Goal: Use online tool/utility: Use online tool/utility

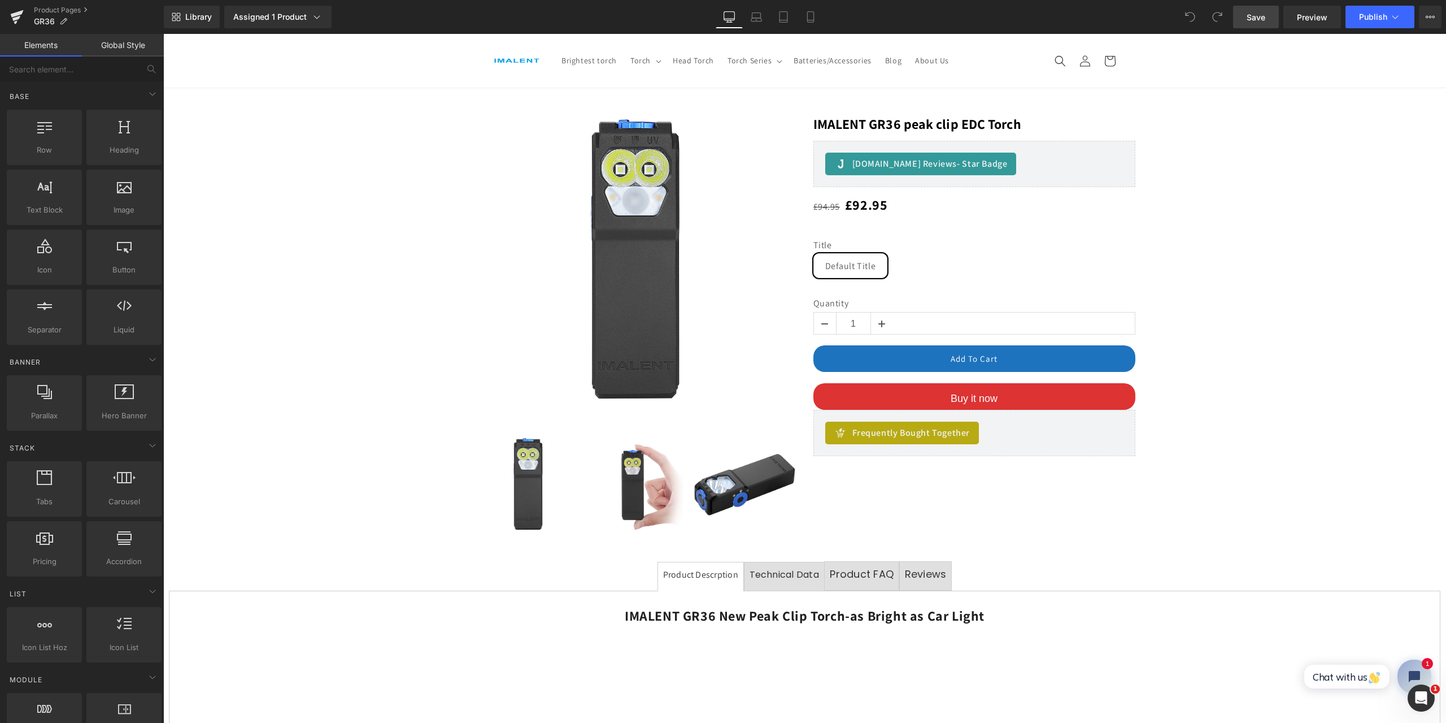
click at [1263, 16] on span "Save" at bounding box center [1256, 17] width 19 height 12
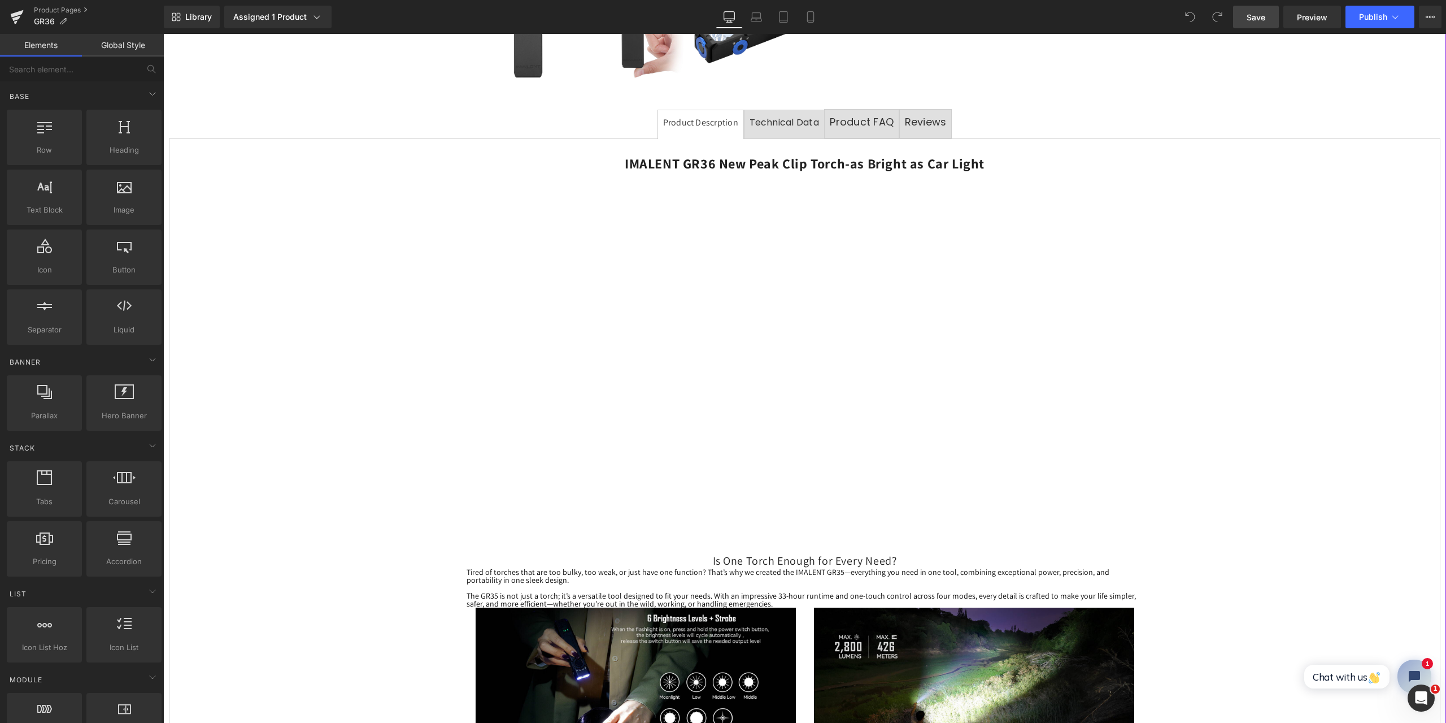
scroll to position [508, 0]
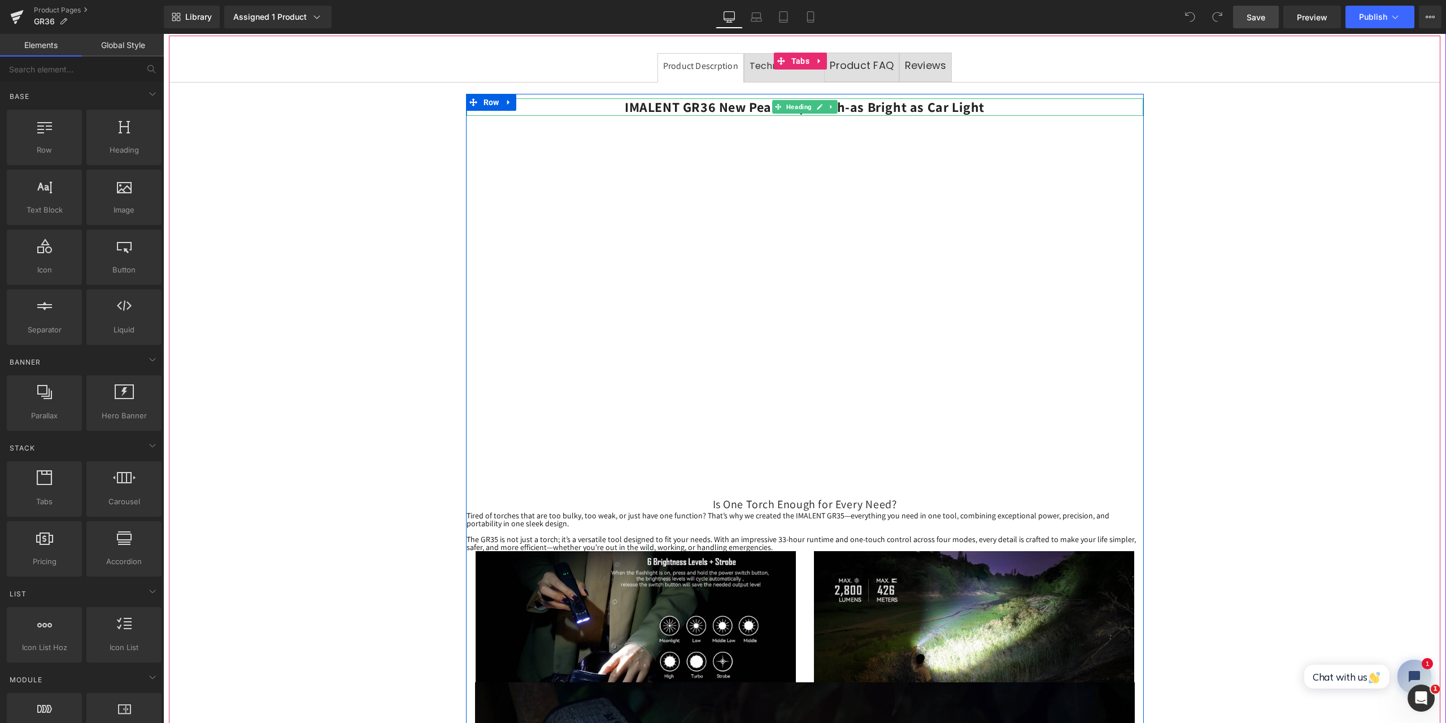
click at [986, 106] on h2 "IMALENT GR36 New Peak Clip Torch-as Bright as Car Light" at bounding box center [805, 107] width 677 height 18
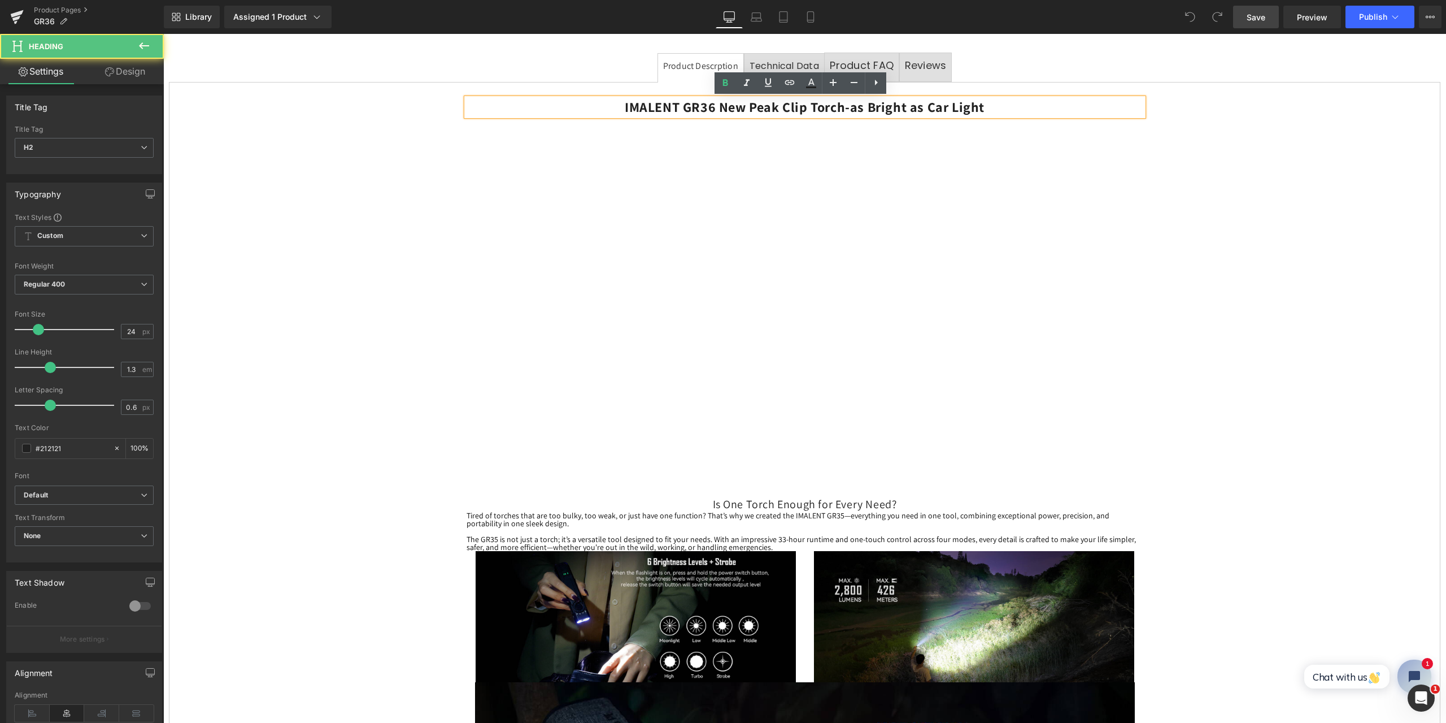
click at [987, 106] on h2 "IMALENT GR36 New Peak Clip Torch-as Bright as Car Light" at bounding box center [805, 107] width 677 height 18
paste div
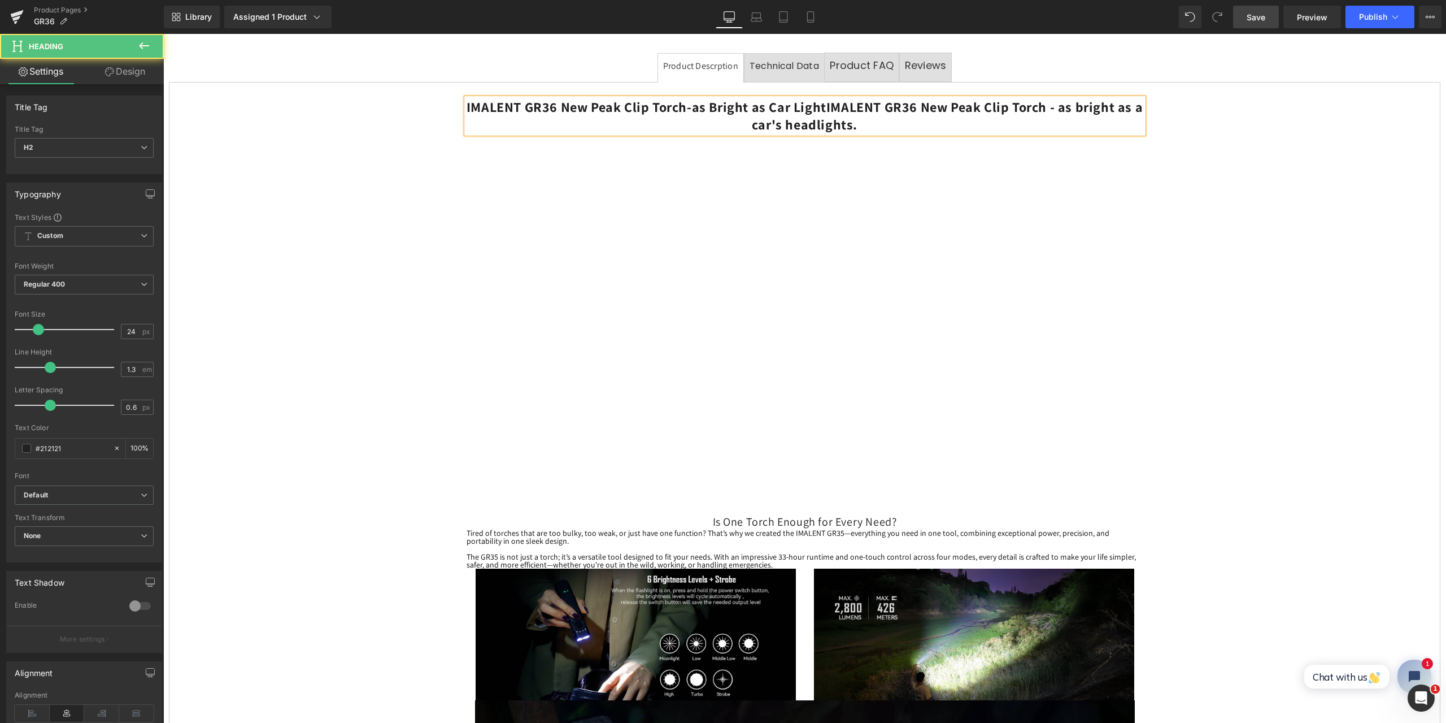
click at [827, 106] on b "IMALENT GR36 New Peak Clip Torch-as Bright as Car LightIMALENT GR36 New Peak Cl…" at bounding box center [805, 116] width 676 height 36
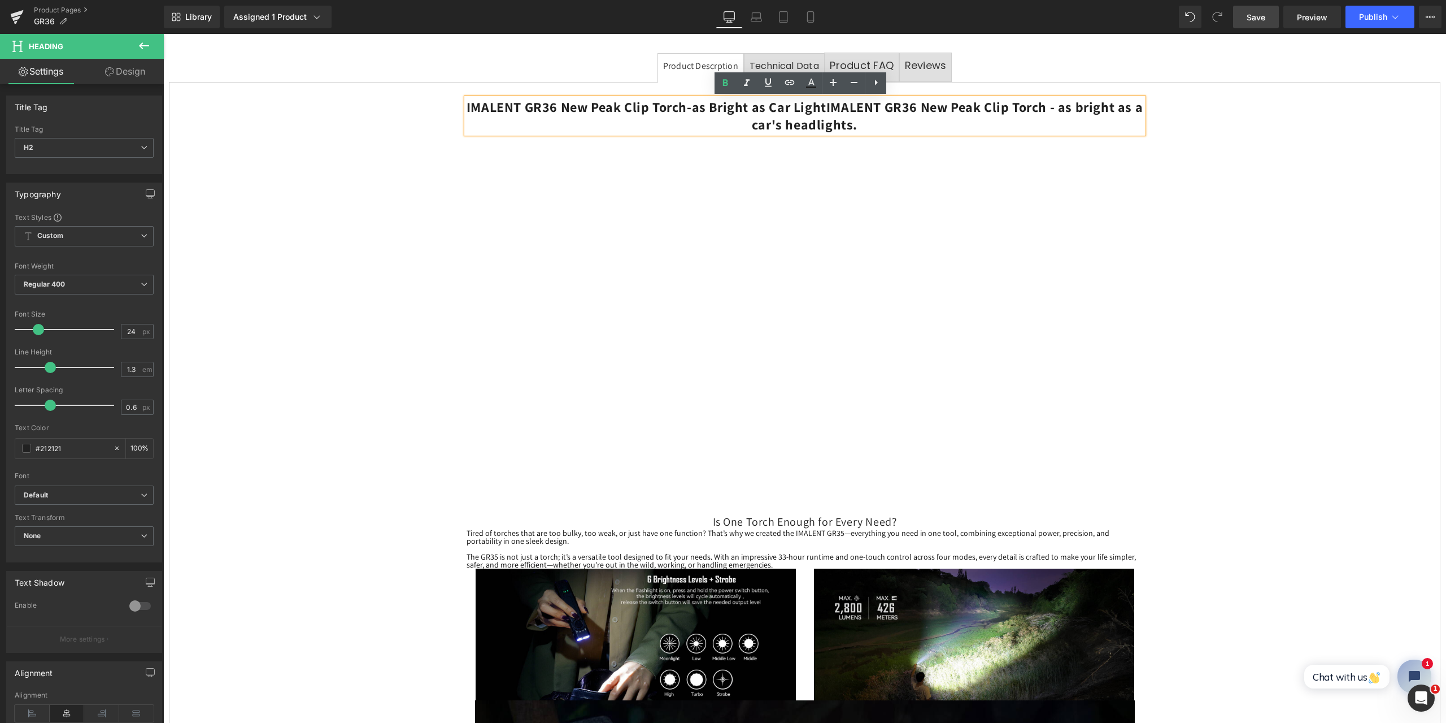
click at [823, 106] on b "IMALENT GR36 New Peak Clip Torch-as Bright as Car LightIMALENT GR36 New Peak Cl…" at bounding box center [805, 116] width 676 height 36
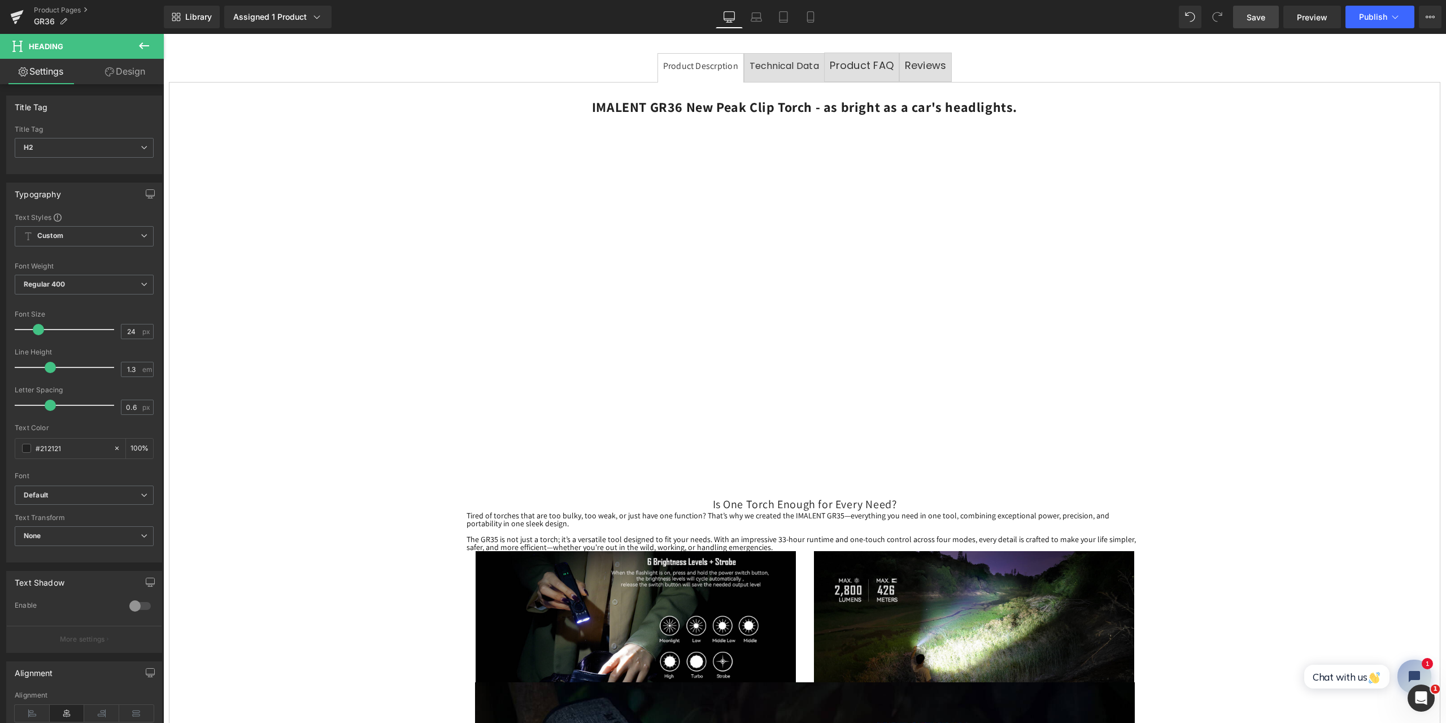
click at [1258, 16] on span "Save" at bounding box center [1256, 17] width 19 height 12
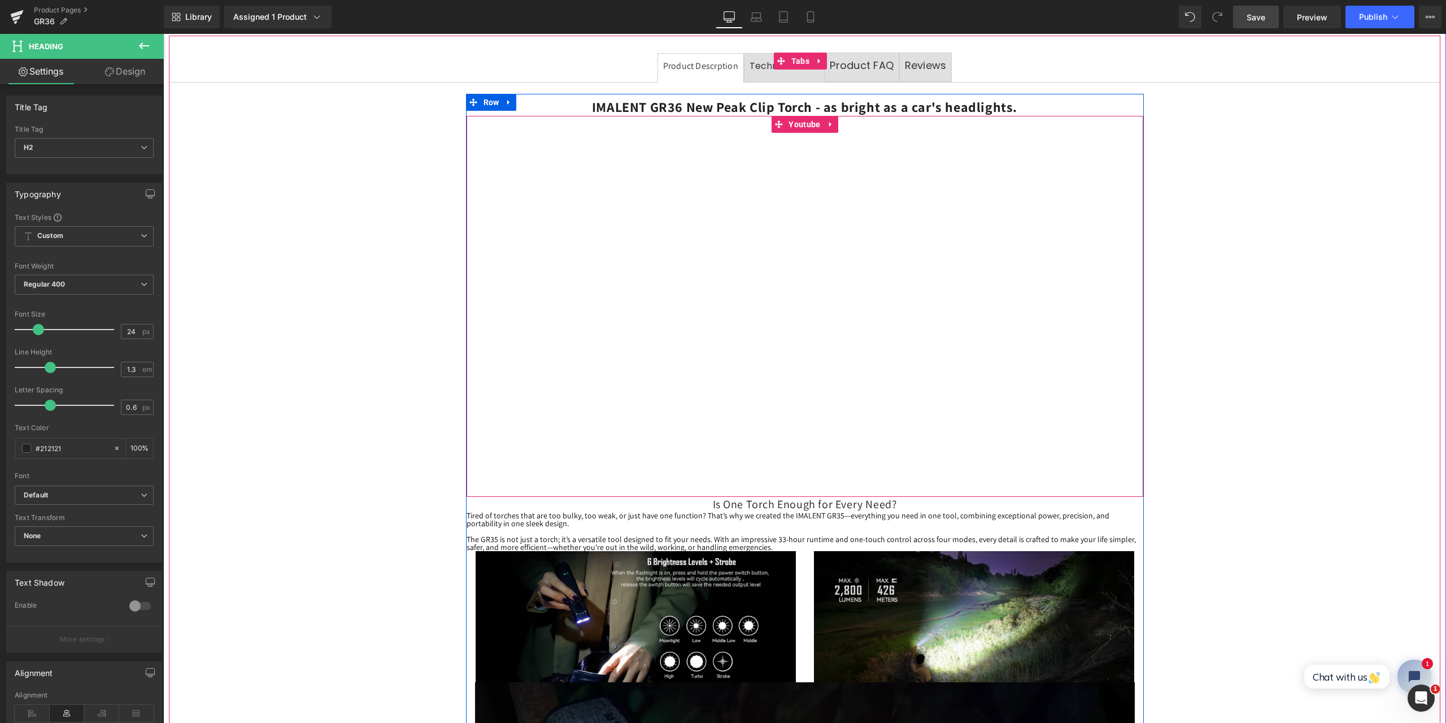
click at [836, 432] on div at bounding box center [805, 306] width 677 height 381
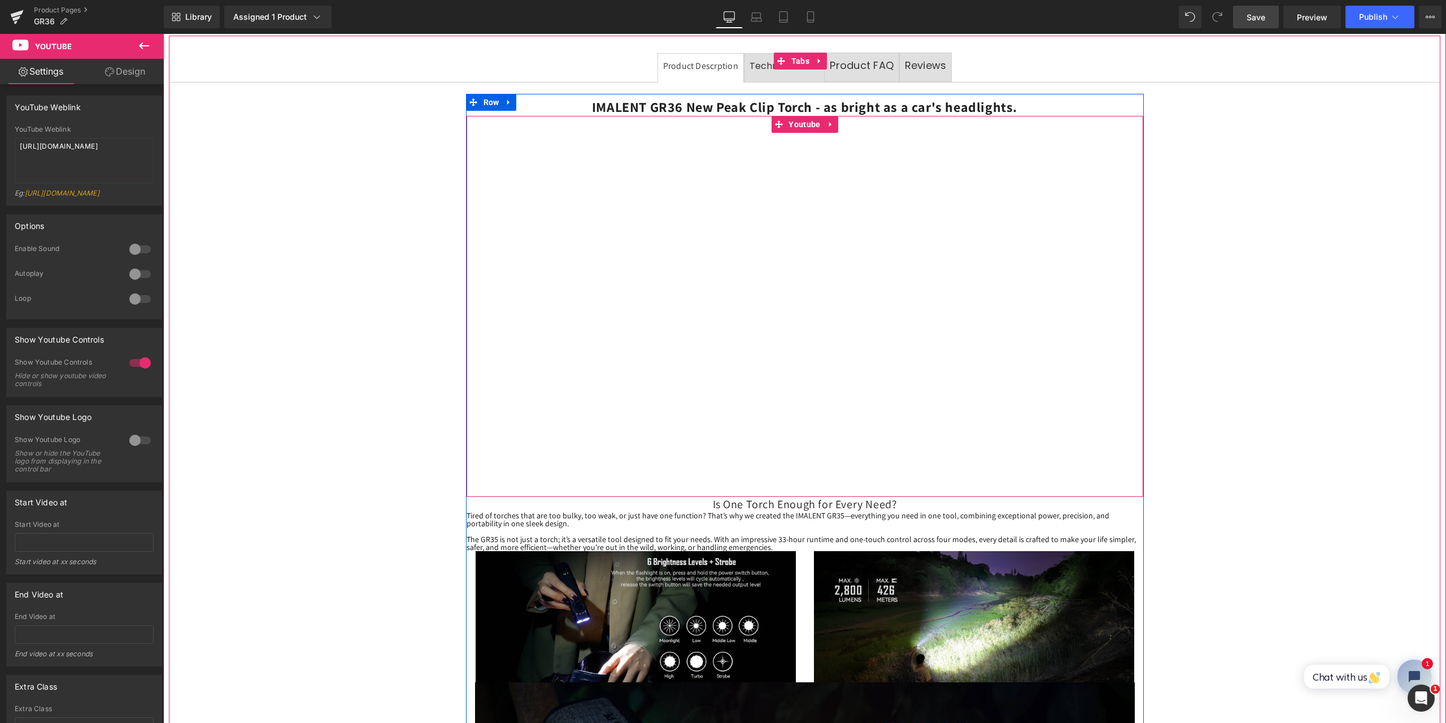
click at [805, 127] on div at bounding box center [805, 306] width 677 height 381
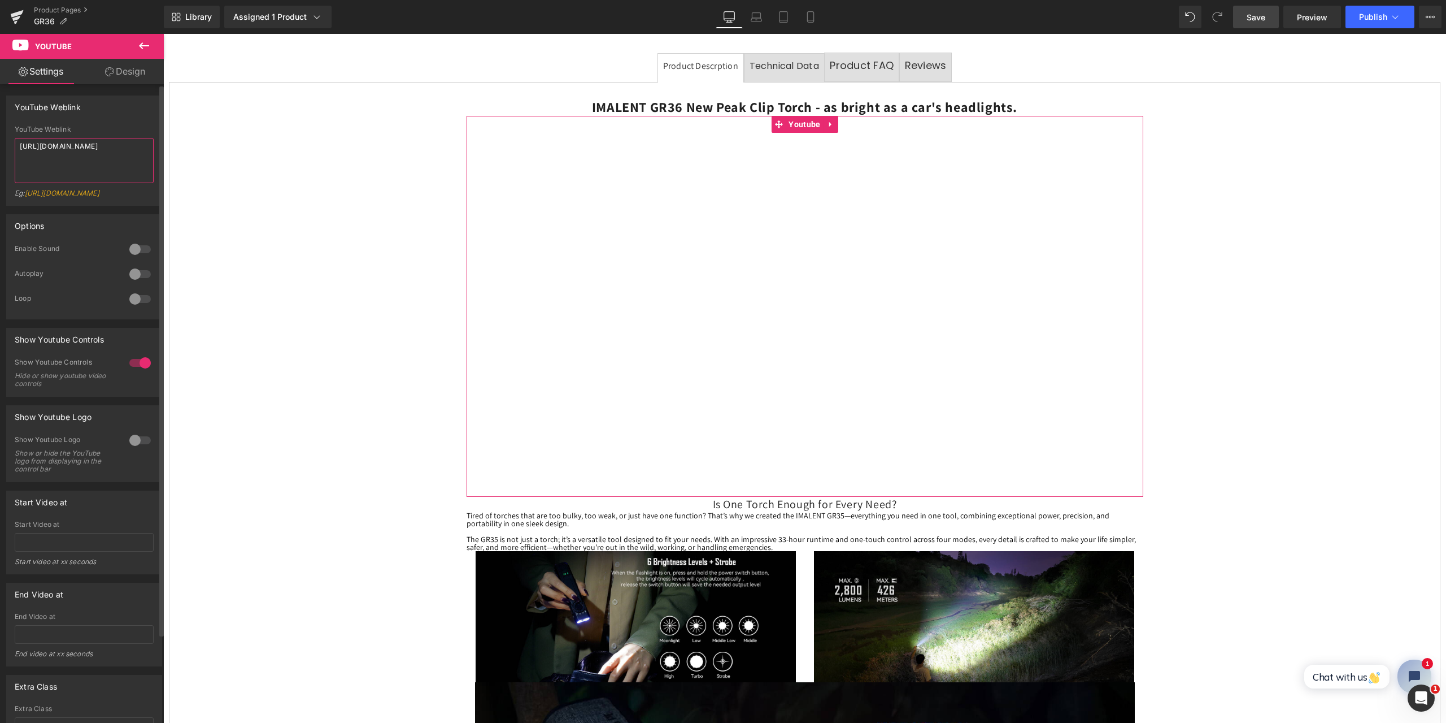
click at [89, 162] on textarea "[URL][DOMAIN_NAME]" at bounding box center [84, 160] width 139 height 45
drag, startPoint x: 102, startPoint y: 158, endPoint x: 0, endPoint y: 143, distance: 102.8
click at [0, 143] on div "YouTube Weblink YouTube Weblink [URL][DOMAIN_NAME] Eg: [URL][DOMAIN_NAME]" at bounding box center [84, 146] width 169 height 119
type textarea "[URL][DOMAIN_NAME]"
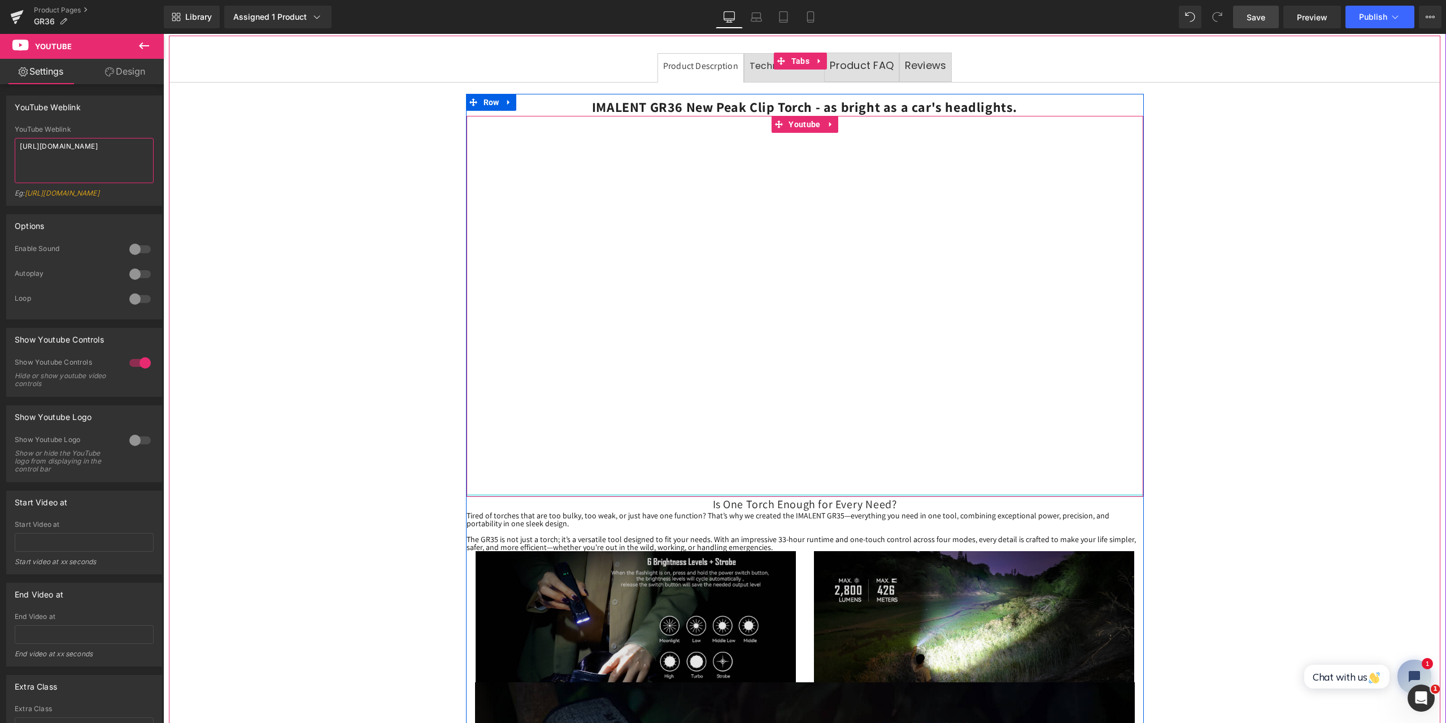
scroll to position [678, 0]
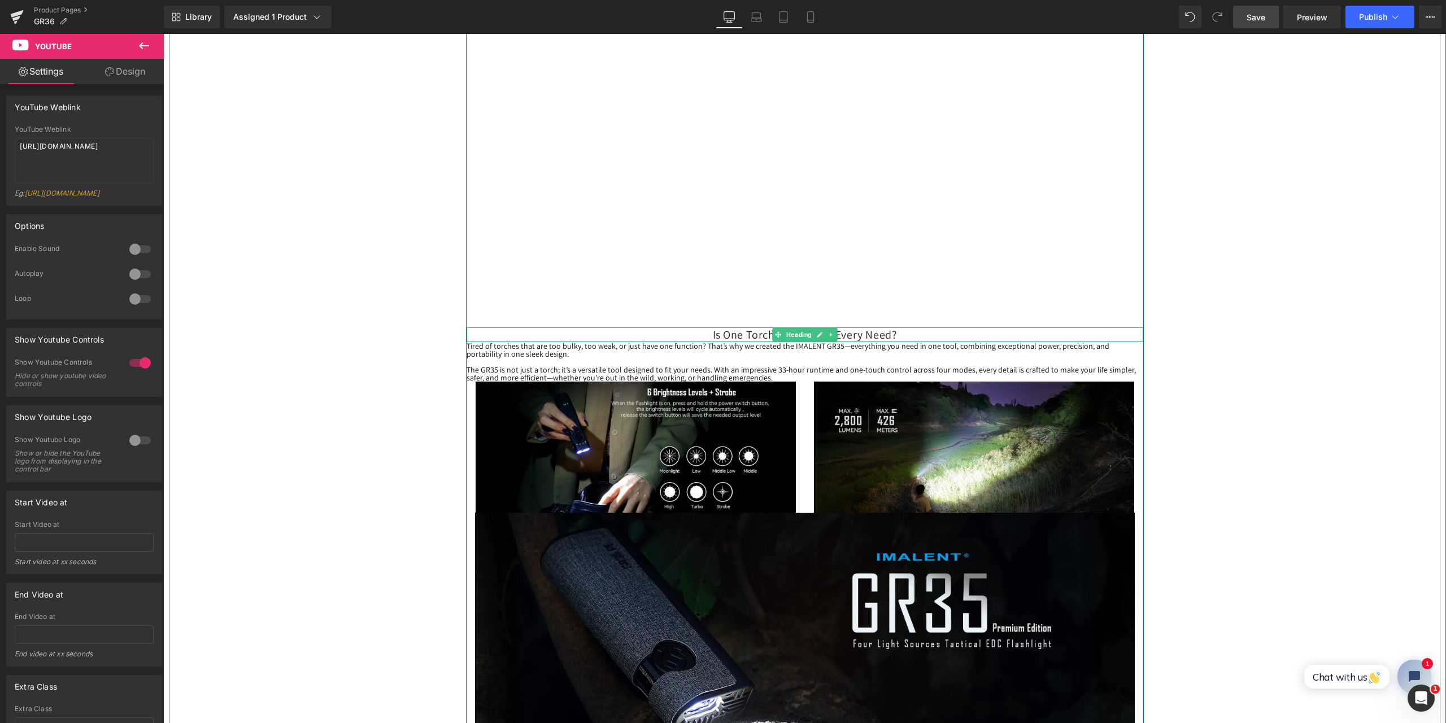
click at [720, 334] on h3 "Is One Torch Enough for Every Need?" at bounding box center [805, 334] width 677 height 15
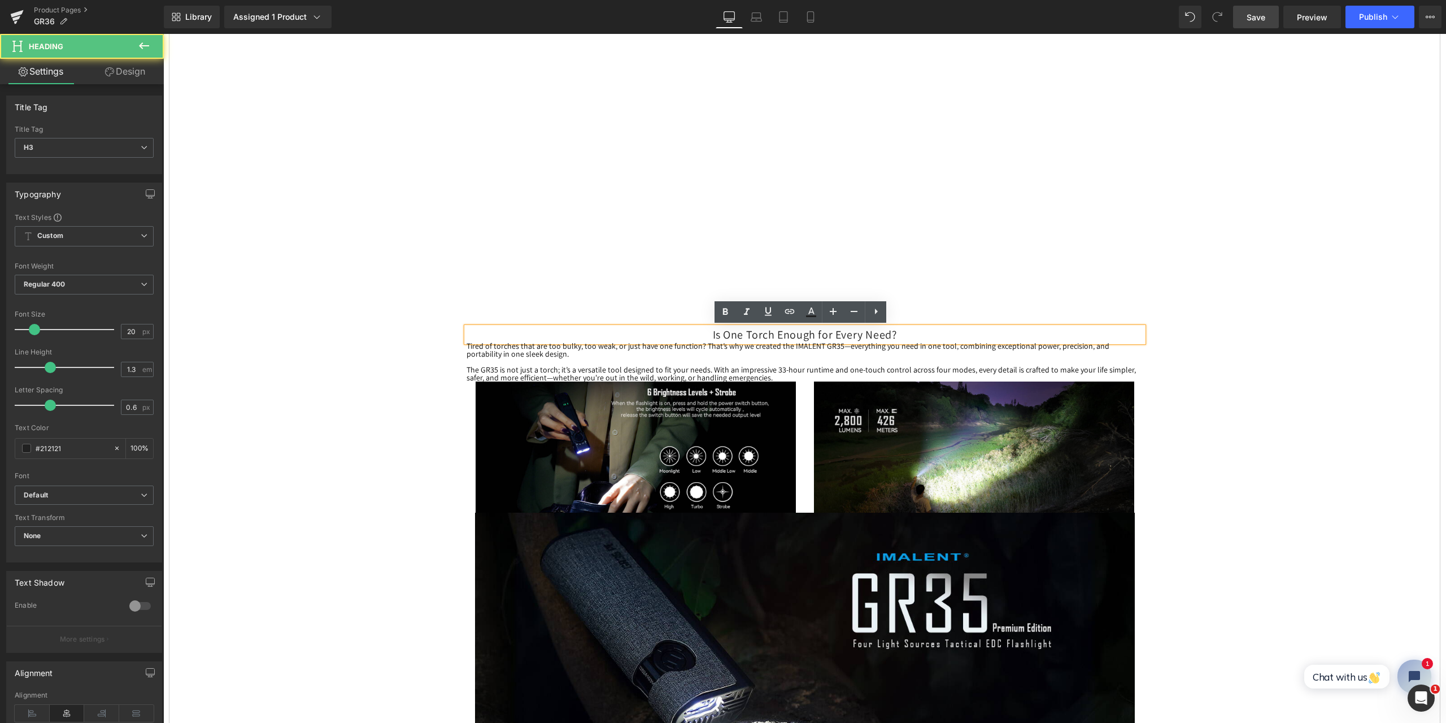
click at [711, 334] on h3 "Is One Torch Enough for Every Need?" at bounding box center [805, 334] width 677 height 15
click at [897, 334] on h3 "Is One Torch Enough for Every Need?" at bounding box center [805, 334] width 677 height 15
drag, startPoint x: 903, startPoint y: 332, endPoint x: 701, endPoint y: 334, distance: 202.3
click at [701, 334] on h3 "Is One Torch Enough for Every Need?" at bounding box center [805, 334] width 677 height 15
paste div
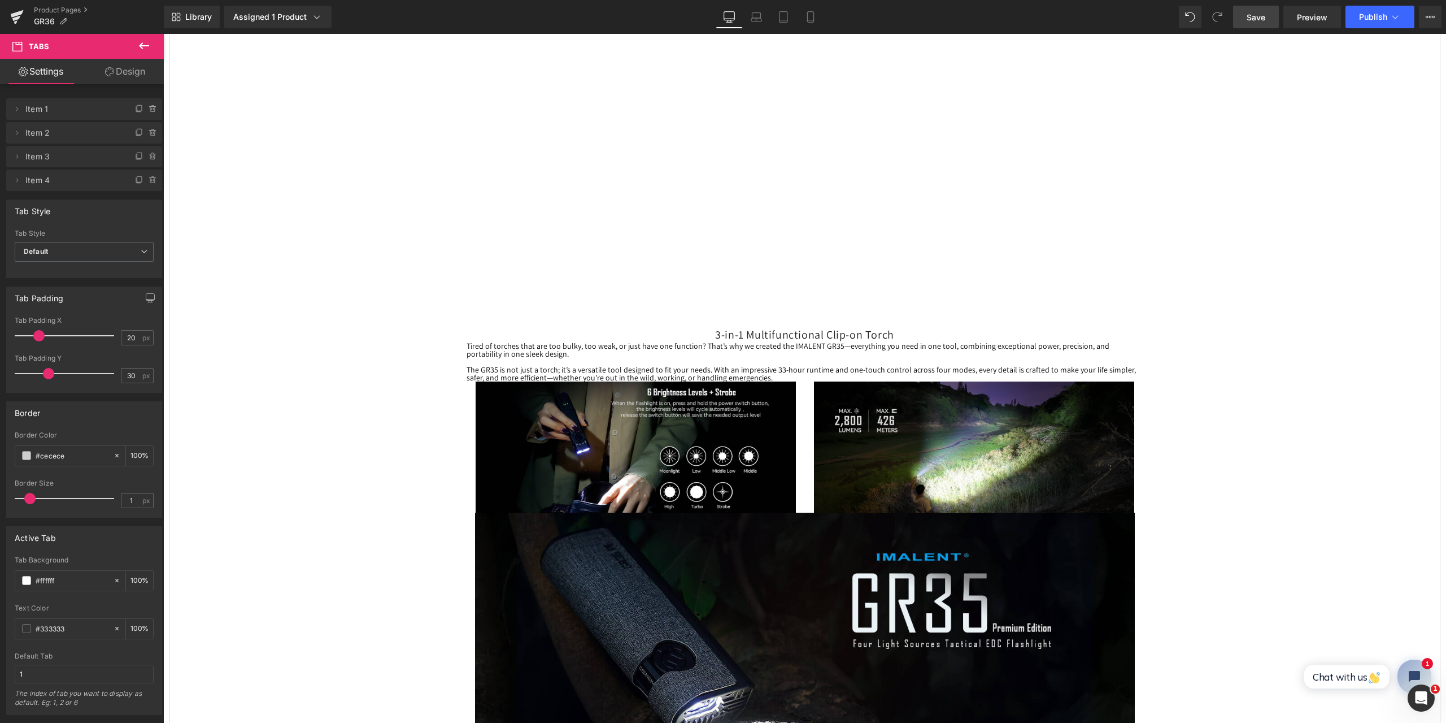
click at [1253, 16] on span "Save" at bounding box center [1256, 17] width 19 height 12
click at [714, 333] on h3 "3-in-1 Multifunctional Clip-on Torch" at bounding box center [805, 334] width 677 height 15
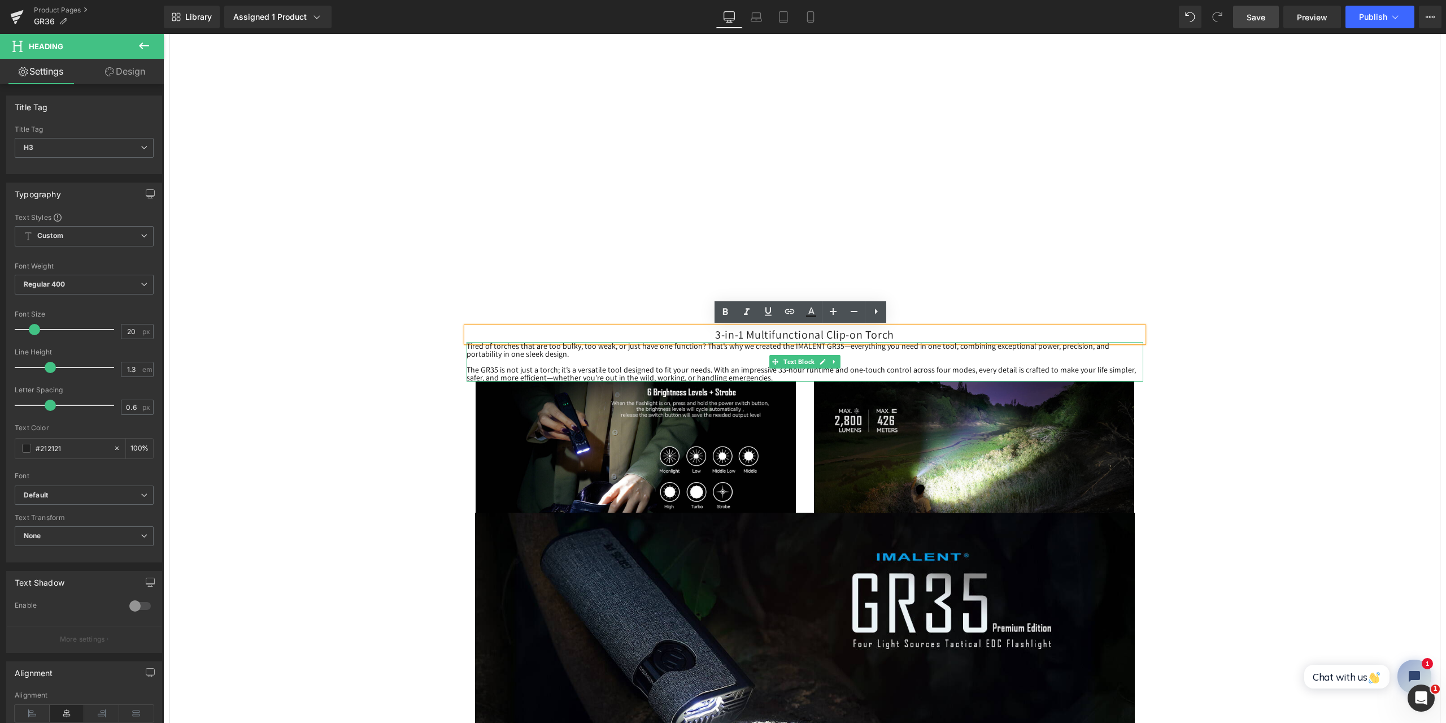
click at [590, 355] on p "Tired of torches that are too bulky, too weak, or just have one function? That’…" at bounding box center [805, 350] width 677 height 16
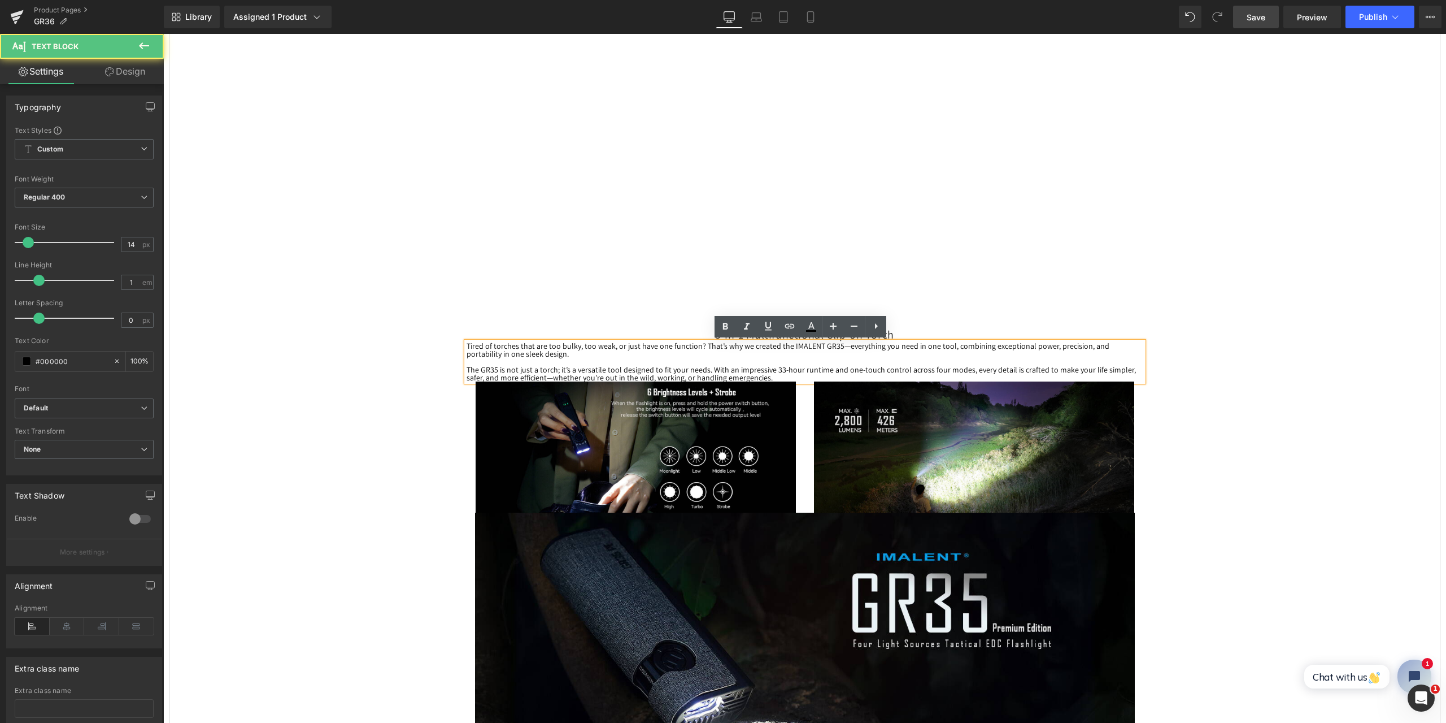
click at [836, 366] on p "The GR35 is not just a torch; it’s a versatile tool designed to fit your needs.…" at bounding box center [805, 374] width 677 height 16
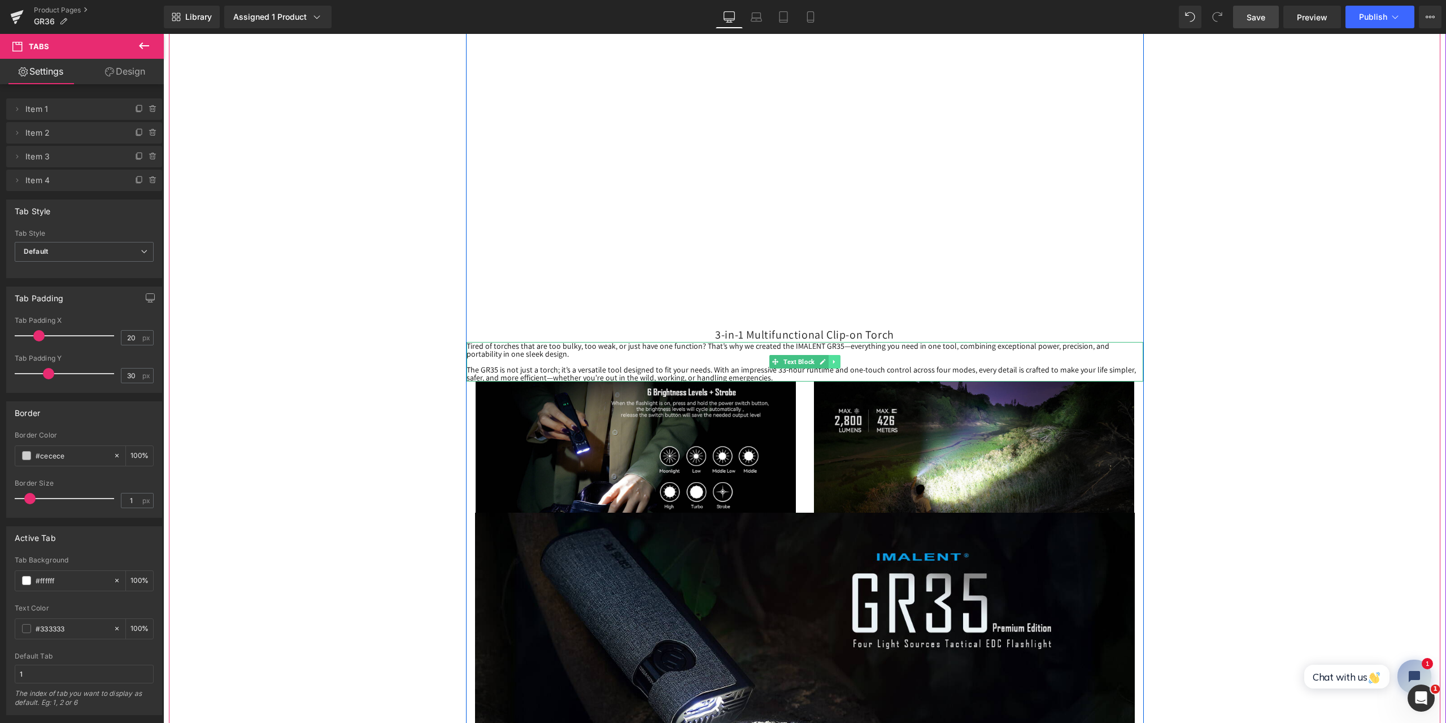
click at [831, 359] on icon at bounding box center [834, 361] width 6 height 7
click at [837, 360] on icon at bounding box center [840, 361] width 6 height 6
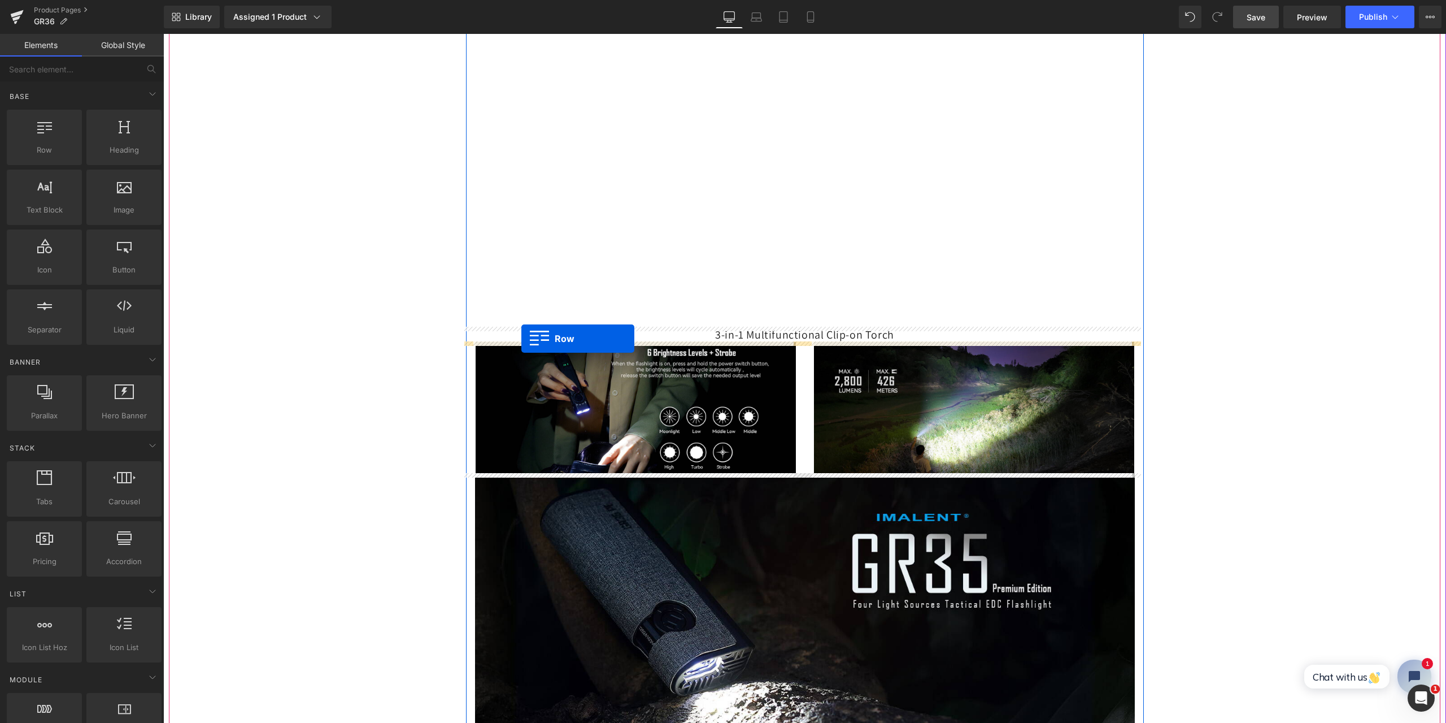
drag, startPoint x: 219, startPoint y: 180, endPoint x: 521, endPoint y: 338, distance: 341.1
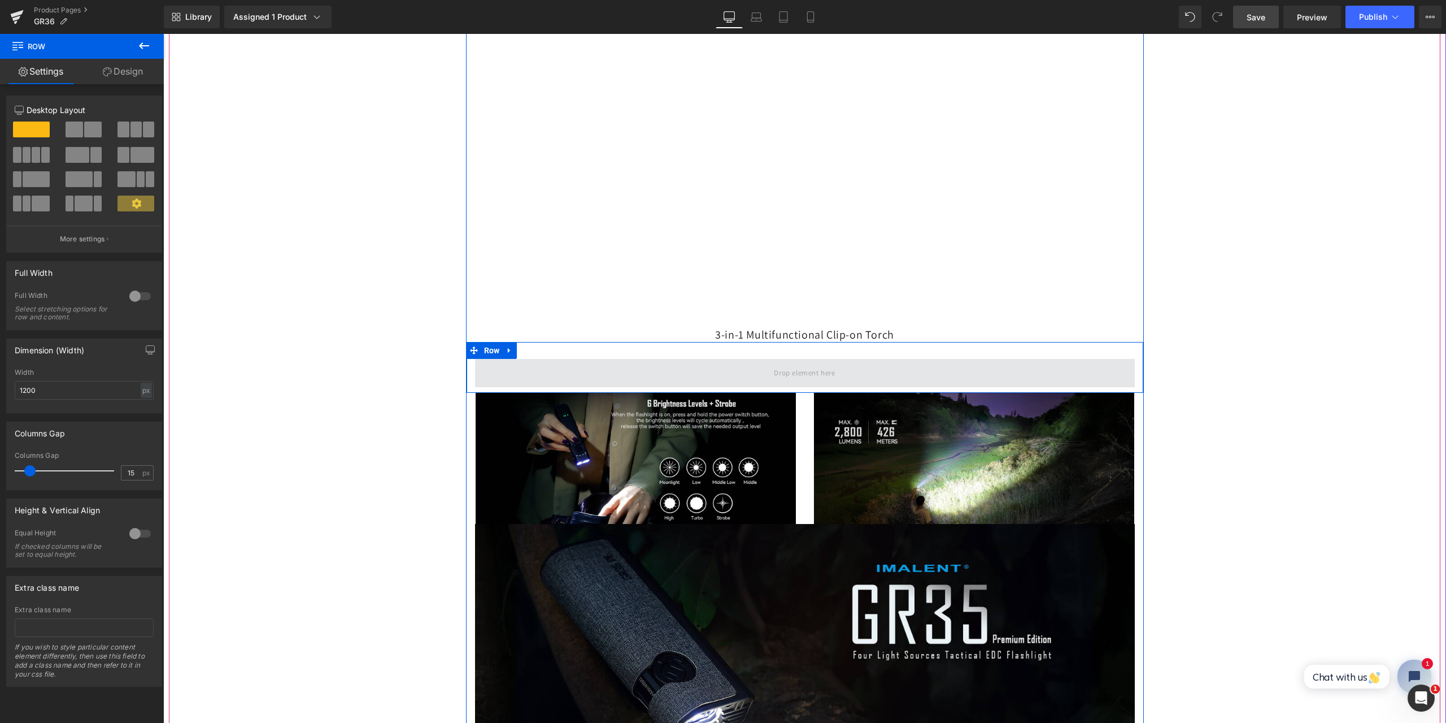
click at [508, 363] on span at bounding box center [805, 373] width 660 height 28
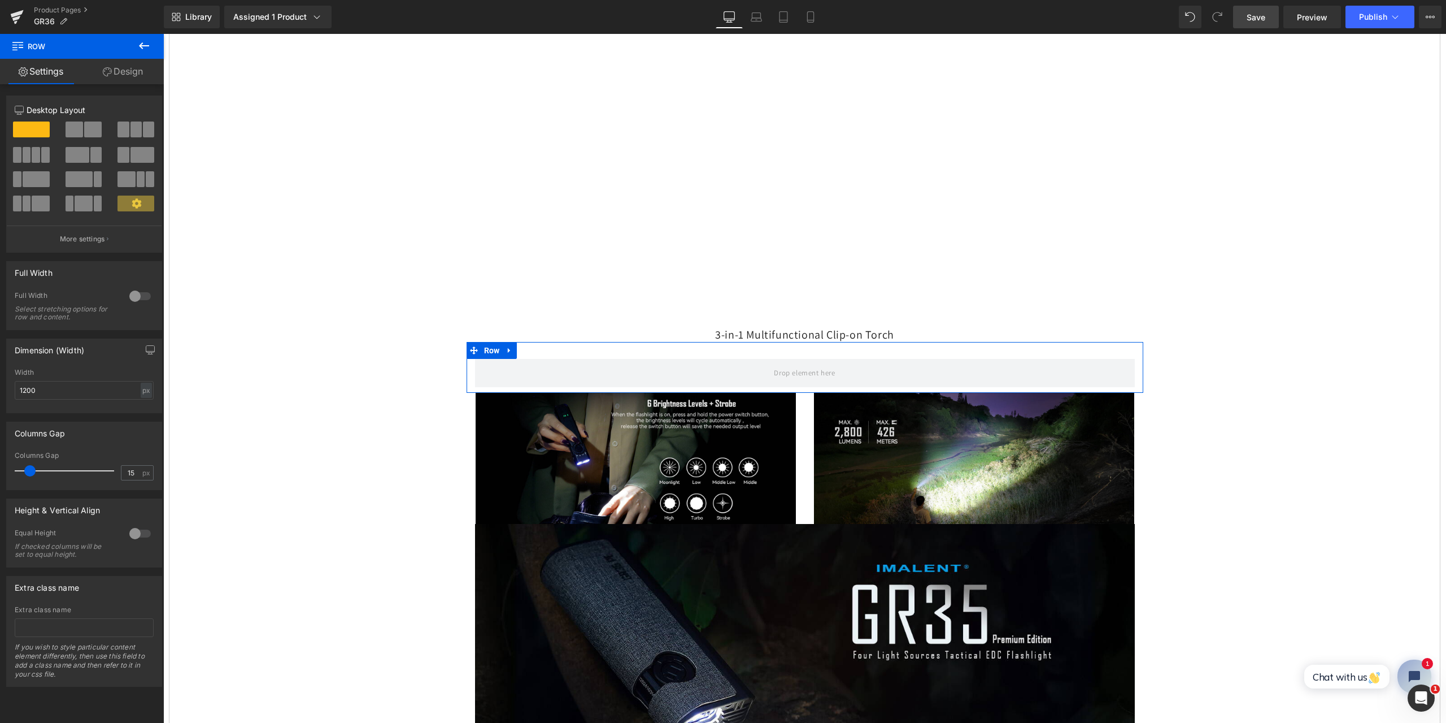
click at [122, 126] on span at bounding box center [123, 129] width 11 height 16
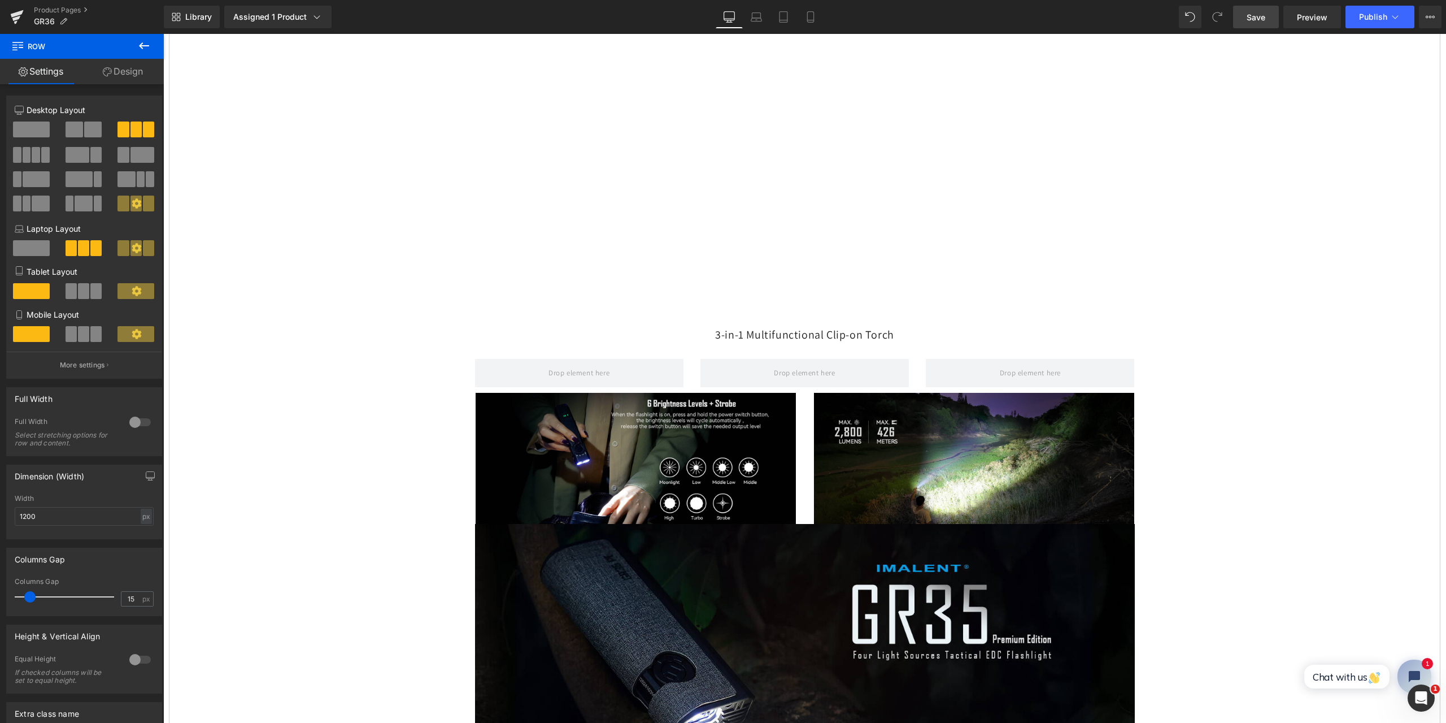
click at [1258, 16] on span "Save" at bounding box center [1256, 17] width 19 height 12
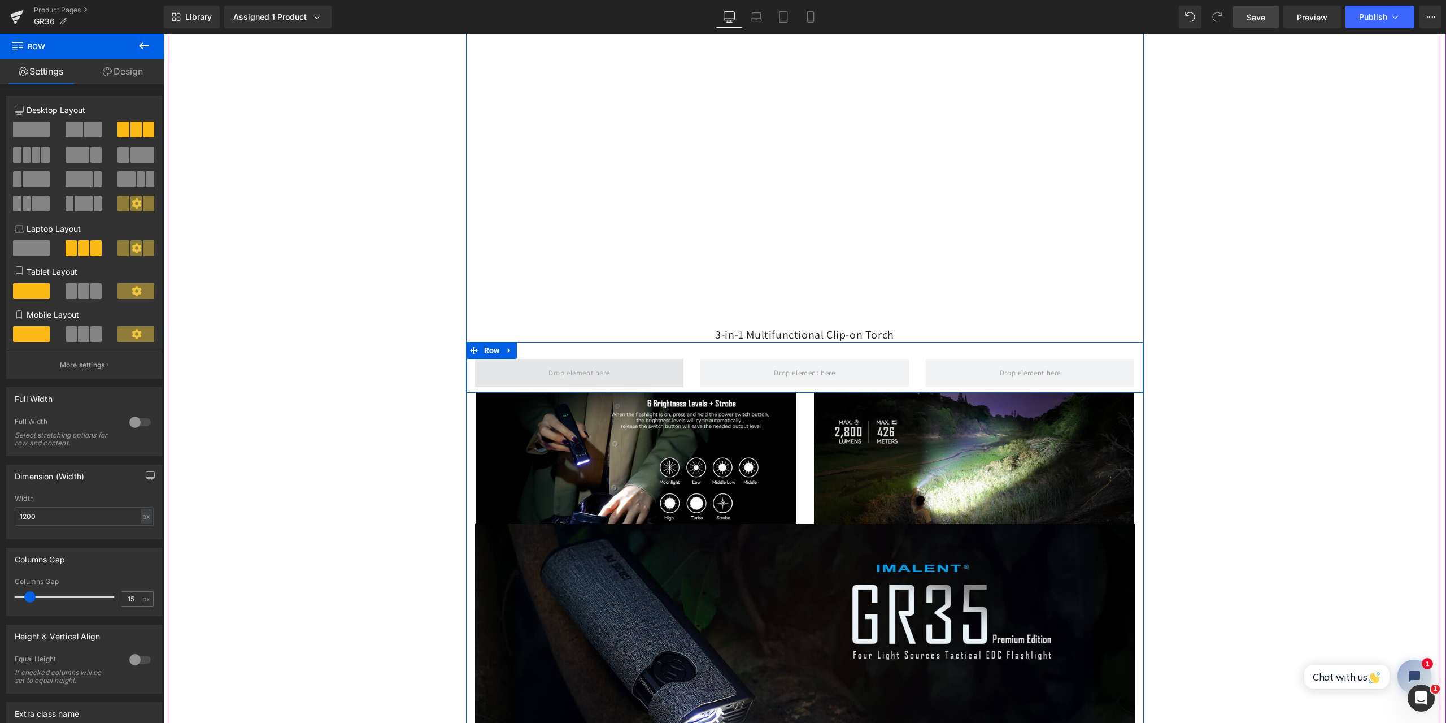
click at [534, 367] on span at bounding box center [579, 373] width 208 height 28
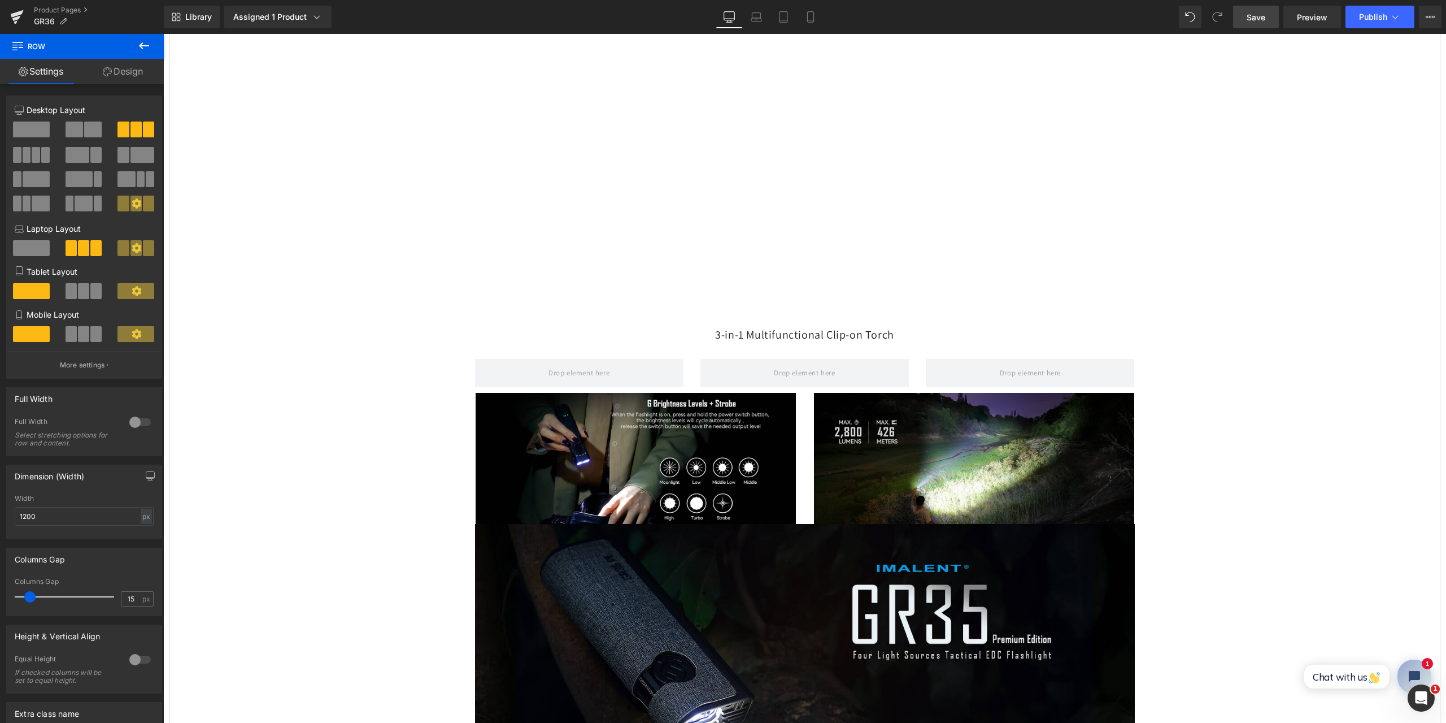
click at [144, 48] on icon at bounding box center [144, 46] width 14 height 14
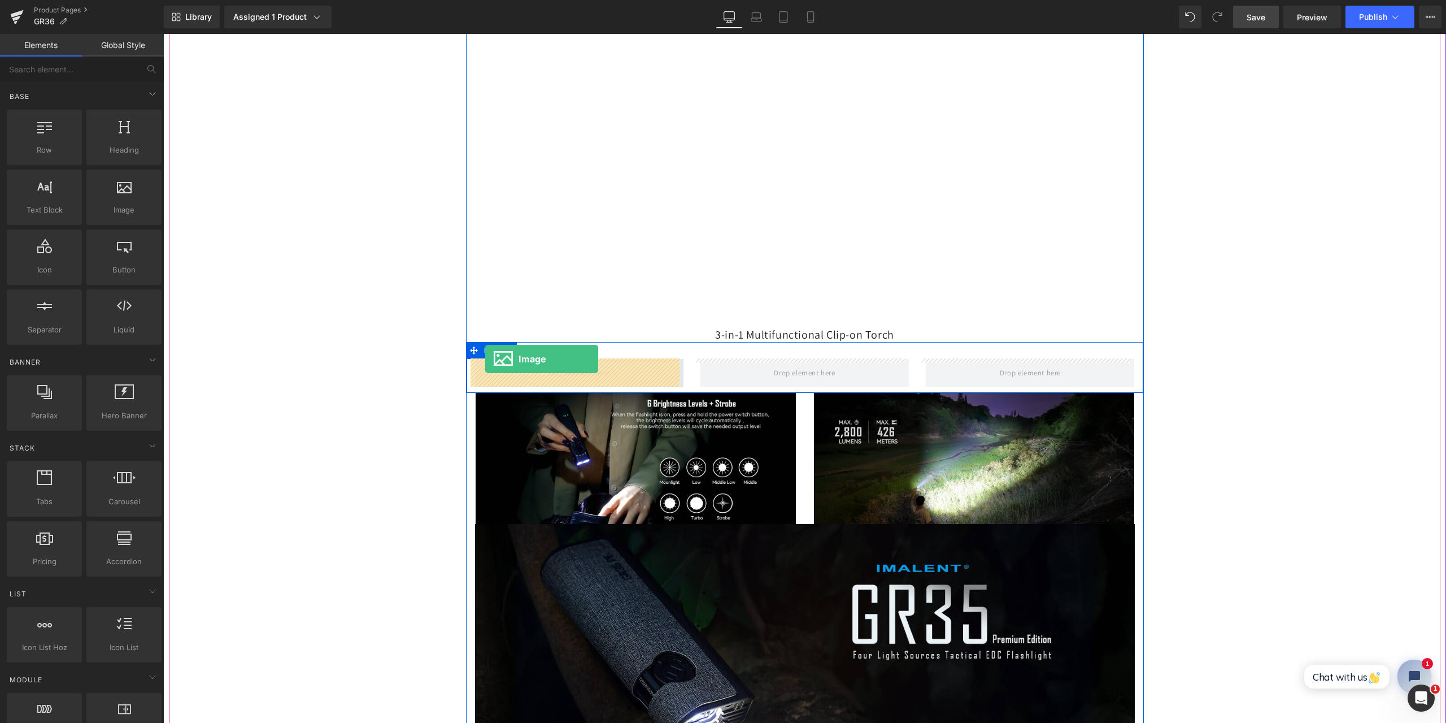
drag, startPoint x: 295, startPoint y: 236, endPoint x: 485, endPoint y: 359, distance: 226.4
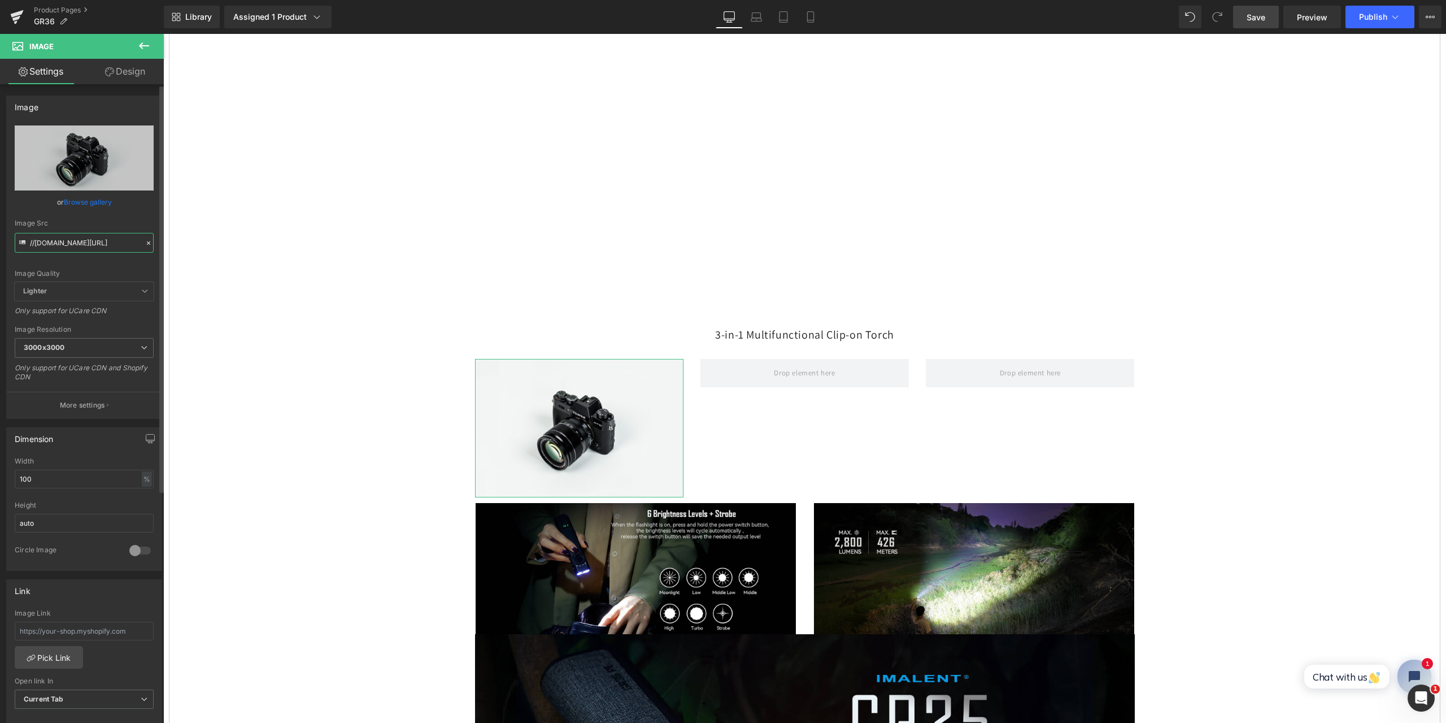
click at [70, 245] on input "//[DOMAIN_NAME][URL]" at bounding box center [84, 243] width 139 height 20
click at [145, 242] on icon at bounding box center [149, 243] width 8 height 8
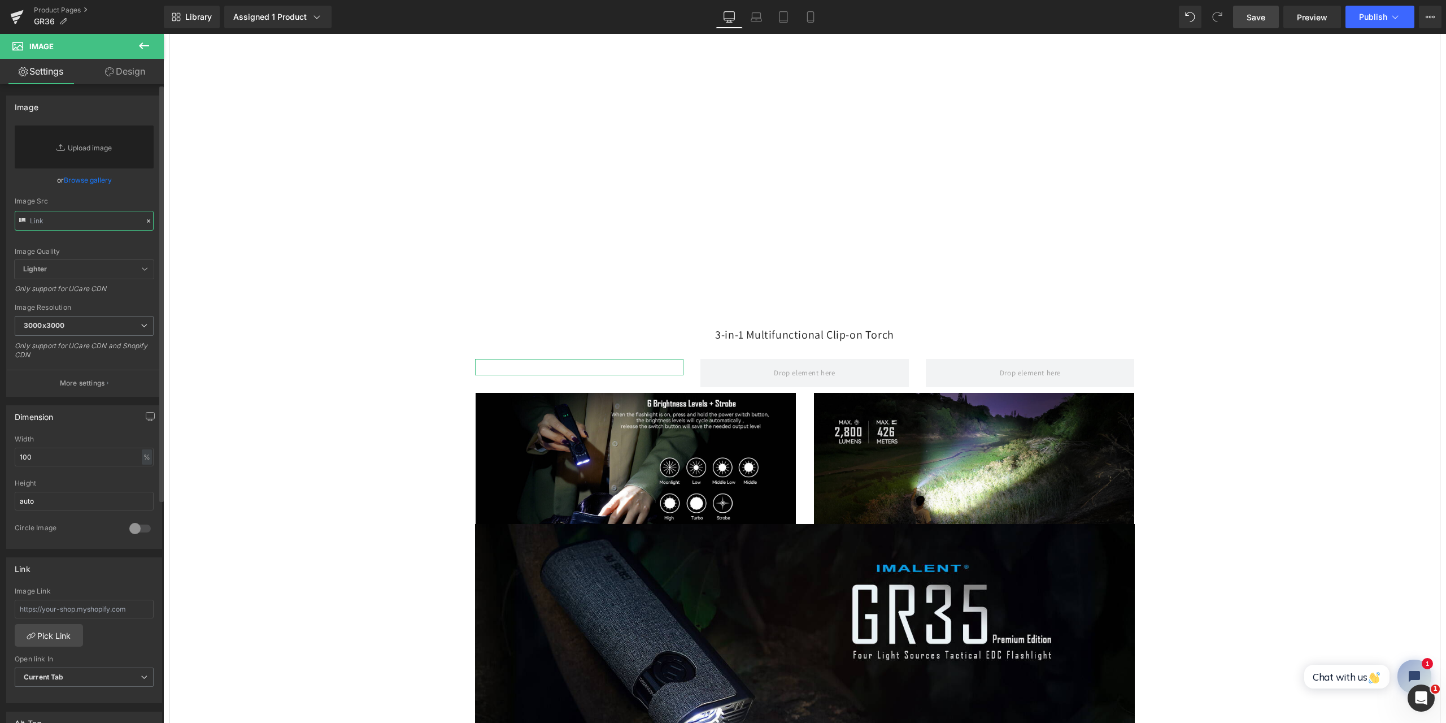
click at [54, 222] on input "text" at bounding box center [84, 221] width 139 height 20
paste input "[URL][DOMAIN_NAME]"
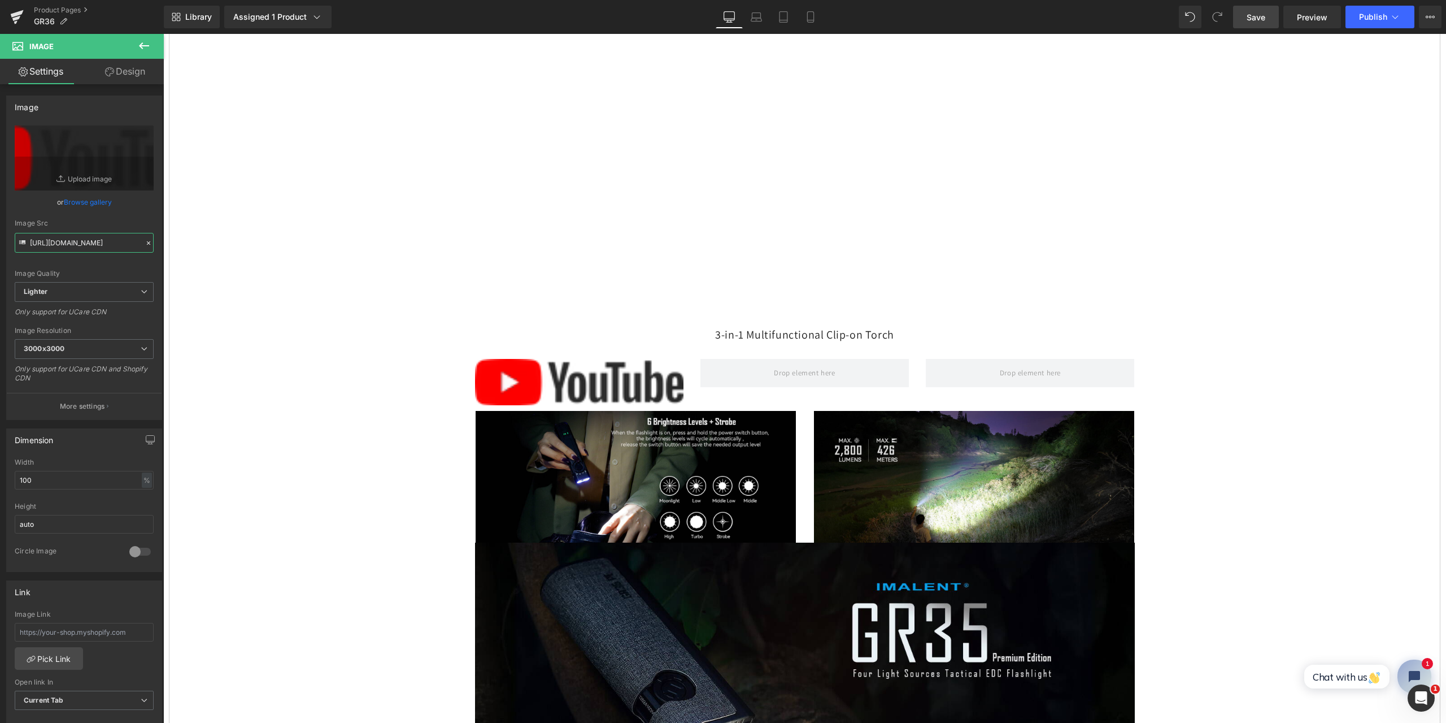
type input "[URL][DOMAIN_NAME]"
click at [1254, 20] on span "Save" at bounding box center [1256, 17] width 19 height 12
click at [140, 46] on icon at bounding box center [144, 45] width 10 height 7
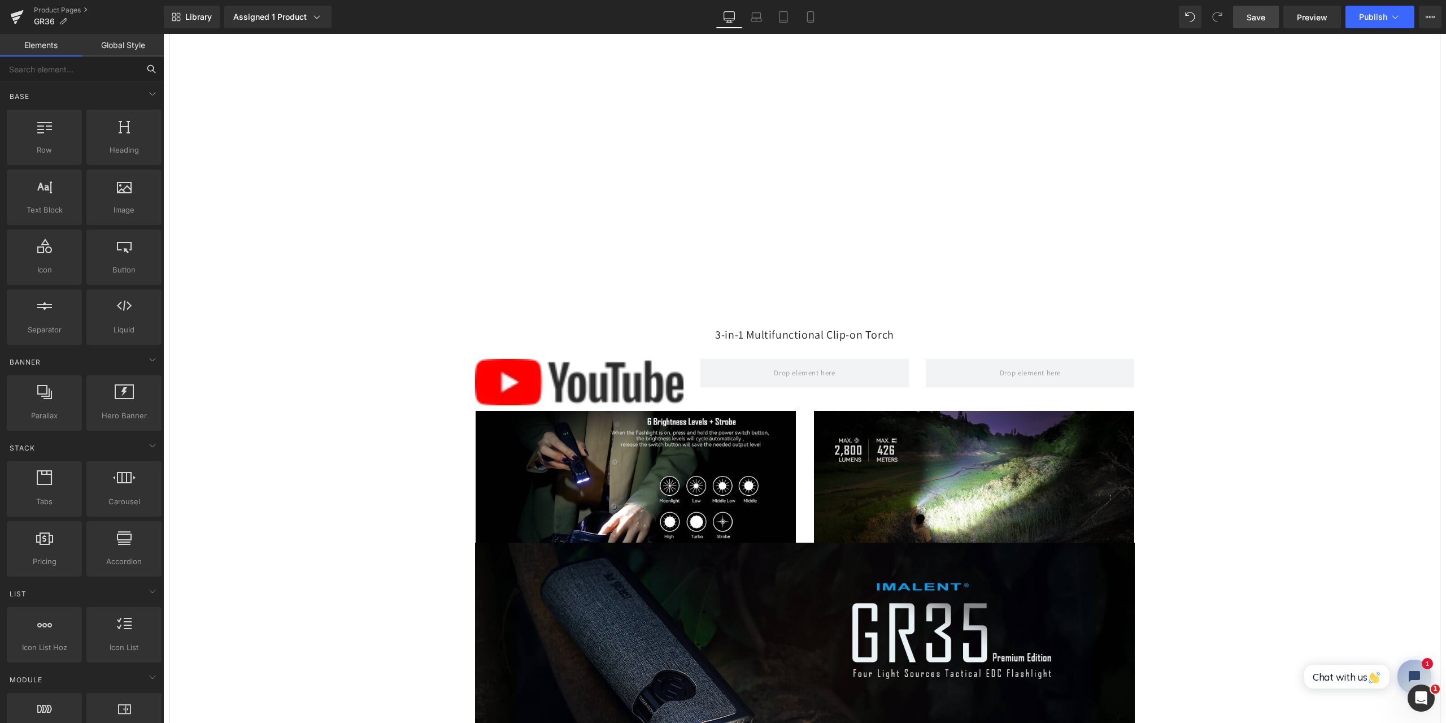
click at [49, 63] on input "text" at bounding box center [69, 68] width 139 height 25
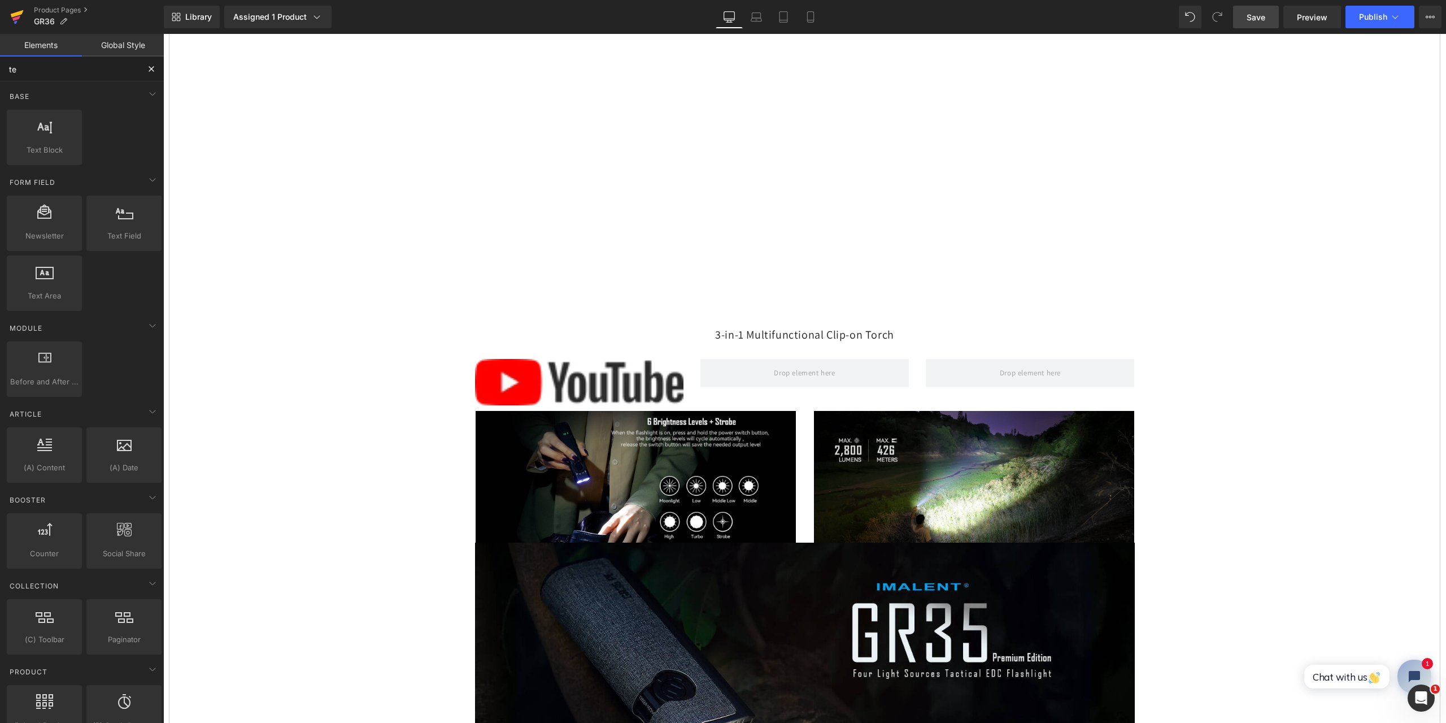
type input "te"
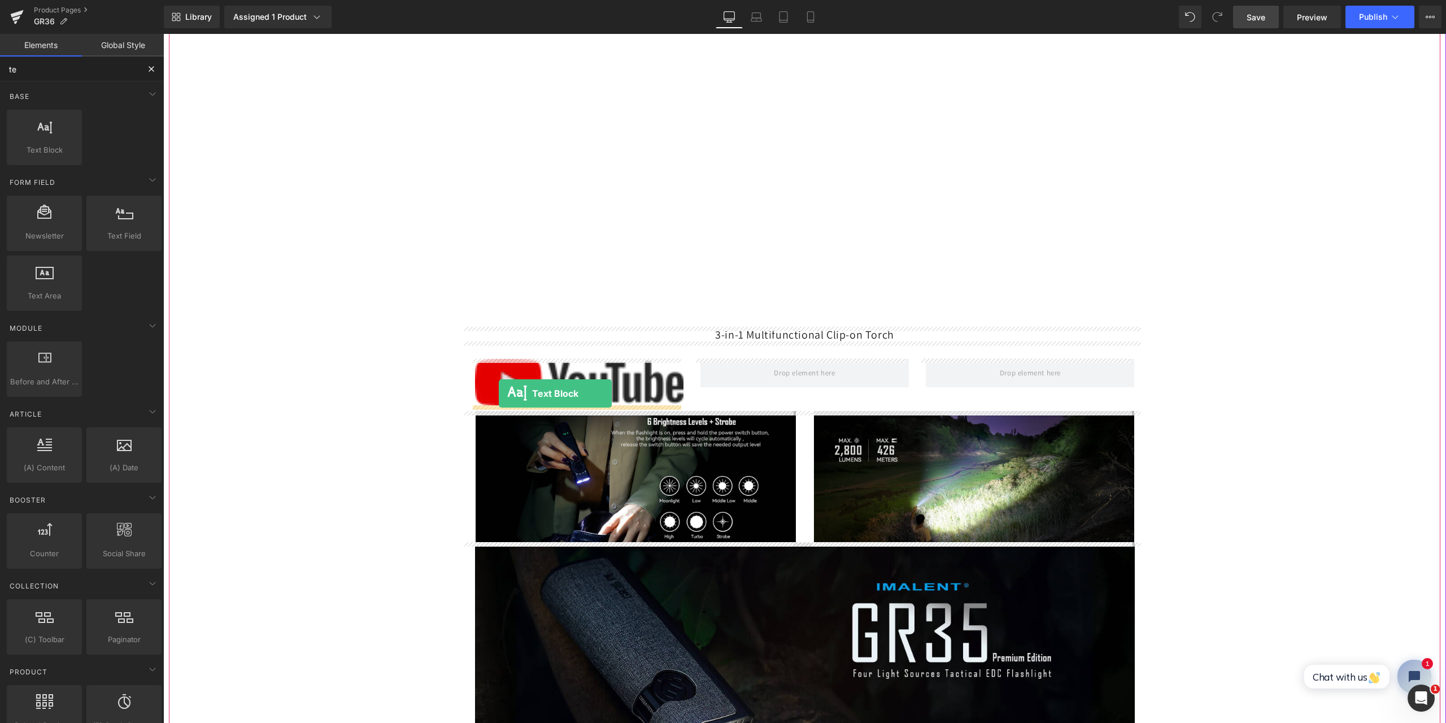
drag, startPoint x: 207, startPoint y: 186, endPoint x: 499, endPoint y: 393, distance: 357.4
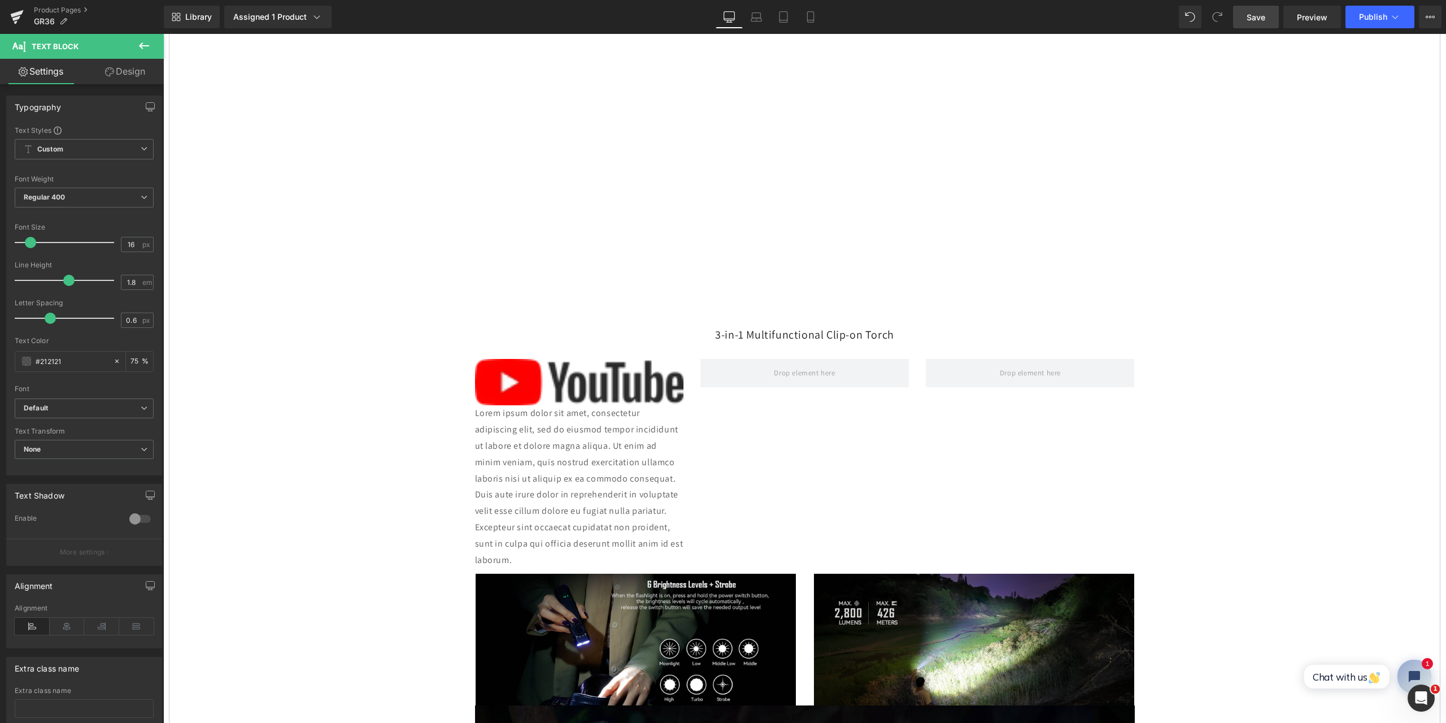
click at [1256, 15] on span "Save" at bounding box center [1256, 17] width 19 height 12
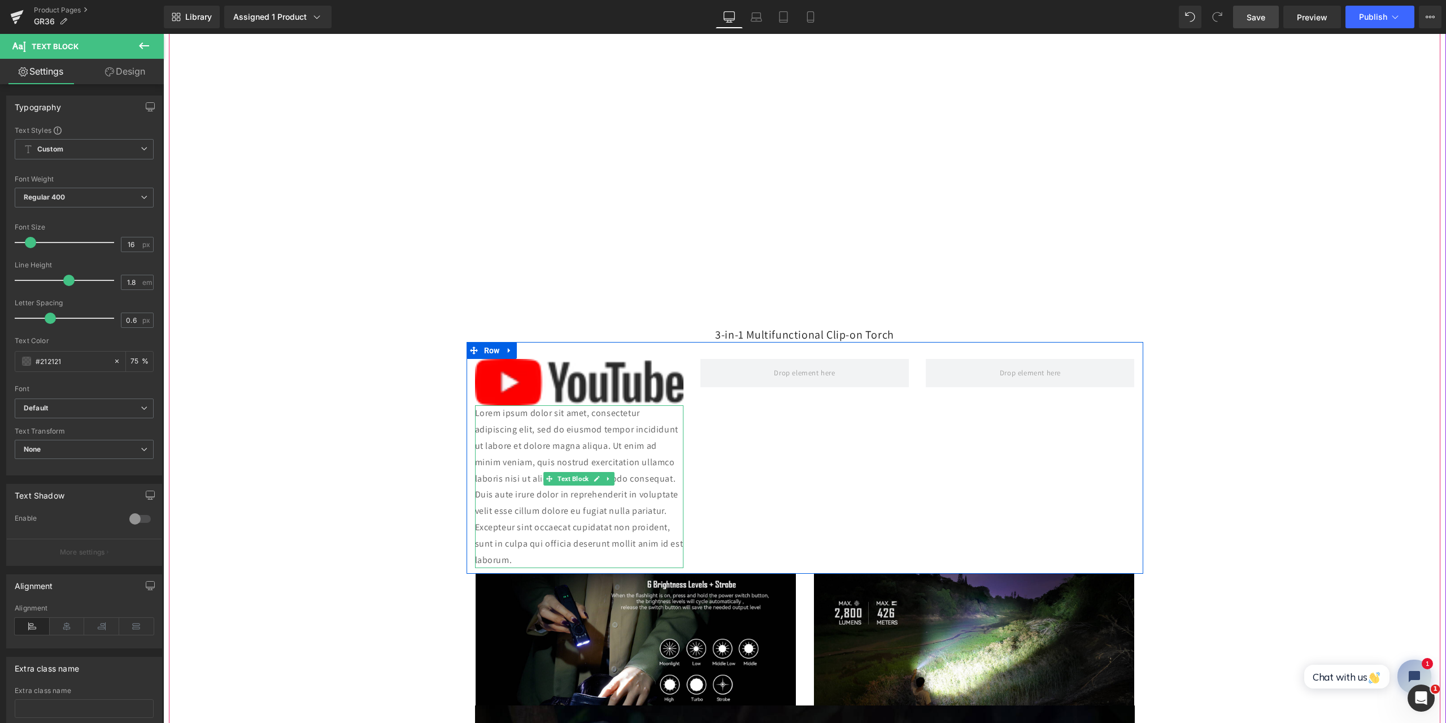
click at [598, 440] on p "Lorem ipsum dolor sit amet, consectetur adipiscing elit, sed do eiusmod tempor …" at bounding box center [579, 486] width 208 height 163
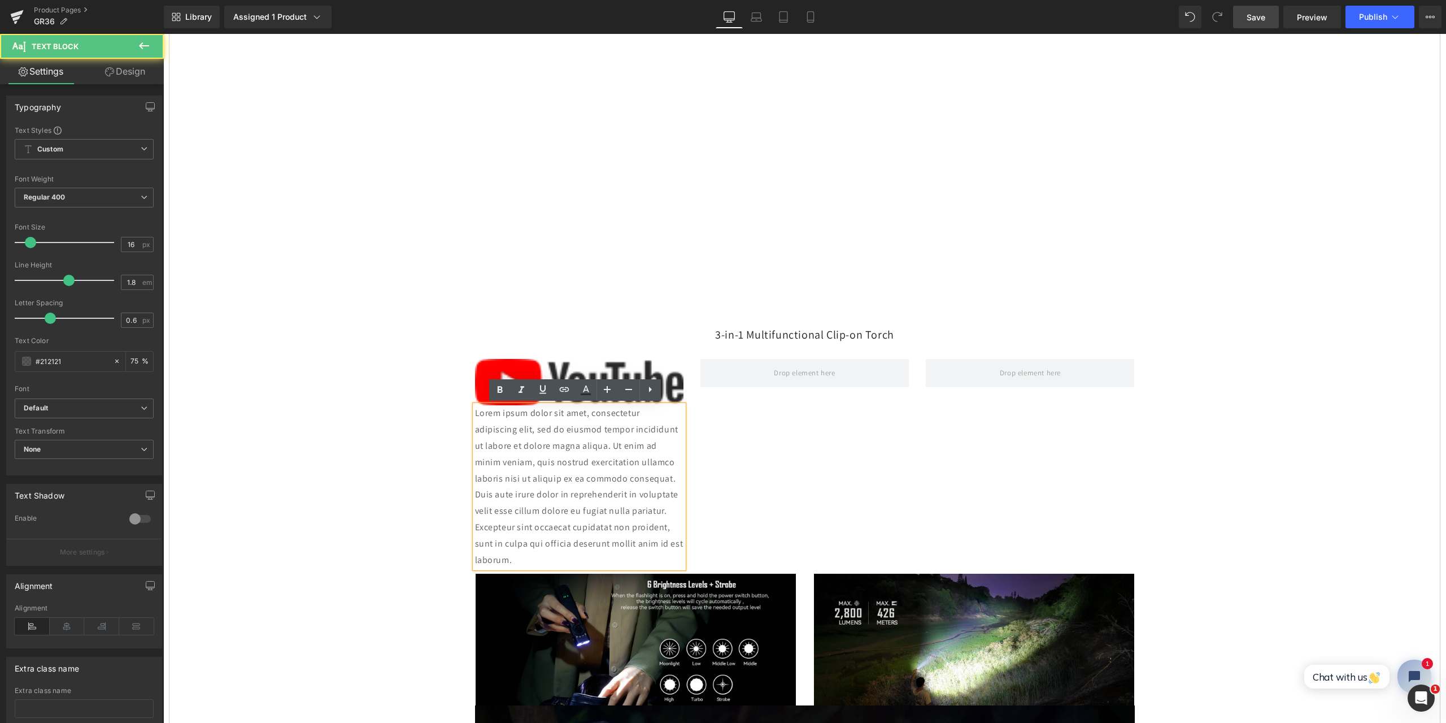
click at [649, 542] on p "Lorem ipsum dolor sit amet, consectetur adipiscing elit, sed do eiusmod tempor …" at bounding box center [579, 486] width 208 height 163
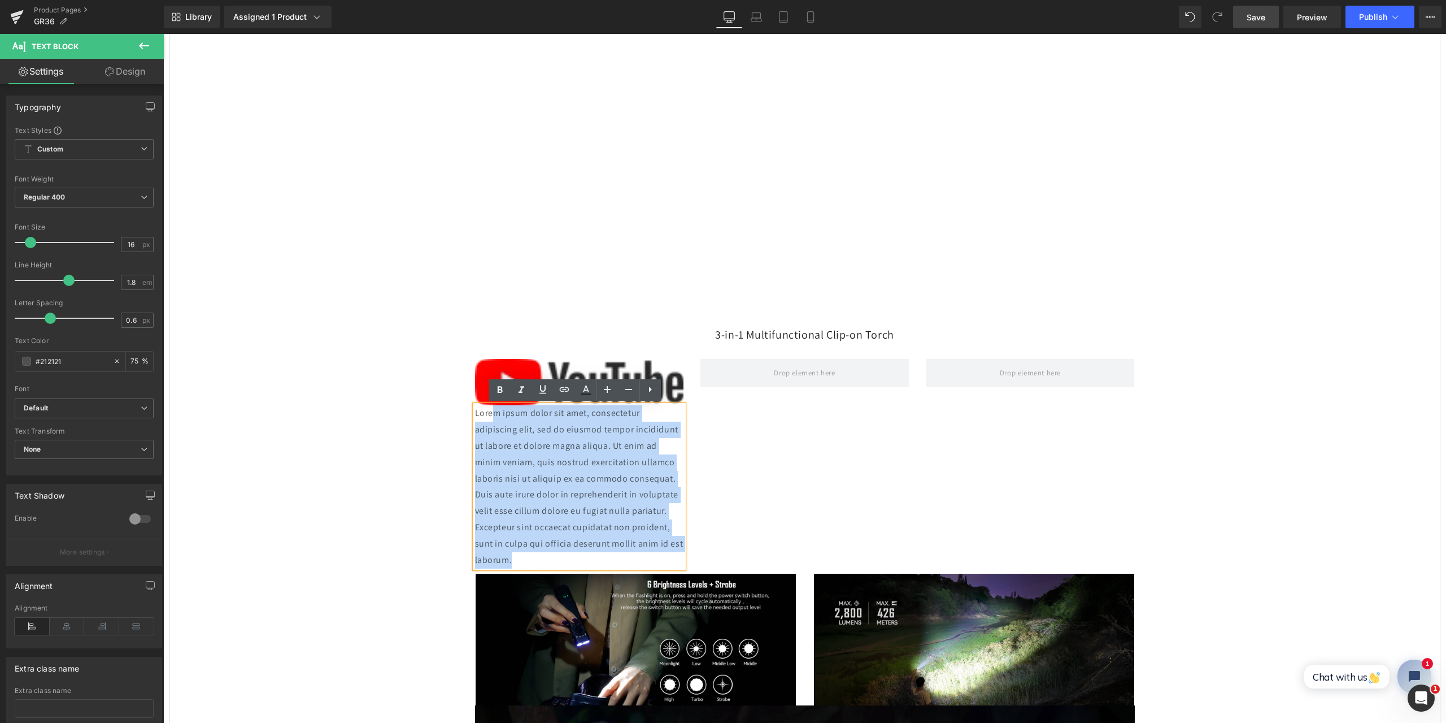
drag, startPoint x: 653, startPoint y: 543, endPoint x: 492, endPoint y: 419, distance: 203.0
click at [492, 419] on p "Lorem ipsum dolor sit amet, consectetur adipiscing elit, sed do eiusmod tempor …" at bounding box center [579, 486] width 208 height 163
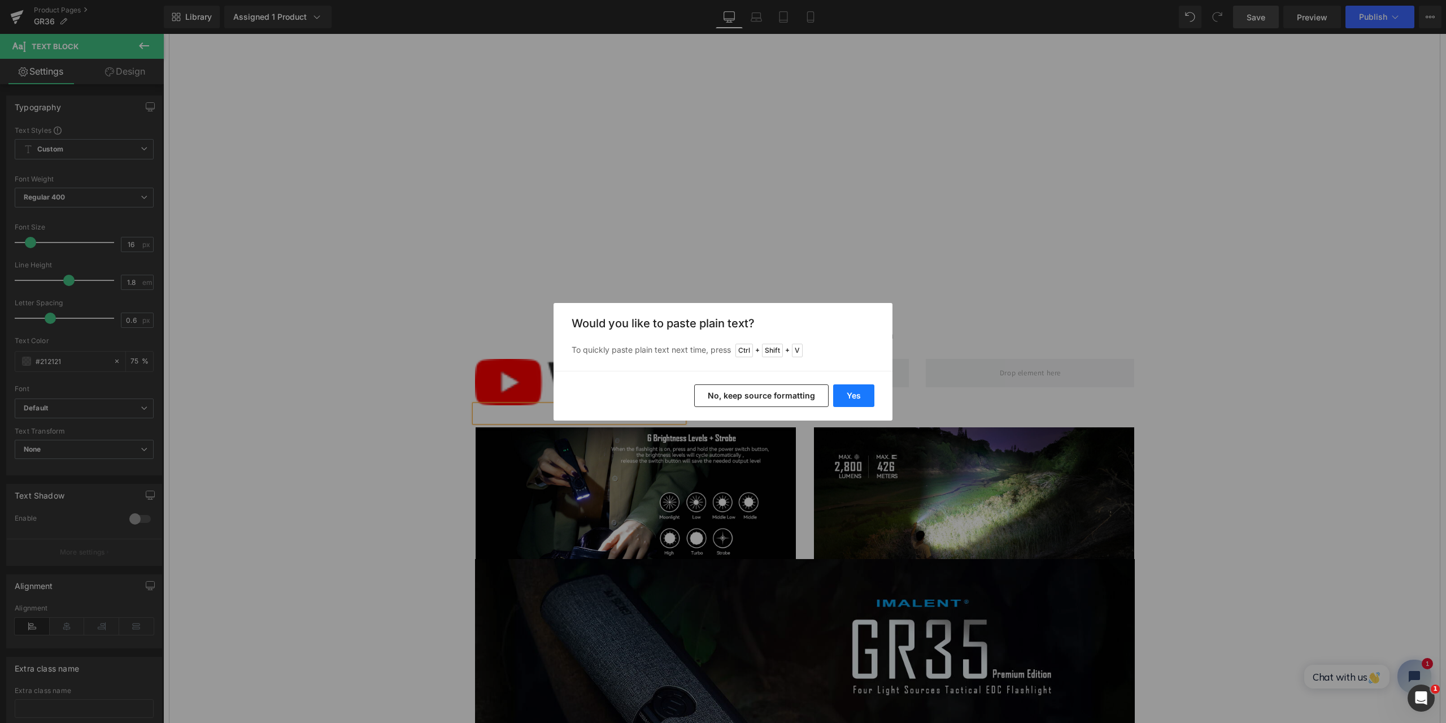
click at [851, 393] on button "Yes" at bounding box center [853, 395] width 41 height 23
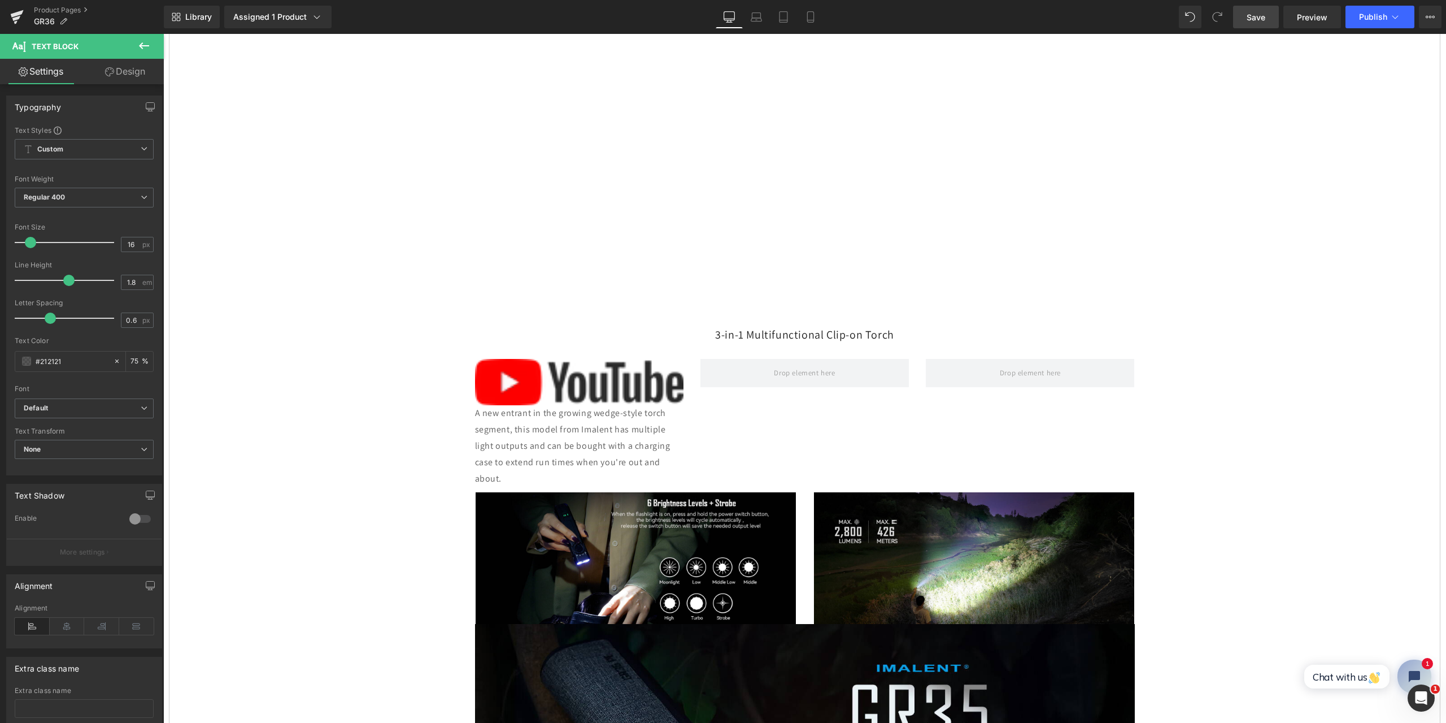
click at [1258, 17] on span "Save" at bounding box center [1256, 17] width 19 height 12
click at [1251, 15] on span "Save" at bounding box center [1256, 17] width 19 height 12
click at [136, 47] on button at bounding box center [144, 46] width 40 height 25
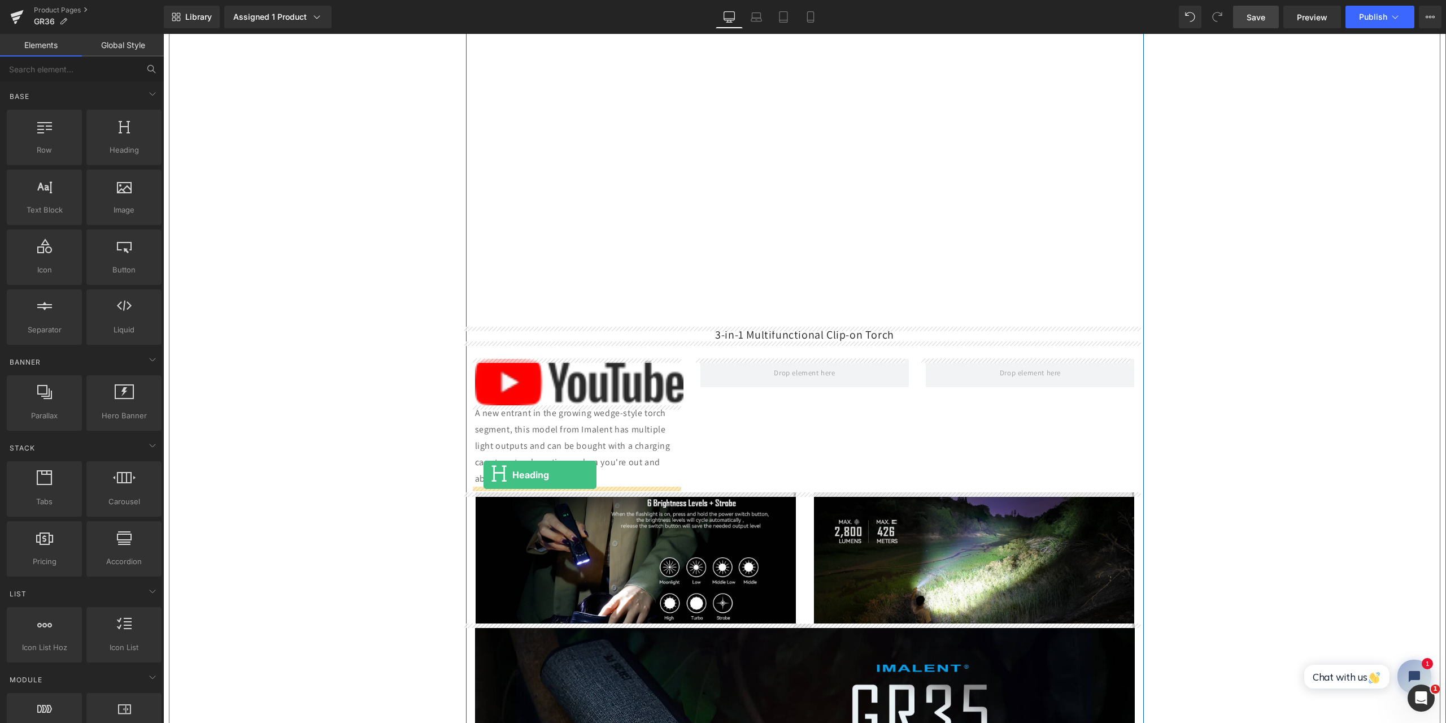
drag, startPoint x: 280, startPoint y: 180, endPoint x: 484, endPoint y: 475, distance: 357.8
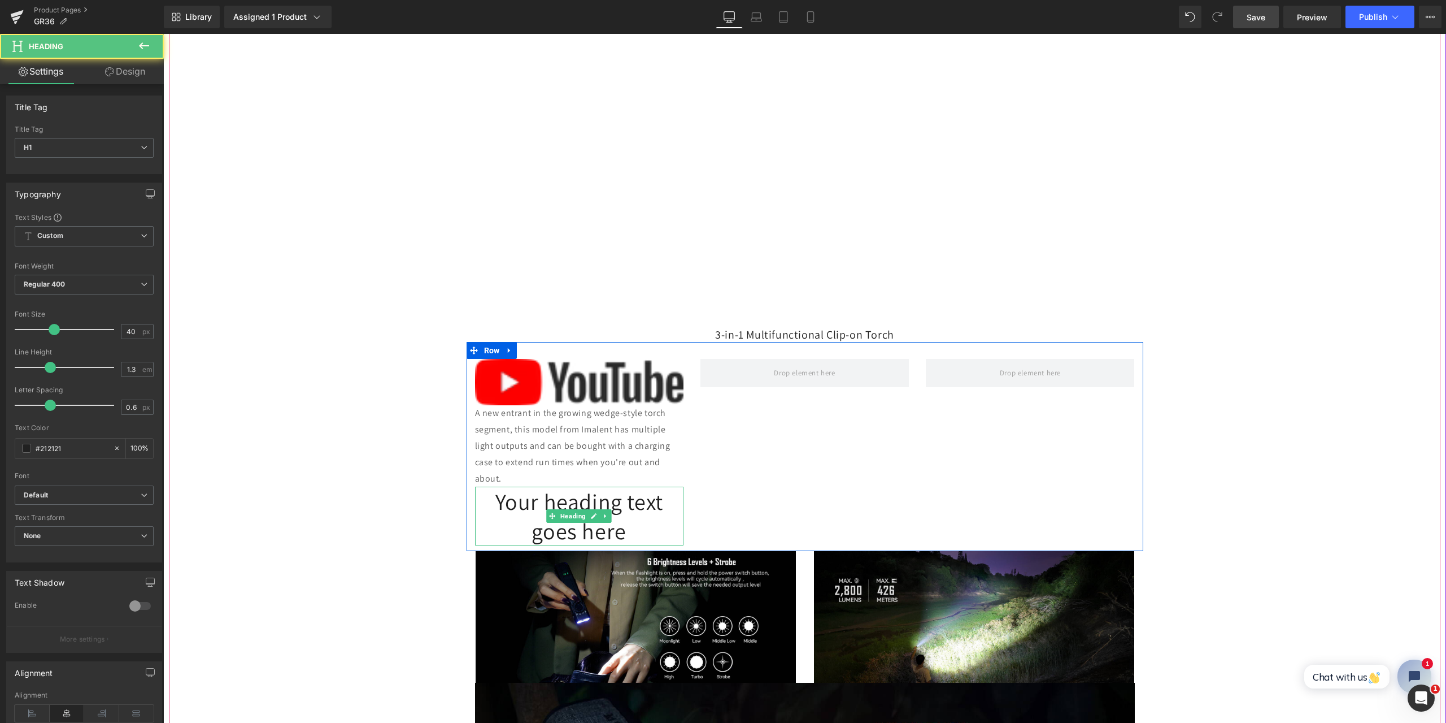
click at [515, 503] on h1 "Your heading text goes here" at bounding box center [579, 515] width 208 height 59
click at [630, 528] on h1 "Your heading text goes here" at bounding box center [579, 515] width 208 height 59
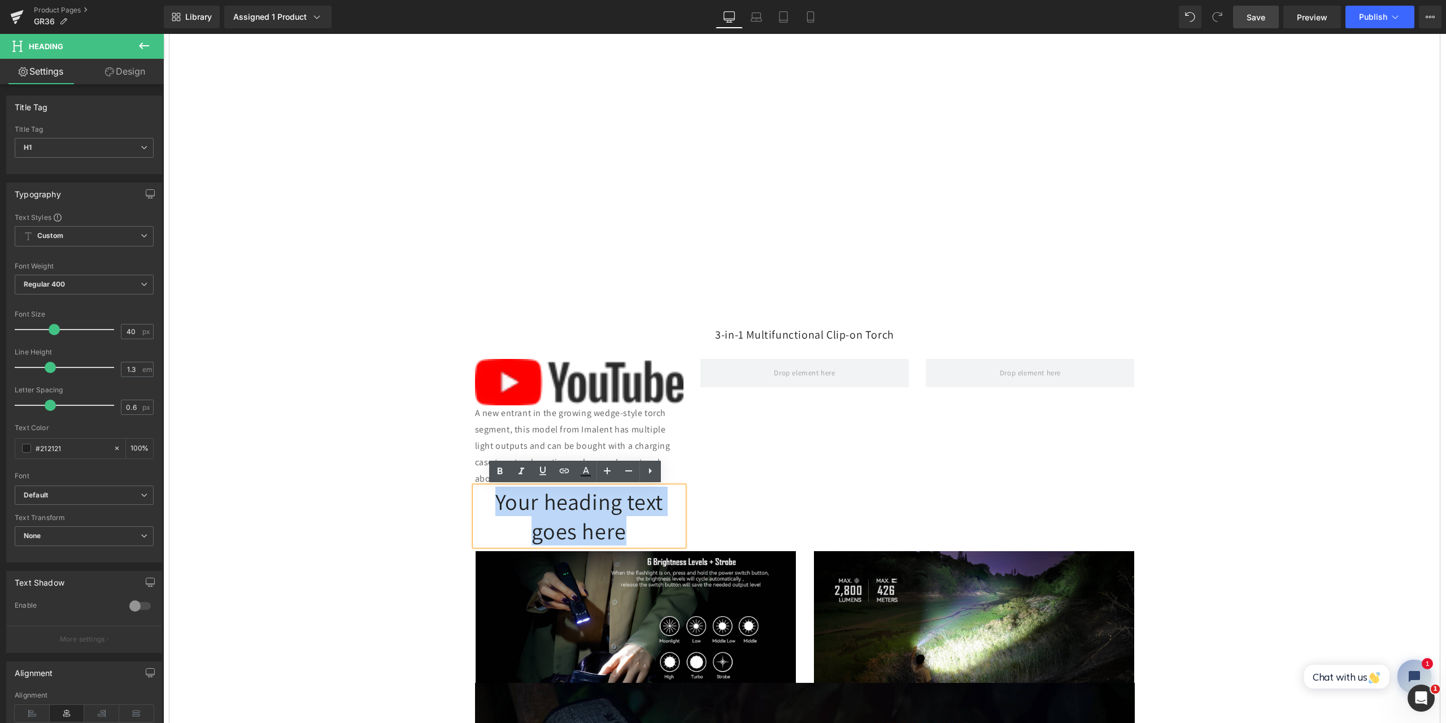
drag, startPoint x: 623, startPoint y: 530, endPoint x: 484, endPoint y: 498, distance: 142.7
click at [484, 498] on h1 "Your heading text goes here" at bounding box center [579, 515] width 208 height 59
paste div
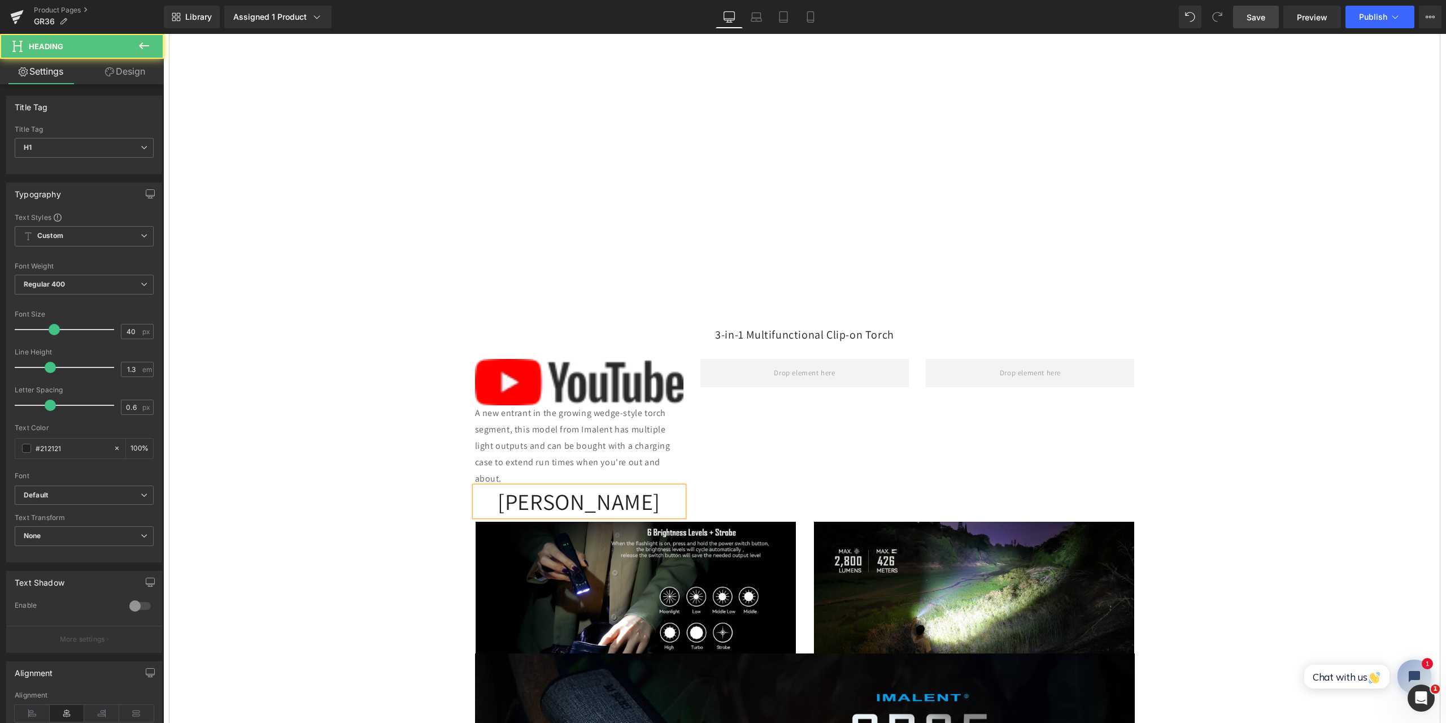
drag, startPoint x: 660, startPoint y: 506, endPoint x: 492, endPoint y: 497, distance: 169.1
click at [492, 497] on h1 "[PERSON_NAME]" at bounding box center [579, 500] width 208 height 29
click at [141, 149] on icon at bounding box center [144, 147] width 7 height 7
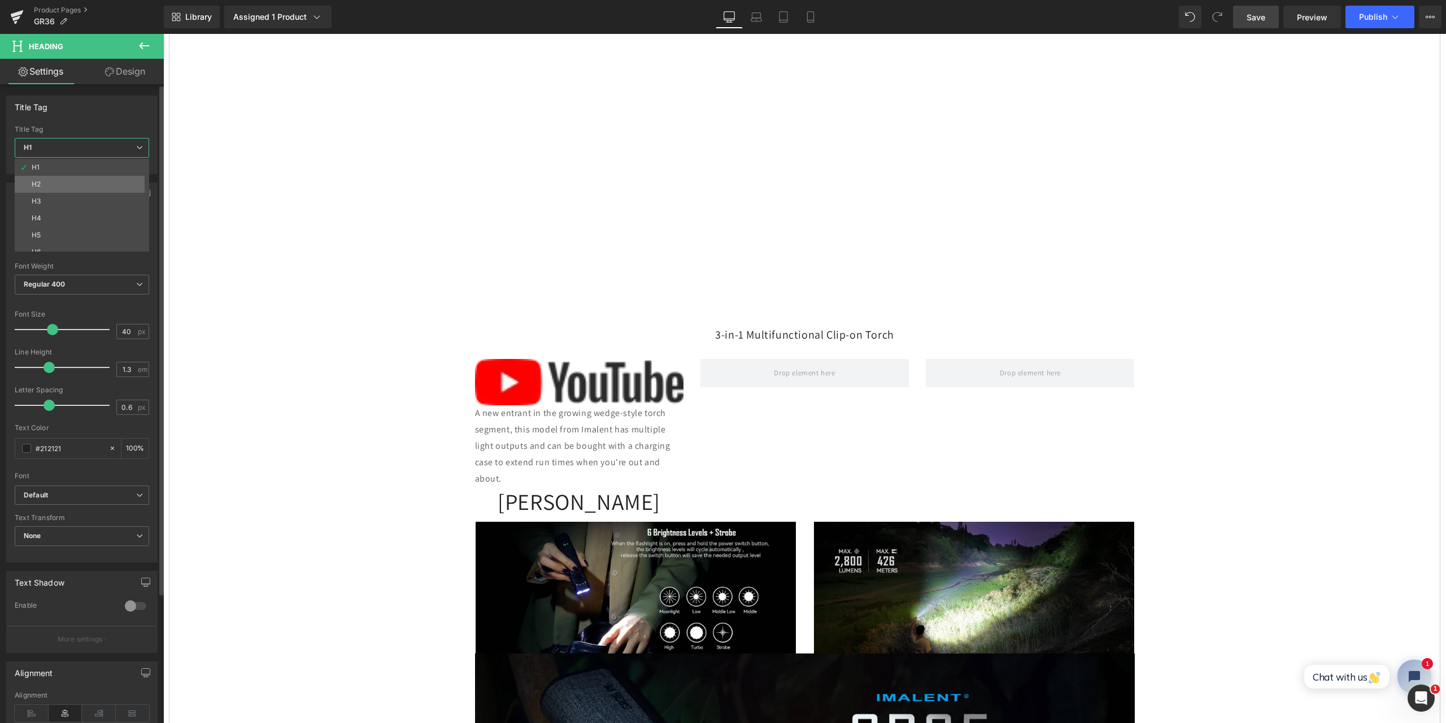
click at [99, 185] on li "H2" at bounding box center [85, 184] width 140 height 17
type input "24"
type input "100"
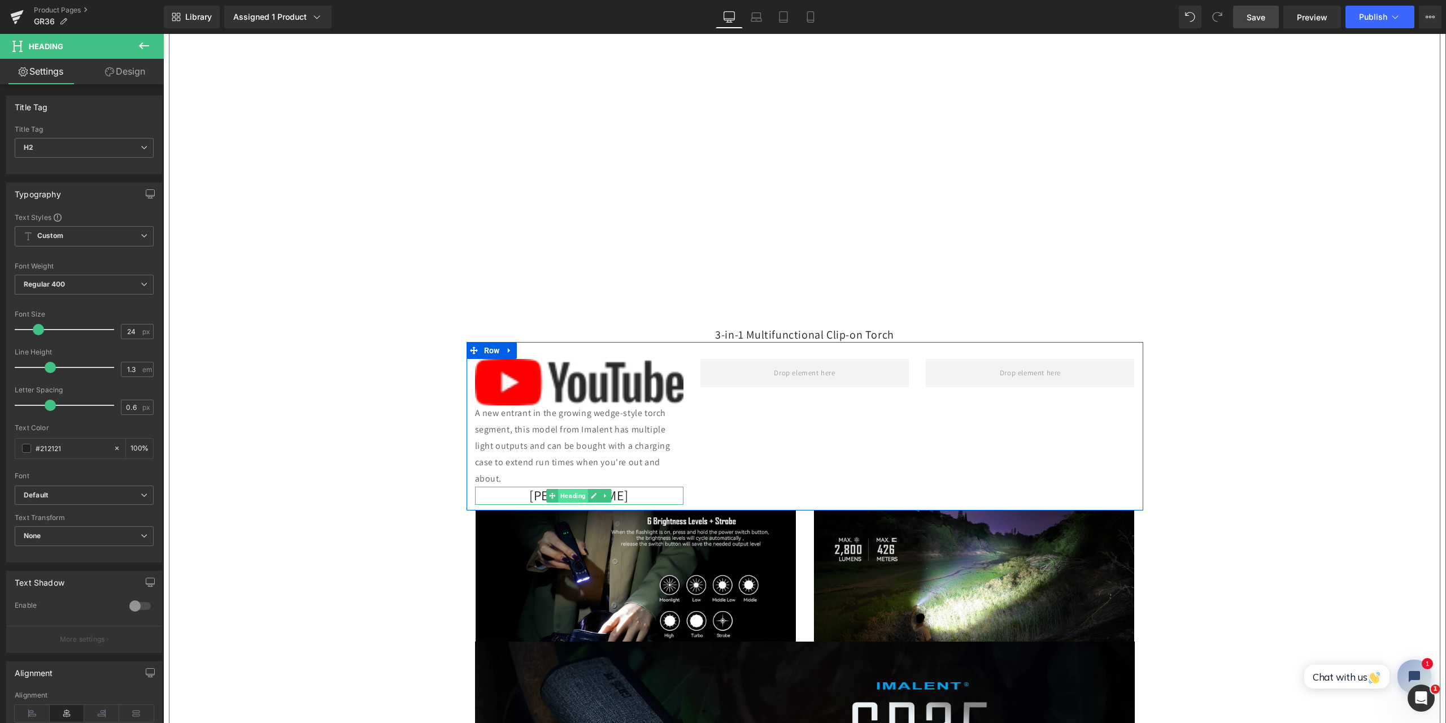
click at [566, 494] on span "Heading" at bounding box center [573, 496] width 30 height 14
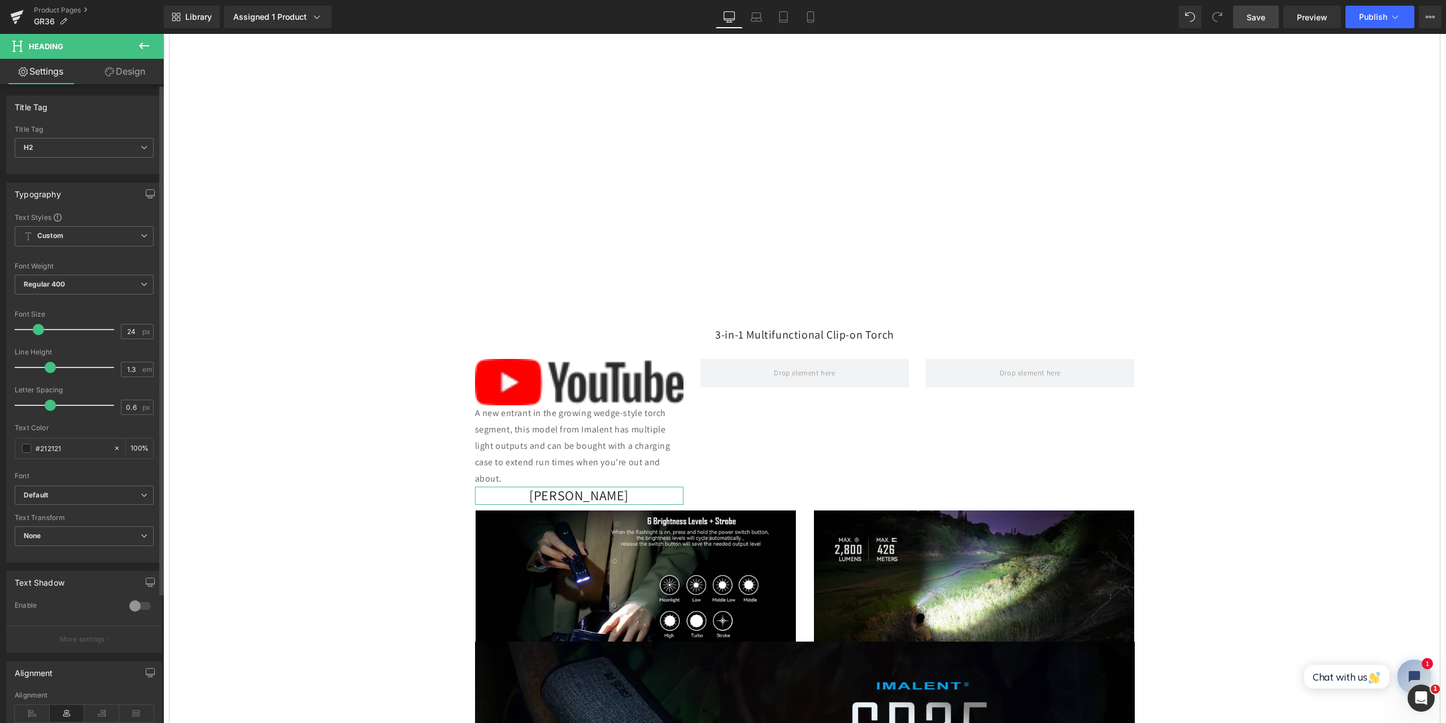
scroll to position [113, 0]
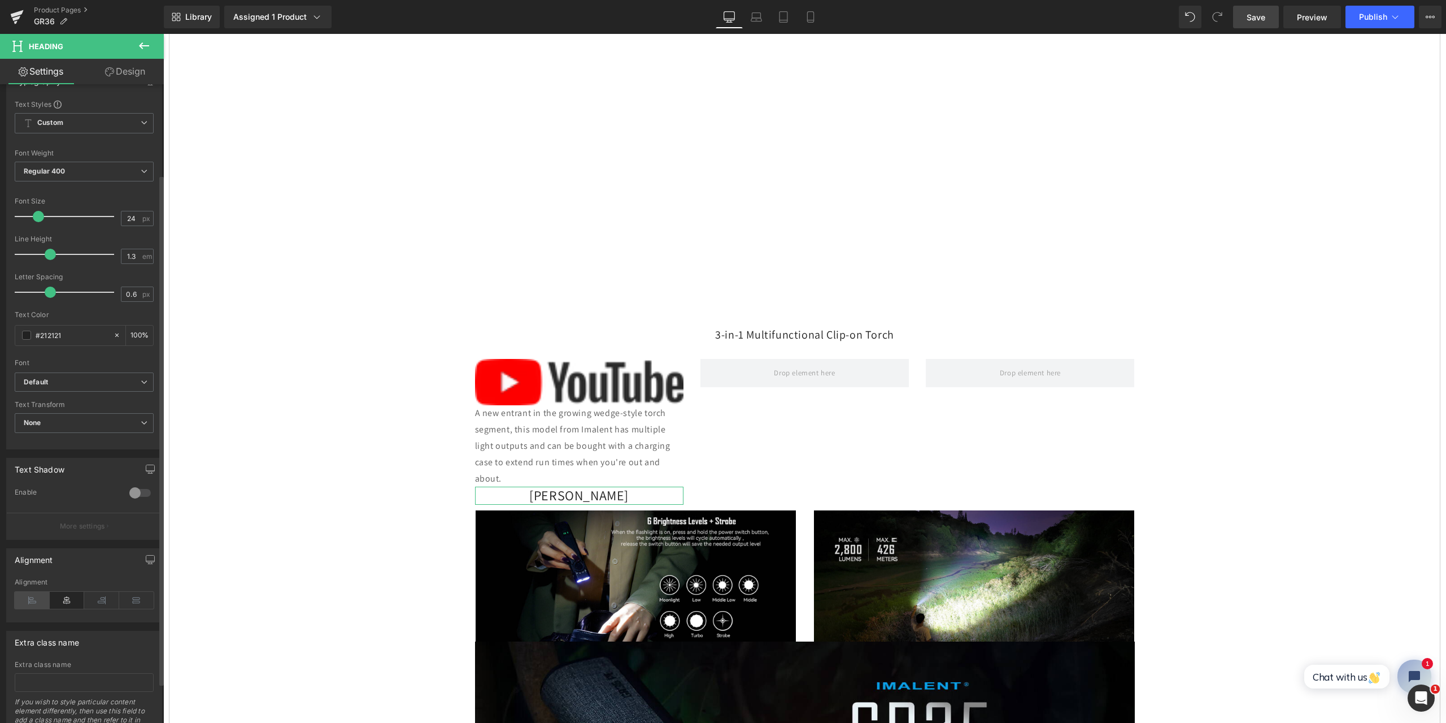
click at [31, 600] on icon at bounding box center [32, 600] width 35 height 17
click at [1254, 18] on span "Save" at bounding box center [1256, 17] width 19 height 12
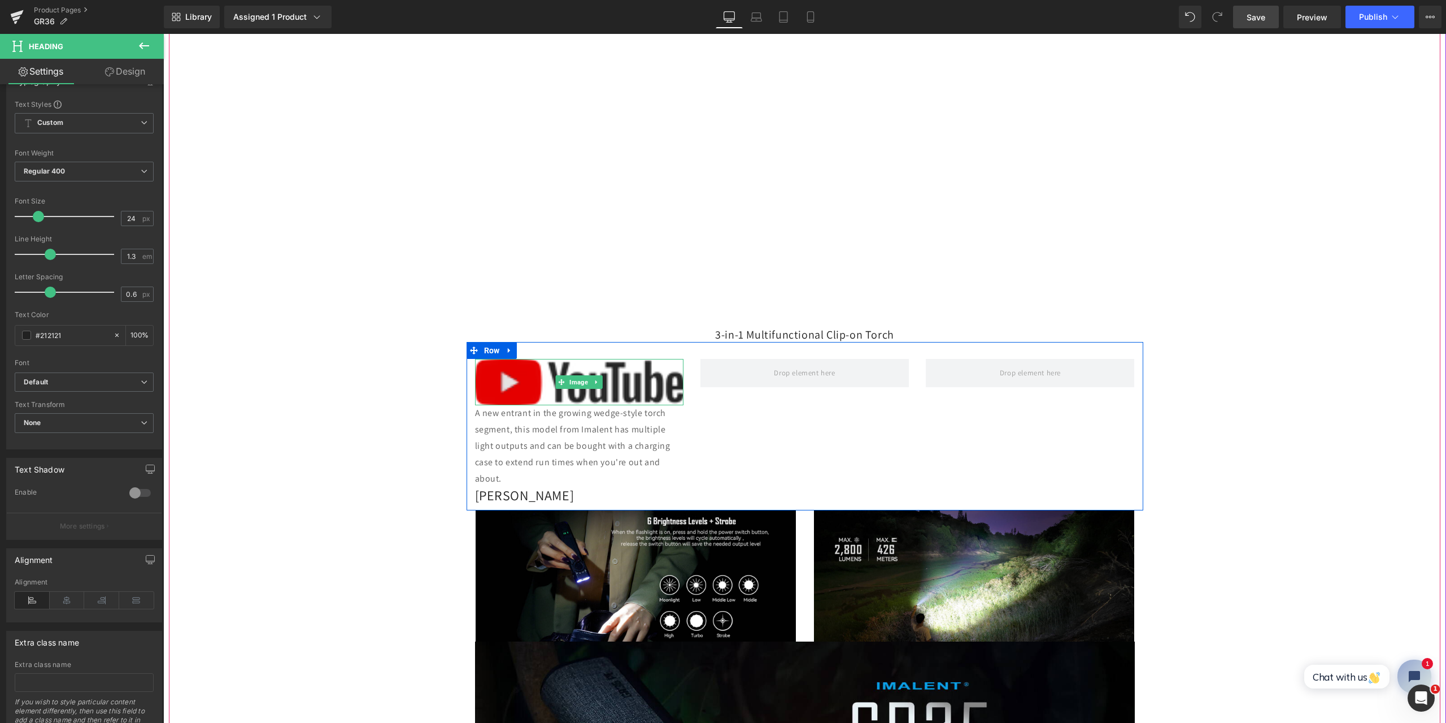
click at [540, 377] on img at bounding box center [579, 382] width 208 height 46
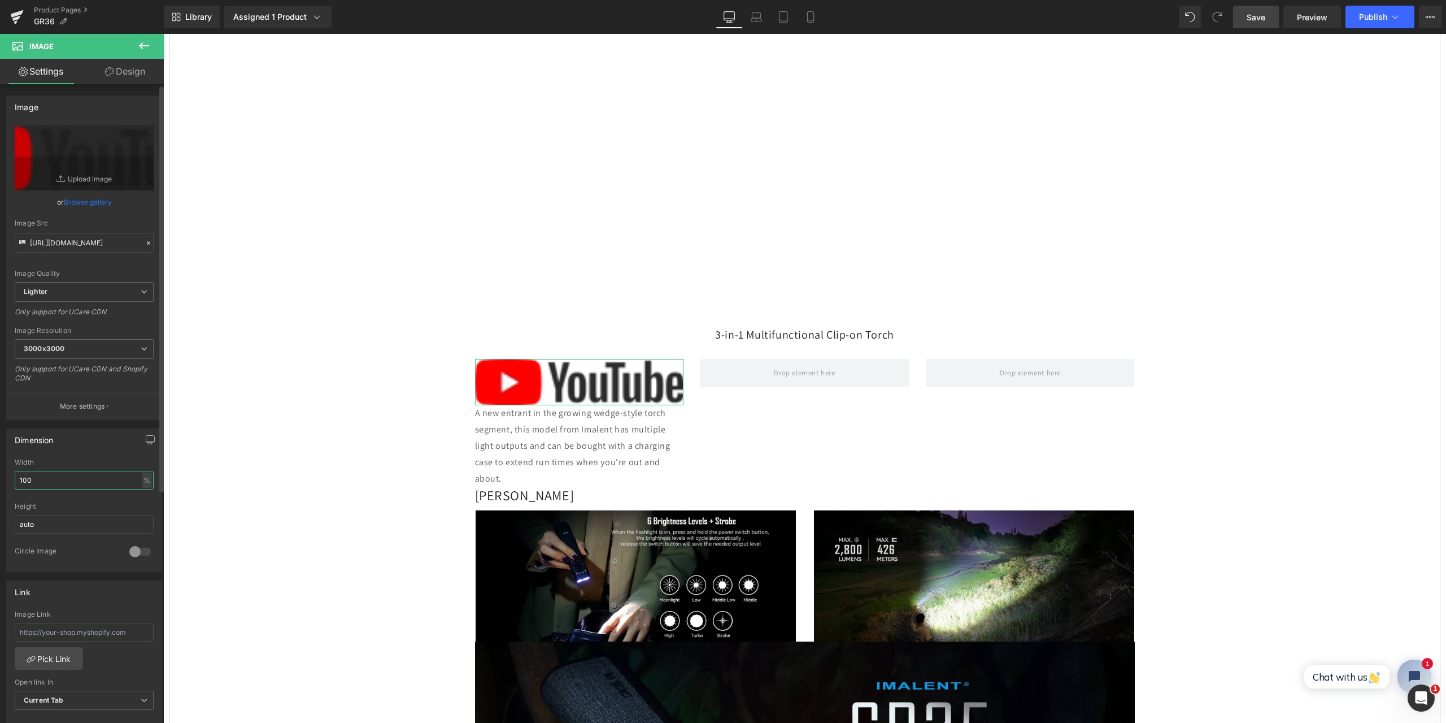
drag, startPoint x: 12, startPoint y: 476, endPoint x: 0, endPoint y: 475, distance: 11.9
click at [0, 475] on div "Dimension 100% Width 100 % % px auto Height auto 0 Circle Image" at bounding box center [84, 496] width 169 height 152
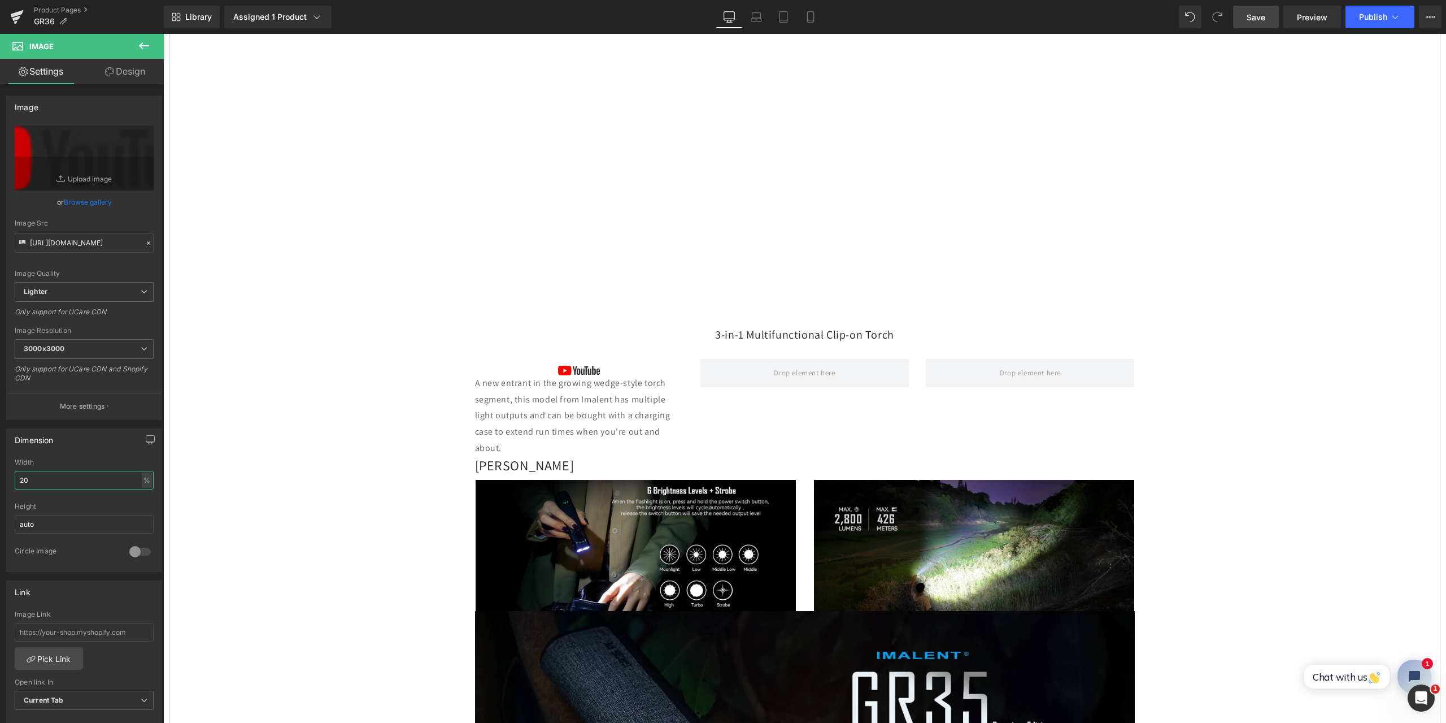
type input "20"
click at [1251, 16] on span "Save" at bounding box center [1256, 17] width 19 height 12
click at [137, 43] on icon at bounding box center [144, 46] width 14 height 14
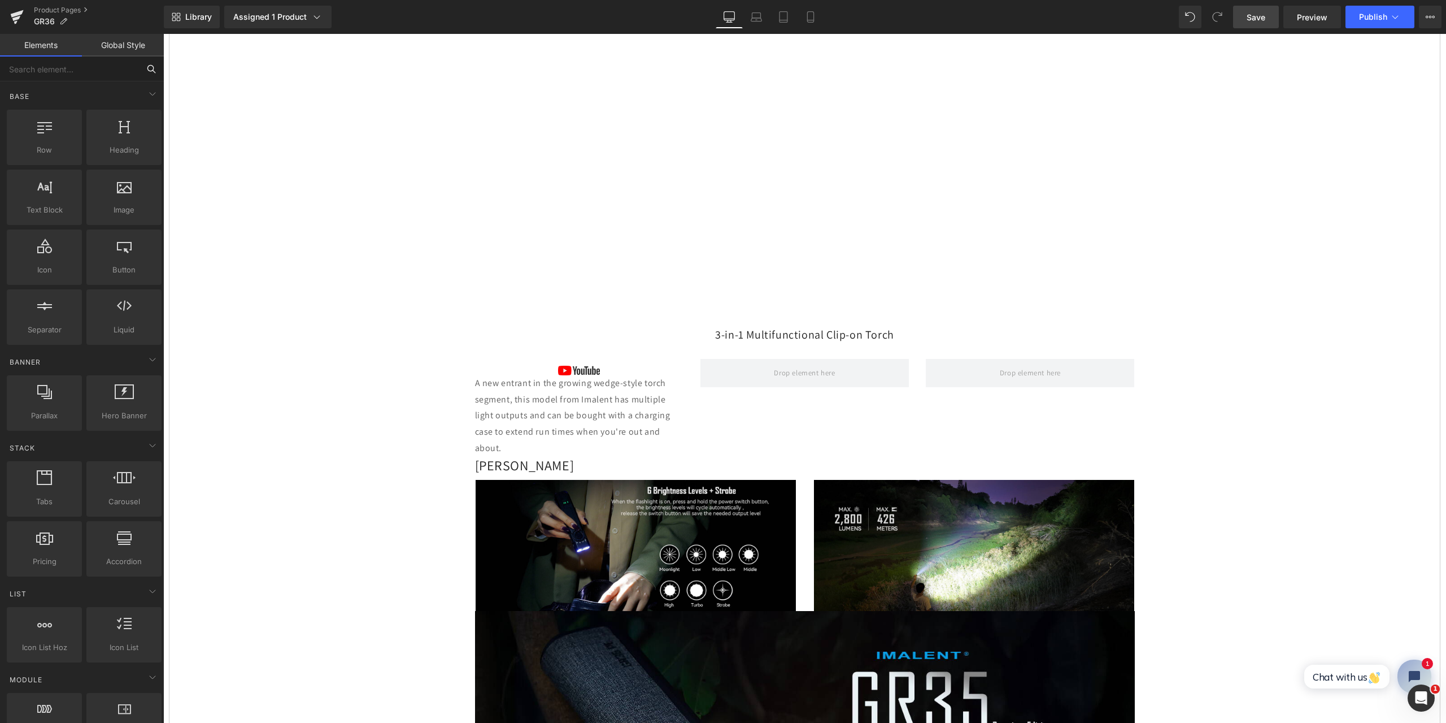
click at [91, 78] on input "text" at bounding box center [69, 68] width 139 height 25
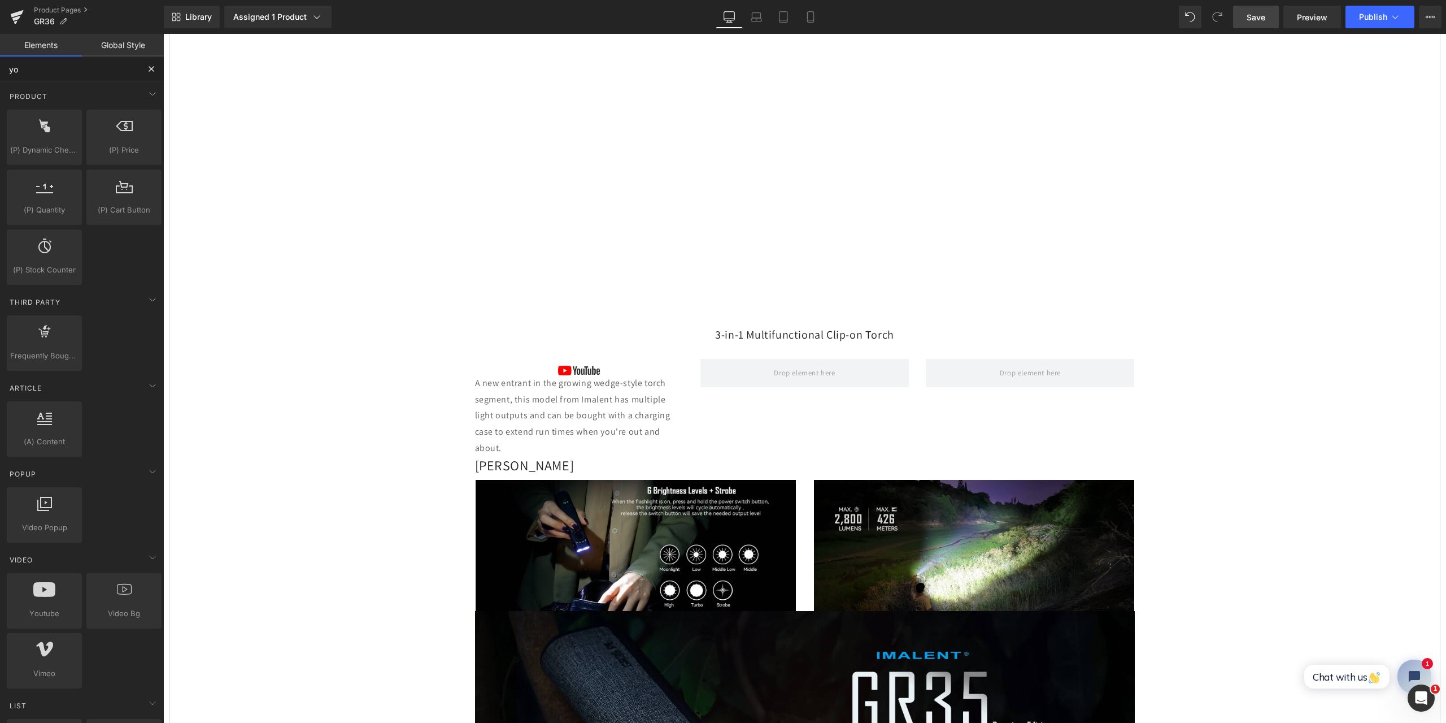
type input "you"
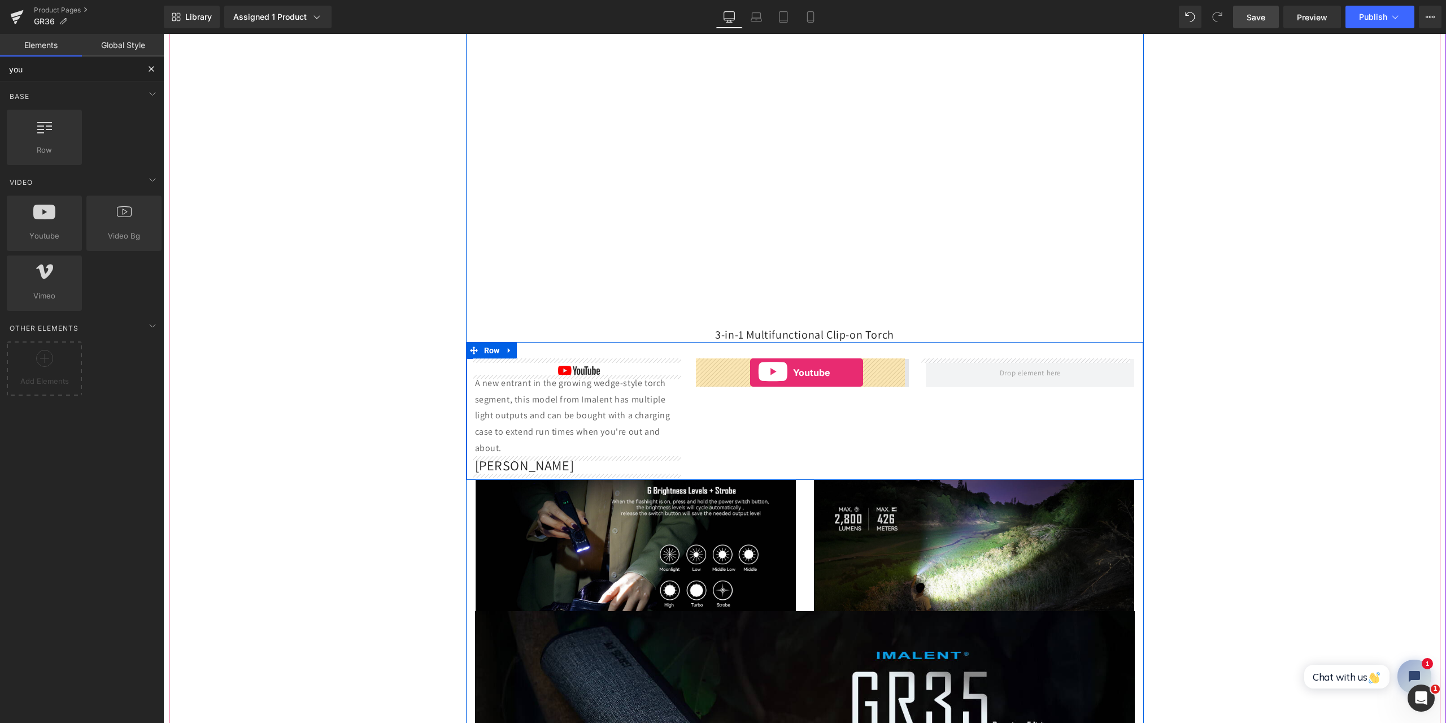
drag, startPoint x: 194, startPoint y: 244, endPoint x: 747, endPoint y: 375, distance: 568.4
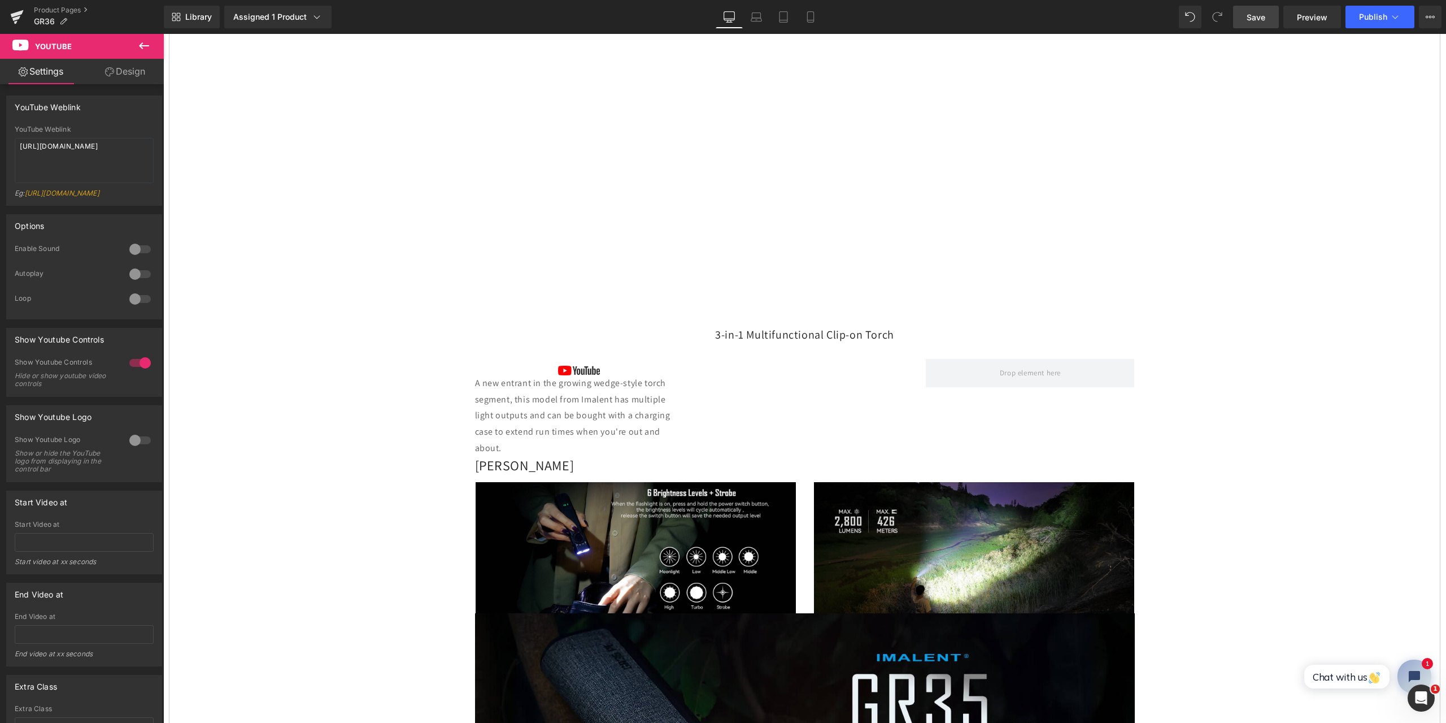
click at [140, 45] on icon at bounding box center [144, 45] width 10 height 7
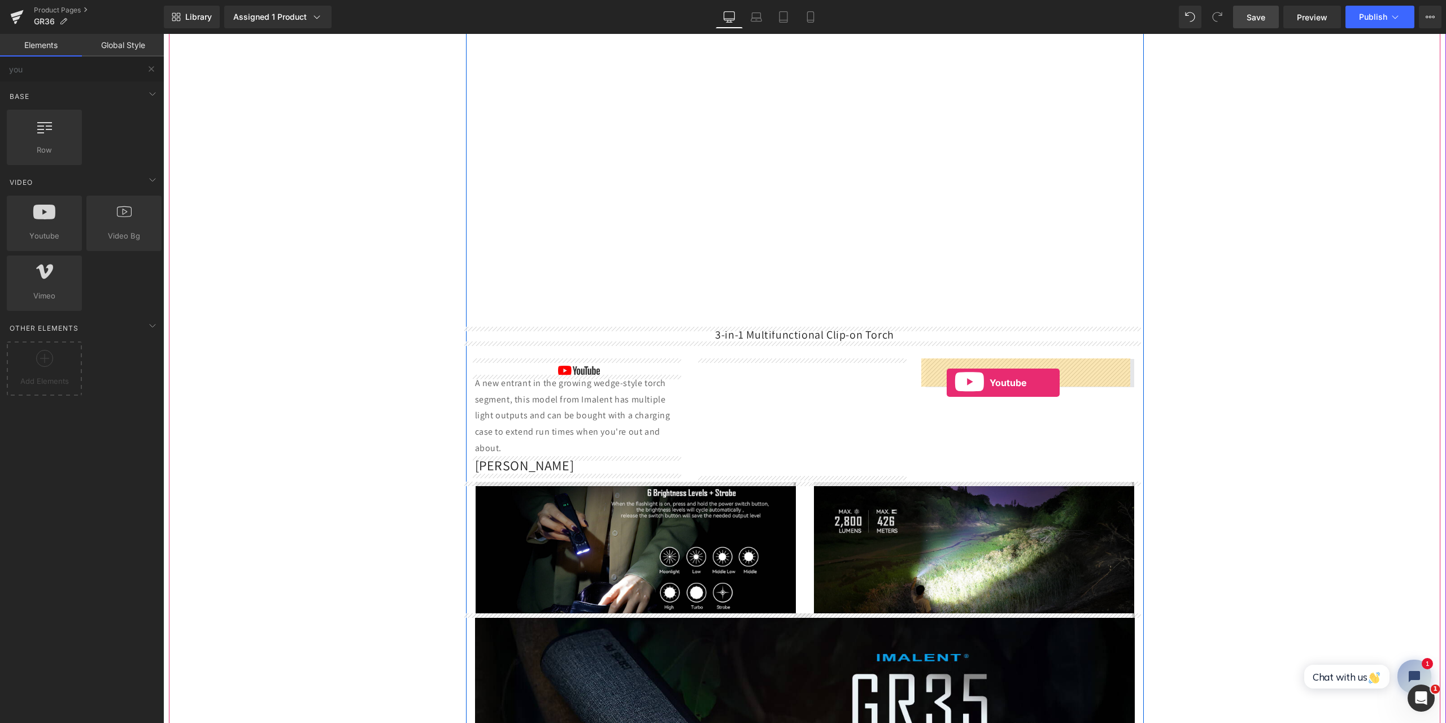
drag, startPoint x: 207, startPoint y: 258, endPoint x: 946, endPoint y: 382, distance: 749.3
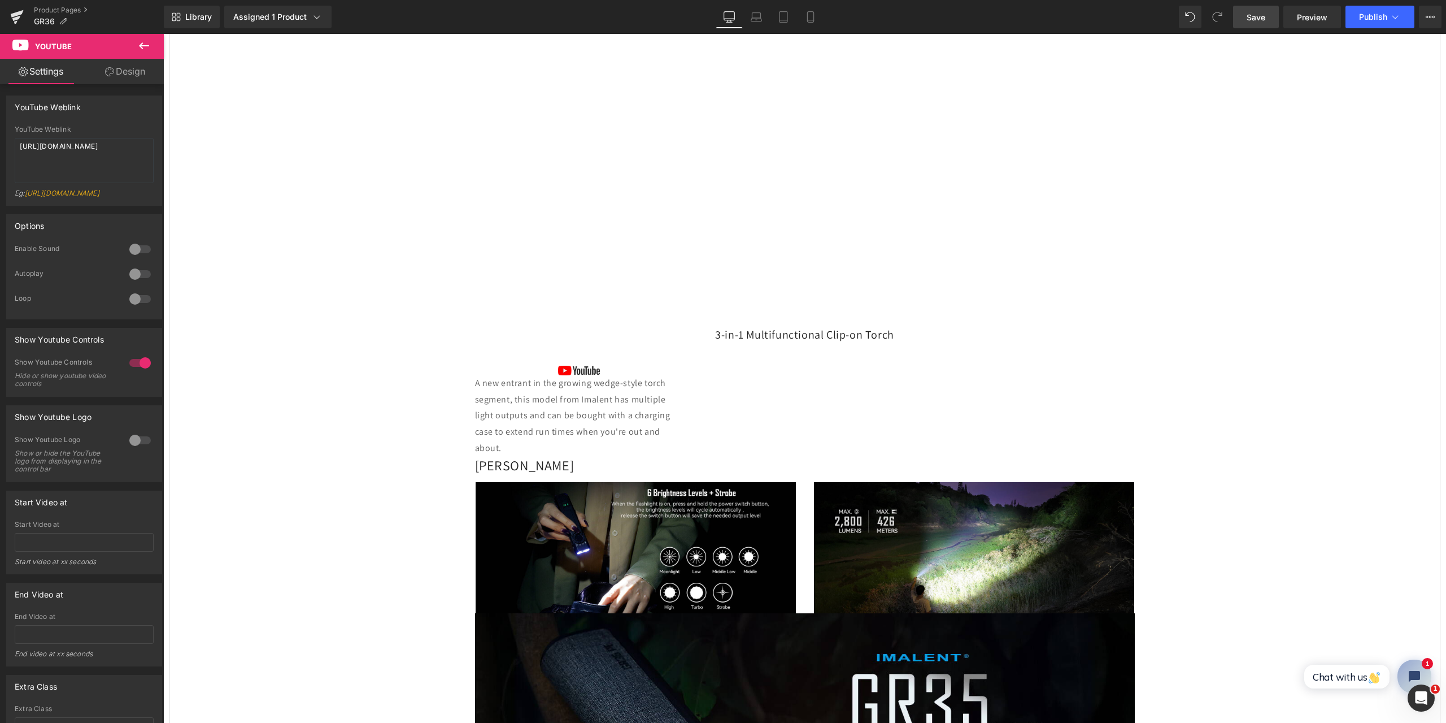
click at [1251, 16] on span "Save" at bounding box center [1256, 17] width 19 height 12
drag, startPoint x: 91, startPoint y: 163, endPoint x: 0, endPoint y: 136, distance: 94.9
click at [0, 136] on div "YouTube Weblink YouTube Weblink [URL][DOMAIN_NAME] Eg: [URL][DOMAIN_NAME]" at bounding box center [84, 146] width 169 height 119
paste textarea "aX6qcEBECQo"
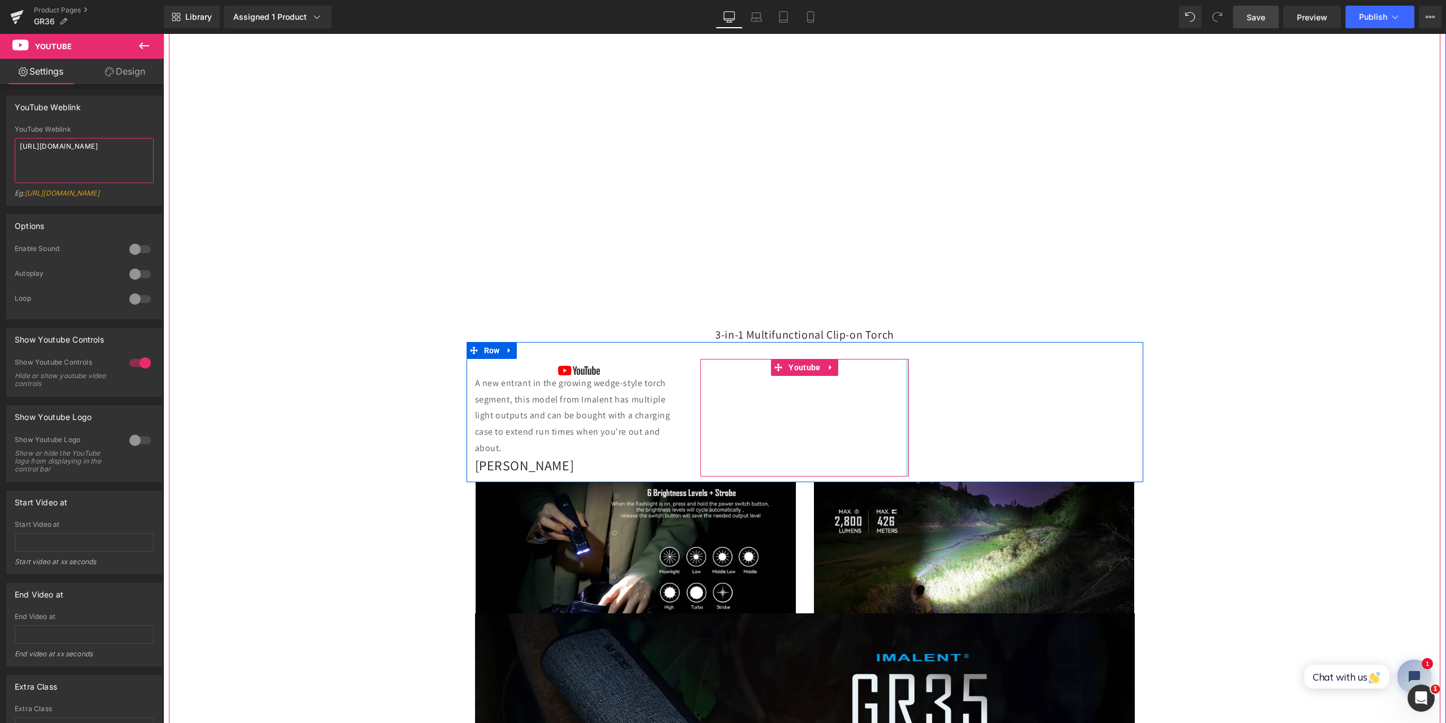
type textarea "[URL][DOMAIN_NAME]"
click at [780, 367] on span at bounding box center [778, 367] width 15 height 17
drag, startPoint x: 86, startPoint y: 158, endPoint x: 0, endPoint y: 132, distance: 90.1
click at [0, 132] on div "YouTube Weblink YouTube Weblink [URL][DOMAIN_NAME] Eg: [URL][DOMAIN_NAME]" at bounding box center [84, 146] width 169 height 119
paste textarea "aX6qcEBECQo"
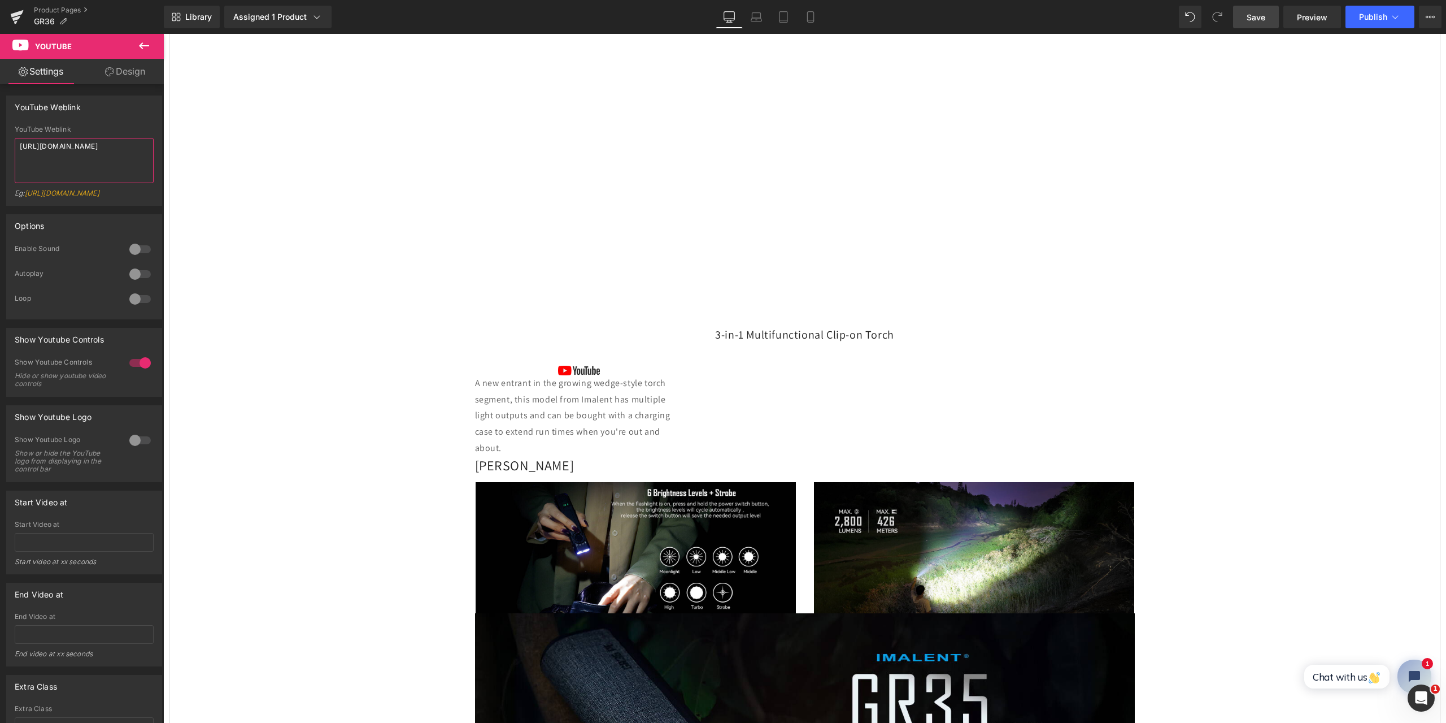
type textarea "[URL][DOMAIN_NAME]"
click at [1259, 11] on span "Save" at bounding box center [1256, 17] width 19 height 12
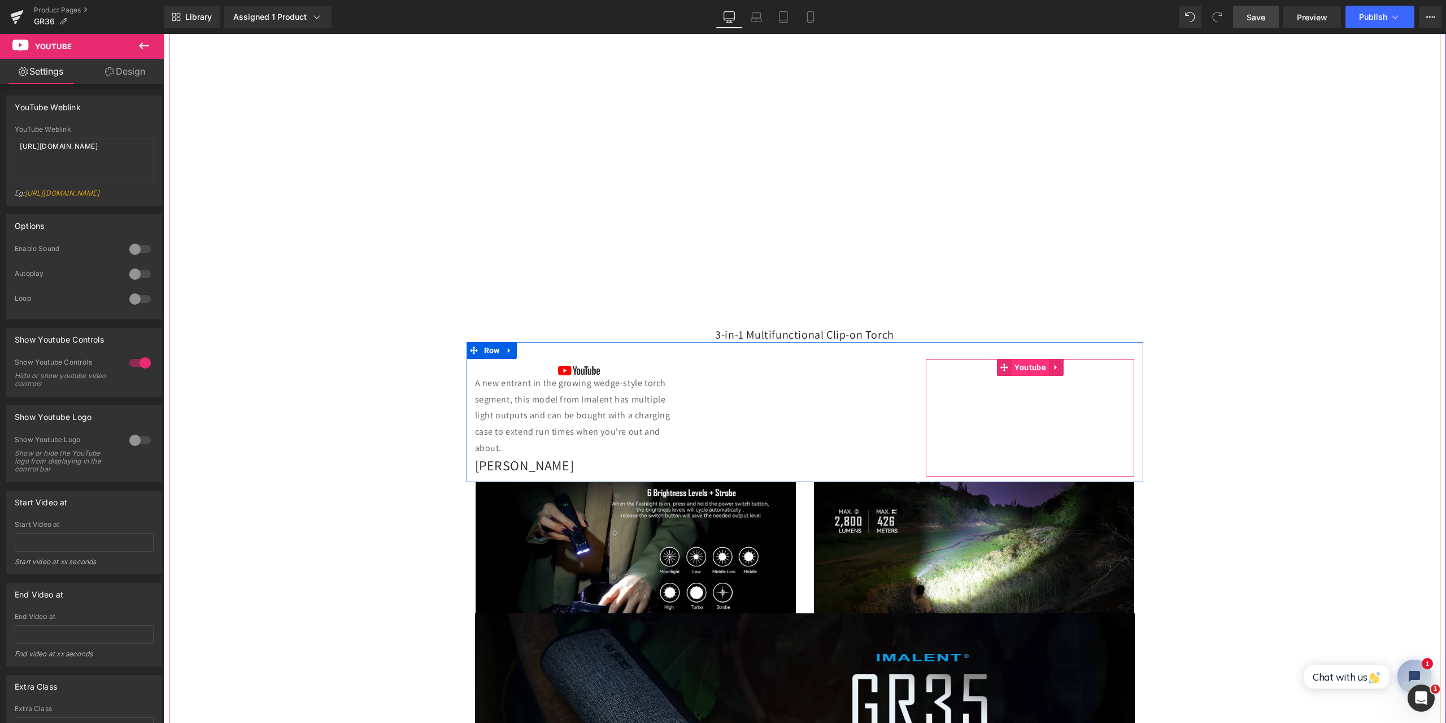
click at [1027, 363] on span "Youtube" at bounding box center [1030, 367] width 37 height 17
drag, startPoint x: 94, startPoint y: 155, endPoint x: 0, endPoint y: 138, distance: 95.8
click at [0, 138] on div "YouTube Weblink YouTube Weblink [URL][DOMAIN_NAME] Eg: [URL][DOMAIN_NAME]" at bounding box center [84, 146] width 169 height 119
paste textarea "IHAjLABlJks"
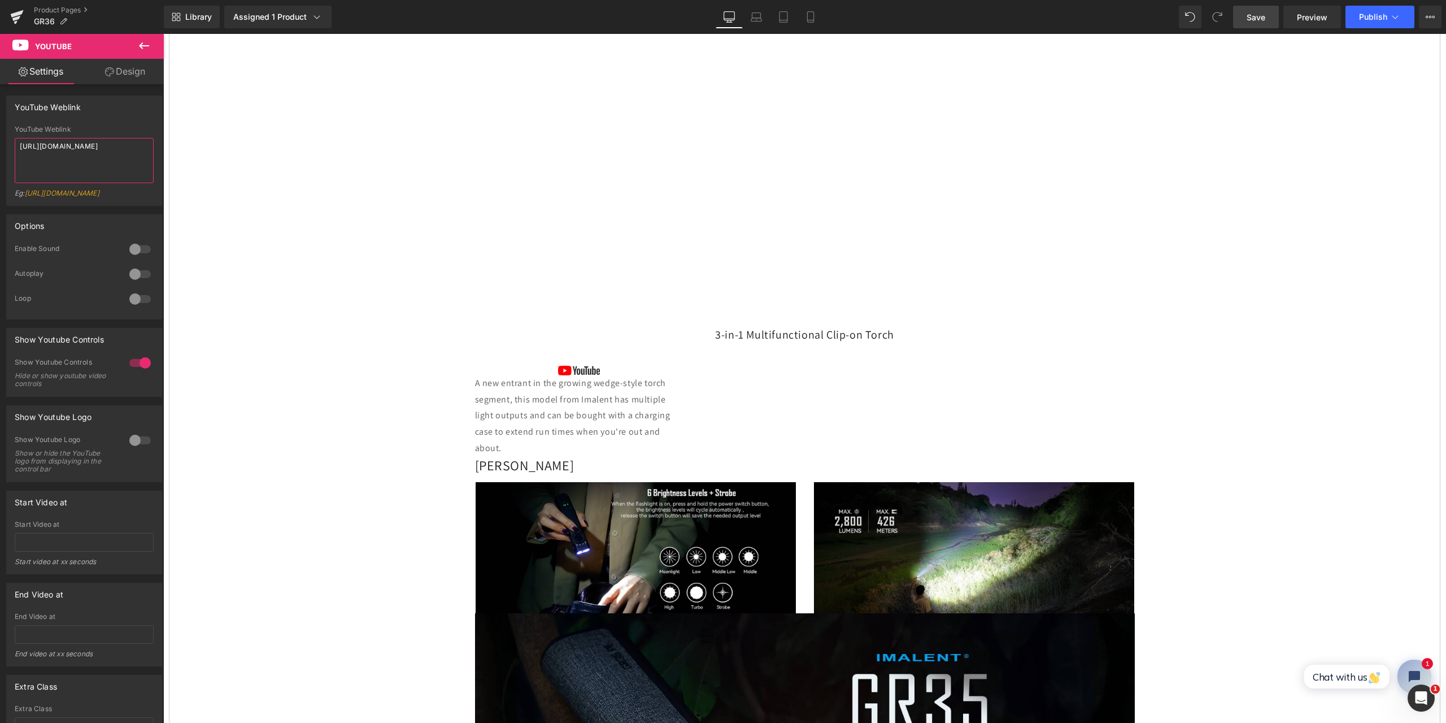
type textarea "[URL][DOMAIN_NAME]"
click at [1260, 20] on span "Save" at bounding box center [1256, 17] width 19 height 12
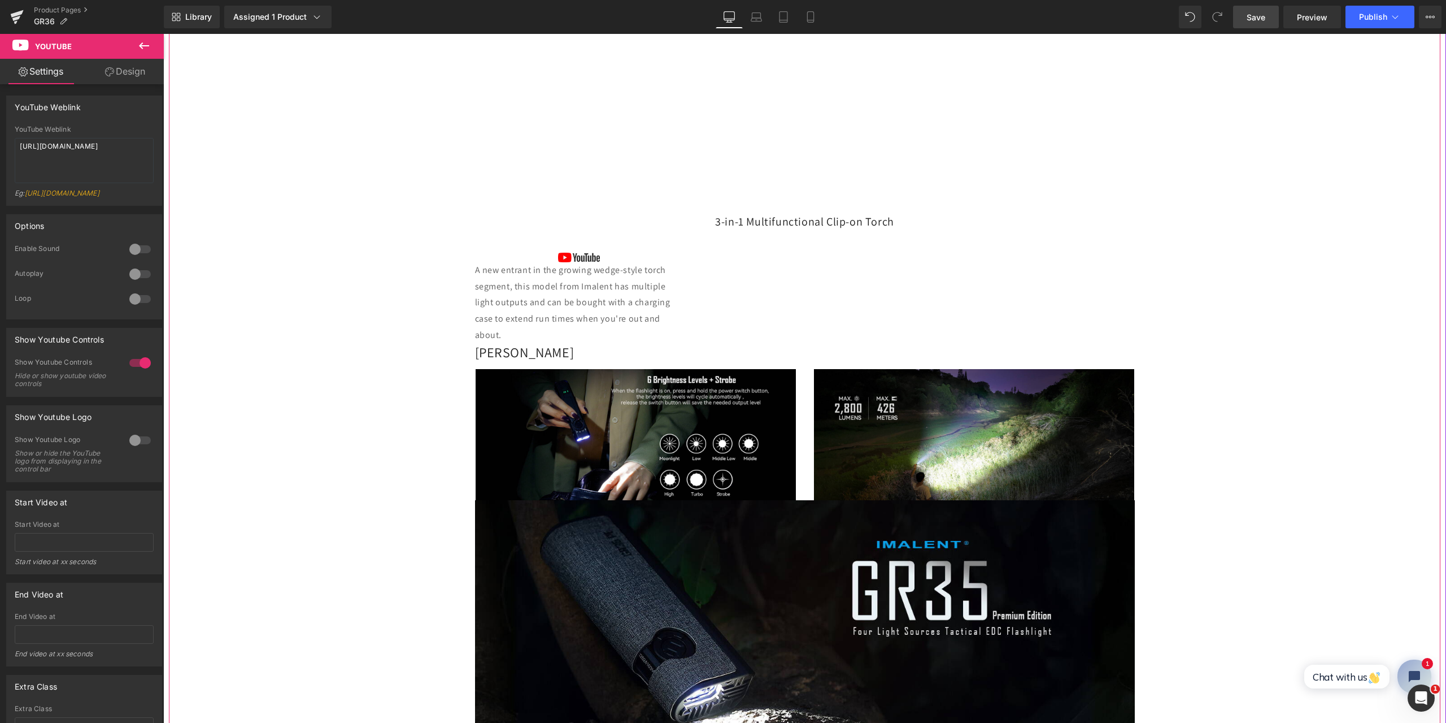
scroll to position [847, 0]
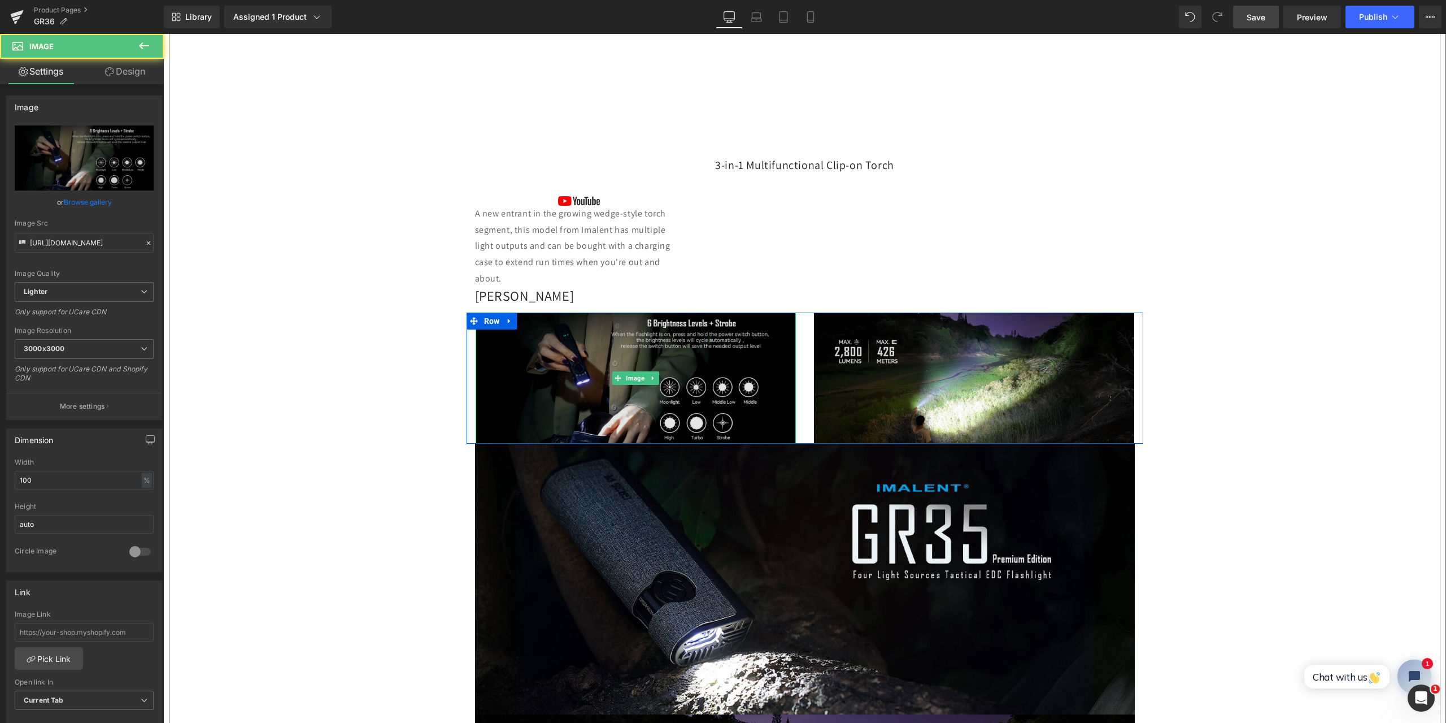
click at [682, 377] on img at bounding box center [636, 377] width 320 height 131
click at [629, 376] on span "Image" at bounding box center [635, 379] width 23 height 14
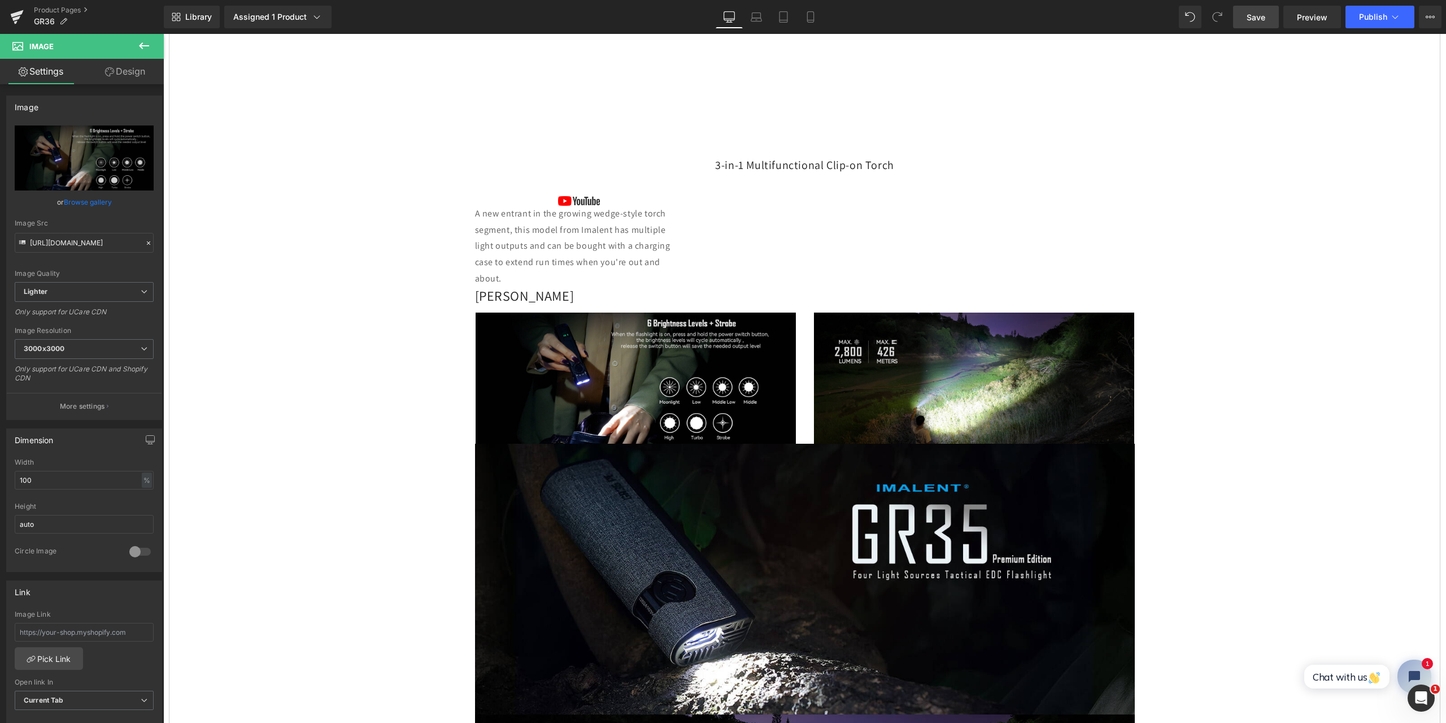
click at [138, 51] on icon at bounding box center [144, 46] width 14 height 14
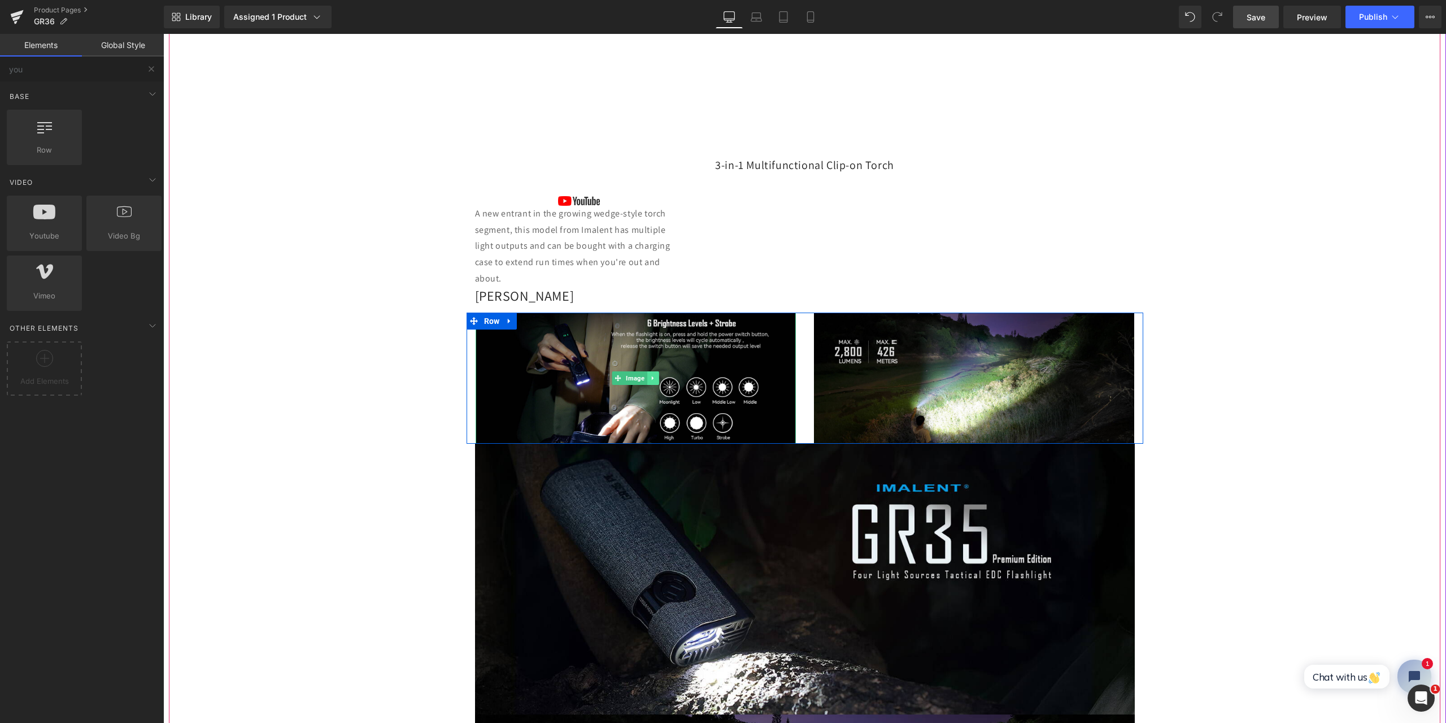
click at [651, 373] on link at bounding box center [653, 378] width 12 height 14
click at [656, 377] on icon at bounding box center [659, 378] width 6 height 6
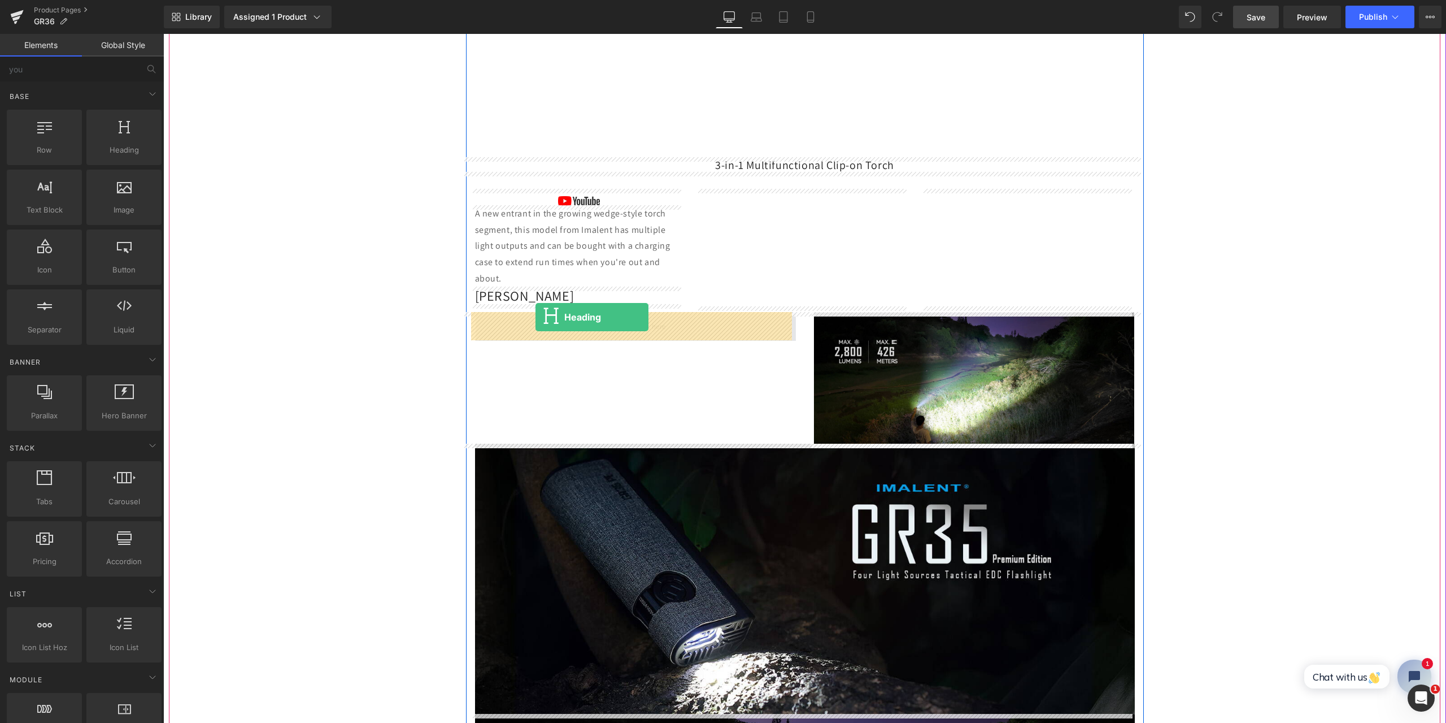
drag, startPoint x: 281, startPoint y: 169, endPoint x: 536, endPoint y: 317, distance: 294.7
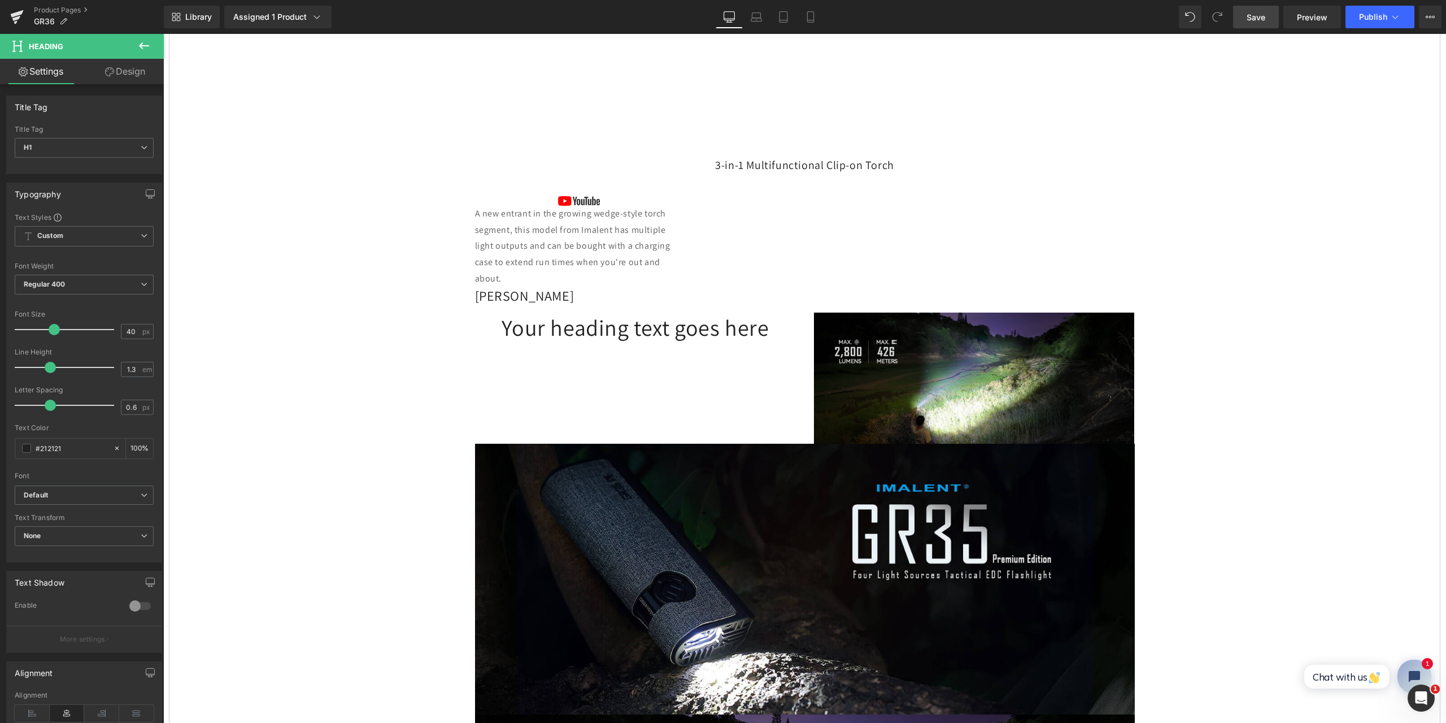
click at [1254, 19] on span "Save" at bounding box center [1256, 17] width 19 height 12
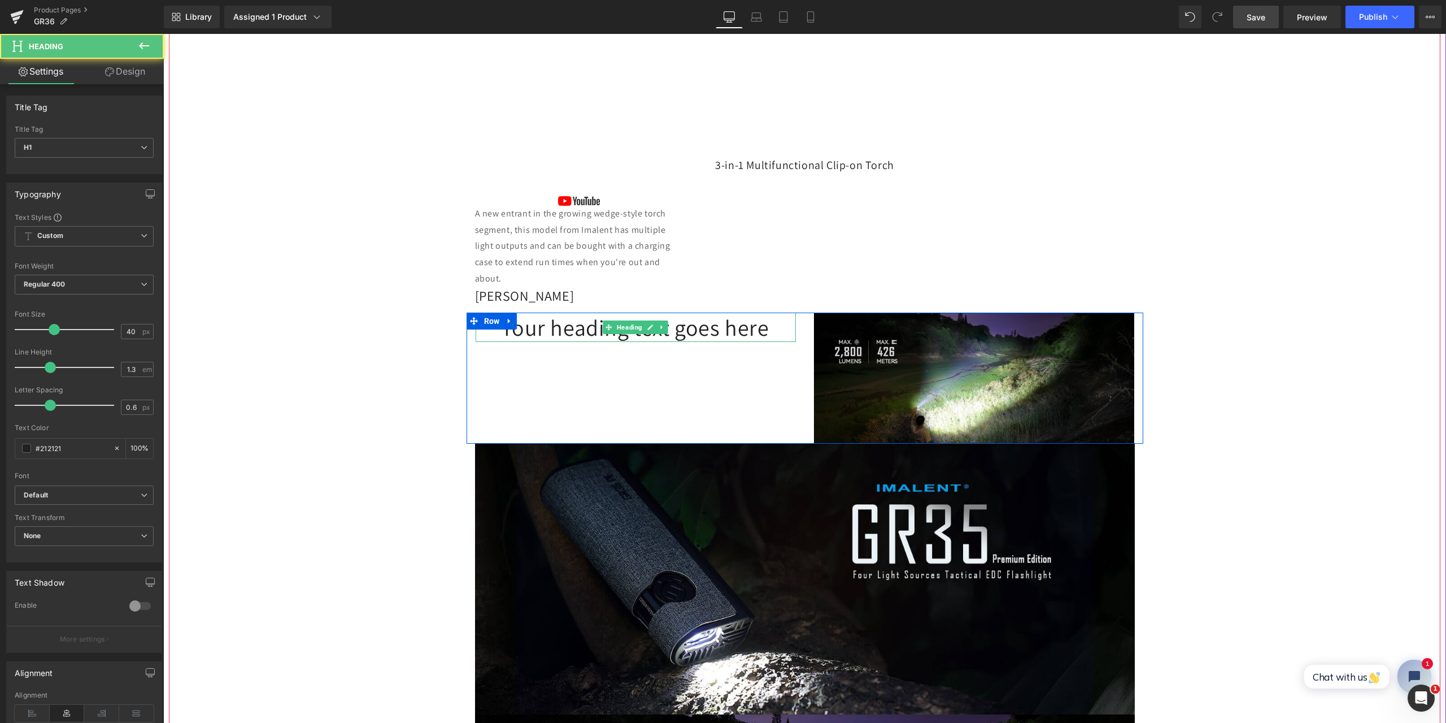
click at [671, 331] on h1 "Your heading text goes here" at bounding box center [636, 326] width 320 height 29
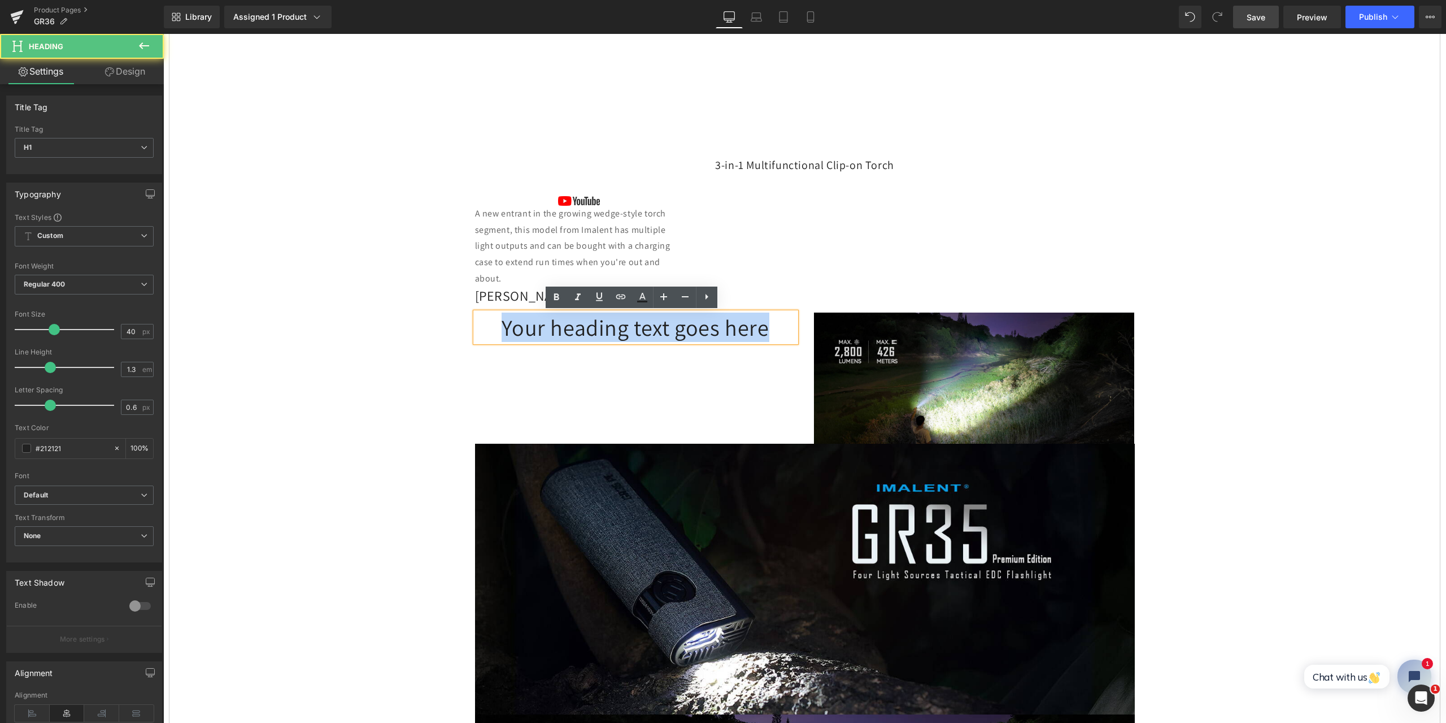
drag, startPoint x: 767, startPoint y: 329, endPoint x: 482, endPoint y: 332, distance: 285.3
click at [484, 325] on h1 "Your heading text goes here" at bounding box center [636, 326] width 320 height 29
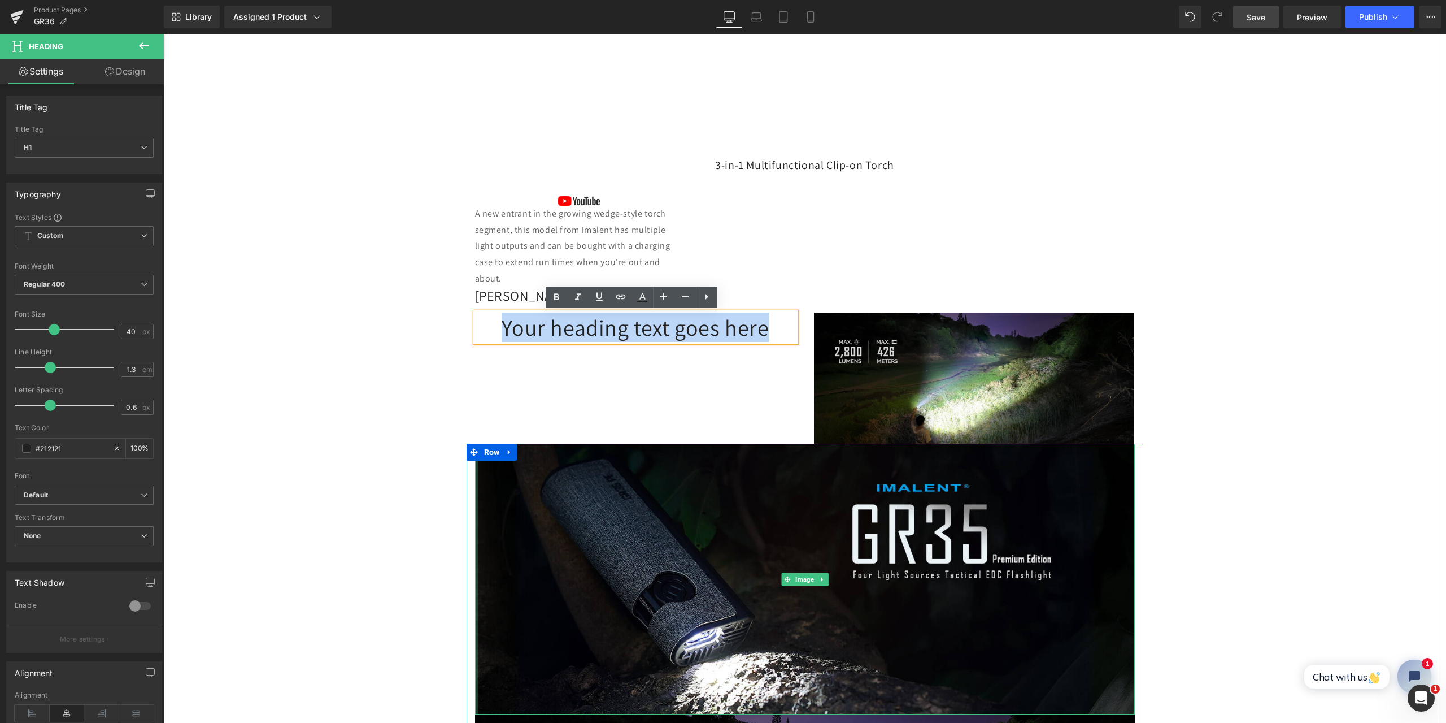
paste div
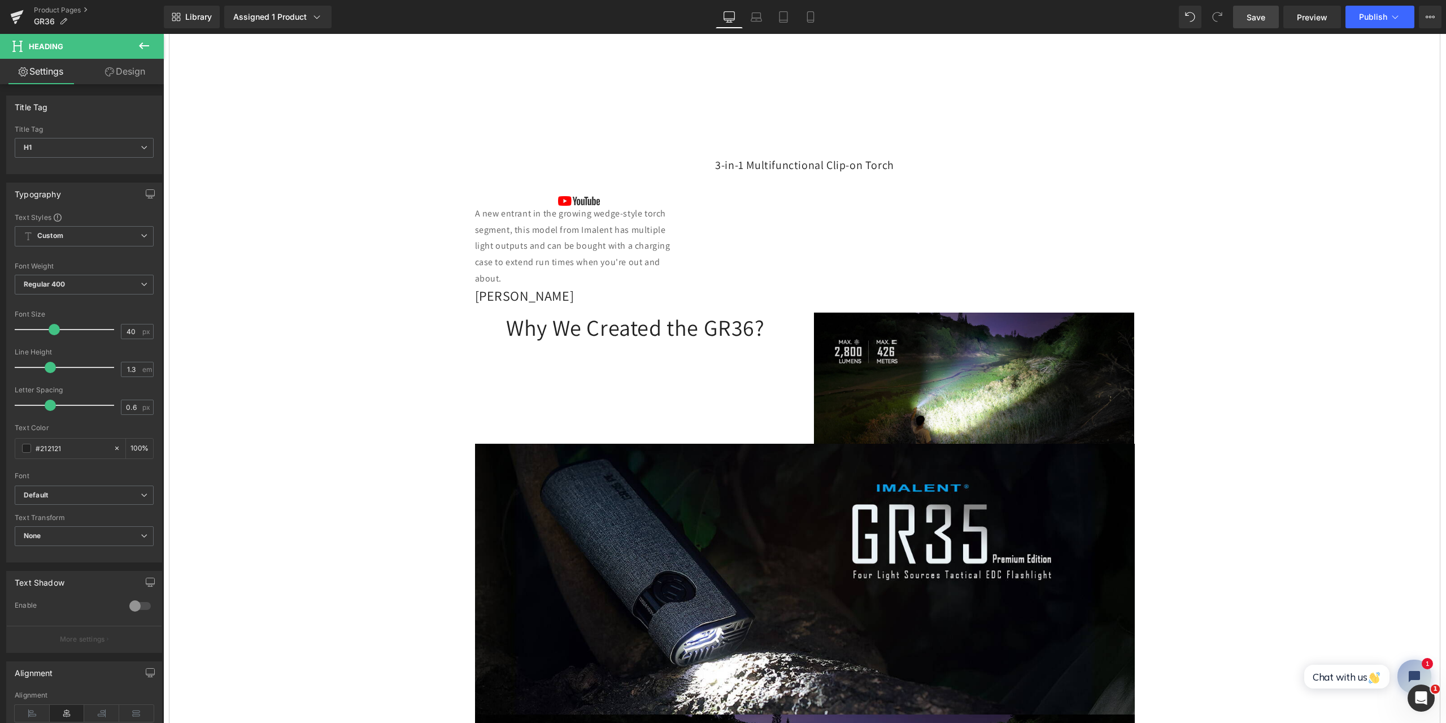
click at [1255, 13] on span "Save" at bounding box center [1256, 17] width 19 height 12
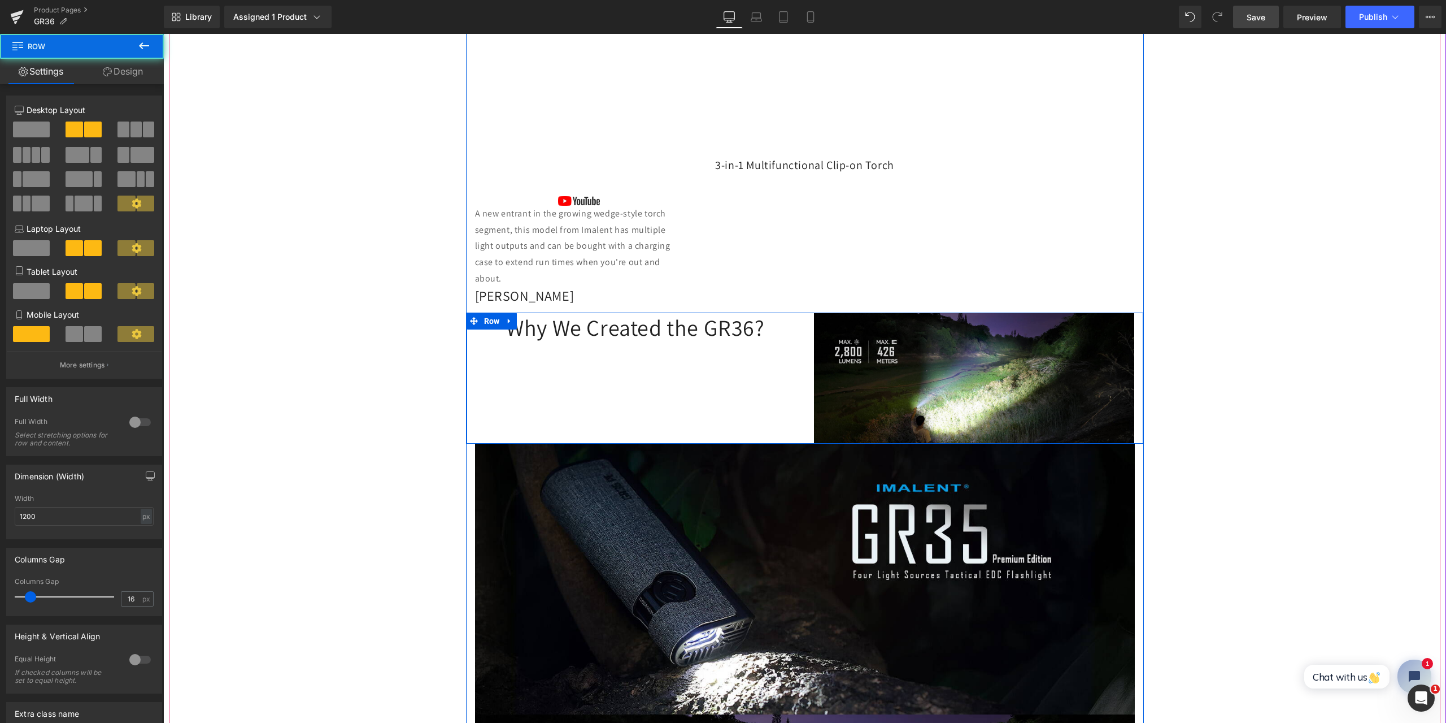
click at [621, 376] on div "Why We Created the GR36? Heading Image Row" at bounding box center [805, 377] width 677 height 131
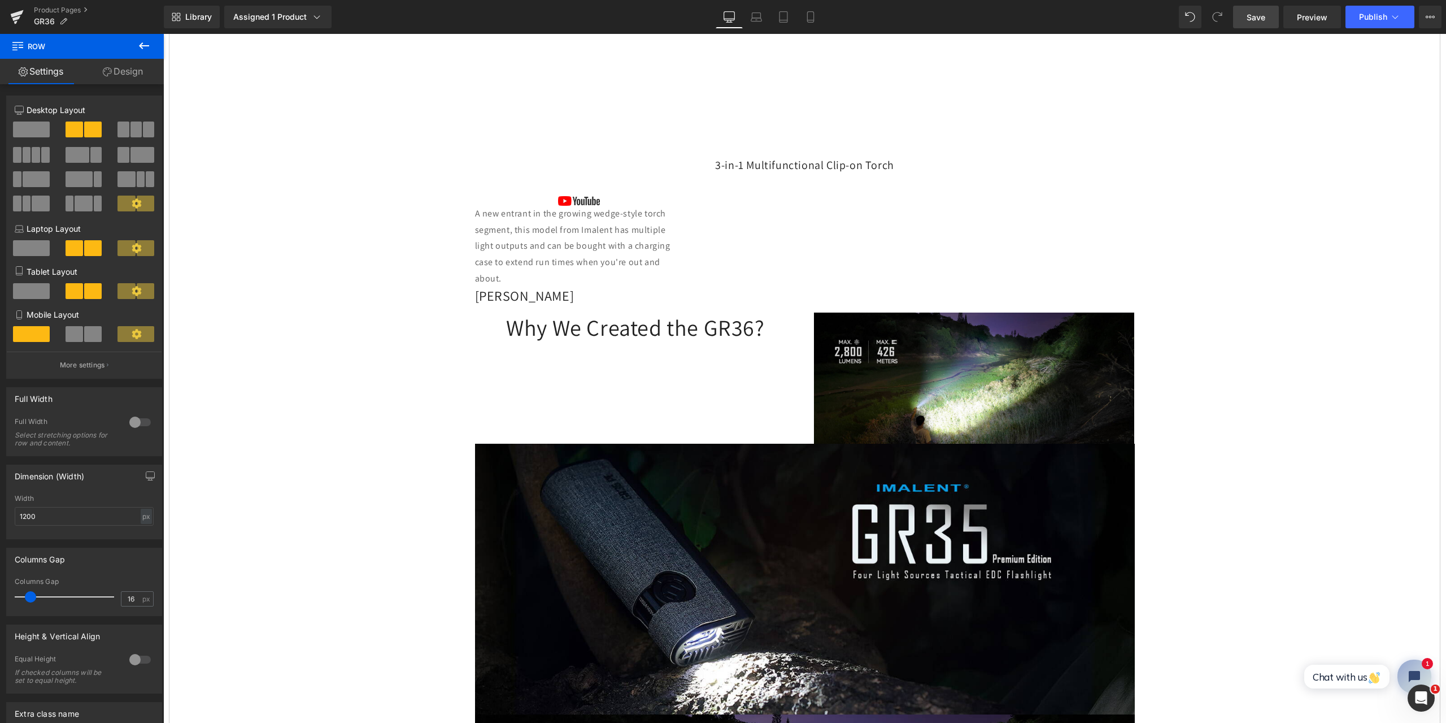
click at [141, 49] on icon at bounding box center [144, 46] width 14 height 14
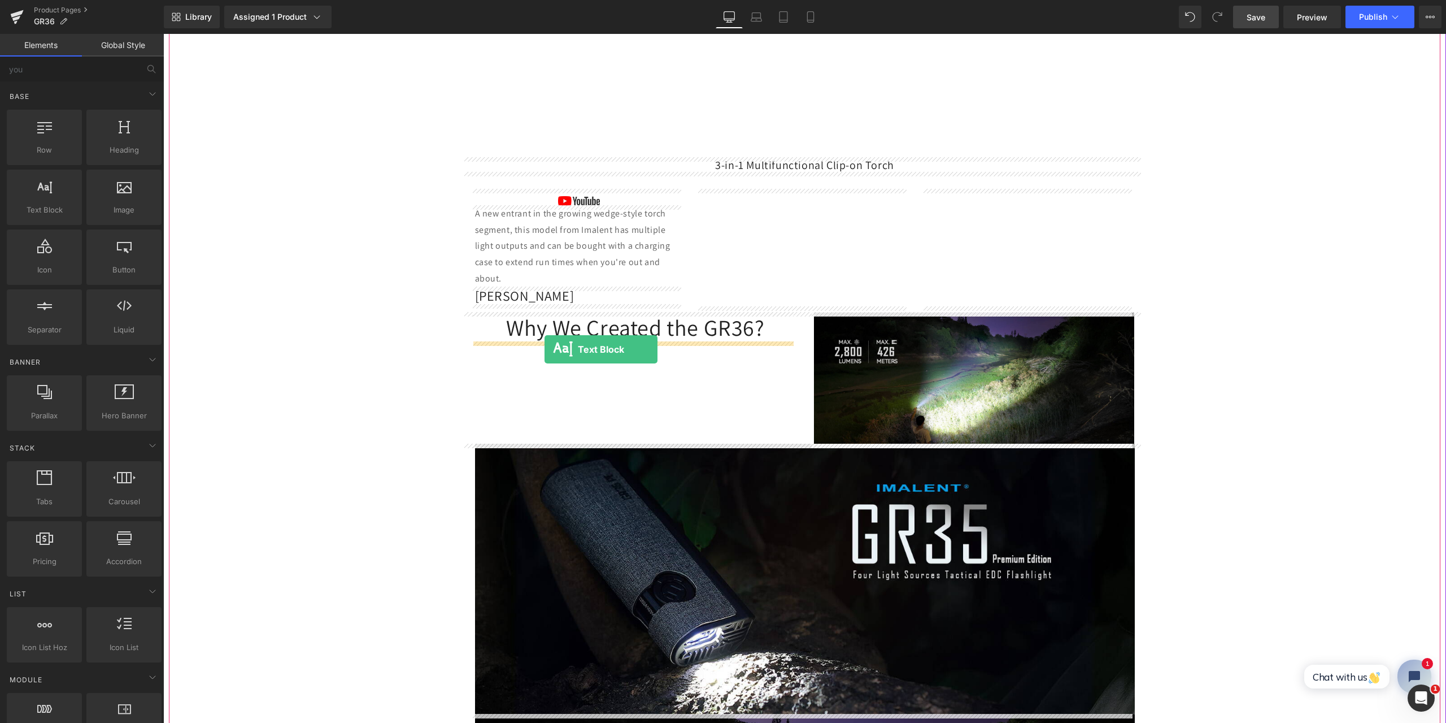
drag, startPoint x: 209, startPoint y: 232, endPoint x: 545, endPoint y: 349, distance: 355.6
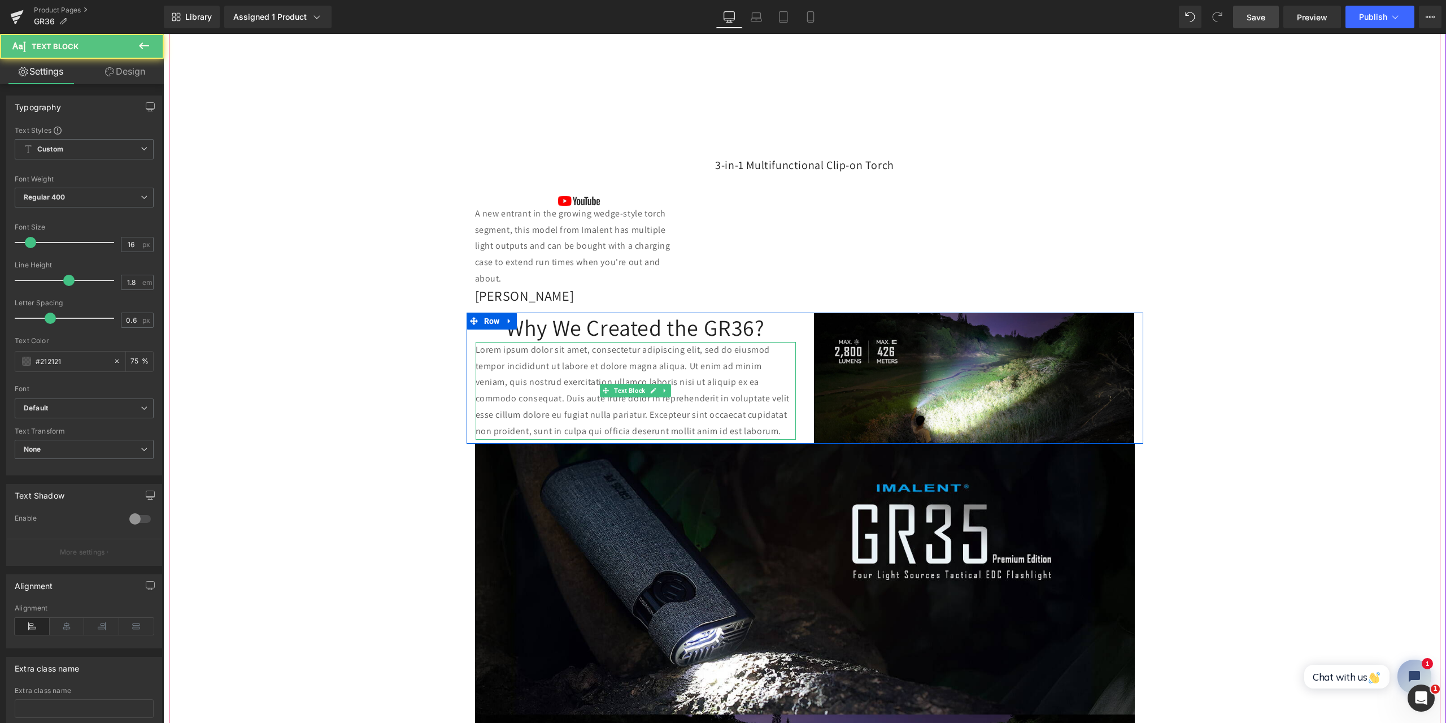
click at [554, 359] on p "Lorem ipsum dolor sit amet, consectetur adipiscing elit, sed do eiusmod tempor …" at bounding box center [636, 391] width 320 height 98
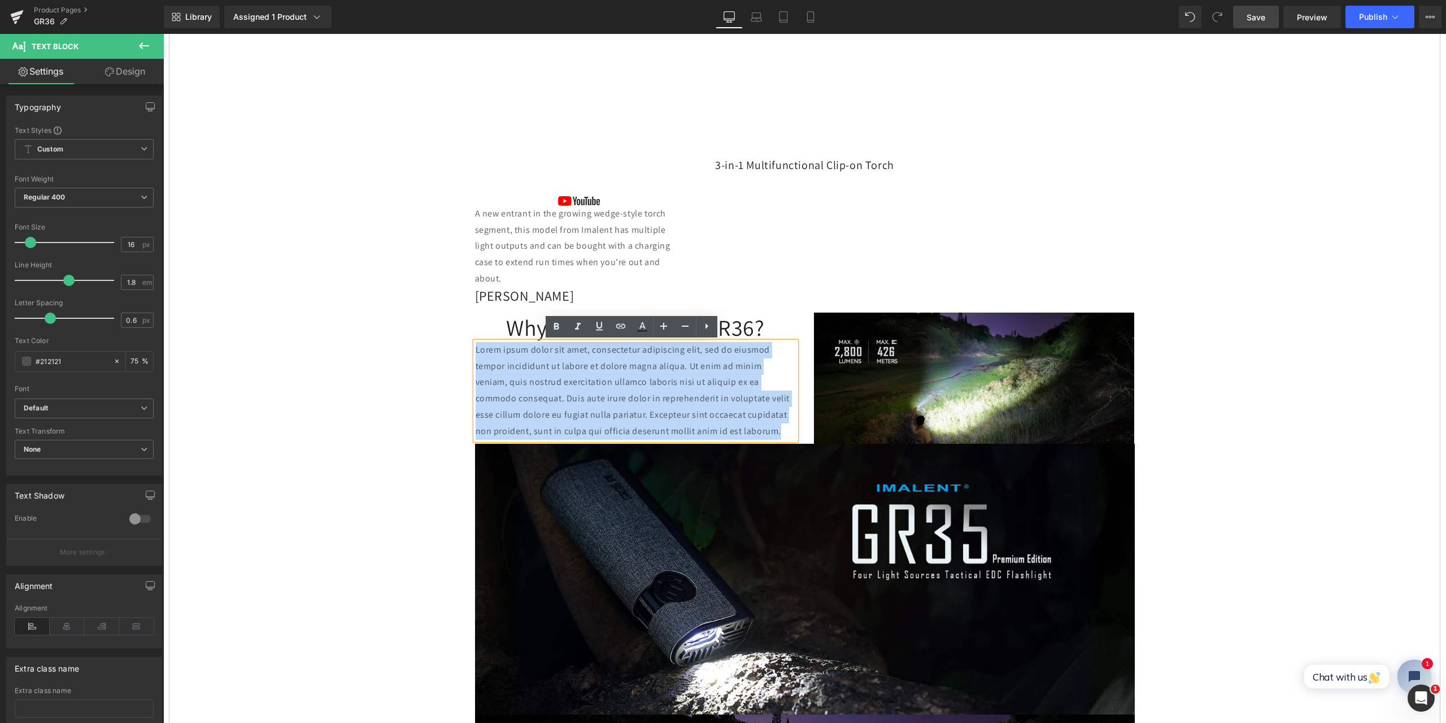
drag, startPoint x: 697, startPoint y: 424, endPoint x: 446, endPoint y: 348, distance: 262.0
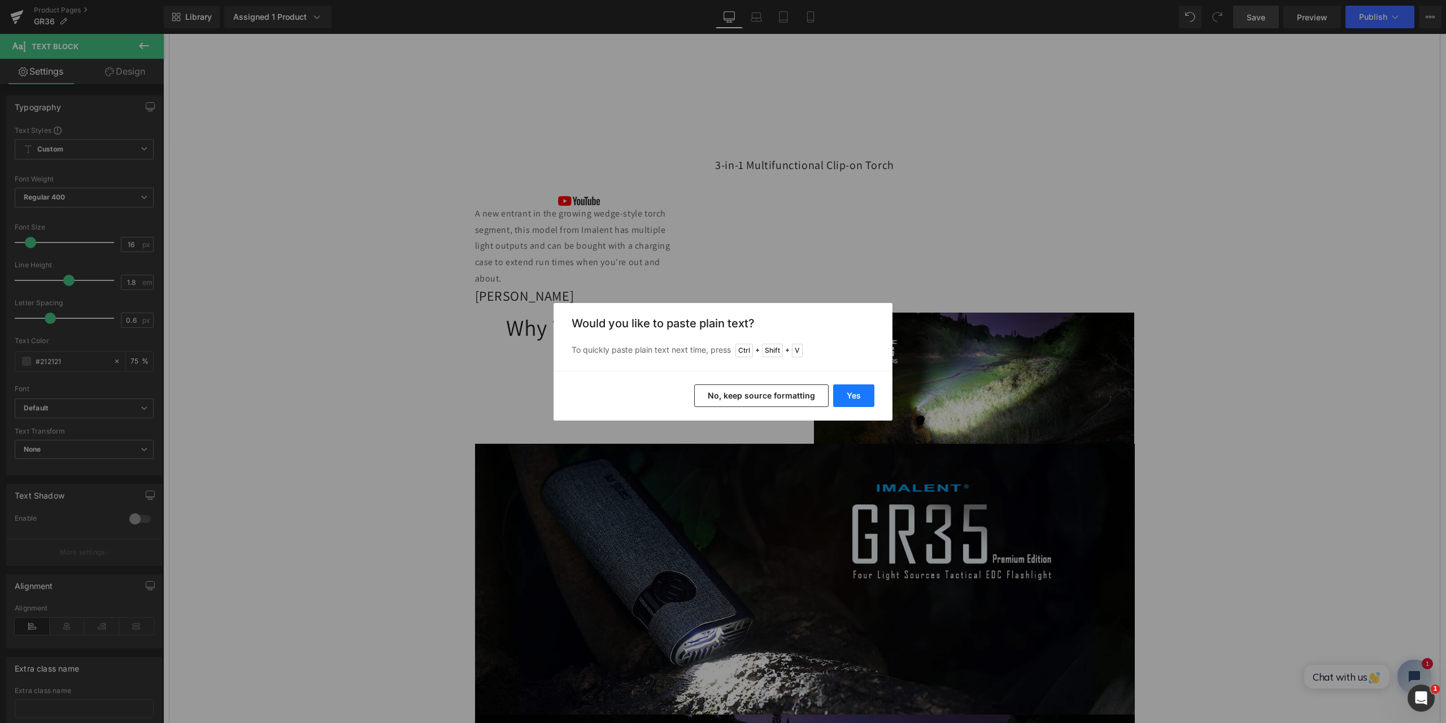
click at [859, 394] on button "Yes" at bounding box center [853, 395] width 41 height 23
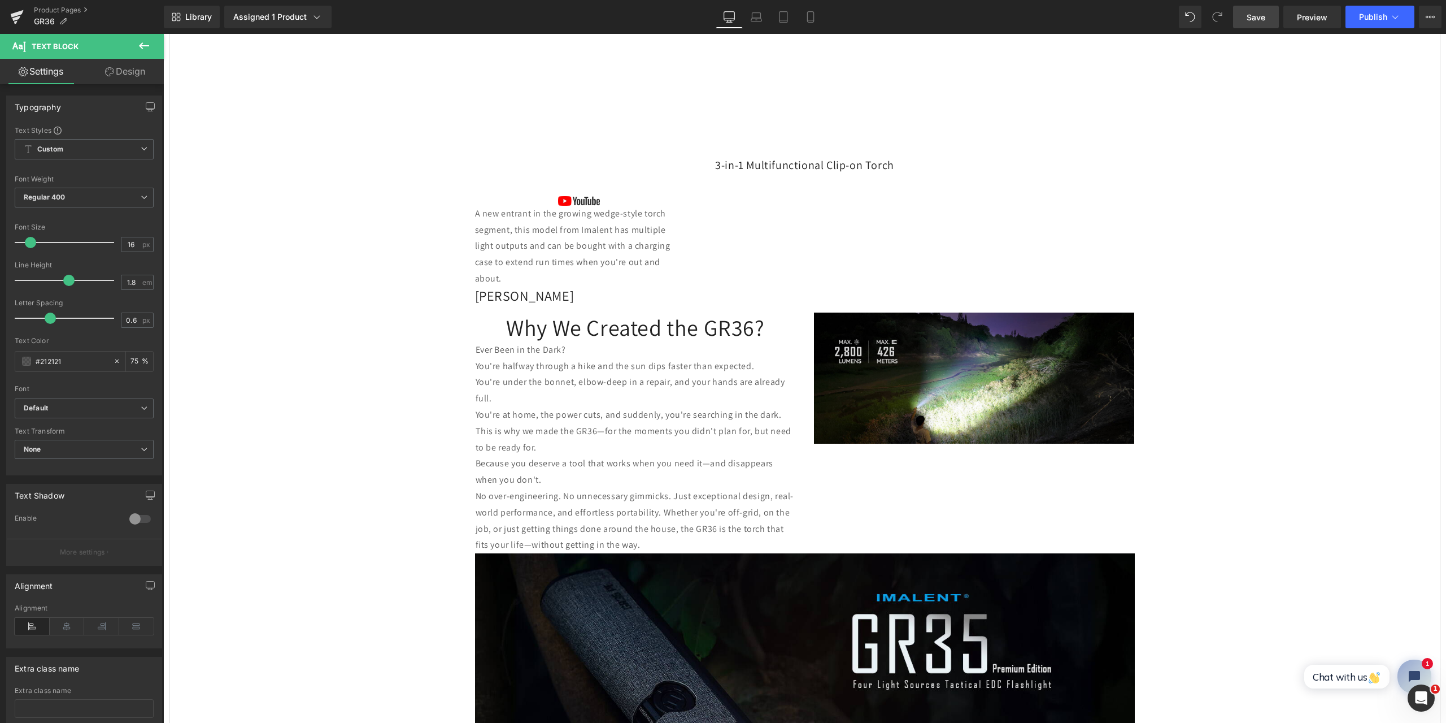
click at [1261, 18] on span "Save" at bounding box center [1256, 17] width 19 height 12
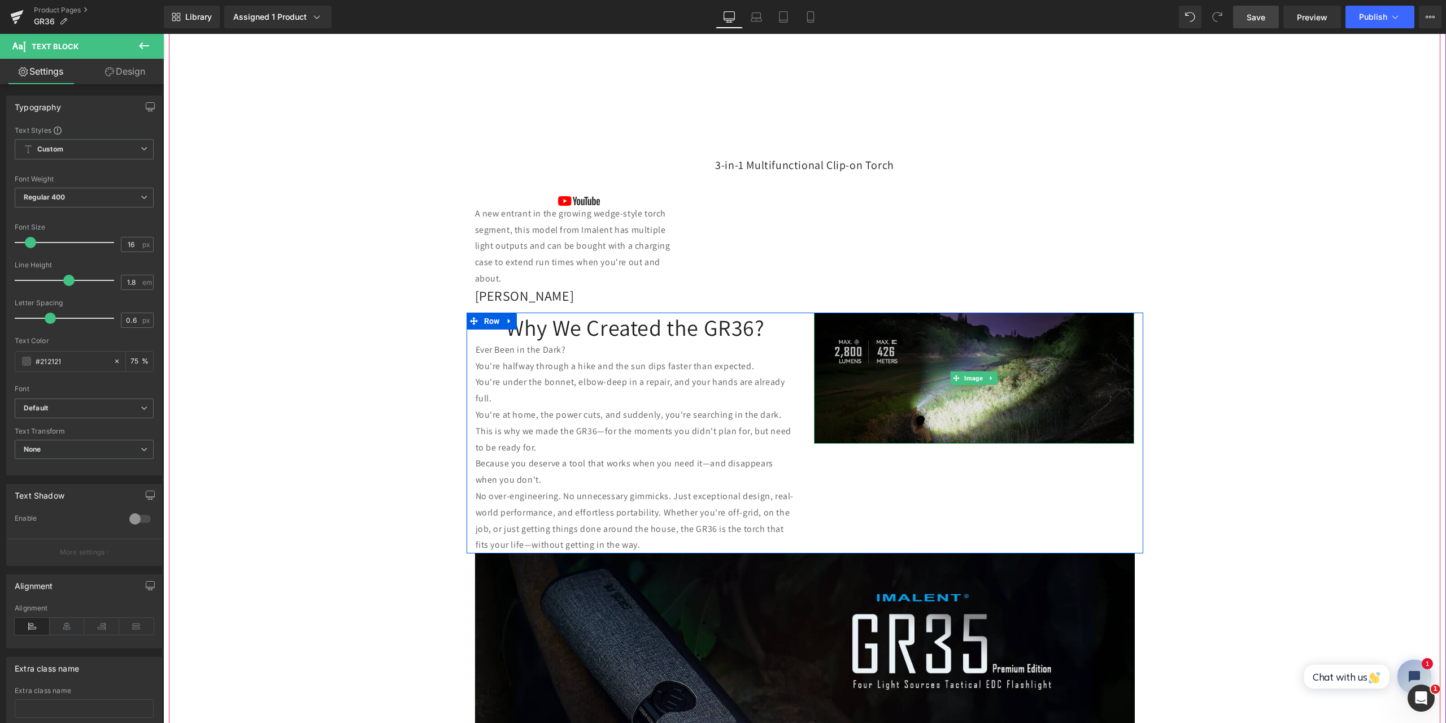
click at [881, 400] on img at bounding box center [974, 377] width 320 height 131
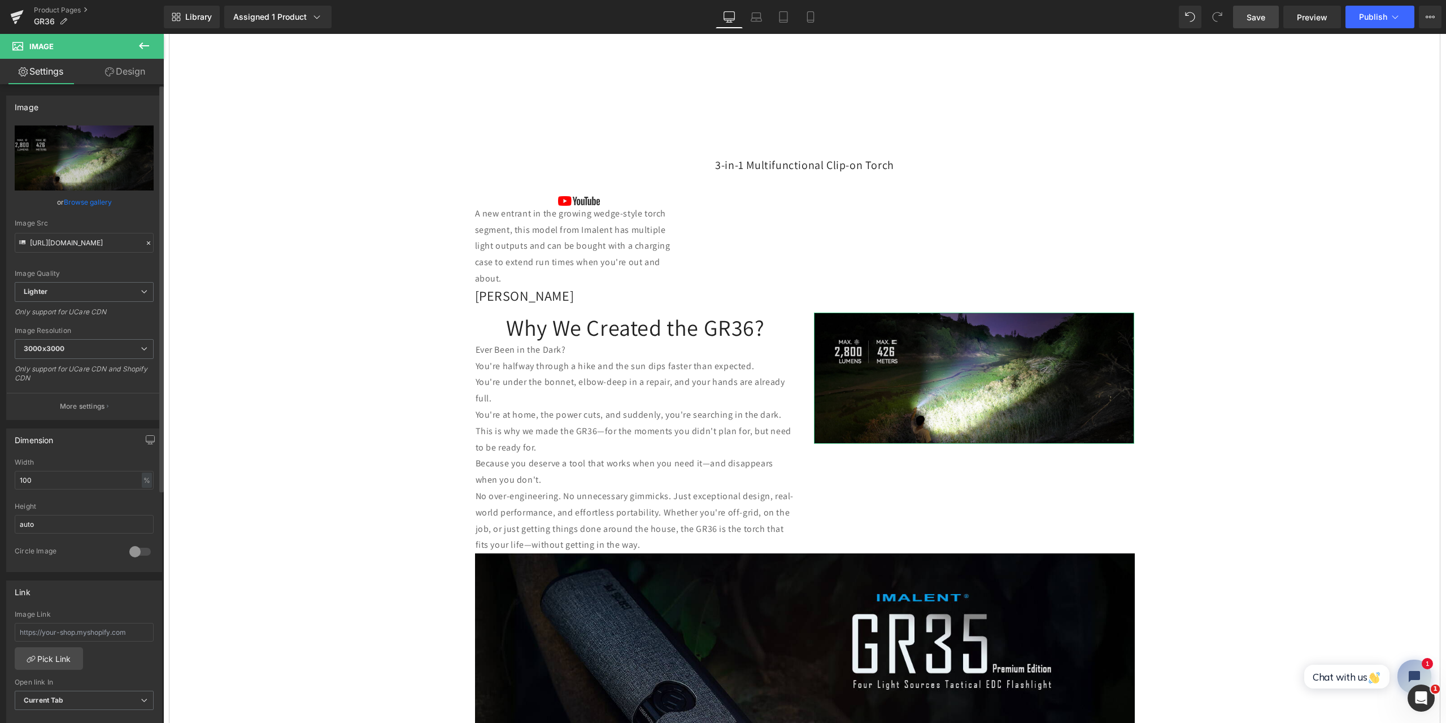
click at [145, 243] on icon at bounding box center [149, 243] width 8 height 8
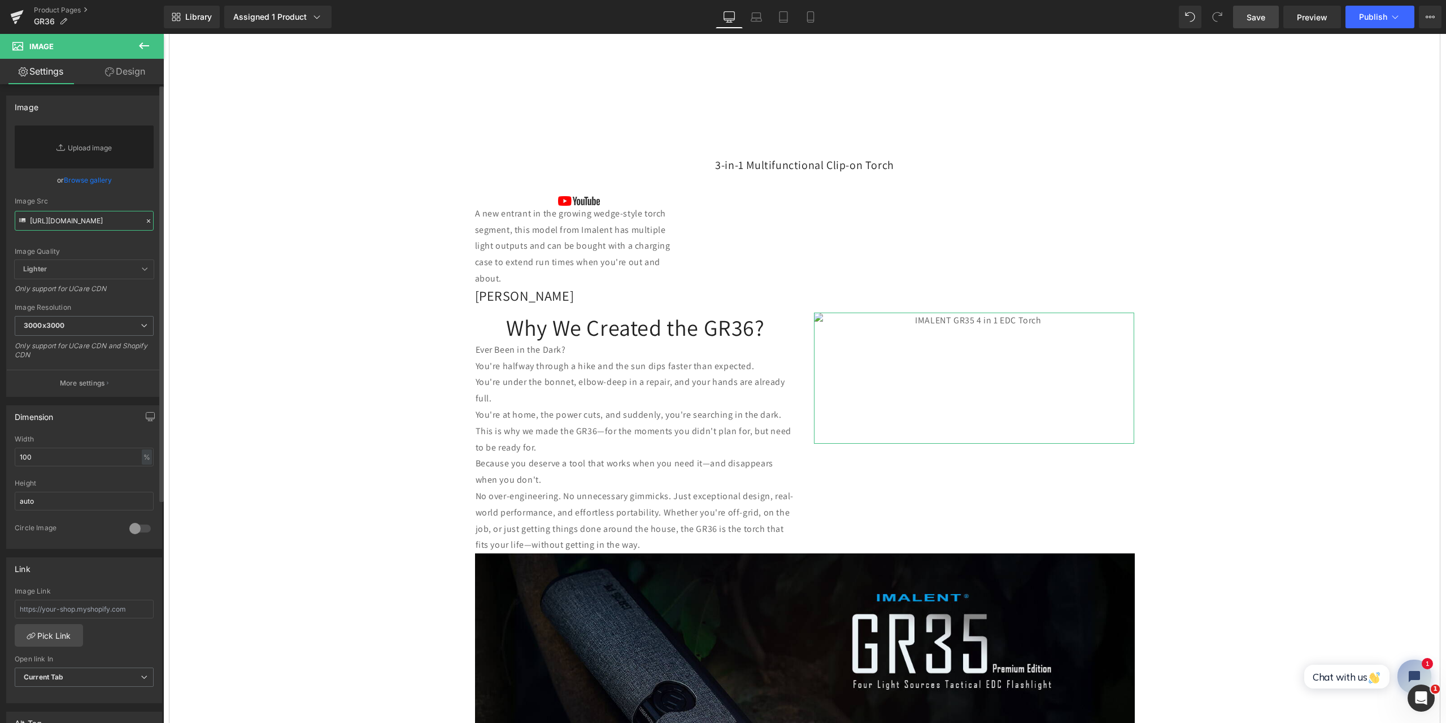
click at [64, 221] on input "[URL][DOMAIN_NAME]" at bounding box center [84, 221] width 139 height 20
paste input "[URL][DOMAIN_NAME]"
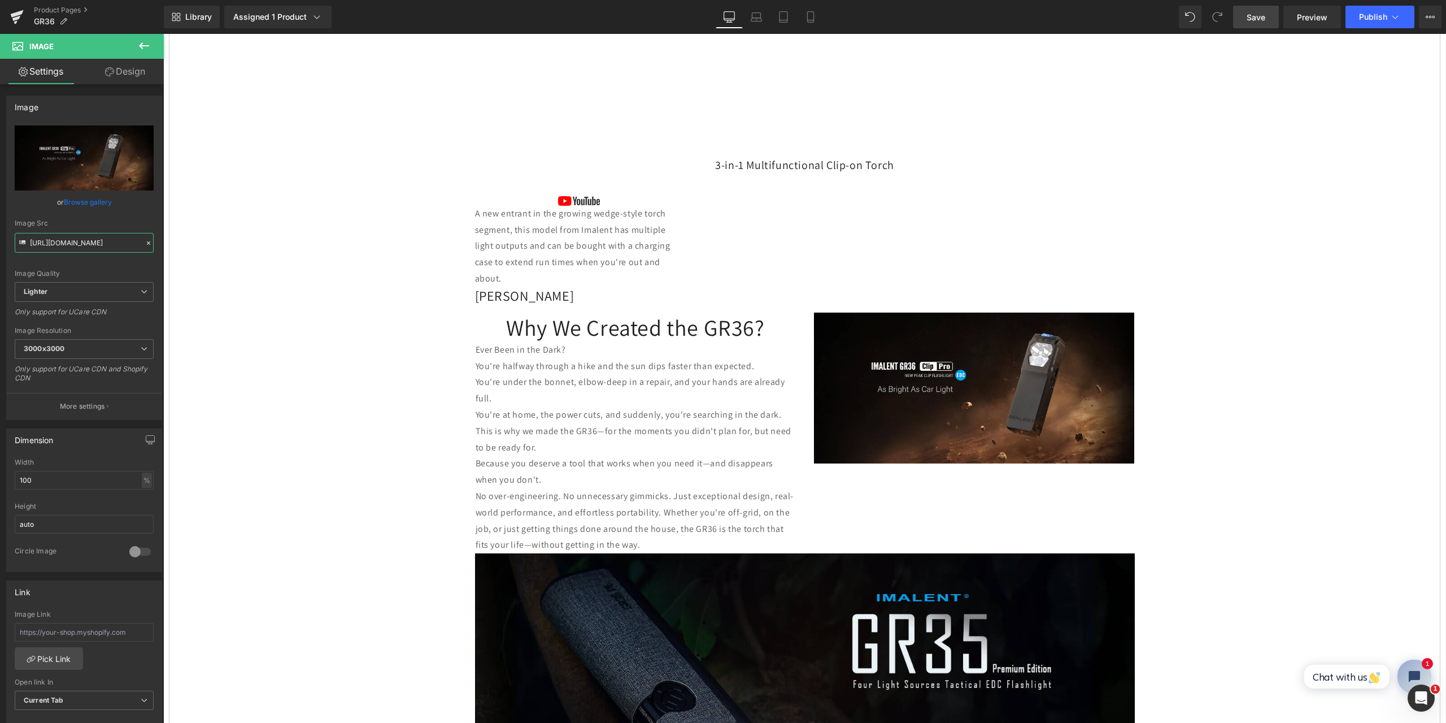
type input "[URL][DOMAIN_NAME]"
click at [1264, 15] on span "Save" at bounding box center [1256, 17] width 19 height 12
click at [143, 45] on icon at bounding box center [144, 45] width 10 height 7
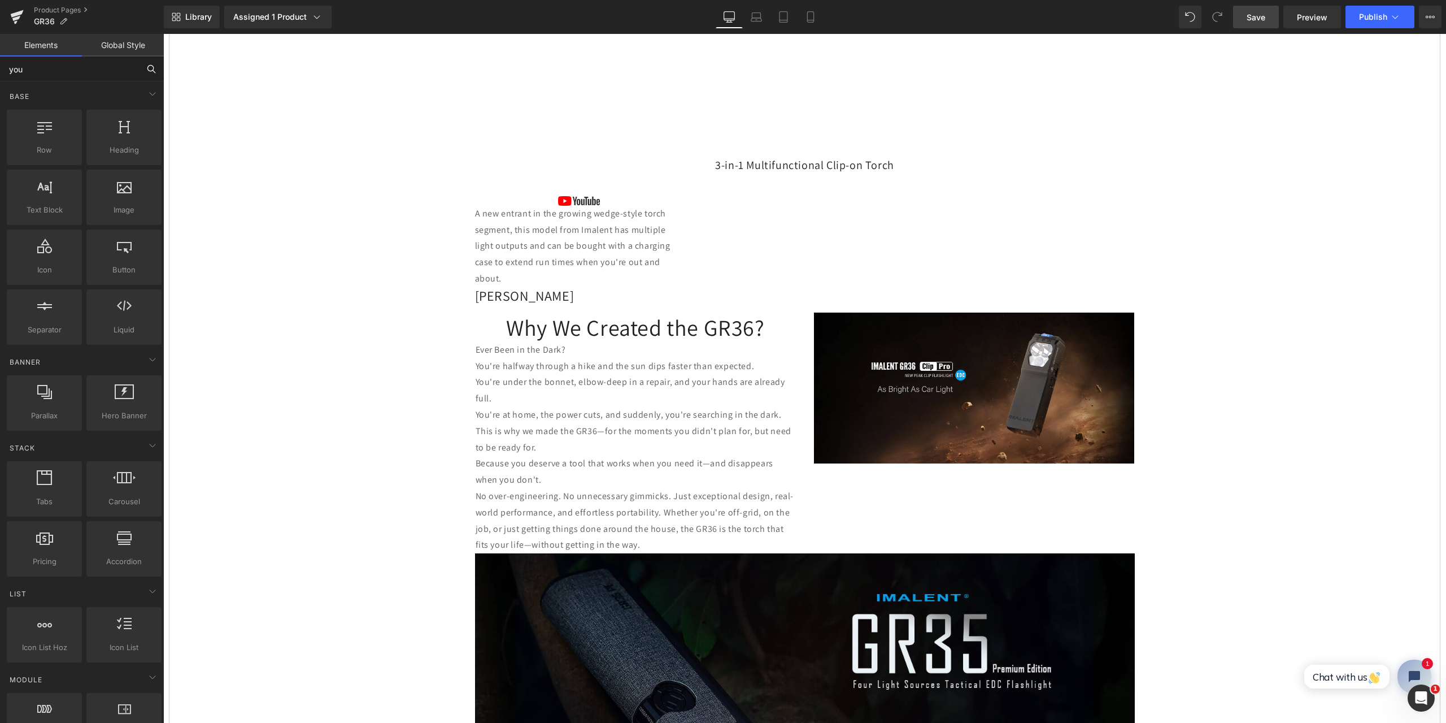
click at [75, 68] on input "you" at bounding box center [69, 68] width 139 height 25
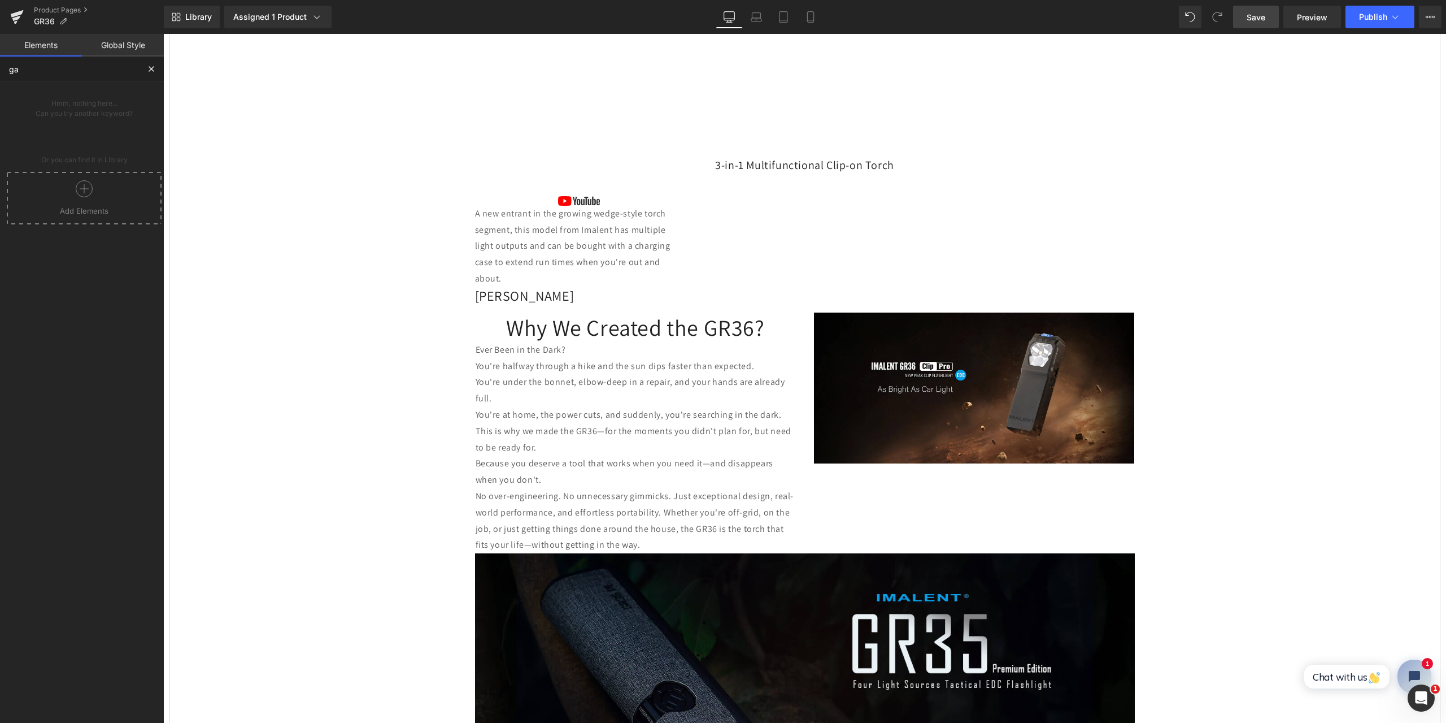
type input "g"
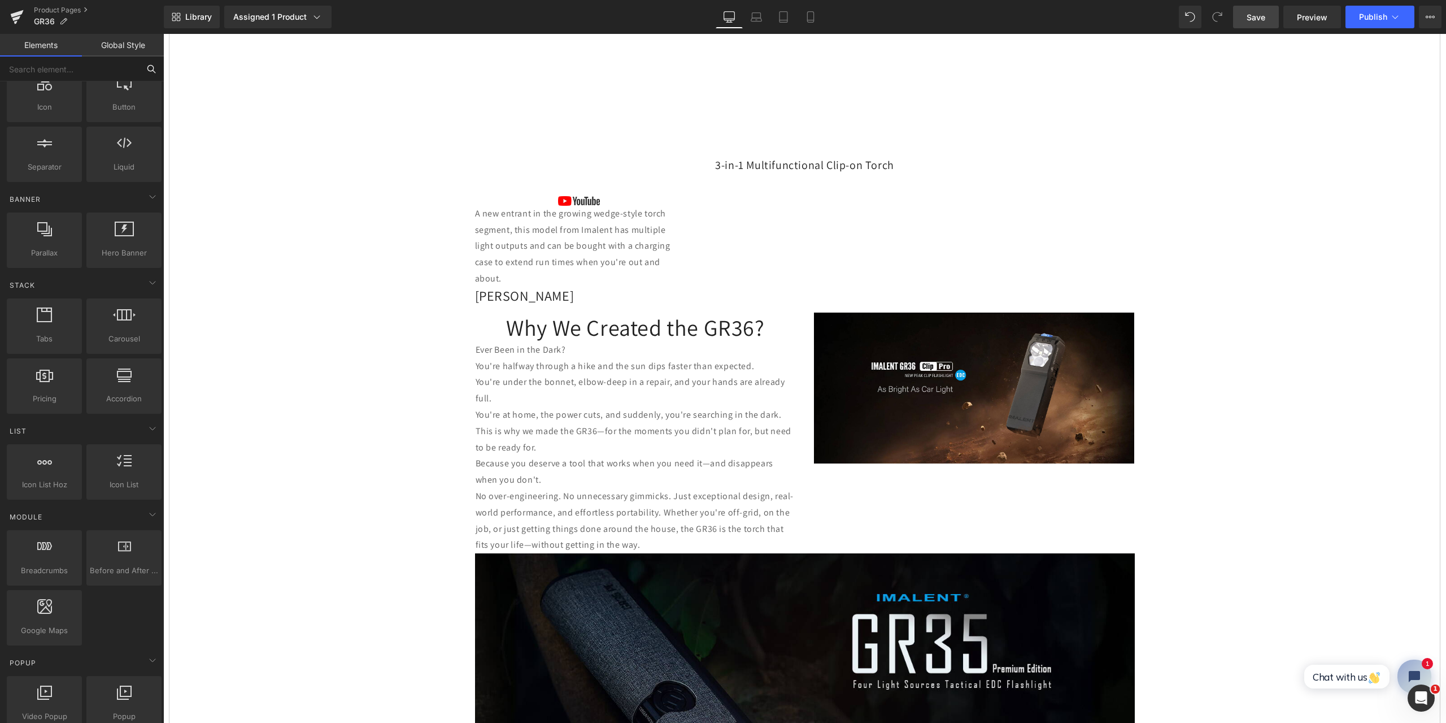
scroll to position [50, 0]
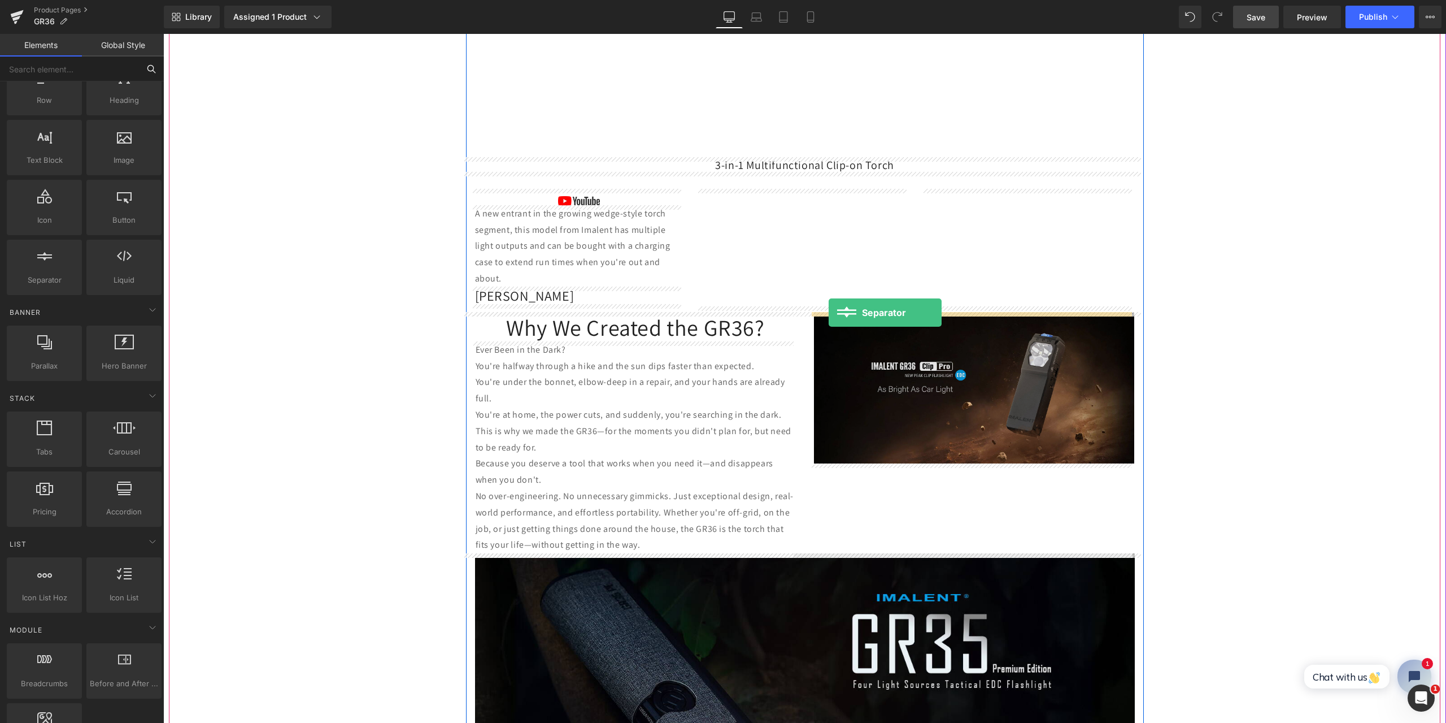
drag, startPoint x: 209, startPoint y: 298, endPoint x: 829, endPoint y: 312, distance: 619.9
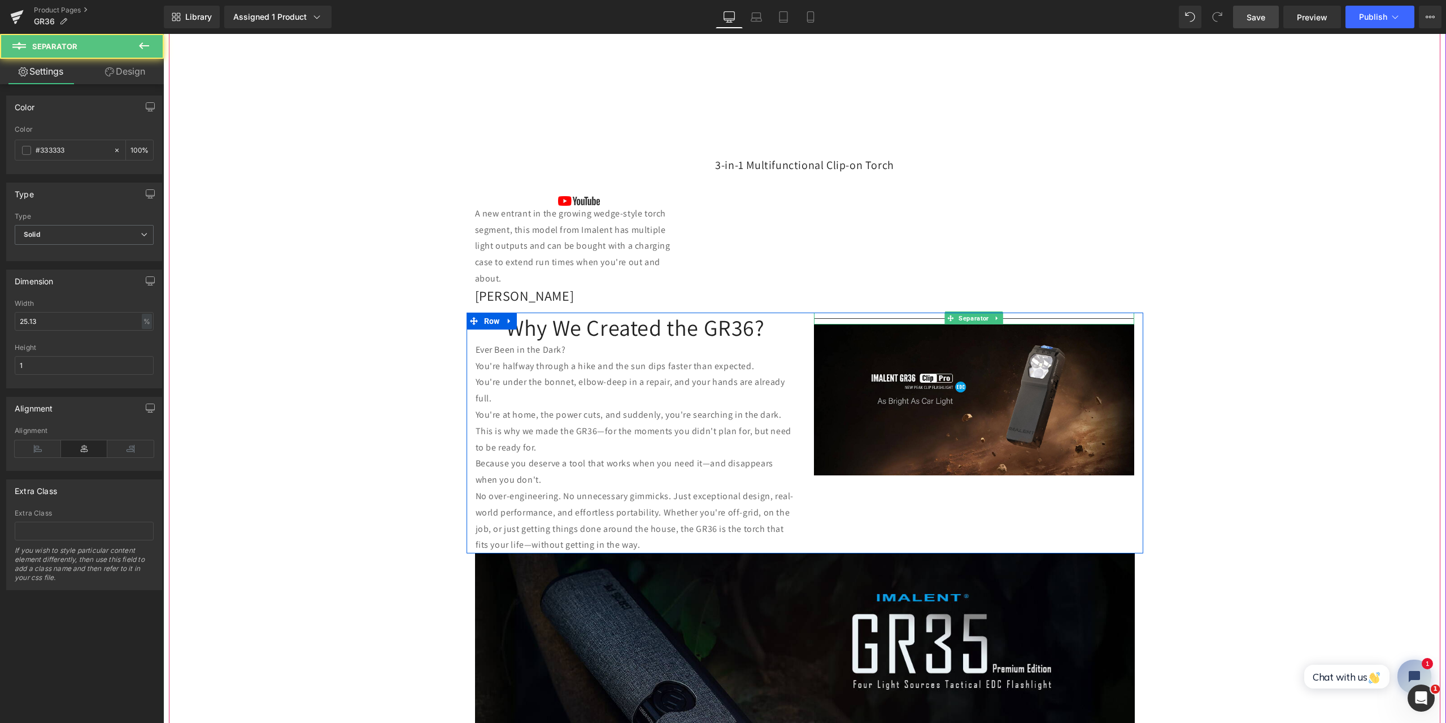
click at [881, 318] on hr at bounding box center [974, 321] width 320 height 6
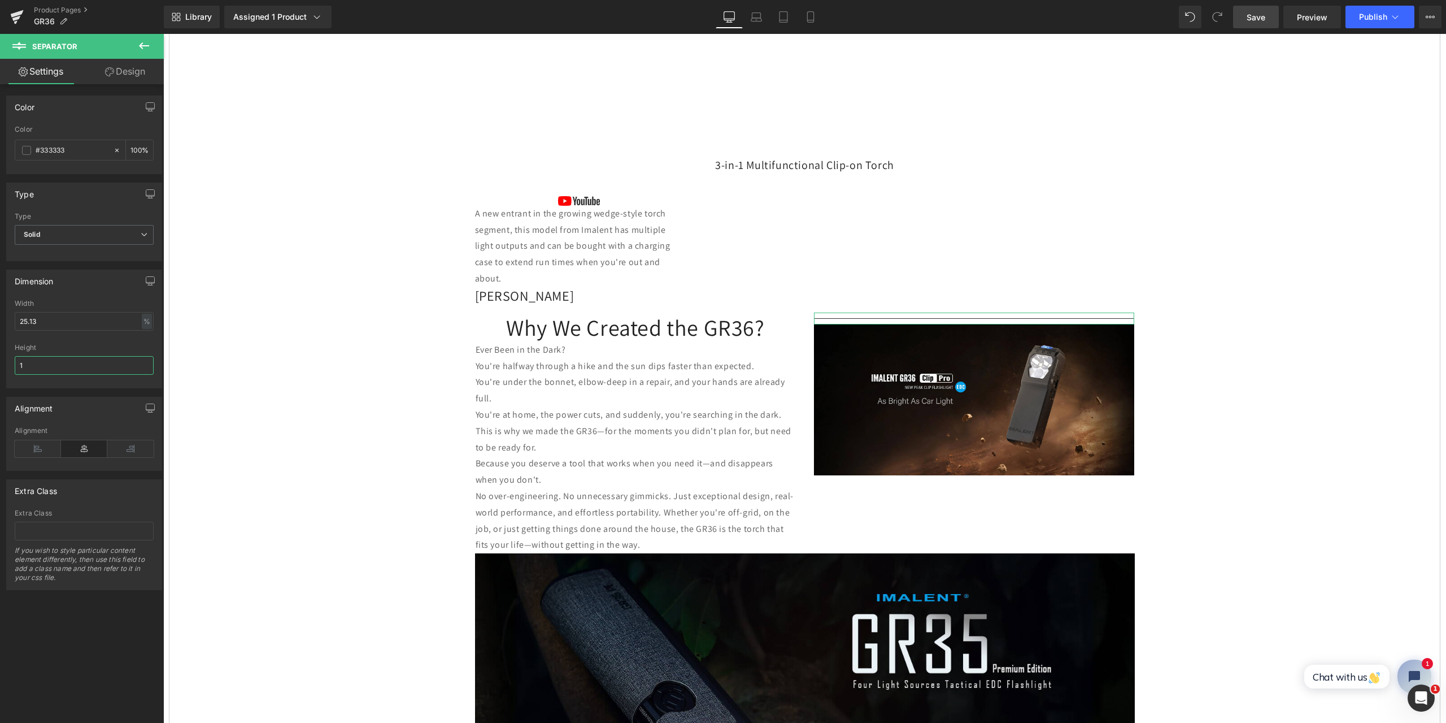
drag, startPoint x: 51, startPoint y: 363, endPoint x: 10, endPoint y: 360, distance: 41.3
click at [10, 360] on div "25.13% Width 25.13 % % px 1px Height 1" at bounding box center [84, 343] width 155 height 88
drag, startPoint x: 32, startPoint y: 365, endPoint x: 13, endPoint y: 364, distance: 18.7
click at [13, 364] on div "25.13% Width 25.13 % % px 1px Height 3" at bounding box center [84, 343] width 155 height 88
drag, startPoint x: 41, startPoint y: 363, endPoint x: 1, endPoint y: 363, distance: 40.1
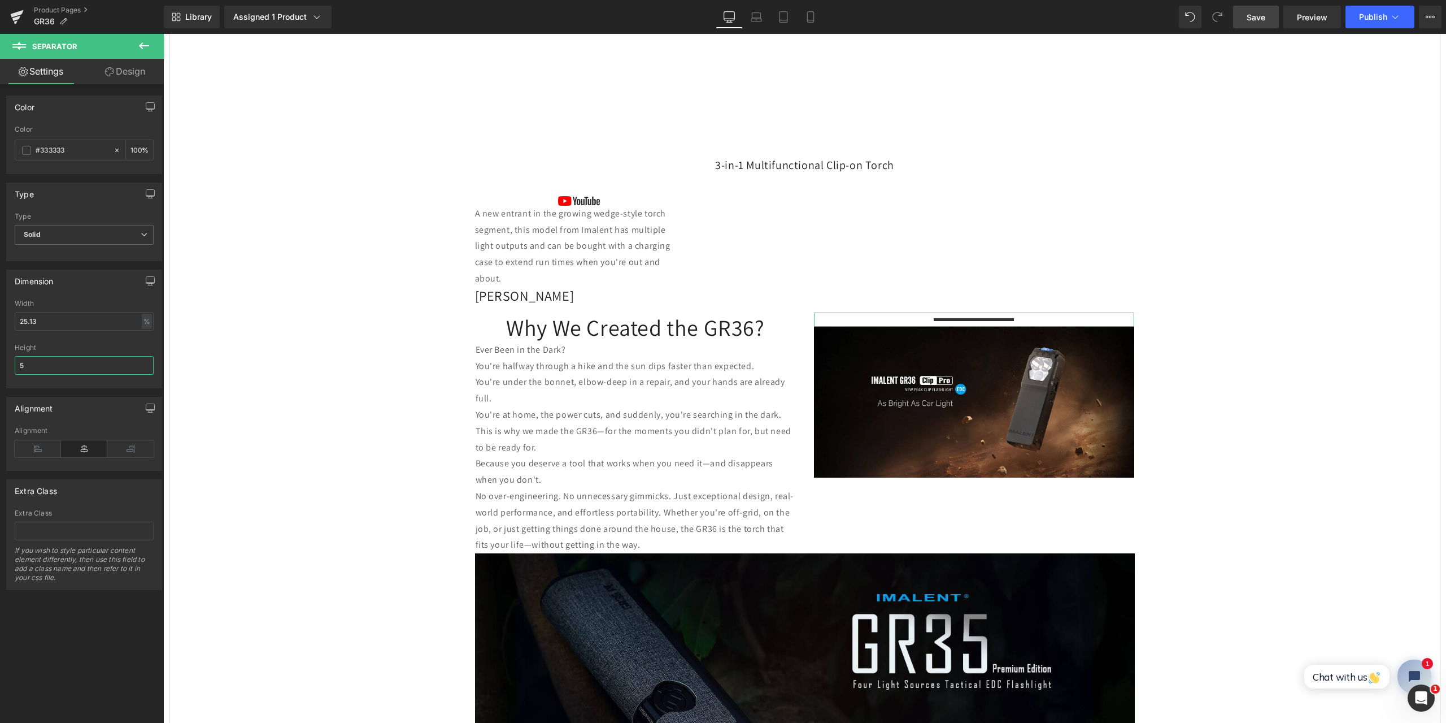
click at [1, 363] on div "Dimension 25.13% Width 25.13 % % px 1px Height 5" at bounding box center [84, 324] width 169 height 127
drag, startPoint x: 42, startPoint y: 366, endPoint x: 0, endPoint y: 362, distance: 41.9
click at [0, 362] on div "Dimension 25.13% Width 25.13 % % px 1px Height 8" at bounding box center [84, 324] width 169 height 127
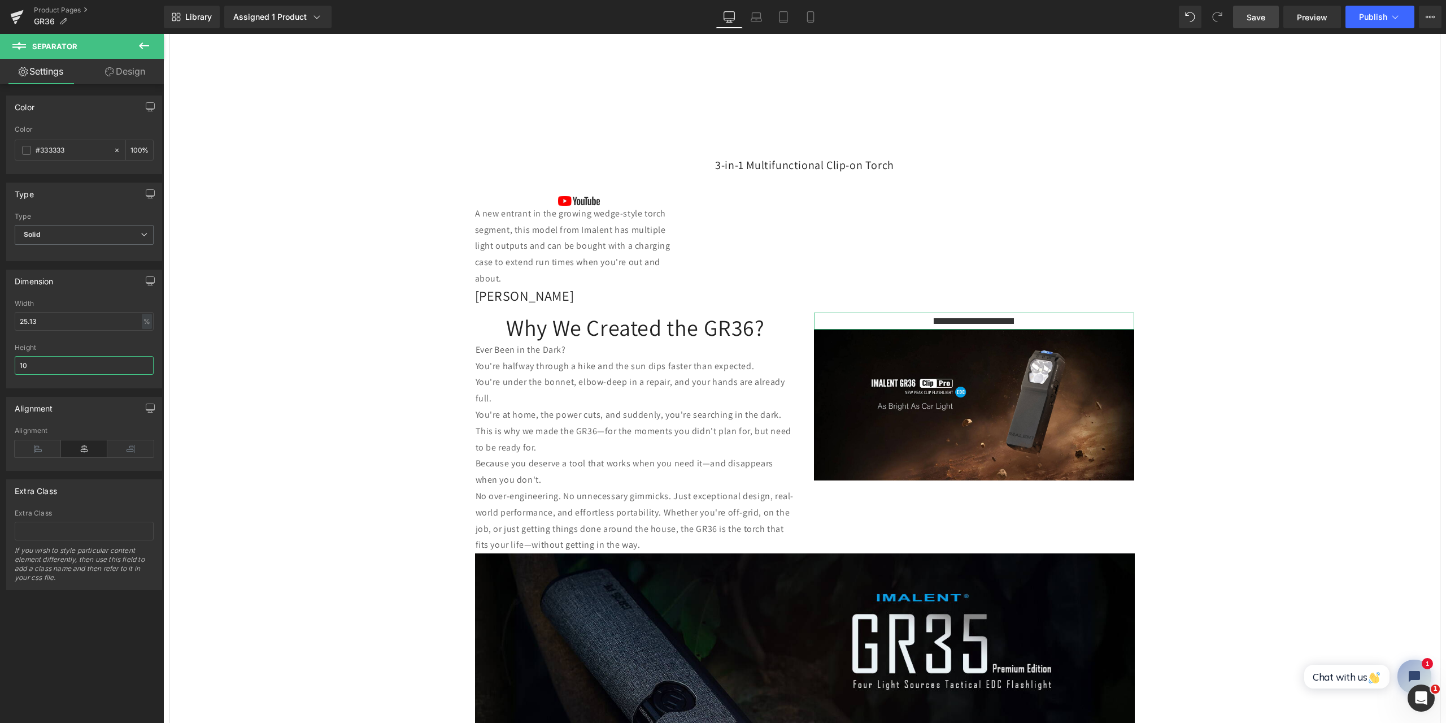
drag, startPoint x: 44, startPoint y: 366, endPoint x: 0, endPoint y: 364, distance: 43.5
click at [0, 364] on div "Dimension 25.13% Width 25.13 % % px 1px Height 10" at bounding box center [84, 324] width 169 height 127
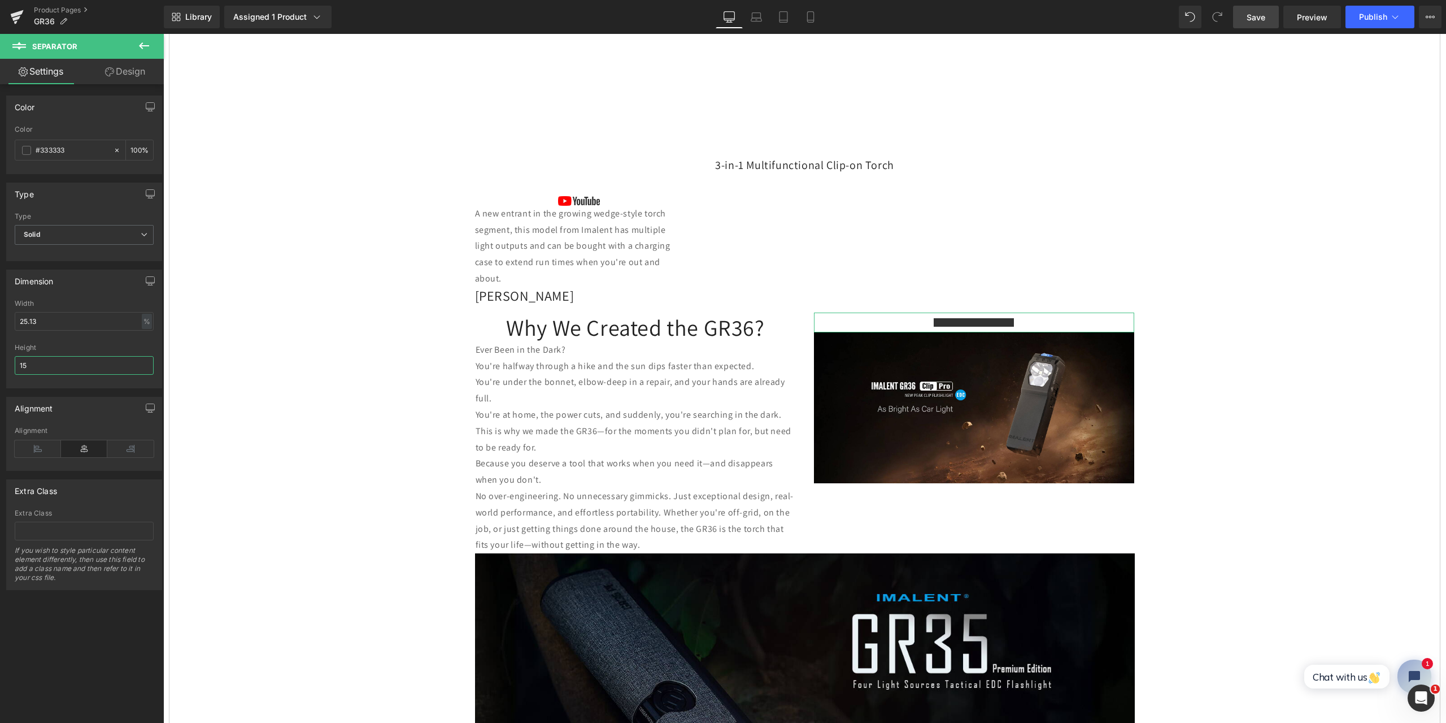
drag, startPoint x: 88, startPoint y: 371, endPoint x: 6, endPoint y: 362, distance: 82.4
click at [6, 362] on div "Dimension 25.13% Width 25.13 % % px 1px Height 15" at bounding box center [84, 328] width 156 height 119
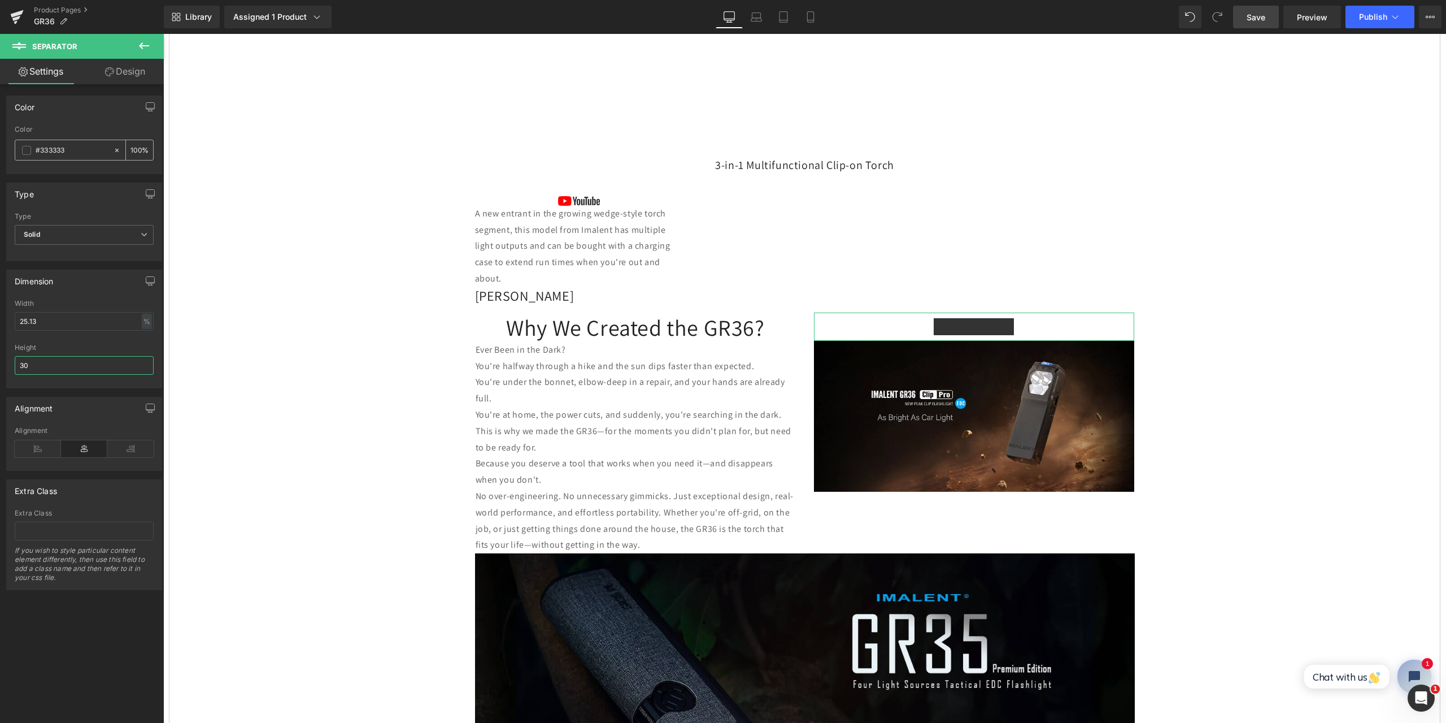
type input "30"
click at [55, 150] on input "#333333" at bounding box center [72, 150] width 72 height 12
click at [26, 152] on span at bounding box center [26, 150] width 9 height 9
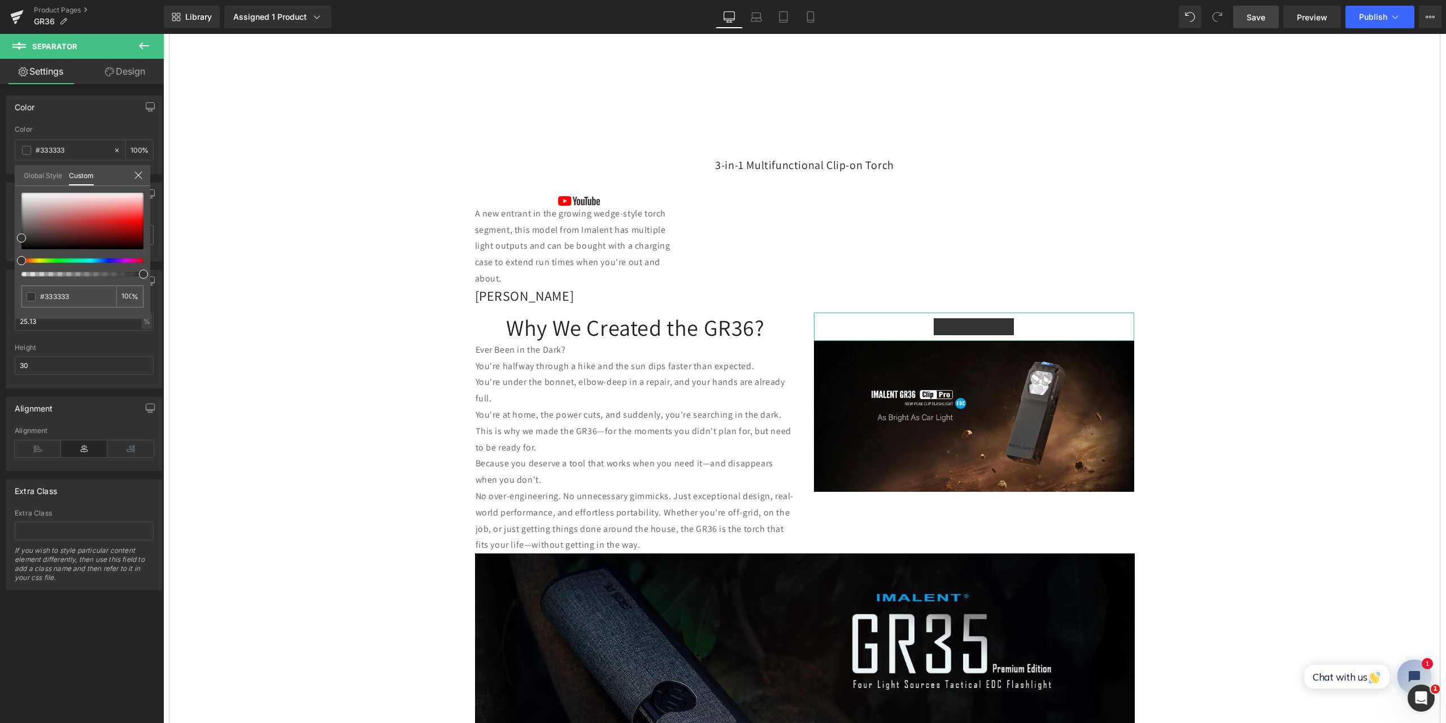
click at [138, 173] on icon at bounding box center [138, 175] width 9 height 9
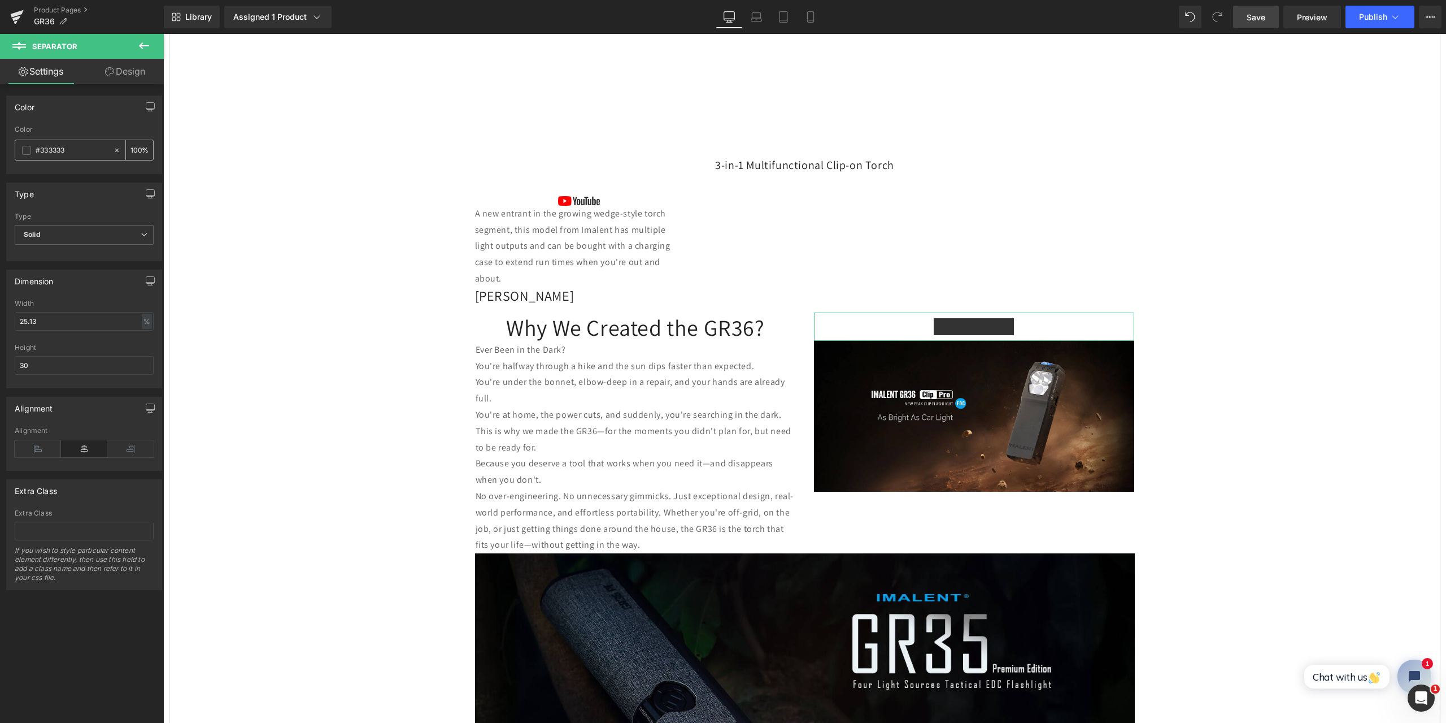
click at [113, 150] on icon at bounding box center [117, 150] width 8 height 8
click at [84, 286] on div "Dimension" at bounding box center [84, 280] width 155 height 21
click at [1259, 12] on span "Save" at bounding box center [1256, 17] width 19 height 12
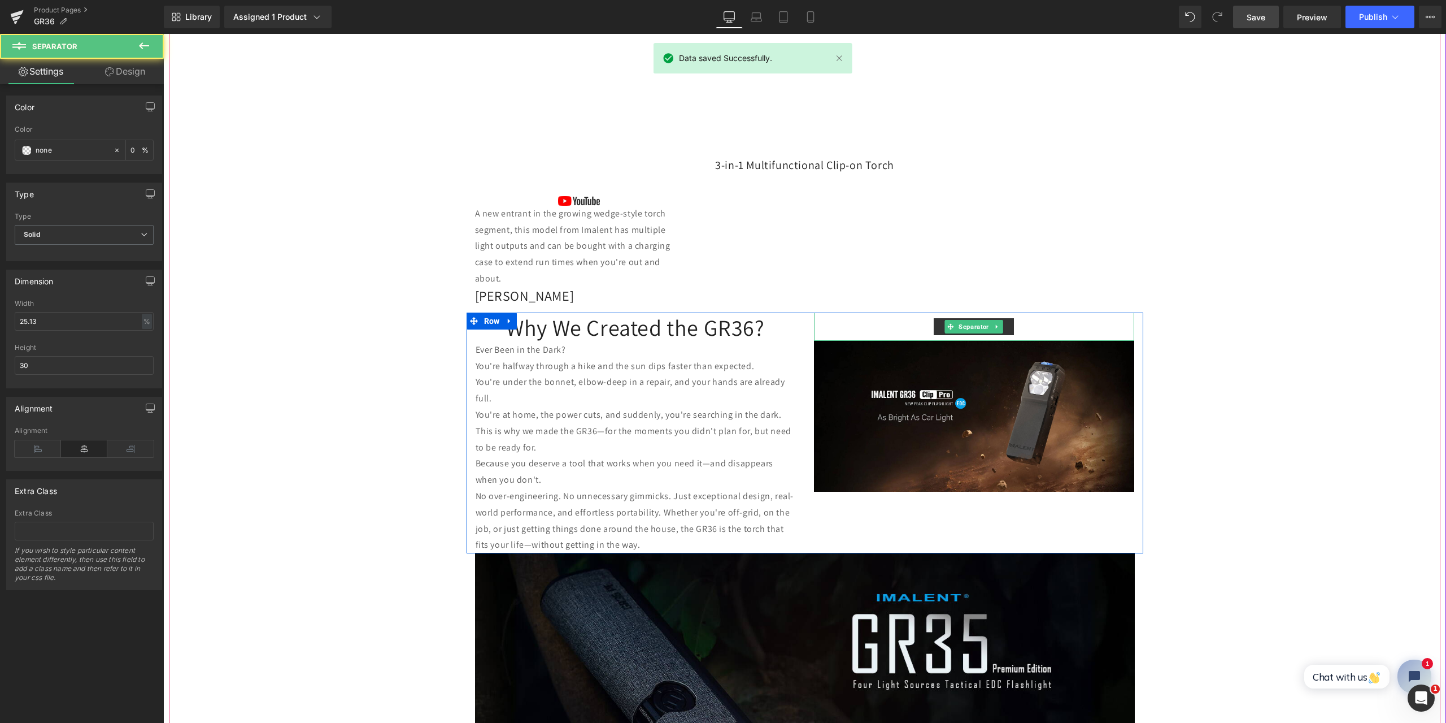
click at [934, 323] on hr at bounding box center [974, 329] width 80 height 23
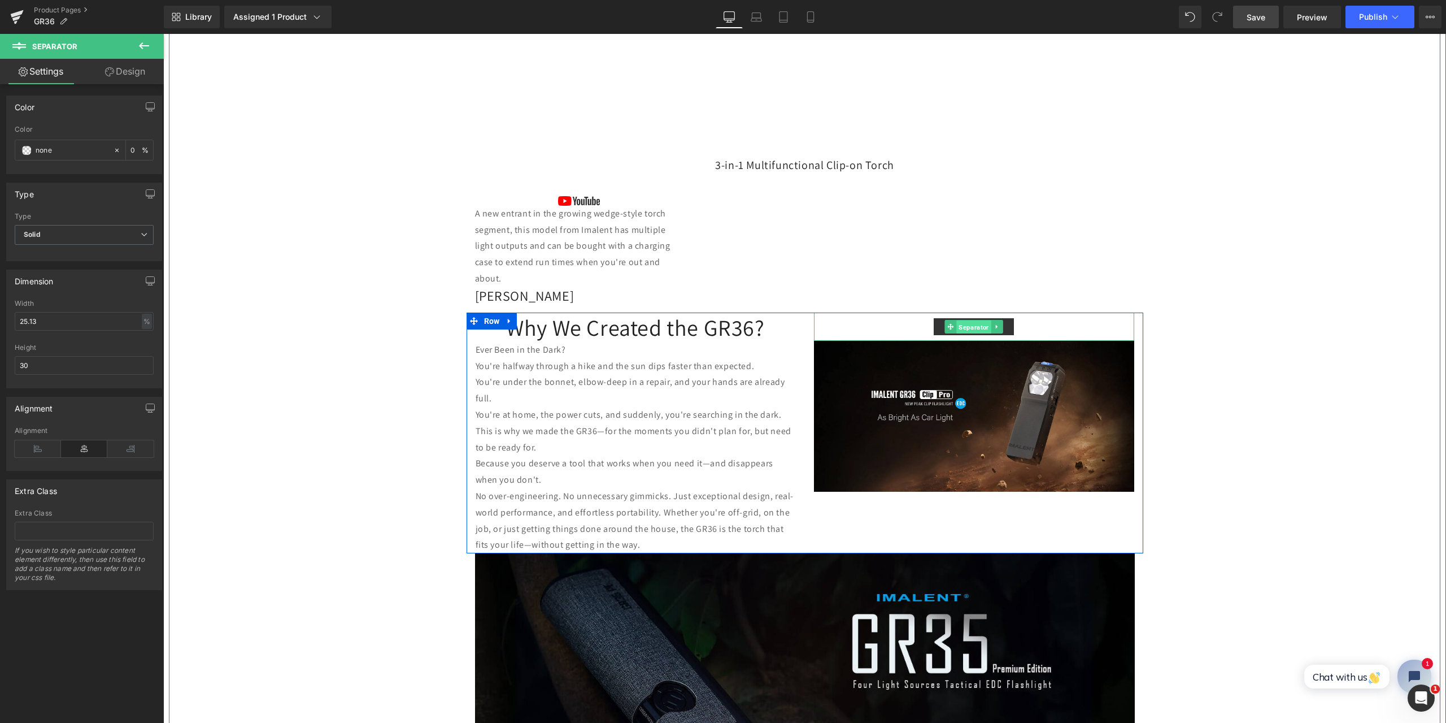
click at [979, 327] on span "Separator" at bounding box center [973, 327] width 34 height 14
click at [133, 73] on link "Design" at bounding box center [125, 71] width 82 height 25
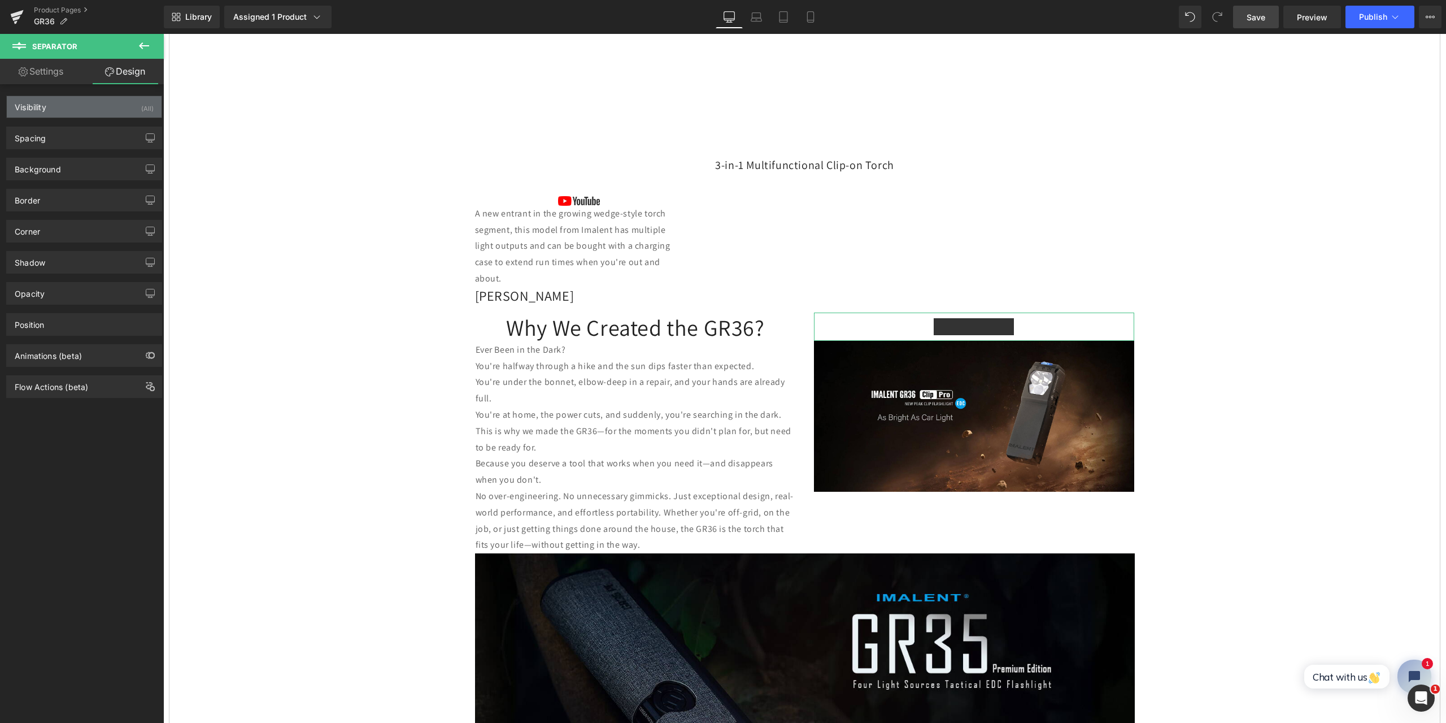
click at [107, 104] on div "Visibility (All)" at bounding box center [84, 106] width 155 height 21
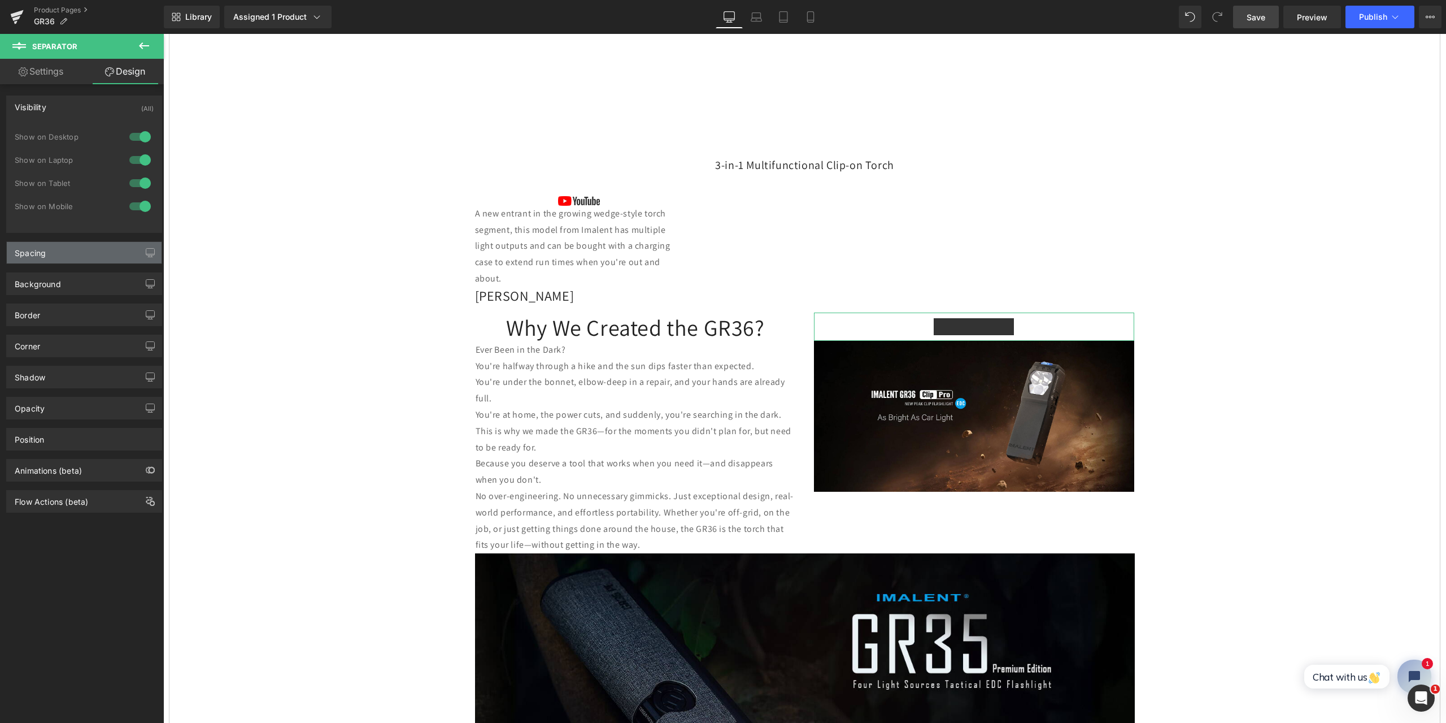
click at [78, 250] on div "Spacing" at bounding box center [84, 252] width 155 height 21
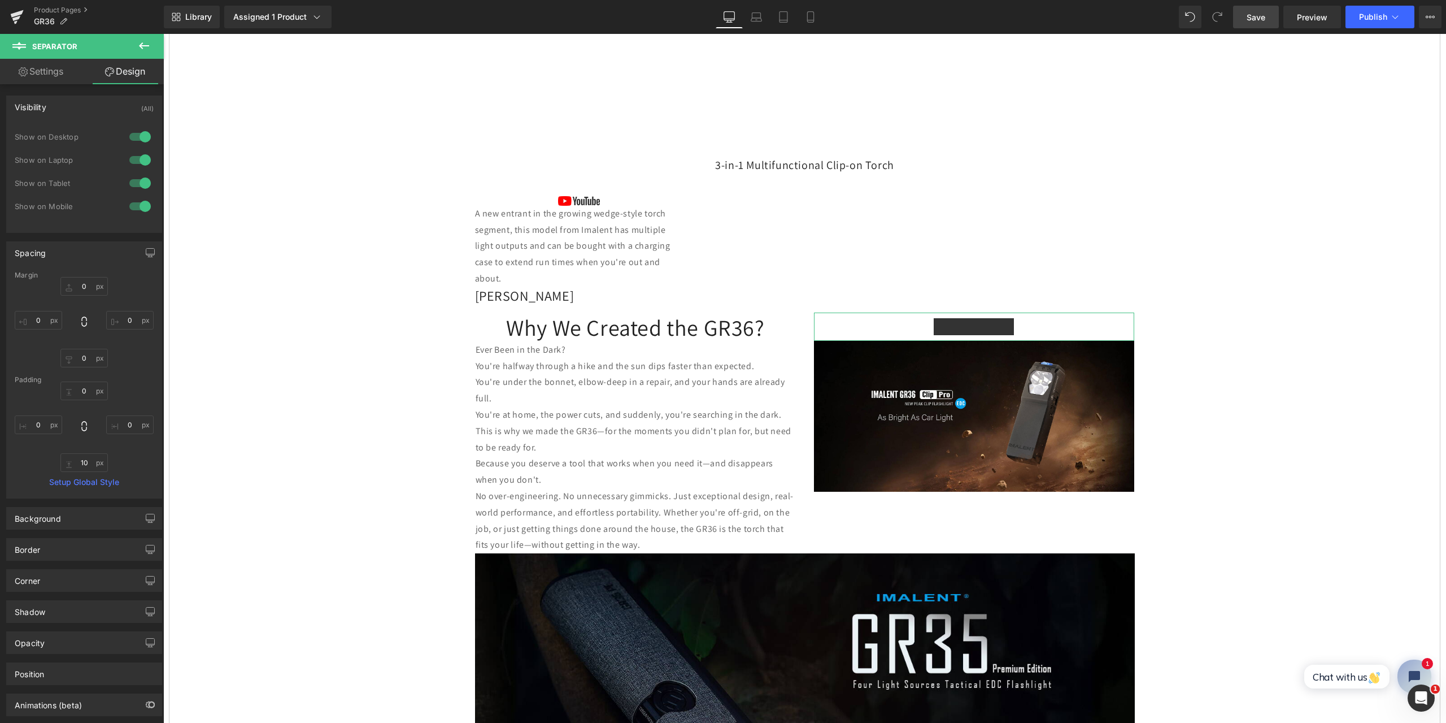
click at [78, 250] on div "Spacing" at bounding box center [84, 252] width 155 height 21
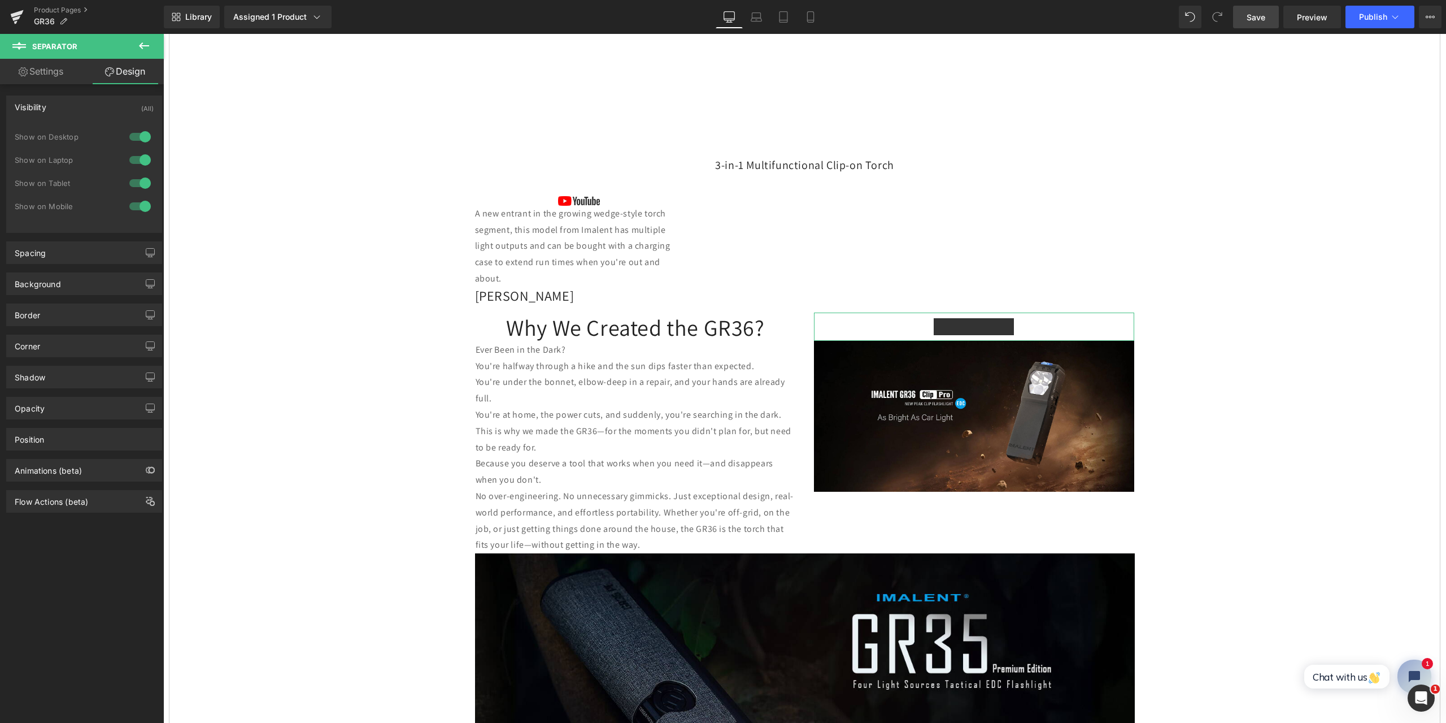
click at [46, 66] on link "Settings" at bounding box center [41, 71] width 82 height 25
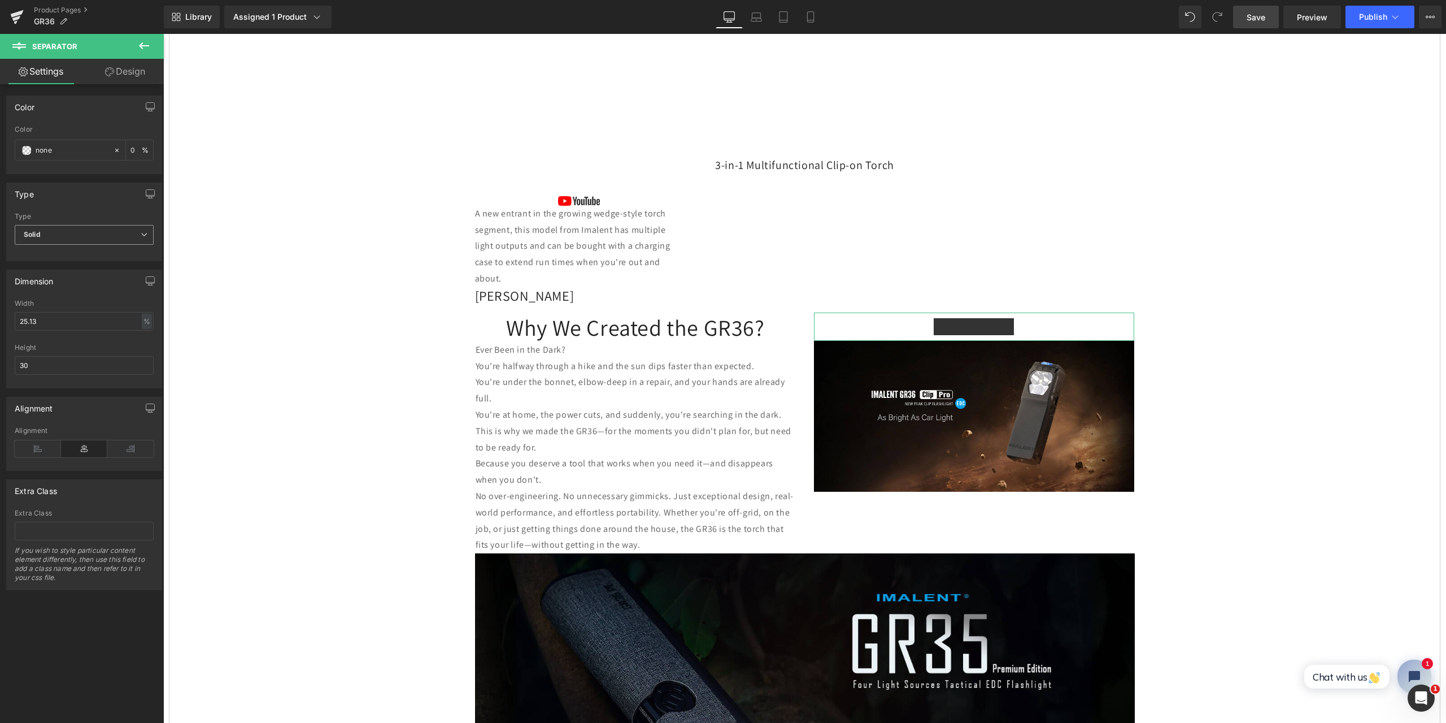
click at [144, 231] on span "Solid" at bounding box center [84, 235] width 139 height 20
click at [116, 273] on li "Dashed" at bounding box center [82, 271] width 134 height 17
click at [141, 232] on icon at bounding box center [144, 234] width 7 height 7
click at [97, 285] on li "Dotted" at bounding box center [82, 288] width 134 height 17
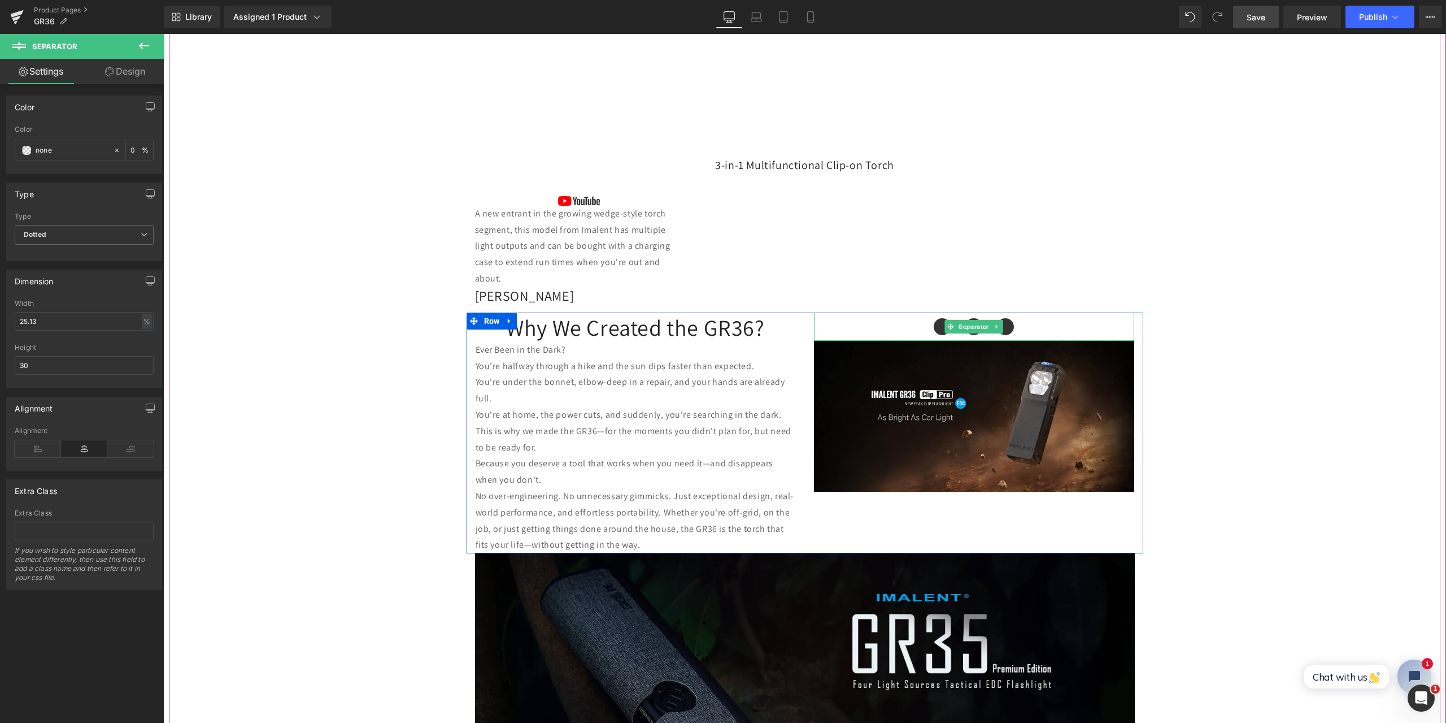
click at [938, 323] on hr at bounding box center [974, 329] width 80 height 23
click at [973, 326] on span "Separator" at bounding box center [973, 327] width 34 height 14
click at [996, 328] on icon at bounding box center [997, 326] width 2 height 4
click at [903, 322] on div at bounding box center [974, 326] width 320 height 28
click at [1027, 328] on div at bounding box center [974, 326] width 320 height 28
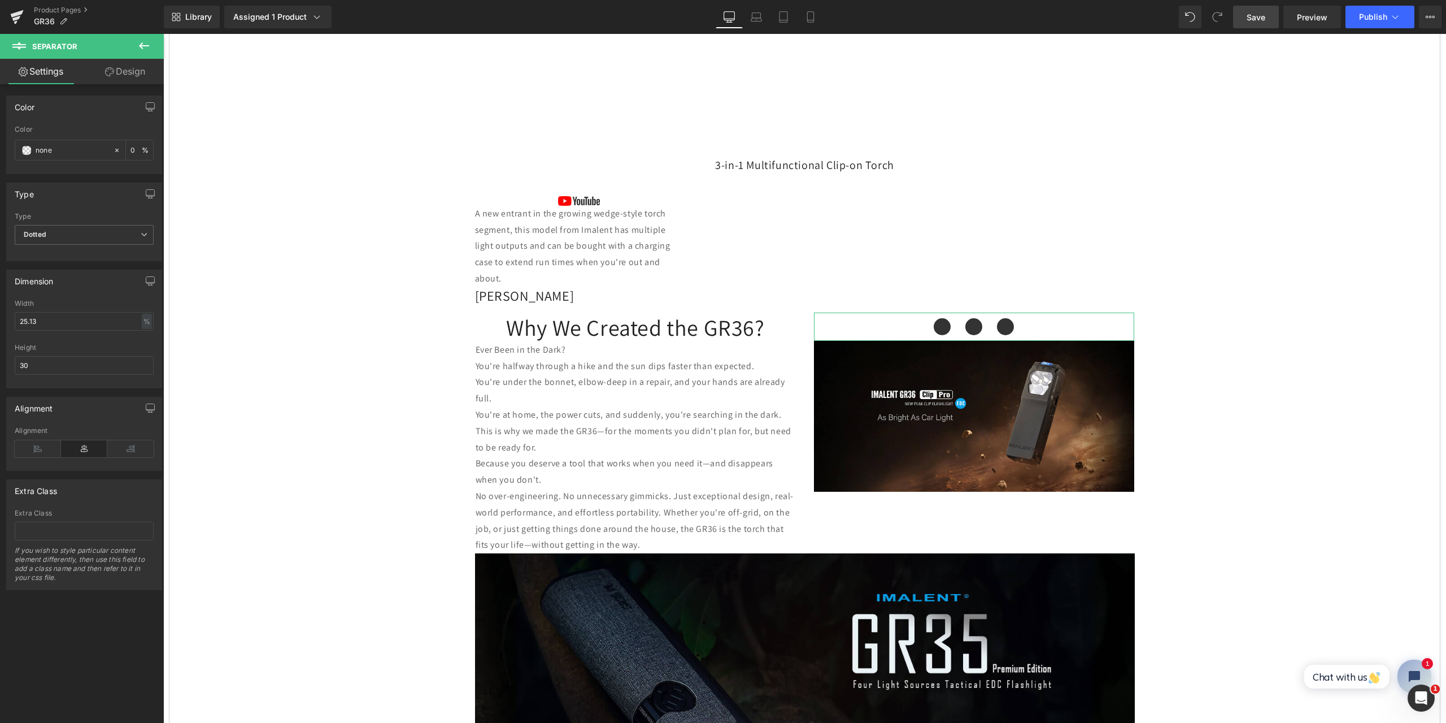
click at [130, 65] on link "Design" at bounding box center [125, 71] width 82 height 25
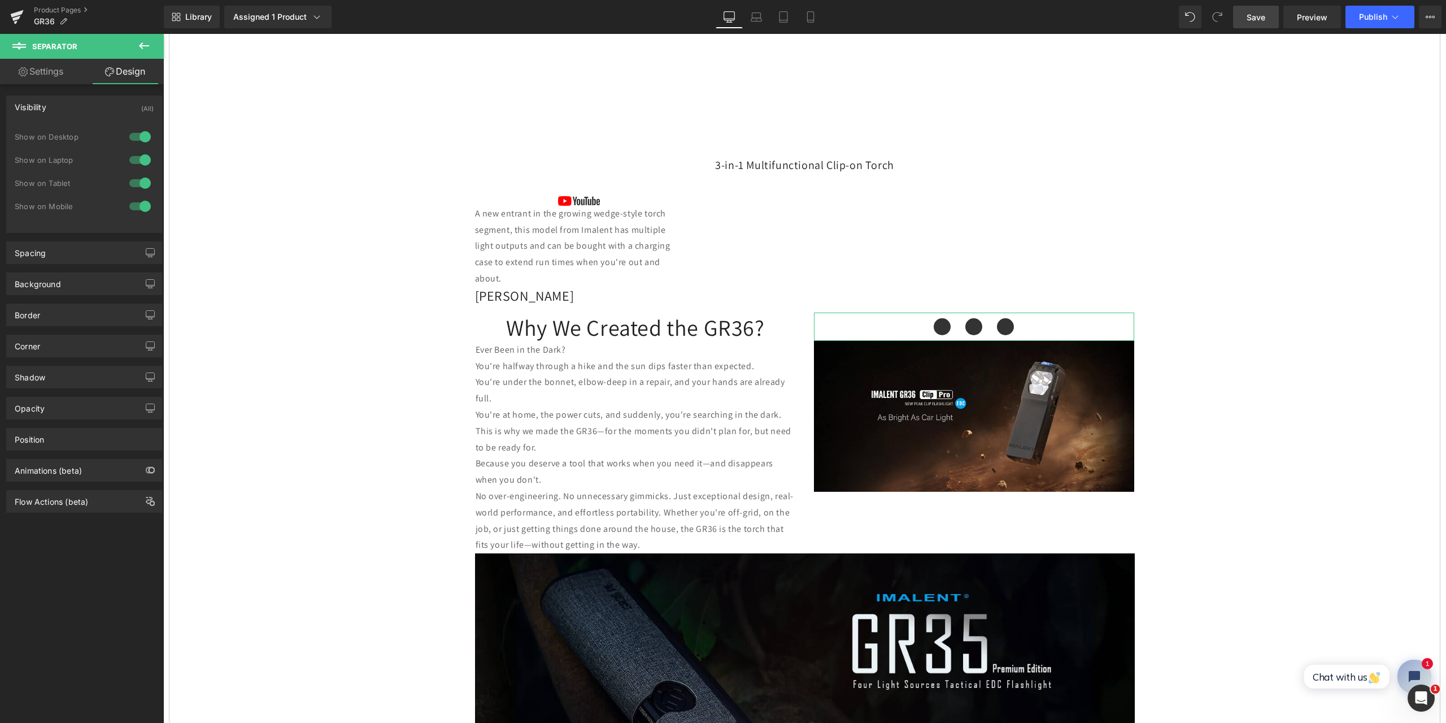
click at [63, 67] on link "Settings" at bounding box center [41, 71] width 82 height 25
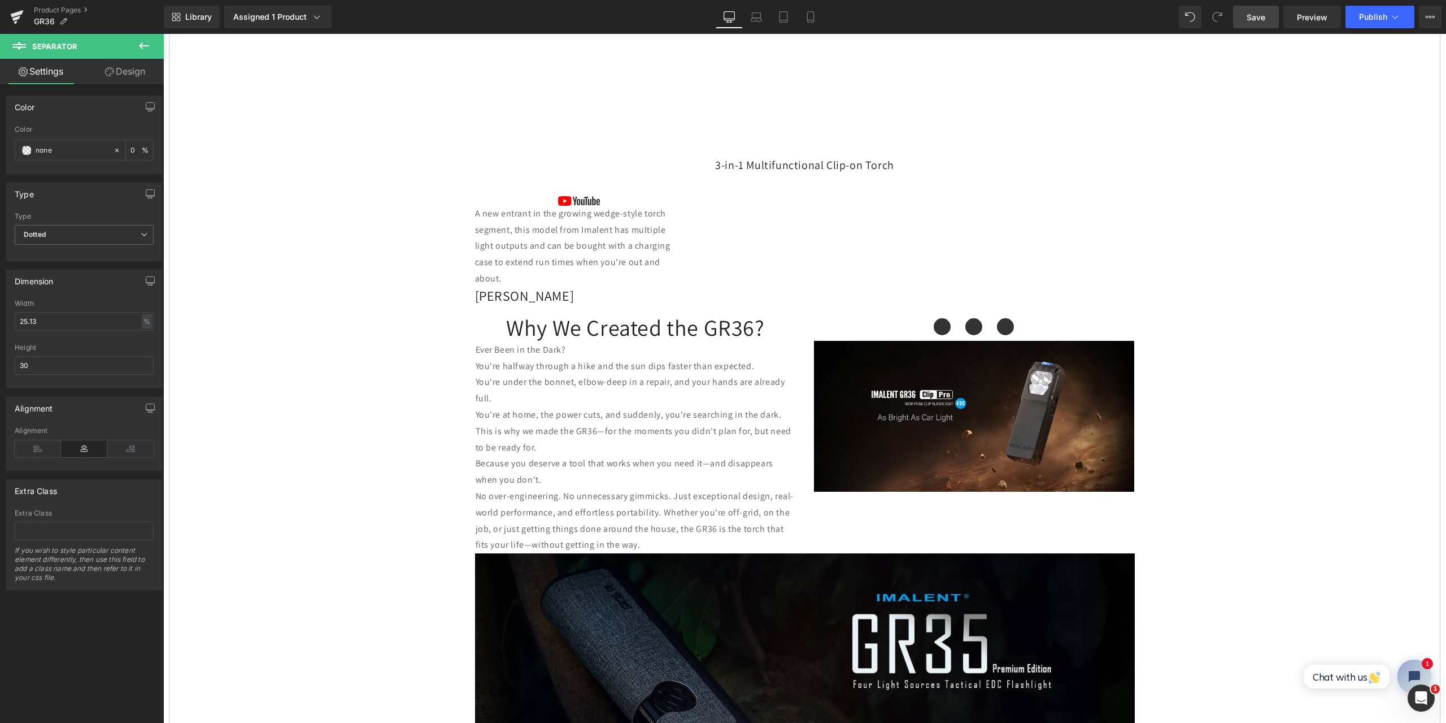
click at [146, 43] on icon at bounding box center [144, 46] width 14 height 14
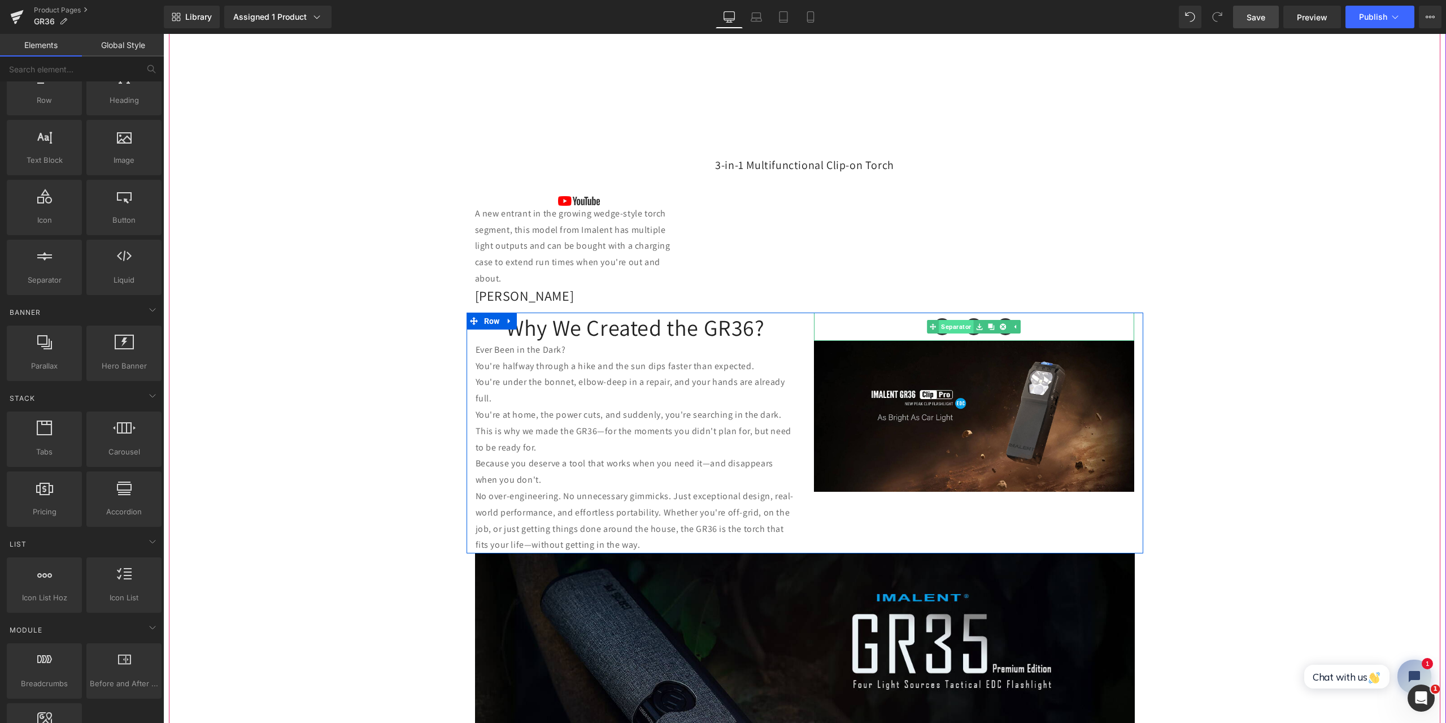
click at [950, 327] on link "Separator" at bounding box center [950, 327] width 46 height 14
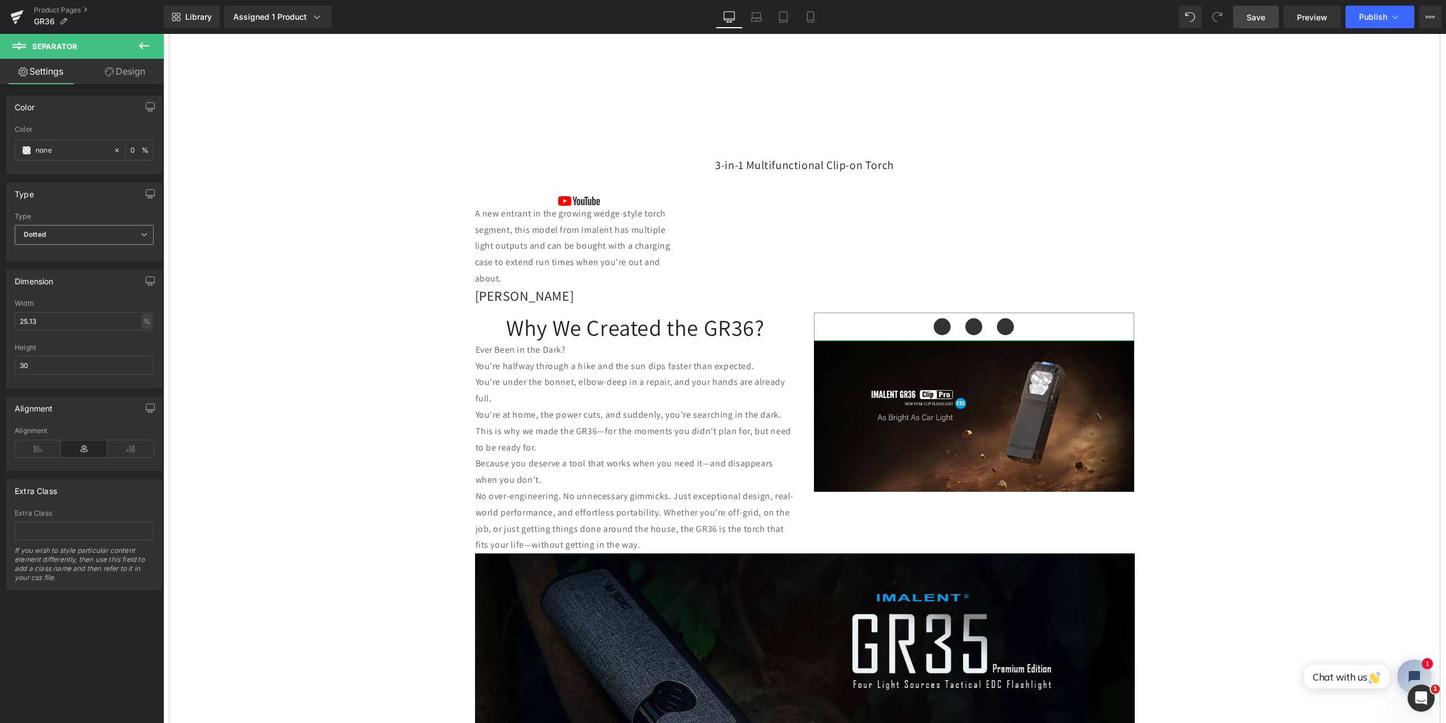
click at [138, 229] on span "Dotted" at bounding box center [84, 235] width 139 height 20
click at [101, 254] on li "Solid" at bounding box center [82, 254] width 134 height 17
click at [123, 199] on div "Type" at bounding box center [84, 193] width 155 height 21
drag, startPoint x: 45, startPoint y: 319, endPoint x: 1, endPoint y: 322, distance: 44.2
click at [1, 322] on div "Dimension 25.13% Width 25.13 % % px 30px Height 30" at bounding box center [84, 324] width 169 height 127
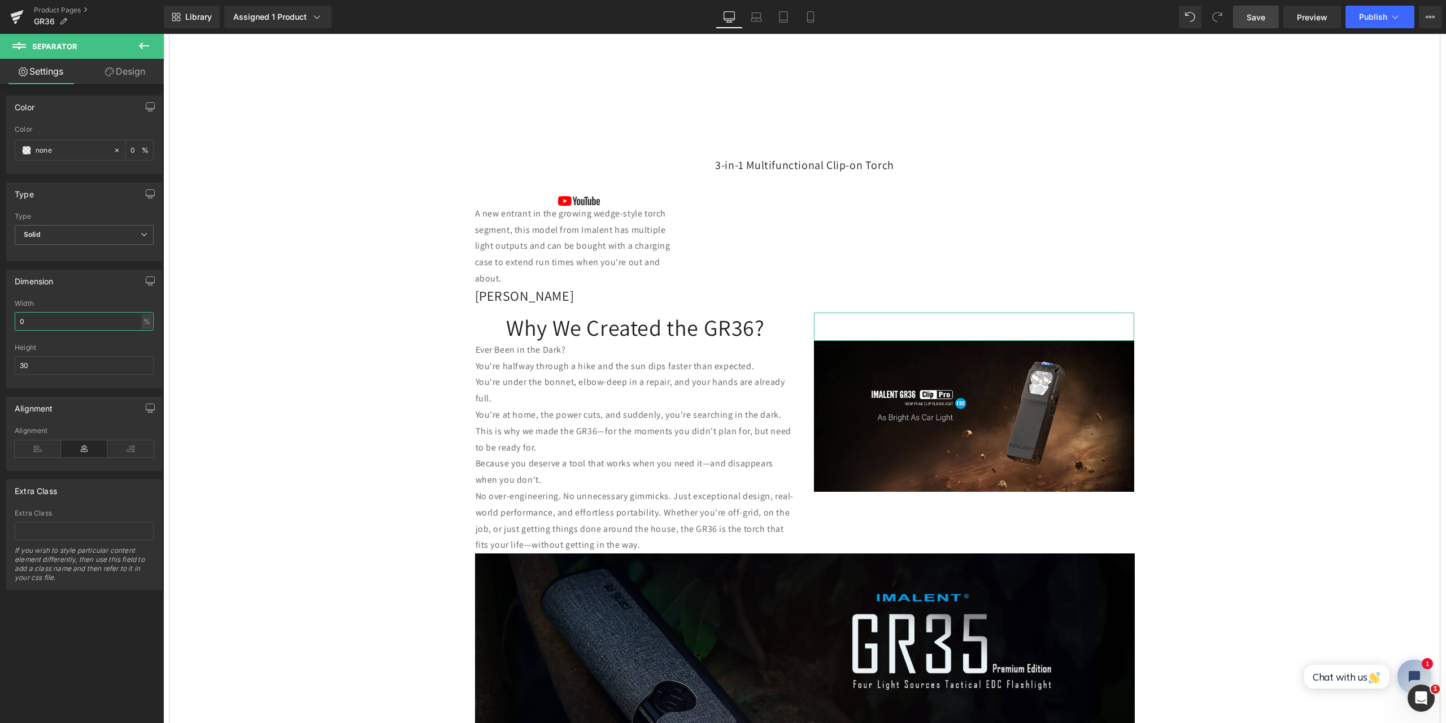
type input "0"
click at [108, 291] on div "Dimension" at bounding box center [84, 280] width 155 height 21
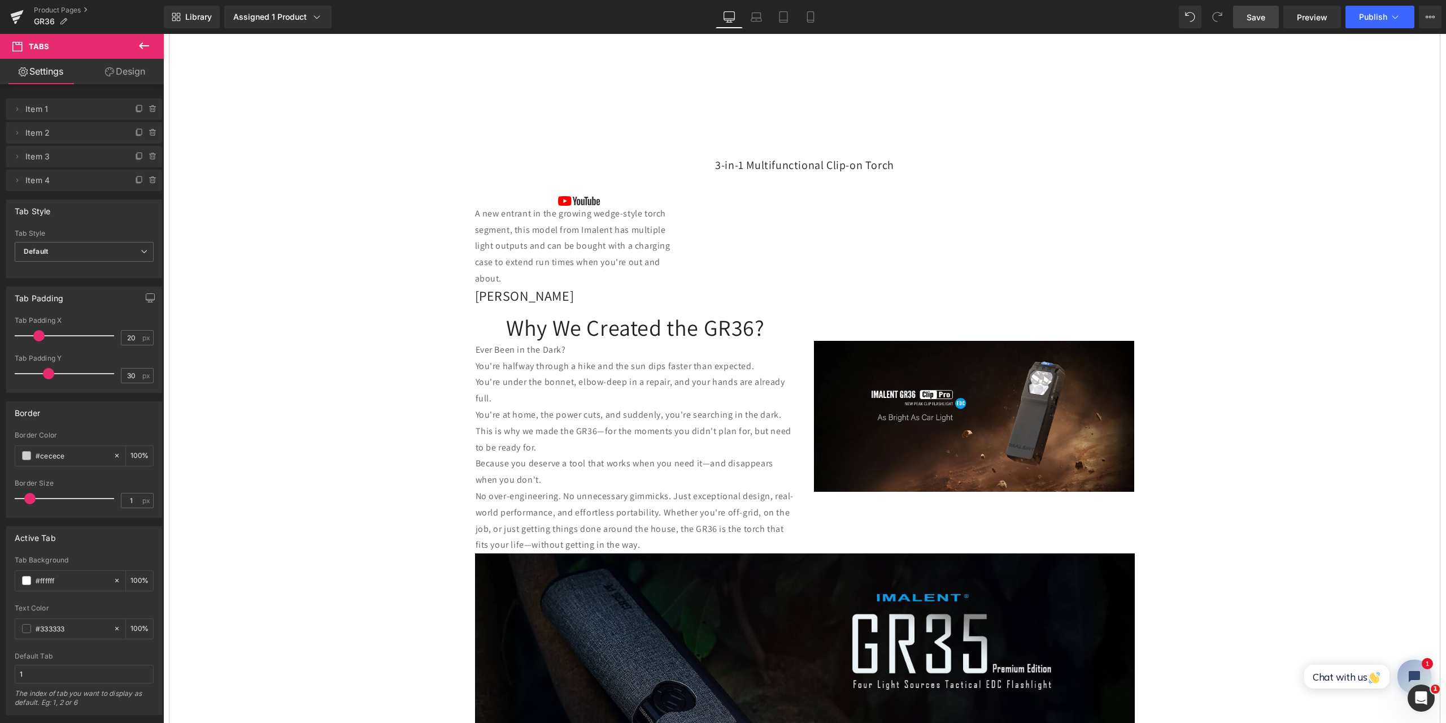
click at [1256, 17] on span "Save" at bounding box center [1256, 17] width 19 height 12
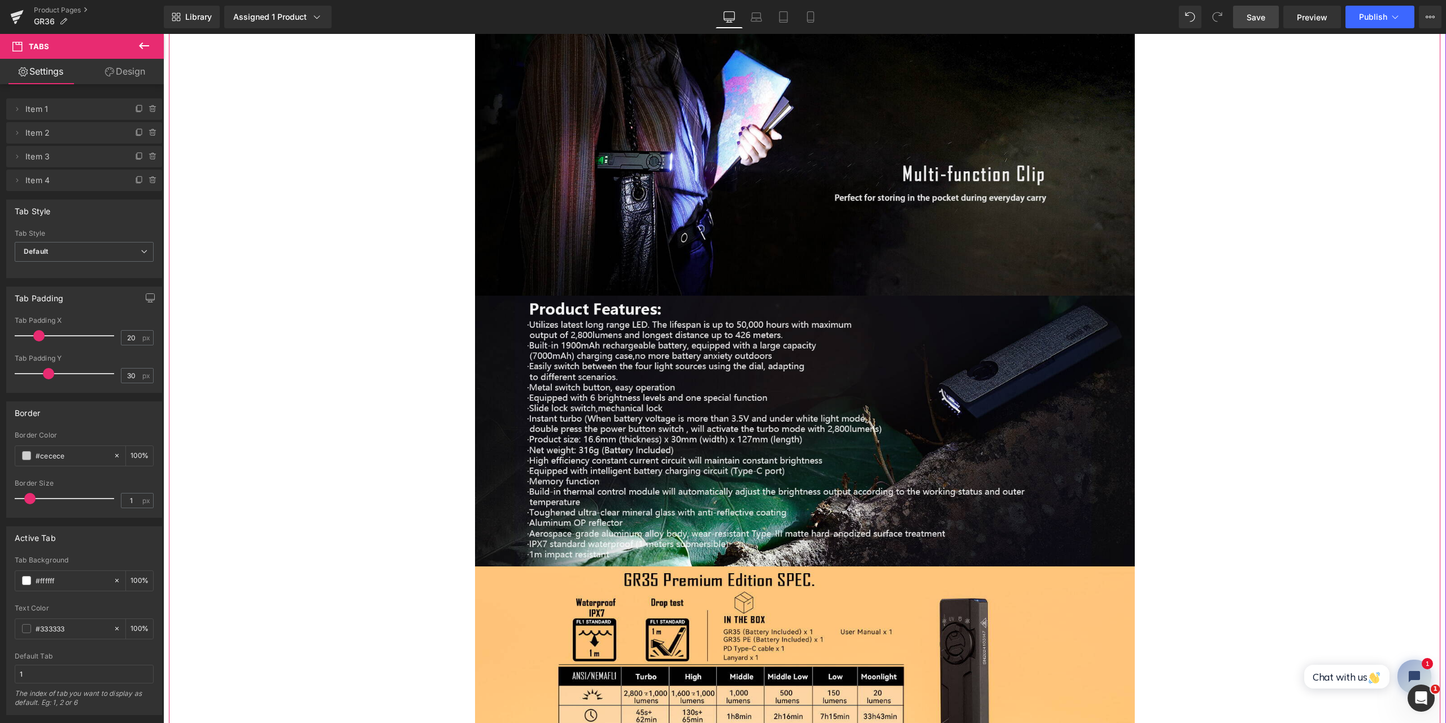
scroll to position [4633, 0]
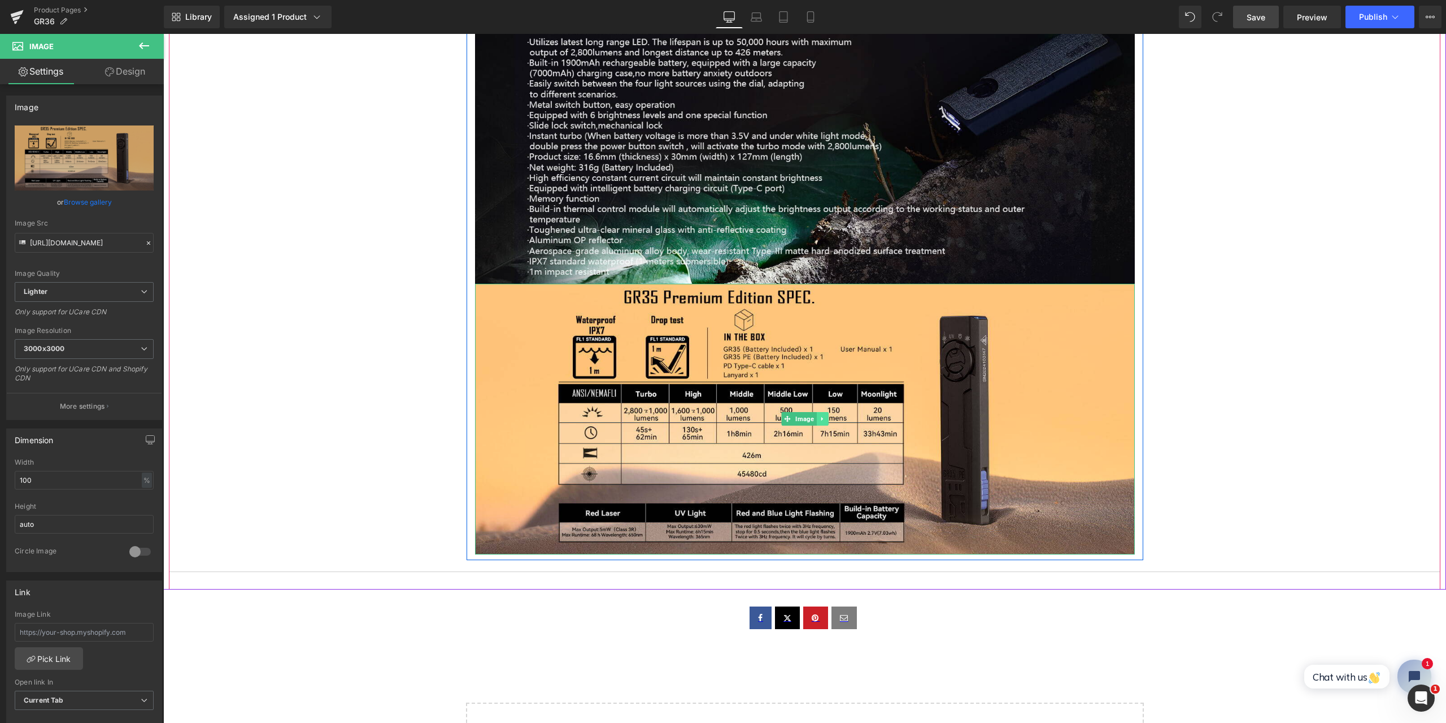
click at [819, 416] on icon at bounding box center [822, 418] width 6 height 7
click at [825, 419] on icon at bounding box center [828, 418] width 6 height 7
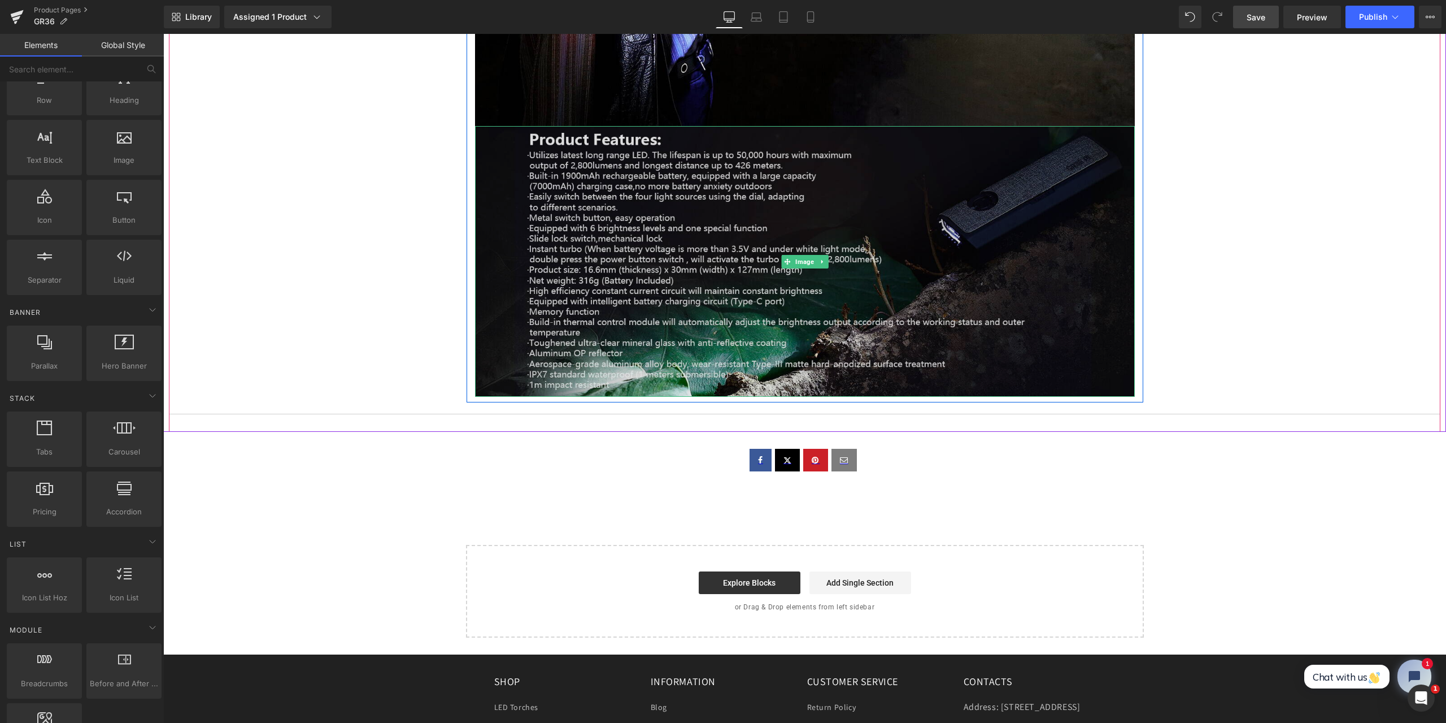
scroll to position [4463, 0]
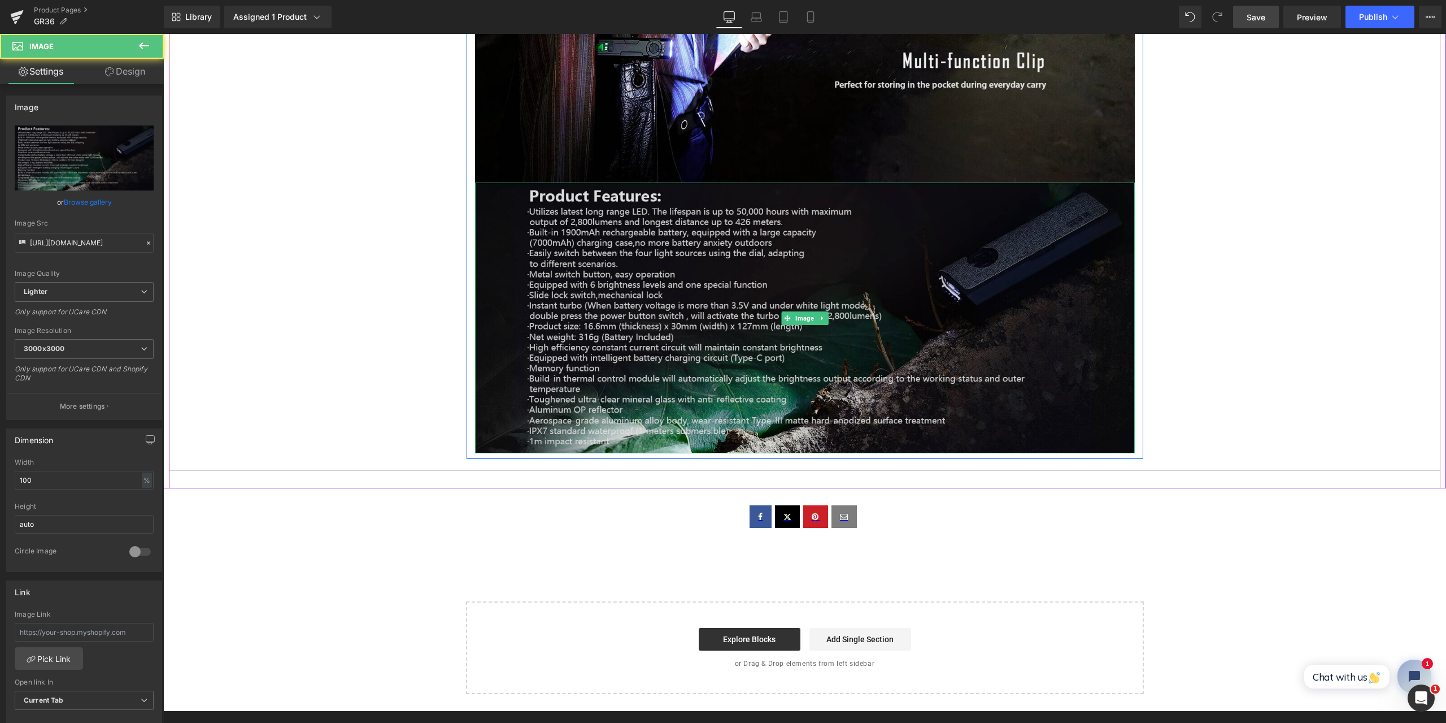
click at [659, 316] on img at bounding box center [805, 317] width 660 height 271
click at [760, 305] on img at bounding box center [805, 317] width 660 height 271
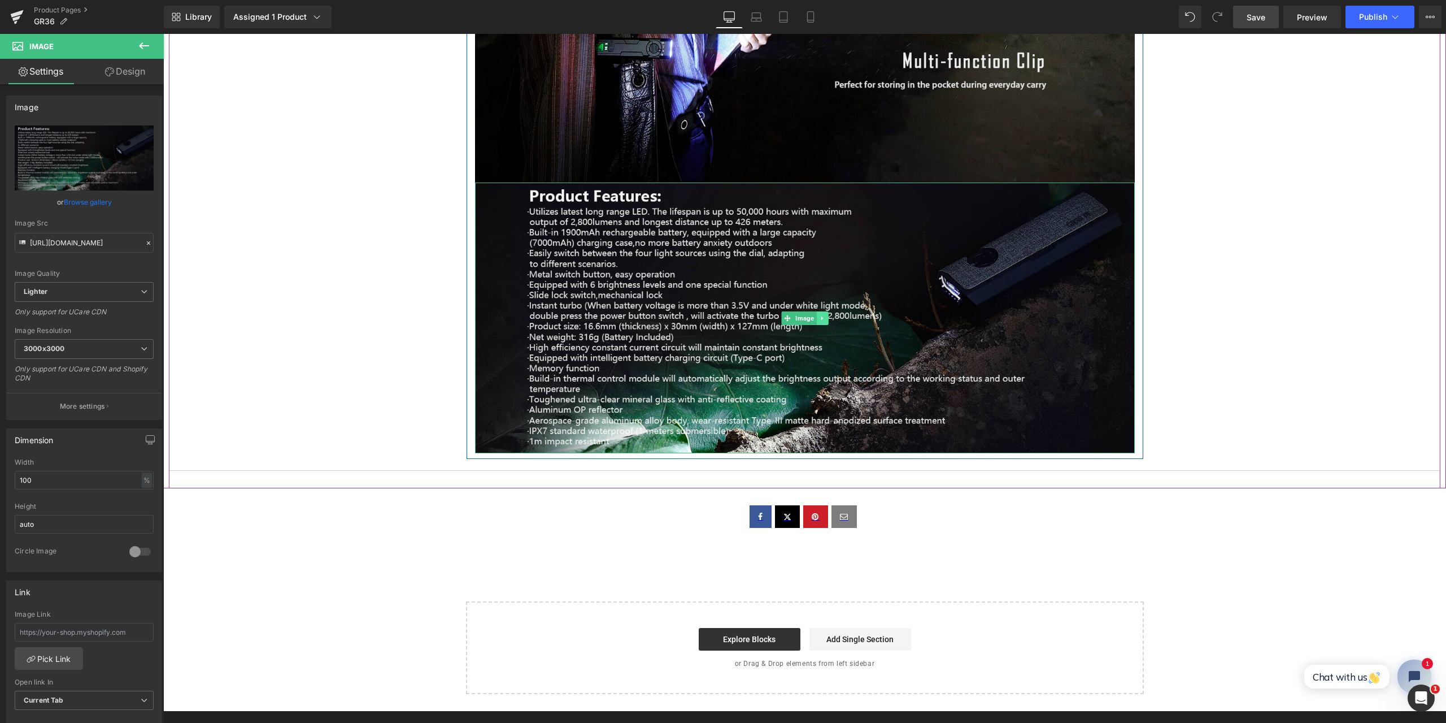
click at [821, 318] on link at bounding box center [822, 318] width 12 height 14
click at [825, 318] on icon at bounding box center [828, 318] width 6 height 6
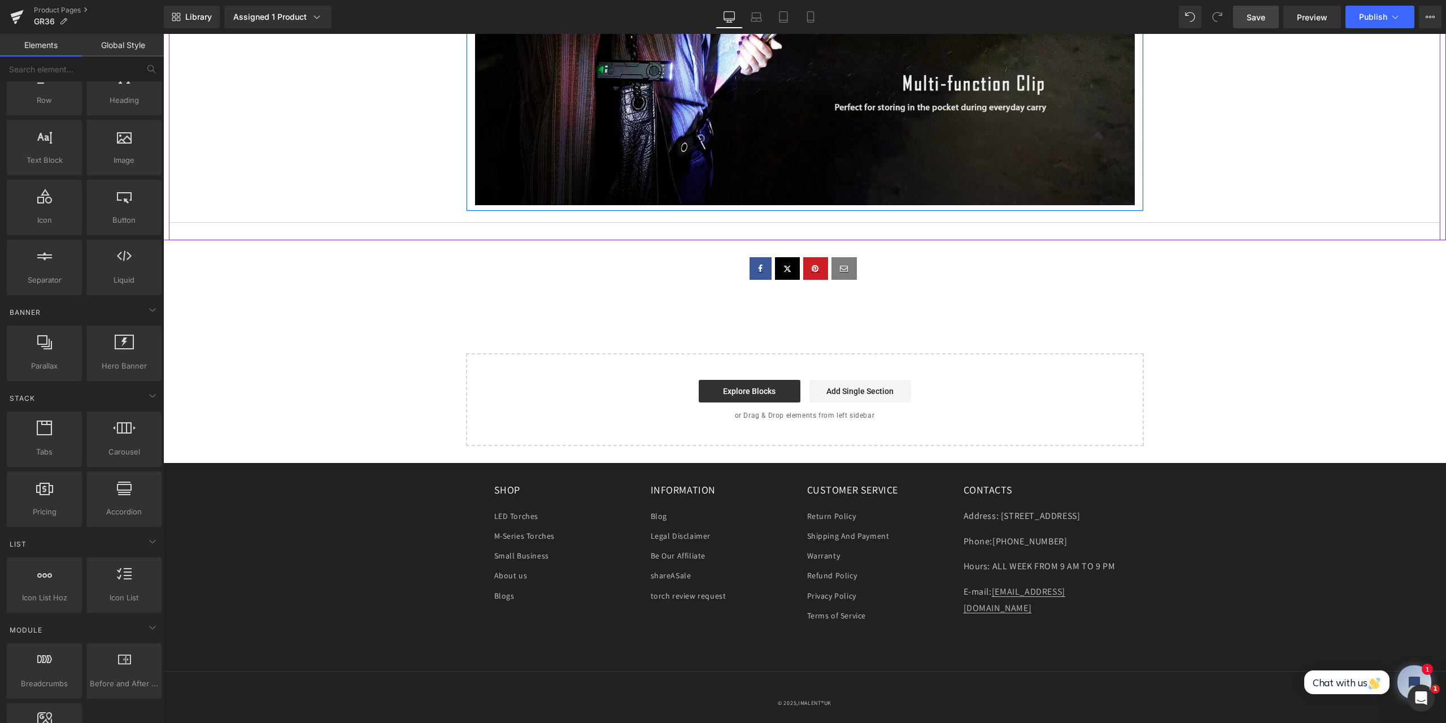
scroll to position [4294, 0]
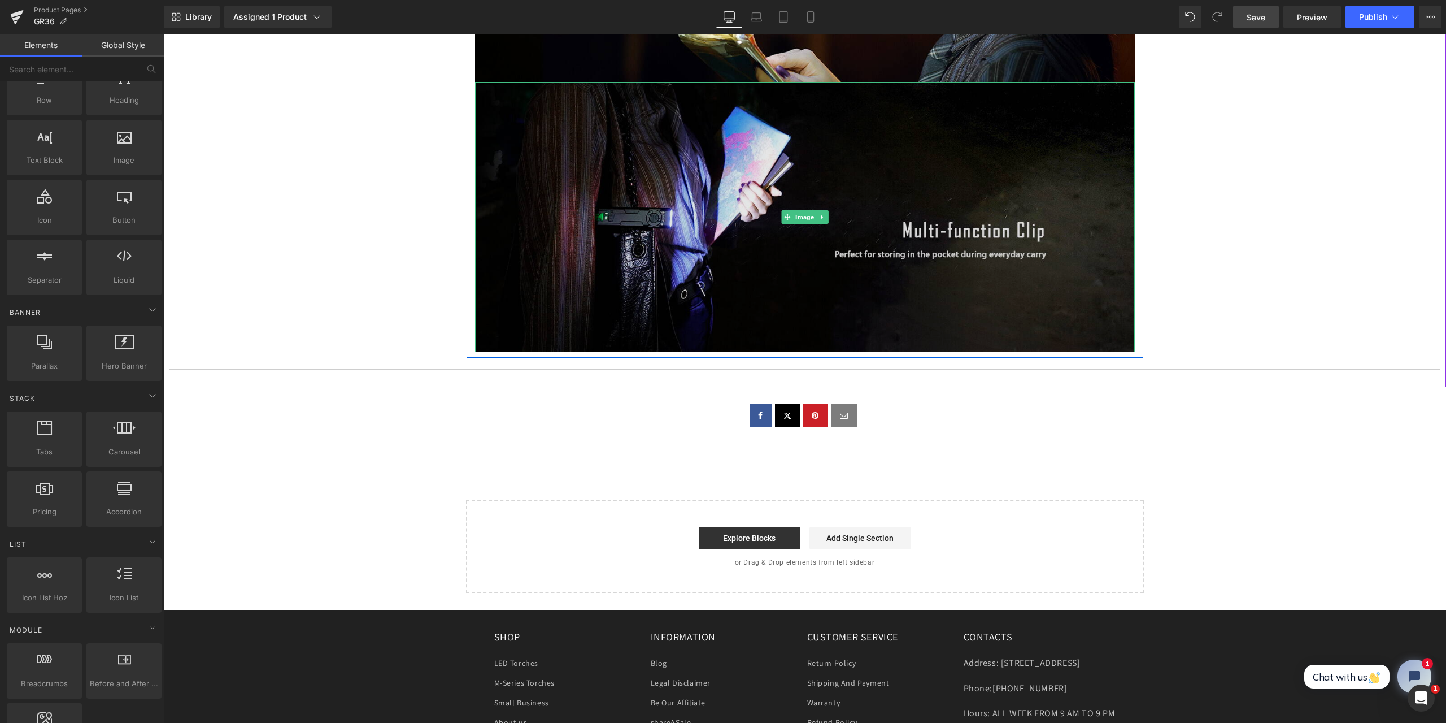
click at [812, 308] on img at bounding box center [805, 217] width 660 height 271
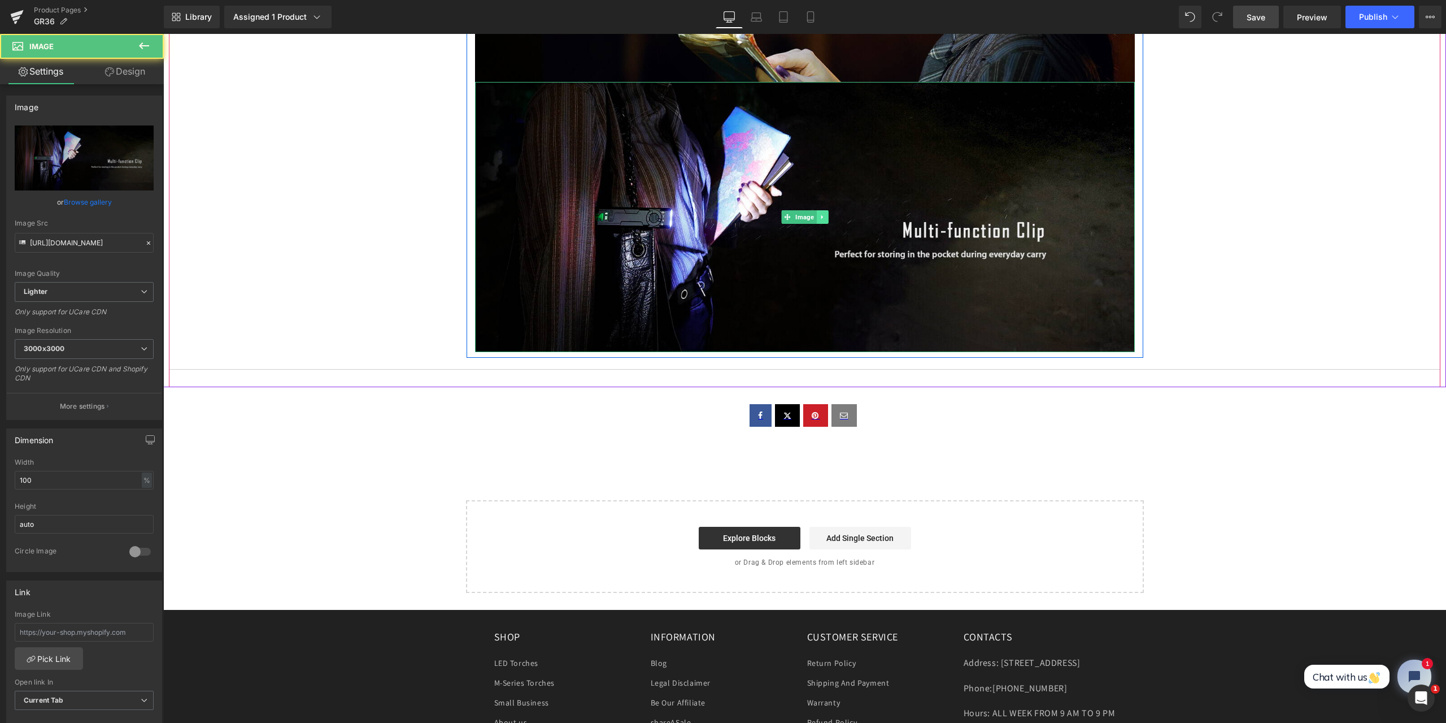
click at [819, 216] on icon at bounding box center [822, 217] width 6 height 7
click at [825, 216] on icon at bounding box center [828, 217] width 6 height 6
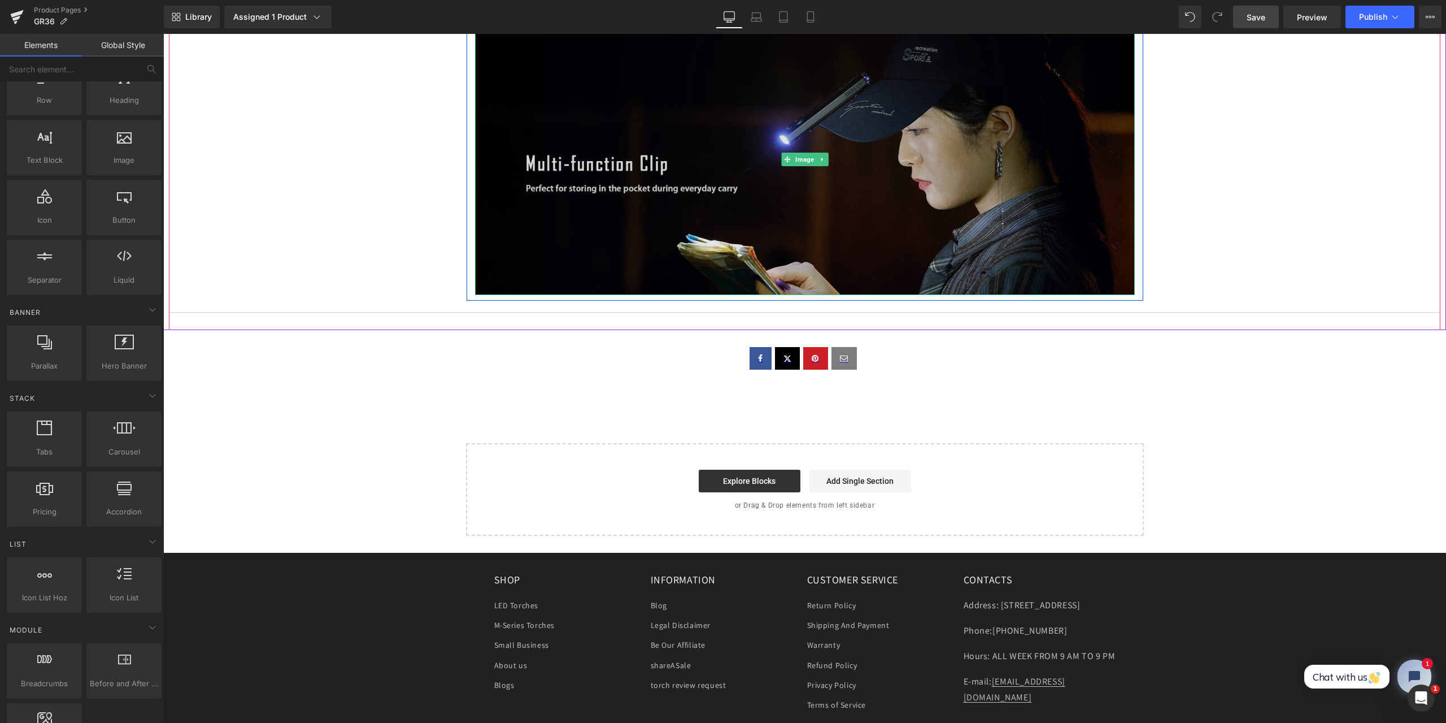
scroll to position [3968, 0]
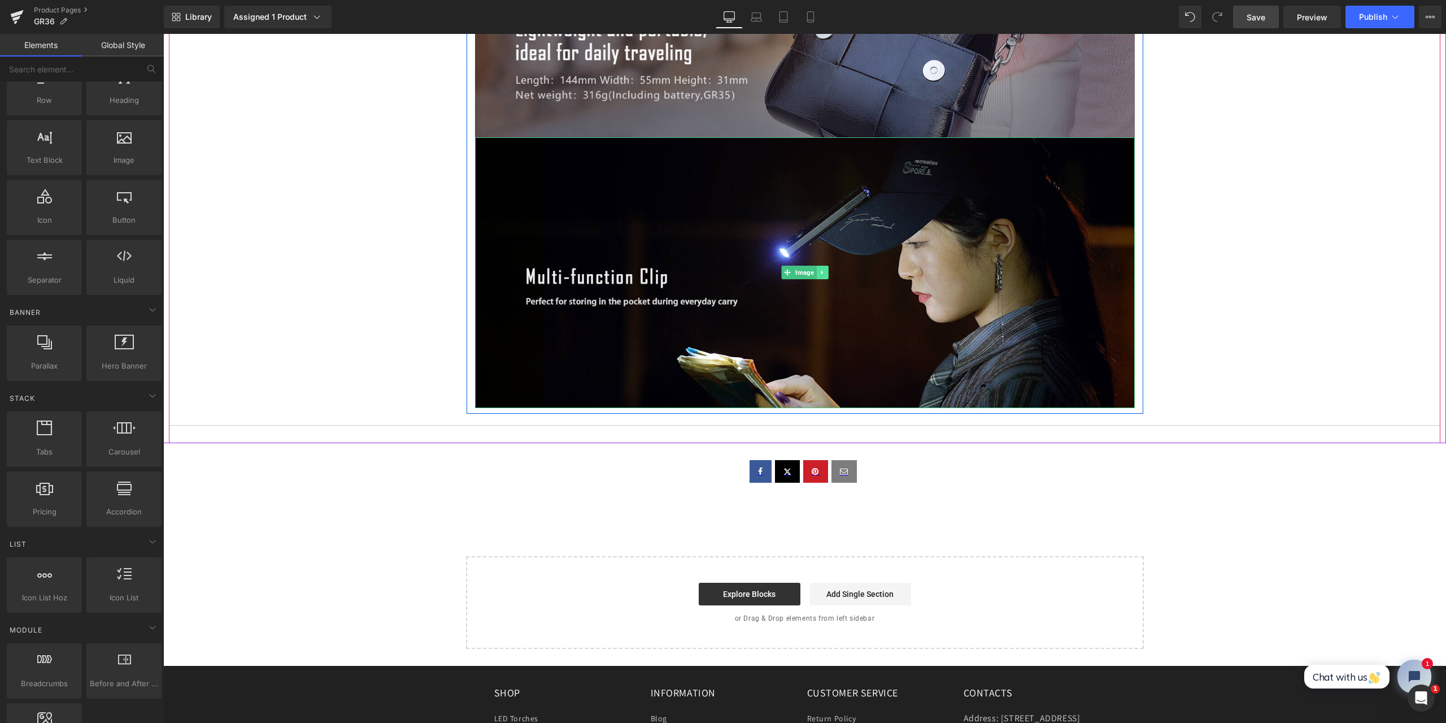
click at [819, 270] on icon at bounding box center [822, 272] width 6 height 7
click at [827, 273] on link at bounding box center [829, 273] width 12 height 14
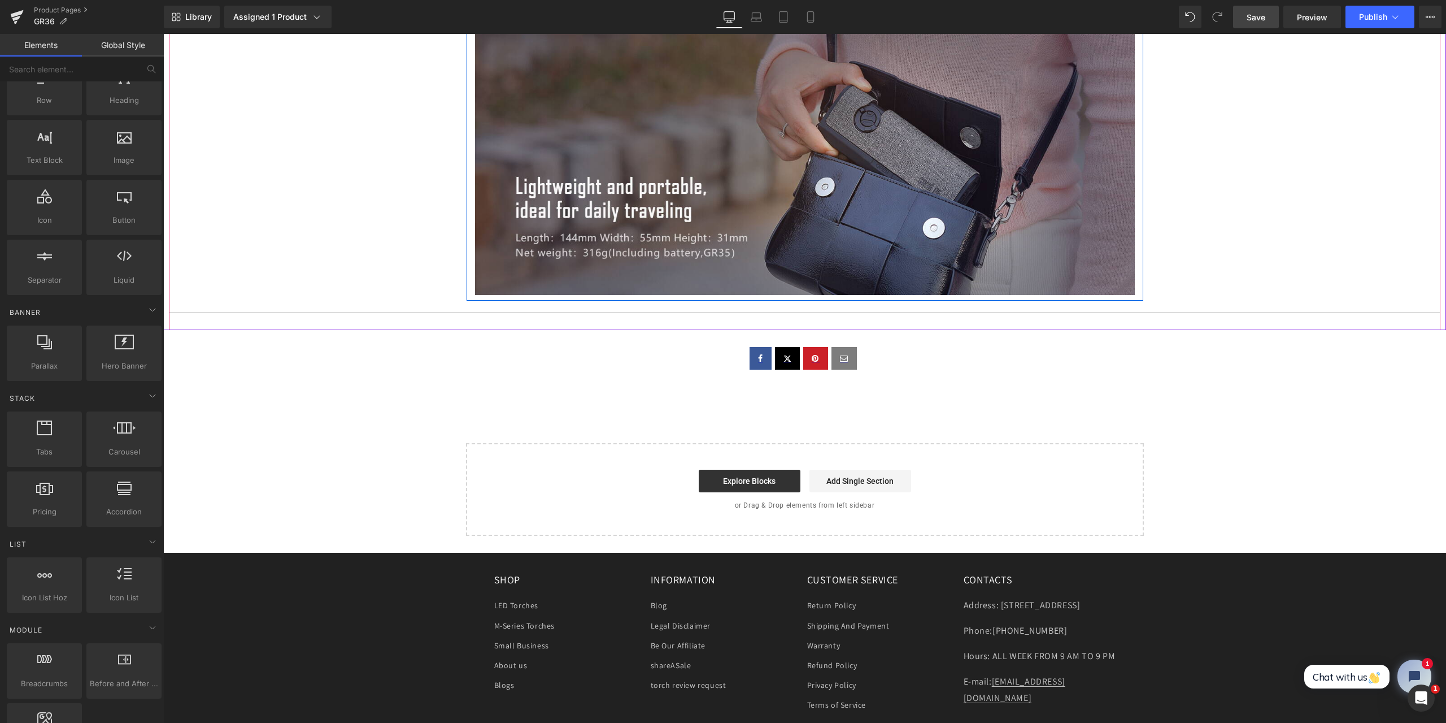
scroll to position [3697, 0]
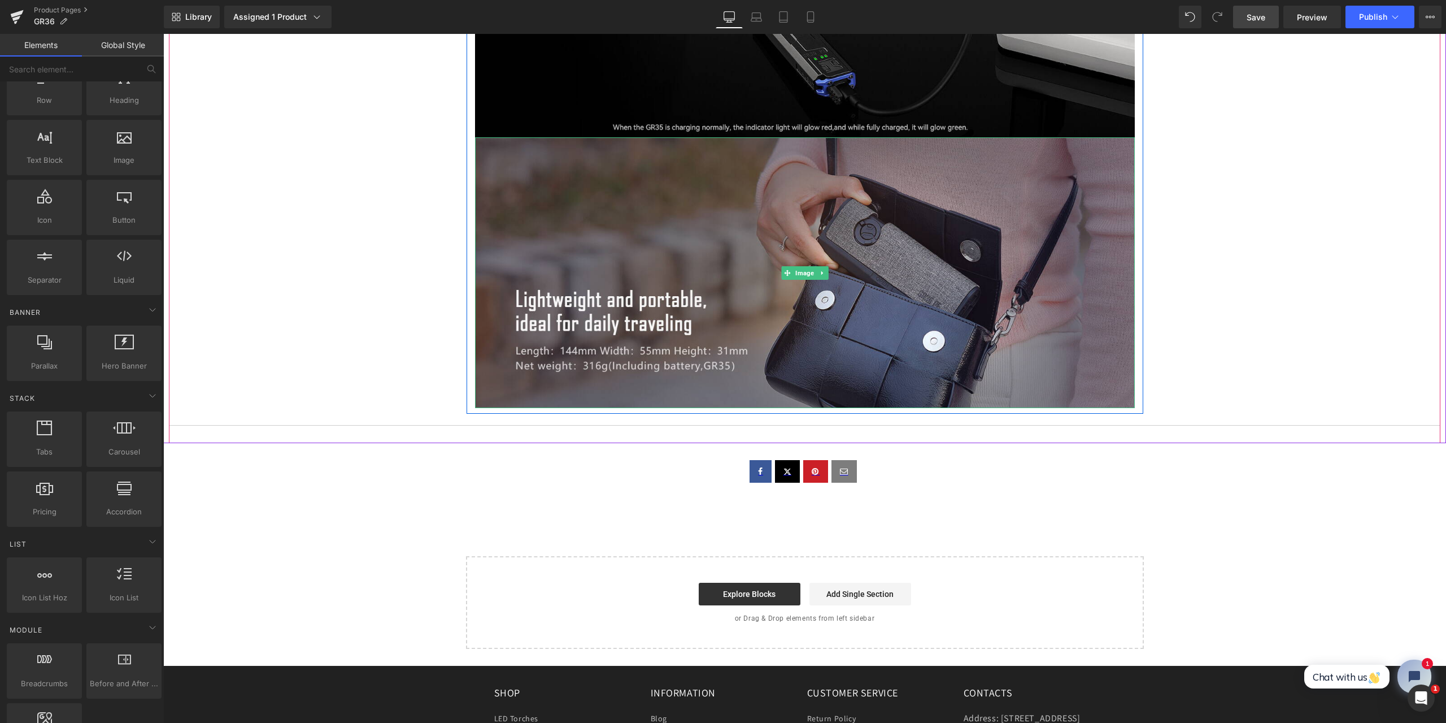
click at [827, 273] on img at bounding box center [805, 272] width 660 height 271
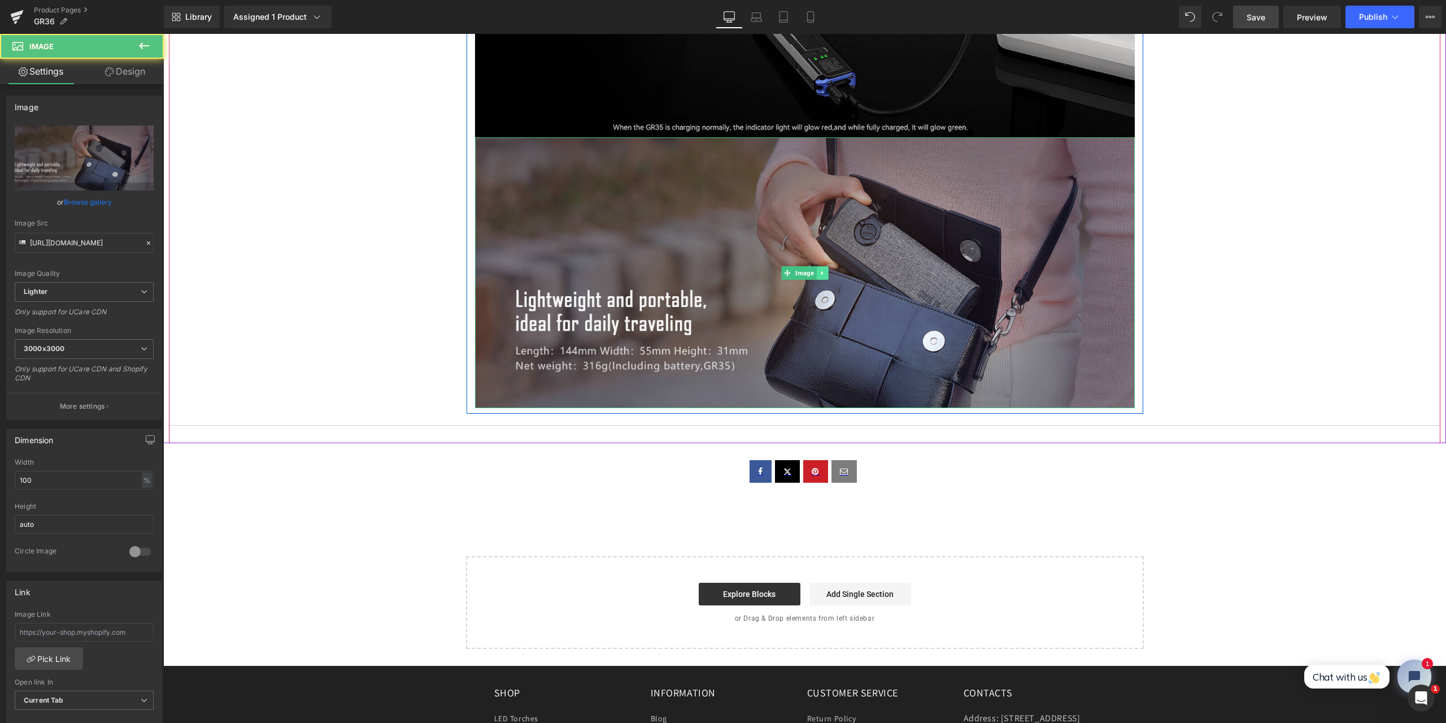
click at [821, 273] on icon at bounding box center [822, 273] width 2 height 4
click at [825, 271] on icon at bounding box center [828, 272] width 6 height 6
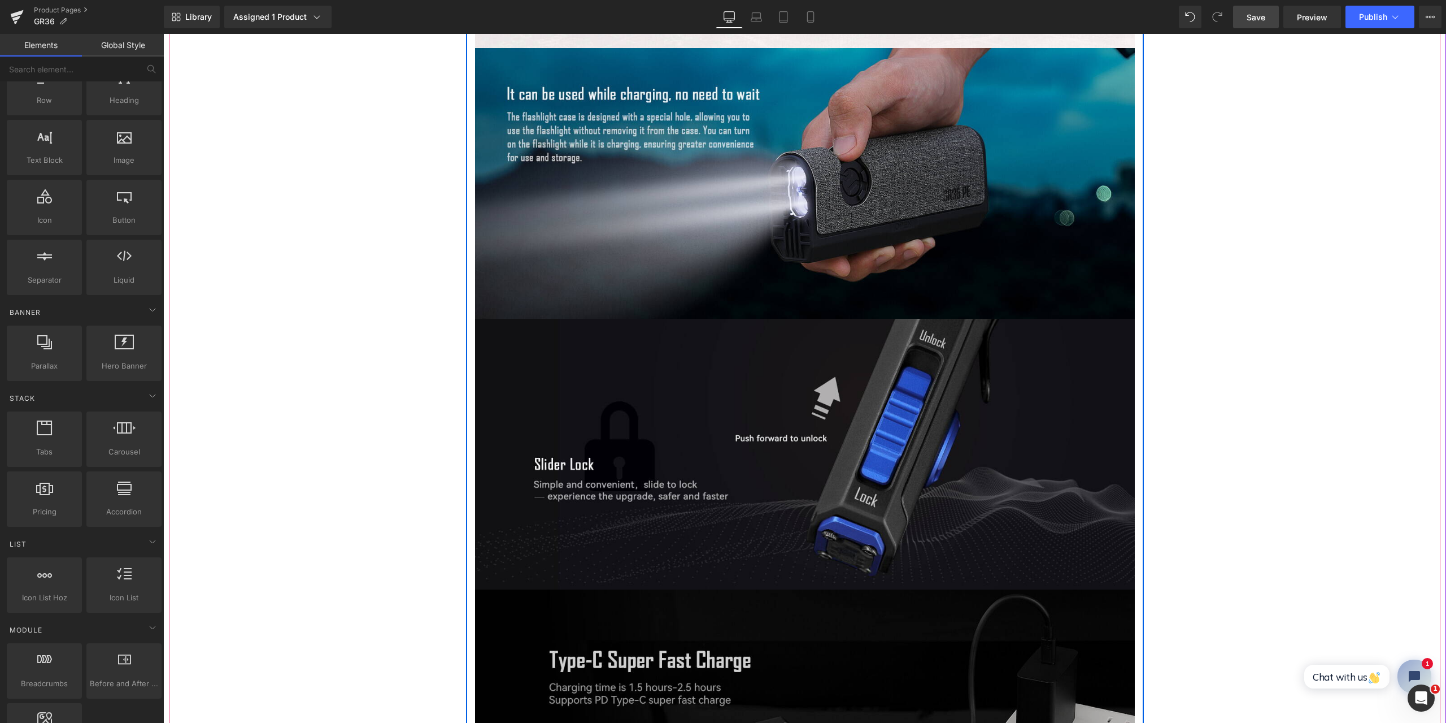
scroll to position [3201, 0]
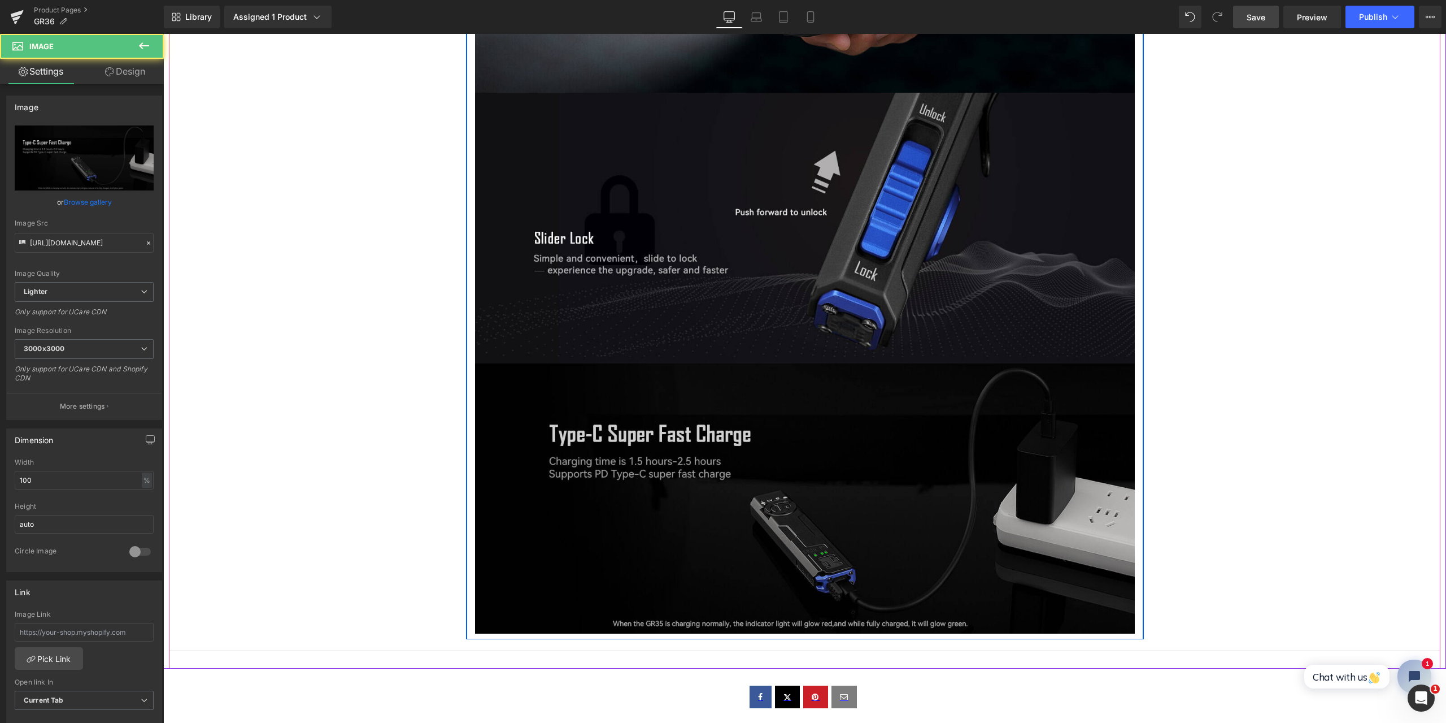
click at [829, 474] on img at bounding box center [805, 498] width 660 height 271
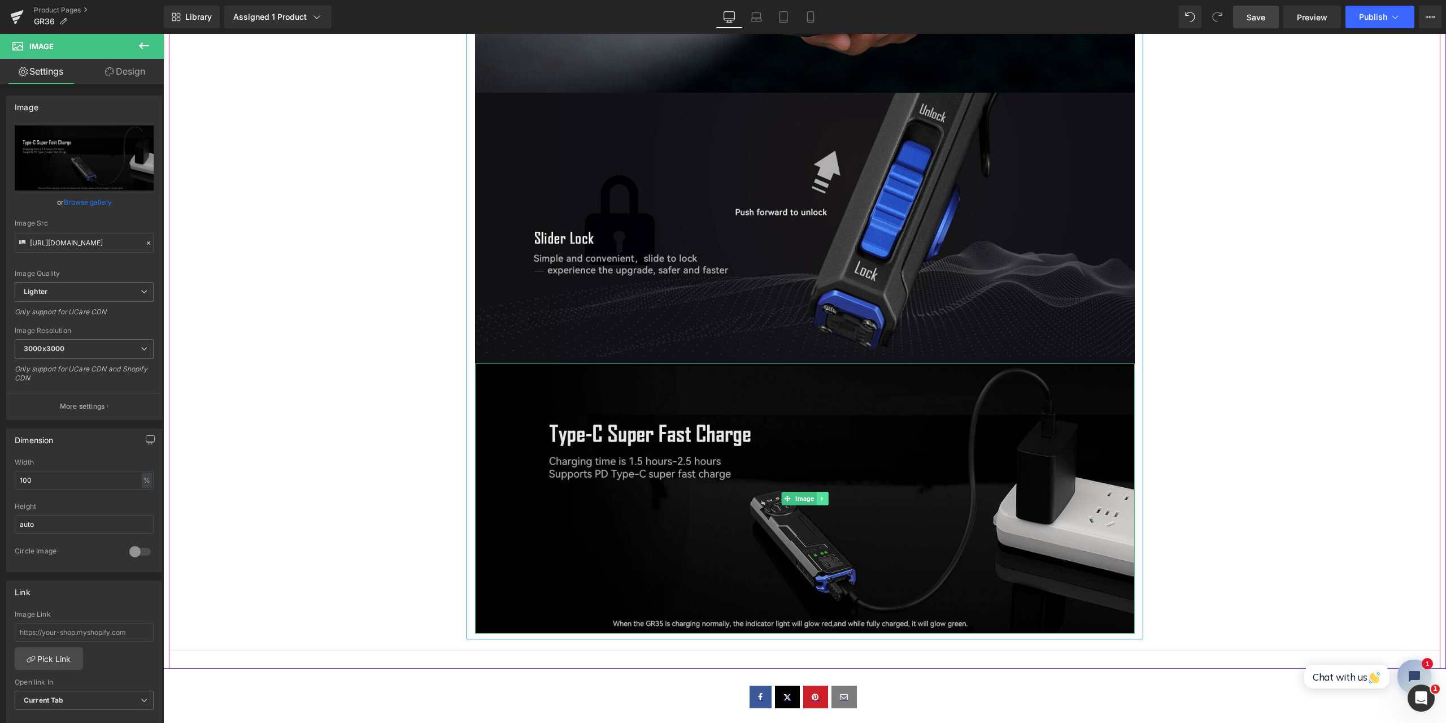
click at [819, 496] on icon at bounding box center [822, 498] width 6 height 7
click at [825, 498] on icon at bounding box center [828, 498] width 6 height 6
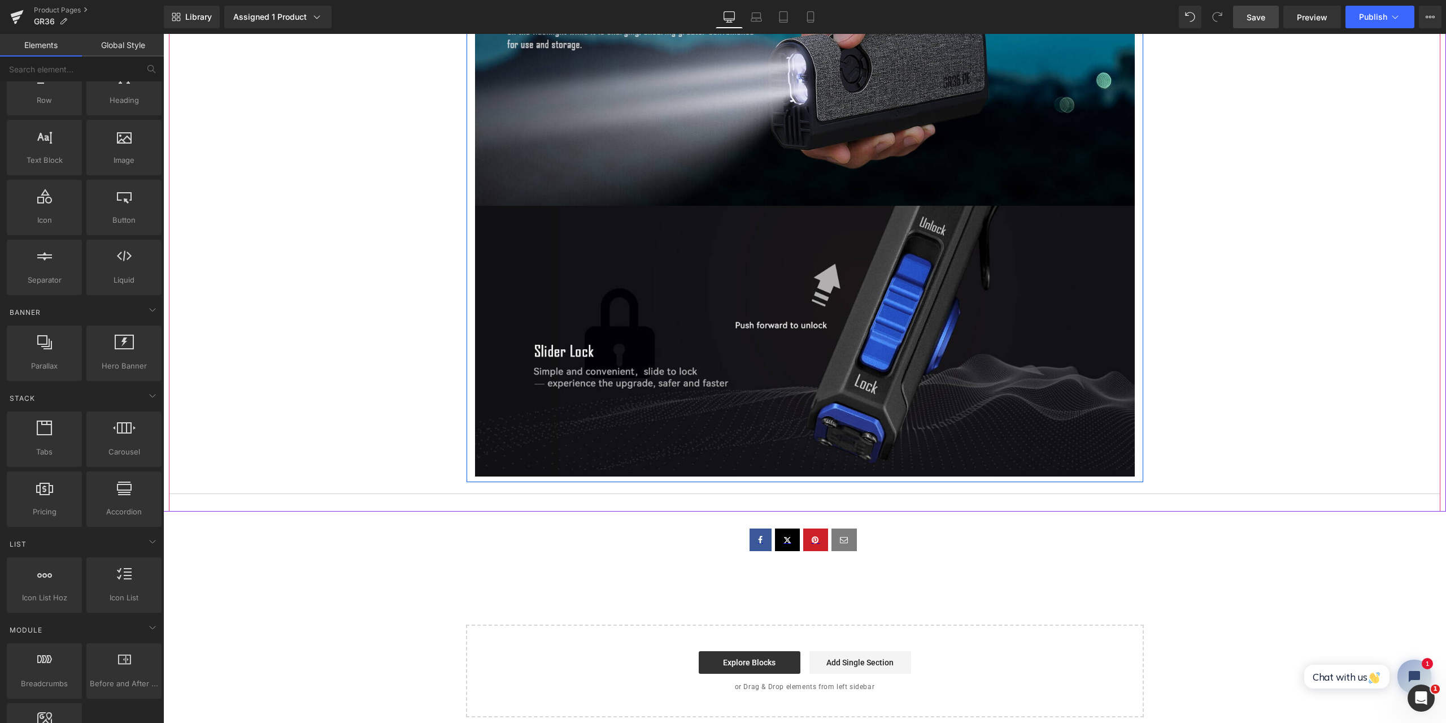
scroll to position [2919, 0]
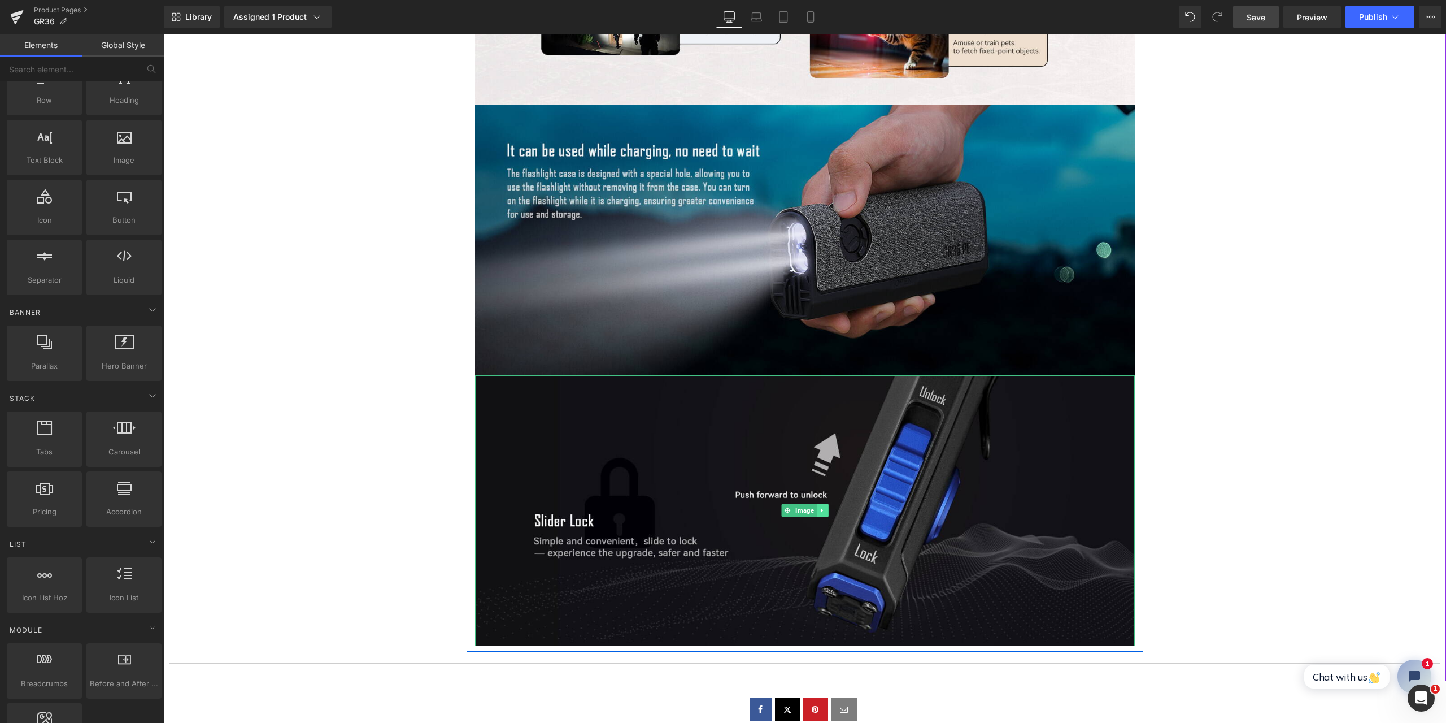
click at [819, 508] on icon at bounding box center [822, 510] width 6 height 7
click at [825, 507] on icon at bounding box center [828, 510] width 6 height 6
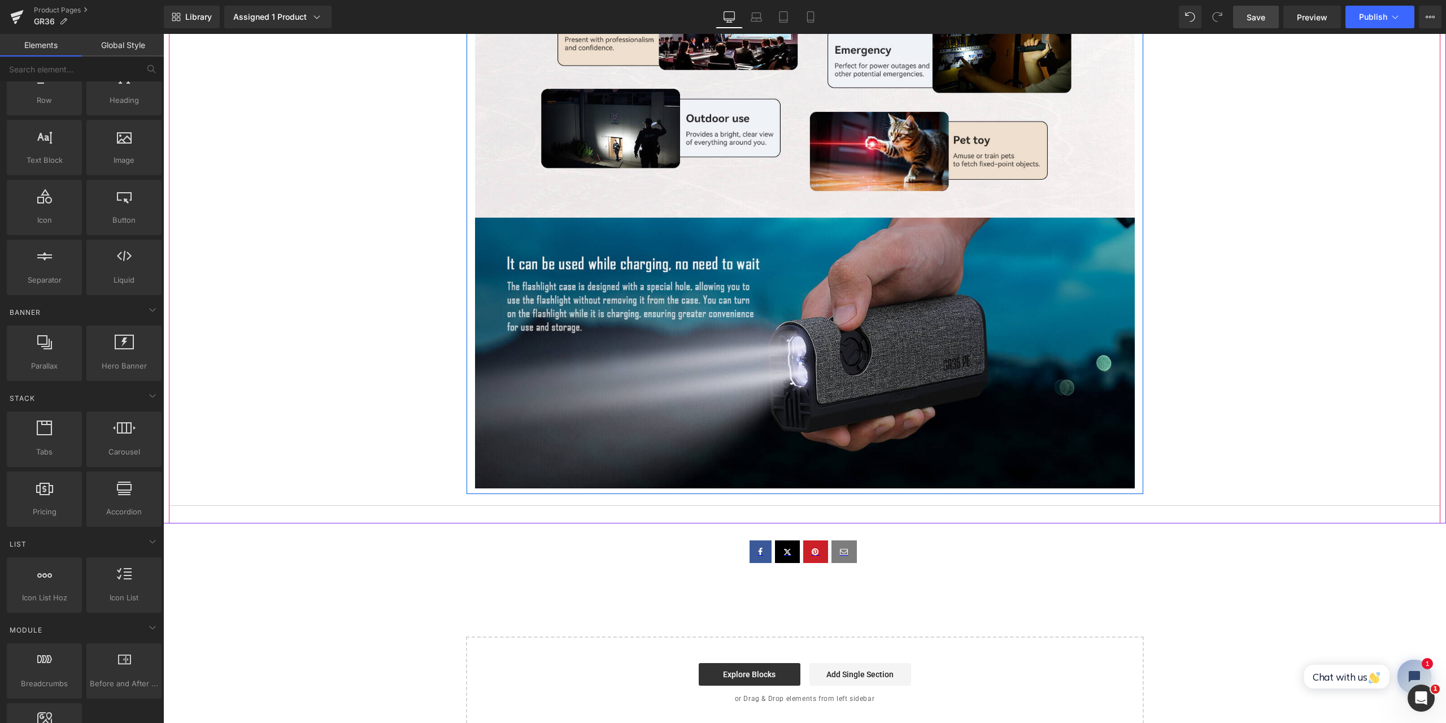
scroll to position [2693, 0]
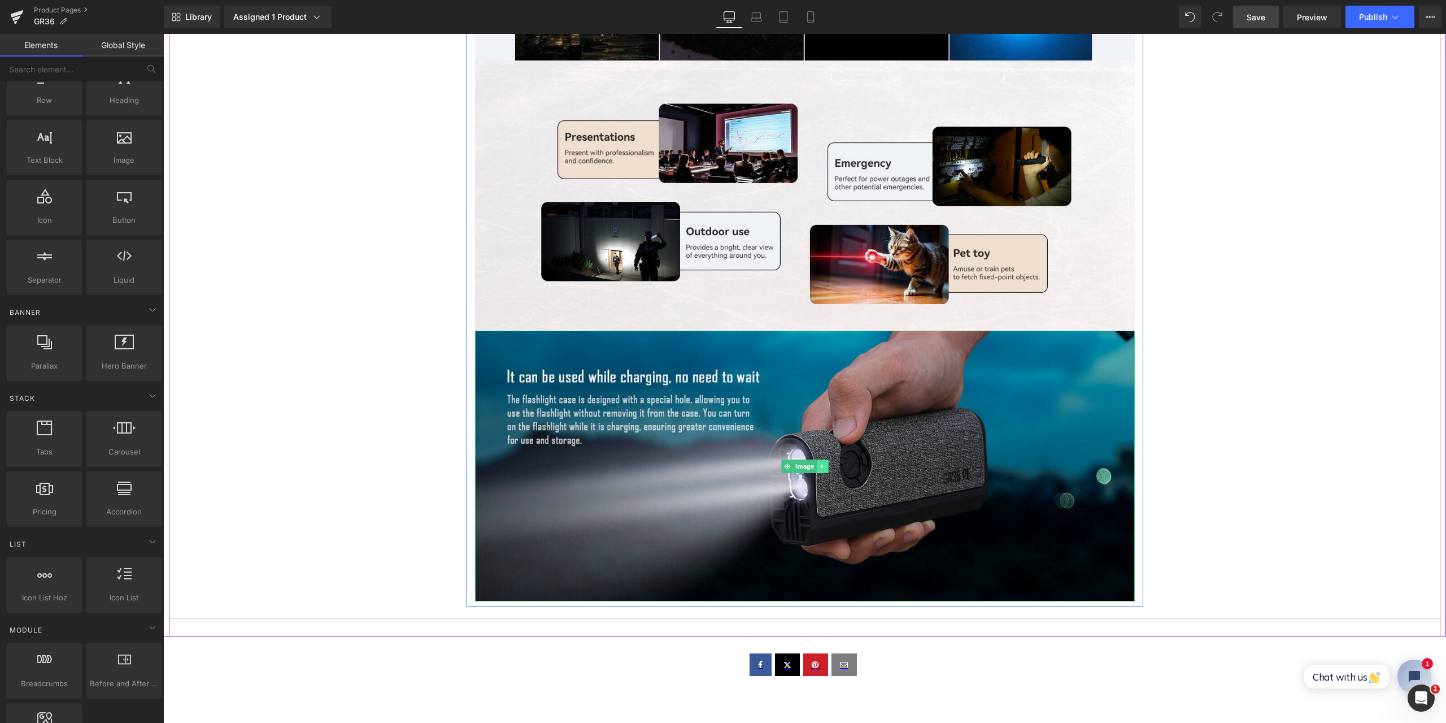
click at [819, 466] on icon at bounding box center [822, 466] width 6 height 7
click at [825, 467] on icon at bounding box center [828, 466] width 6 height 7
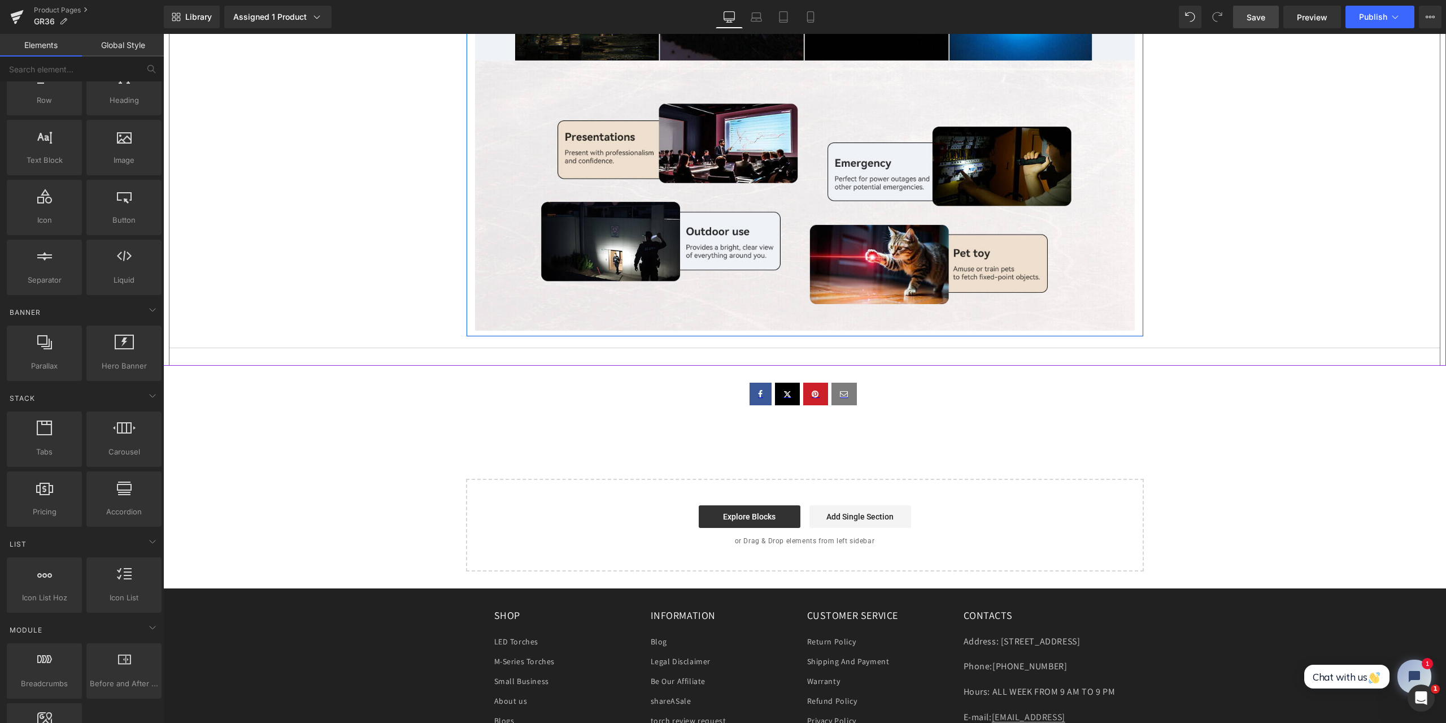
scroll to position [2523, 0]
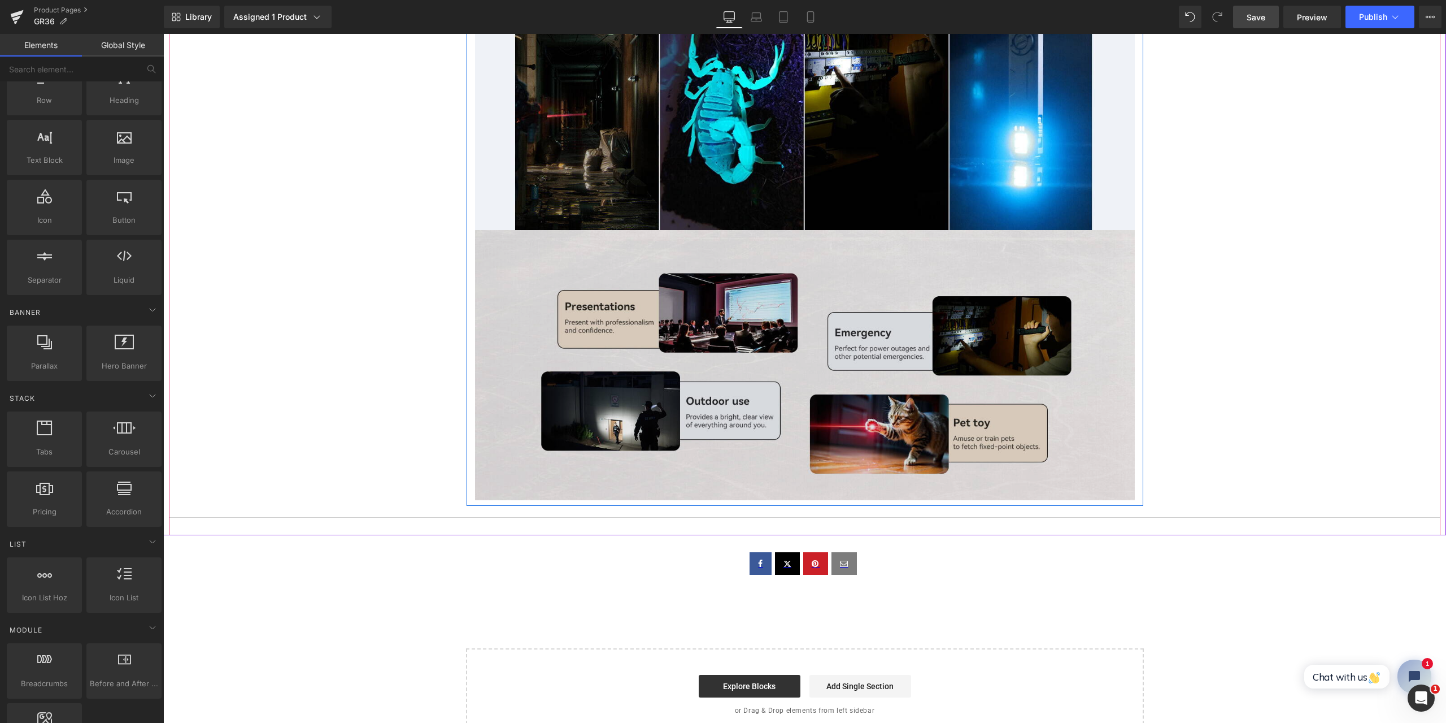
click at [843, 356] on img at bounding box center [805, 365] width 660 height 271
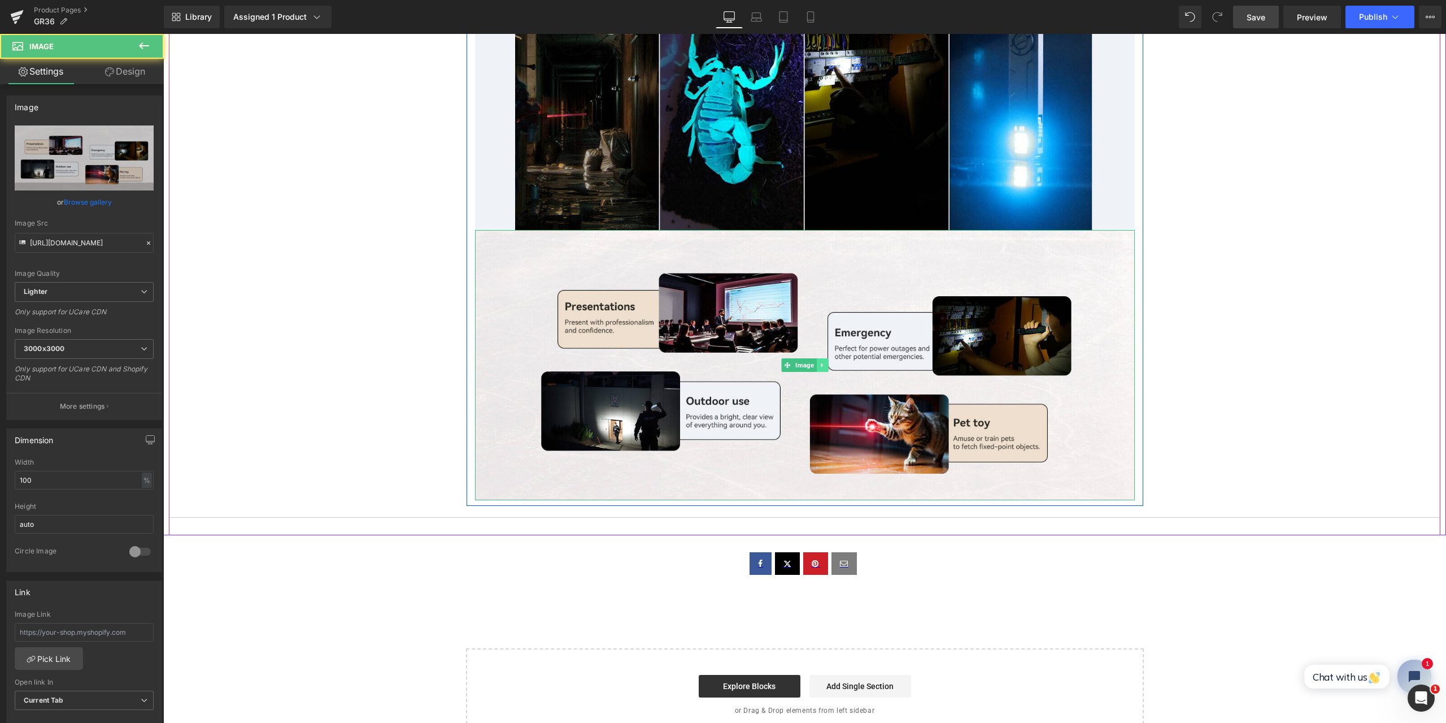
click at [817, 360] on link at bounding box center [822, 365] width 12 height 14
click at [825, 362] on icon at bounding box center [828, 365] width 6 height 7
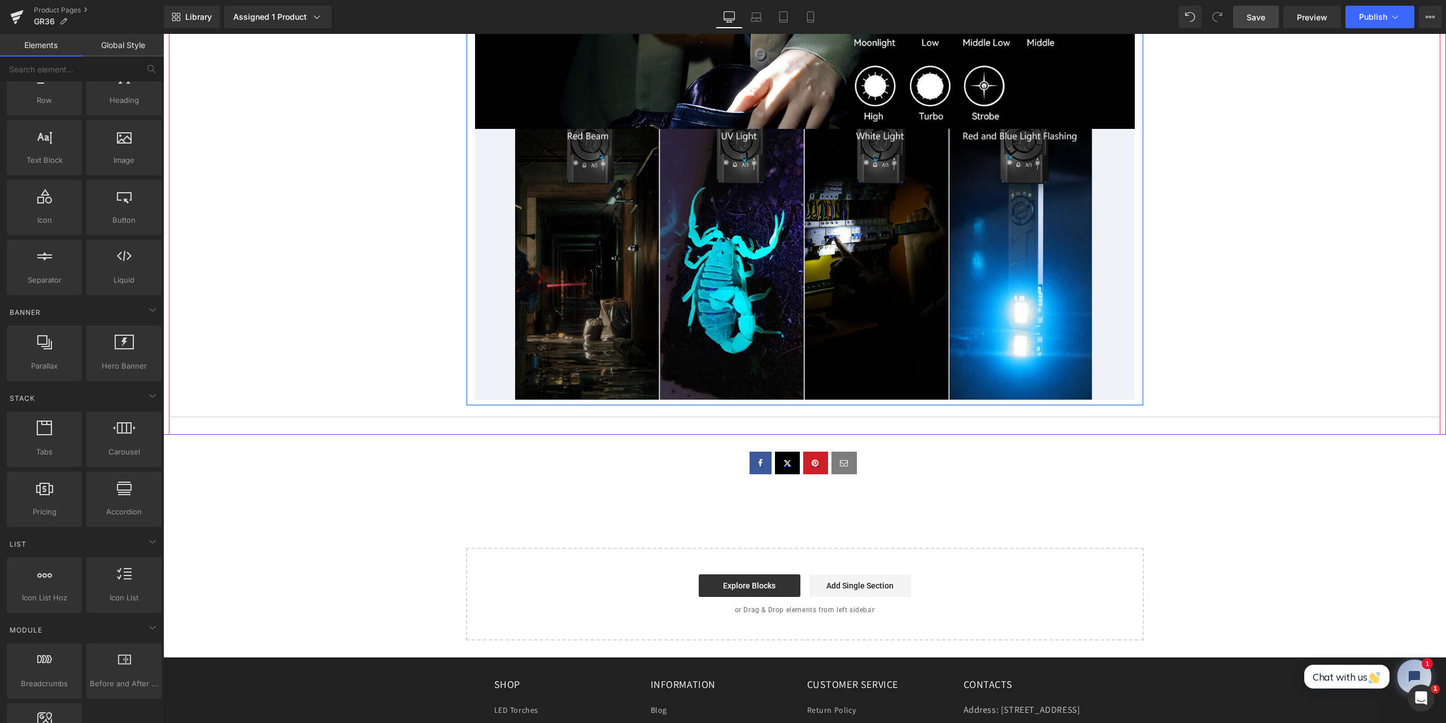
scroll to position [2184, 0]
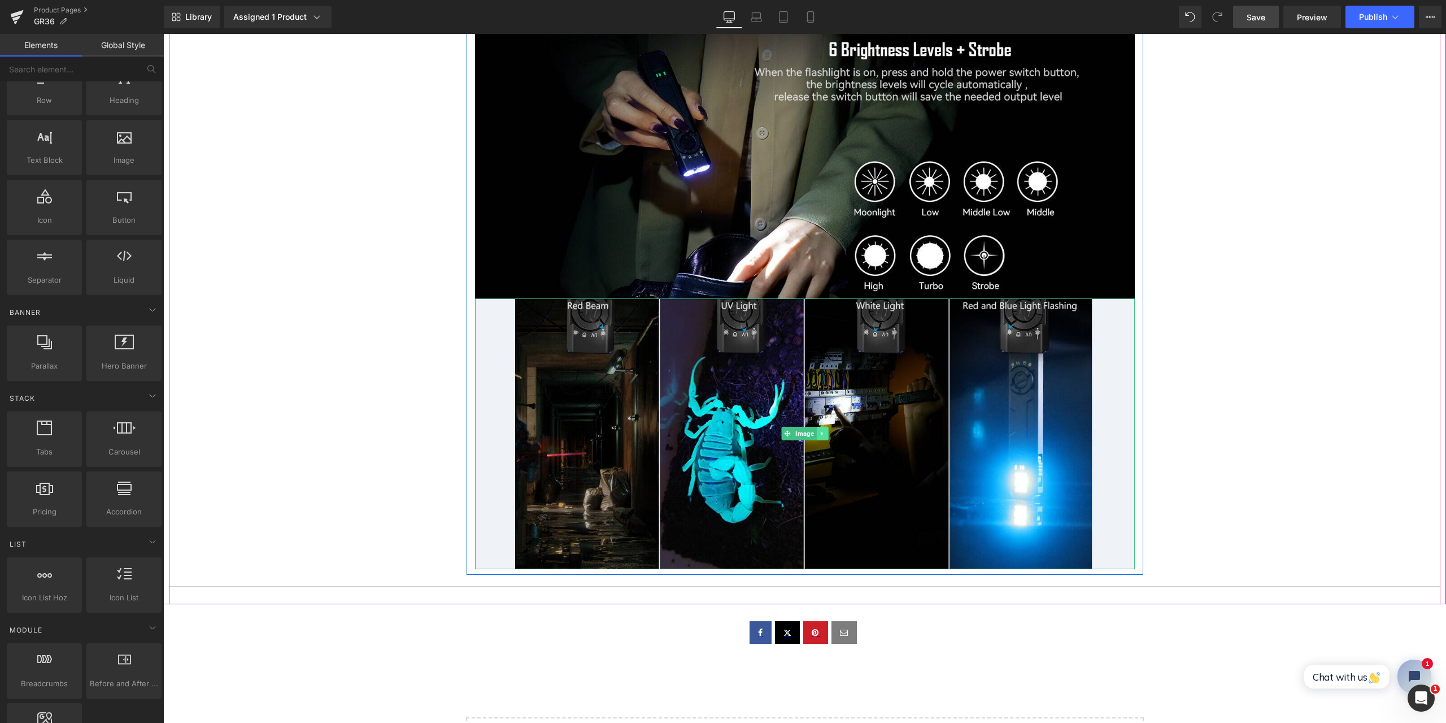
click at [817, 429] on link at bounding box center [822, 434] width 12 height 14
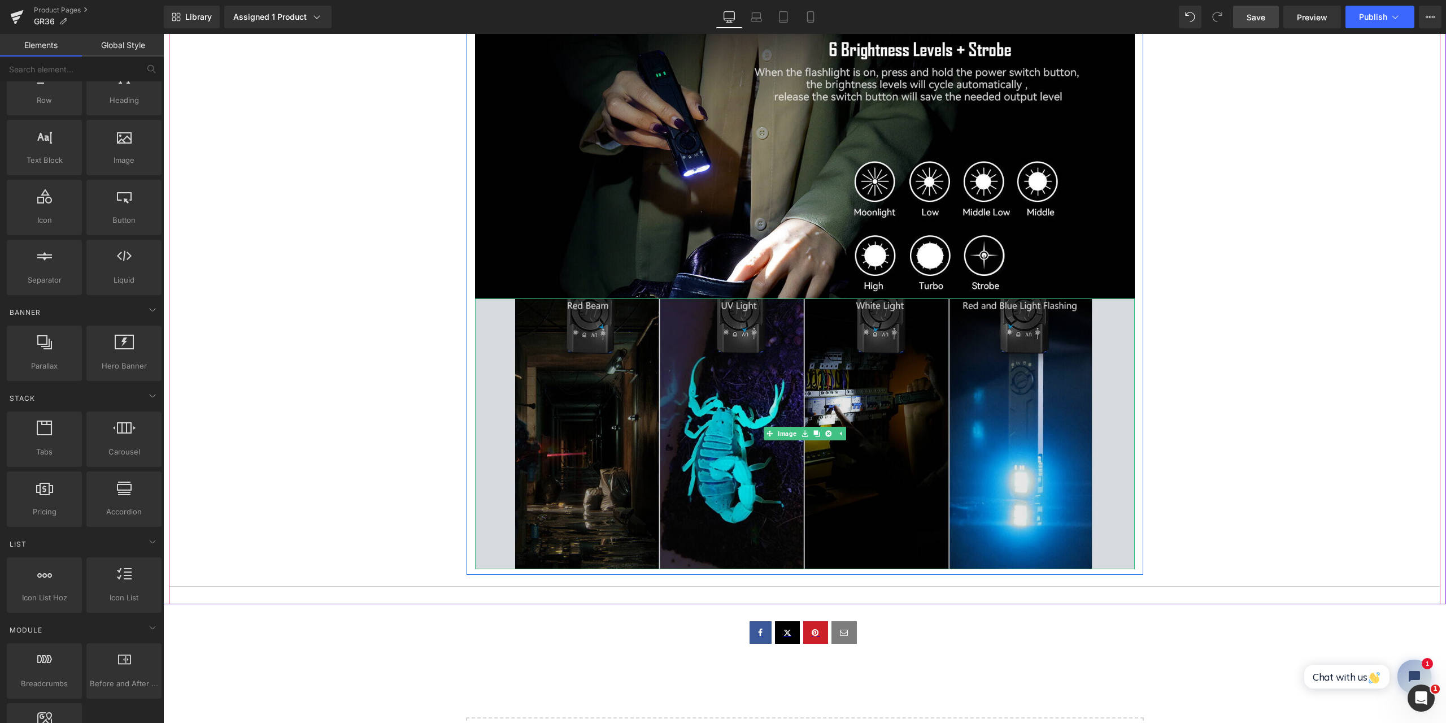
click at [640, 418] on img at bounding box center [805, 433] width 660 height 271
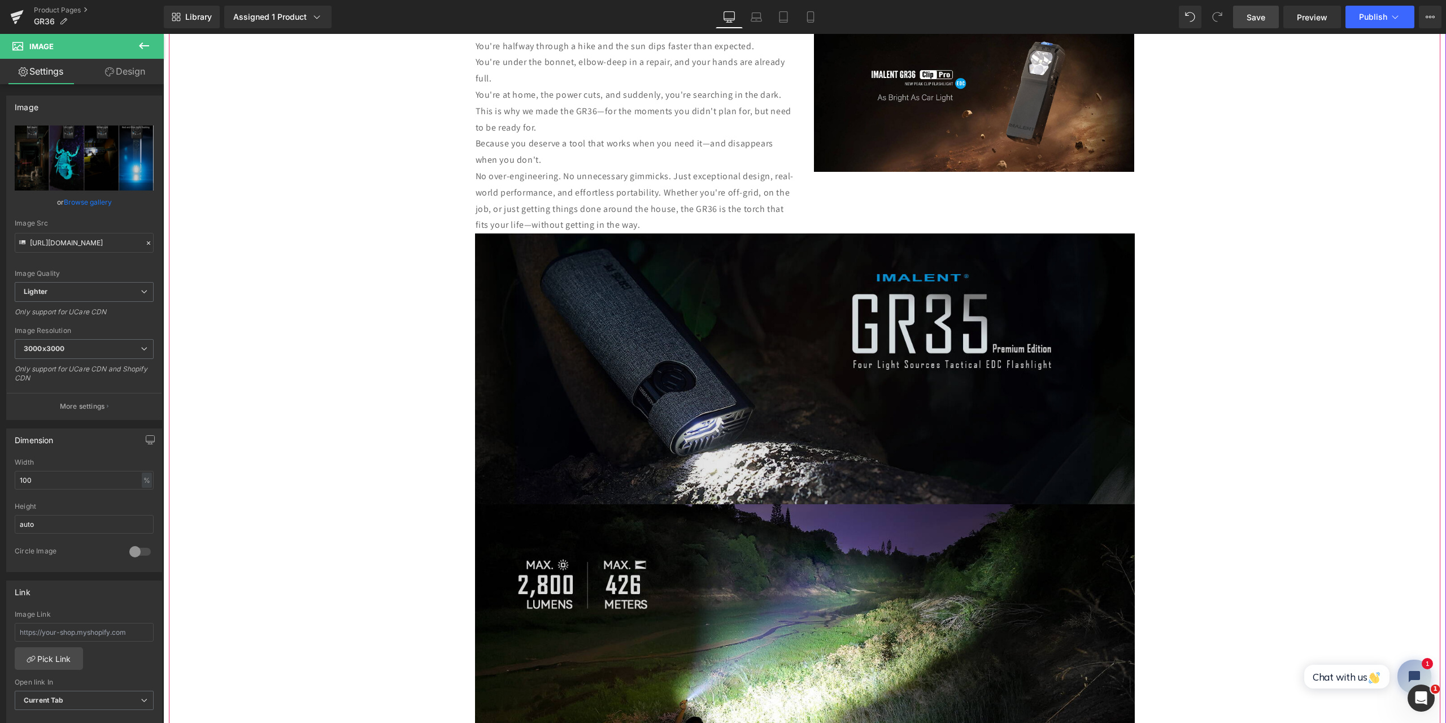
scroll to position [941, 0]
